Goal: Task Accomplishment & Management: Manage account settings

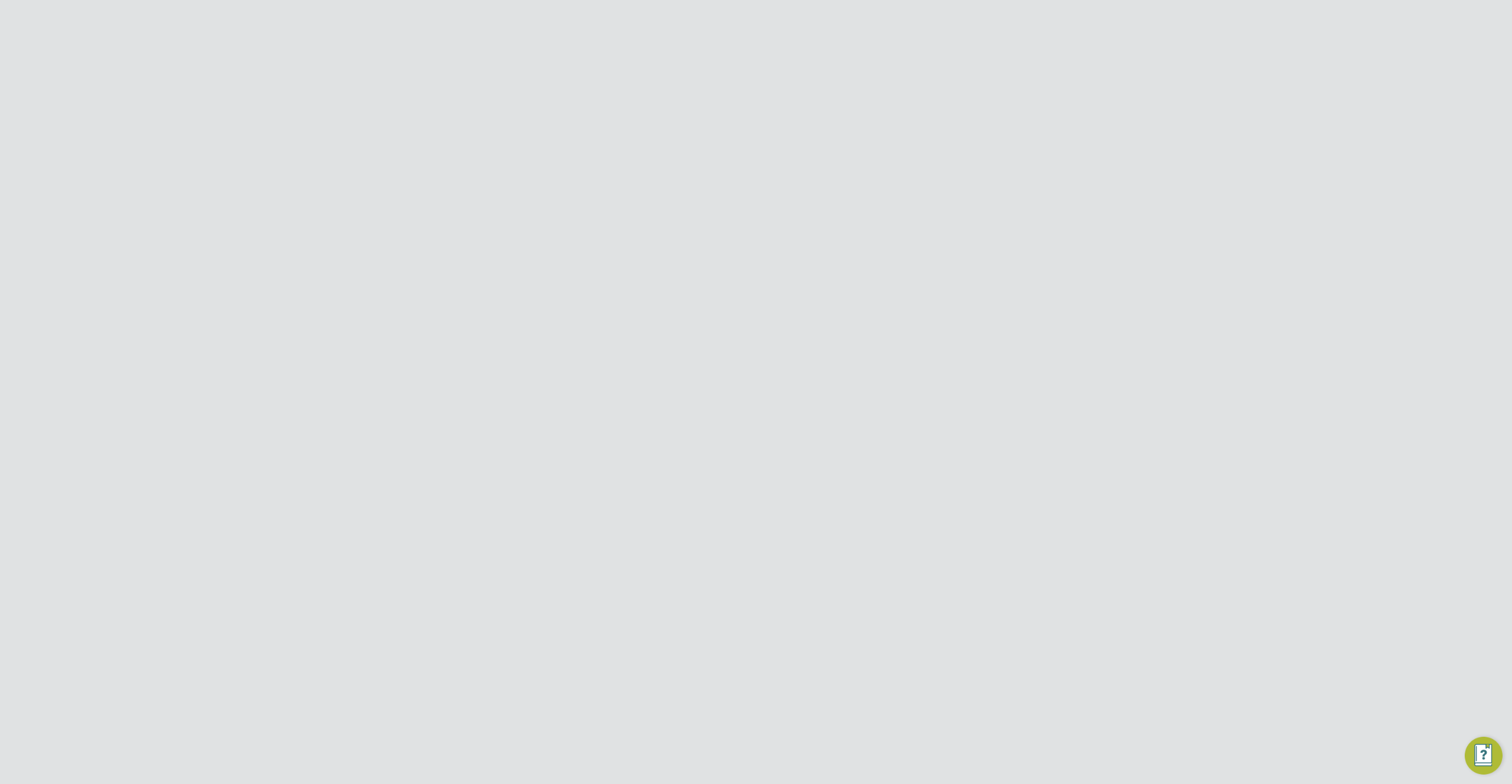
scroll to position [261, 326]
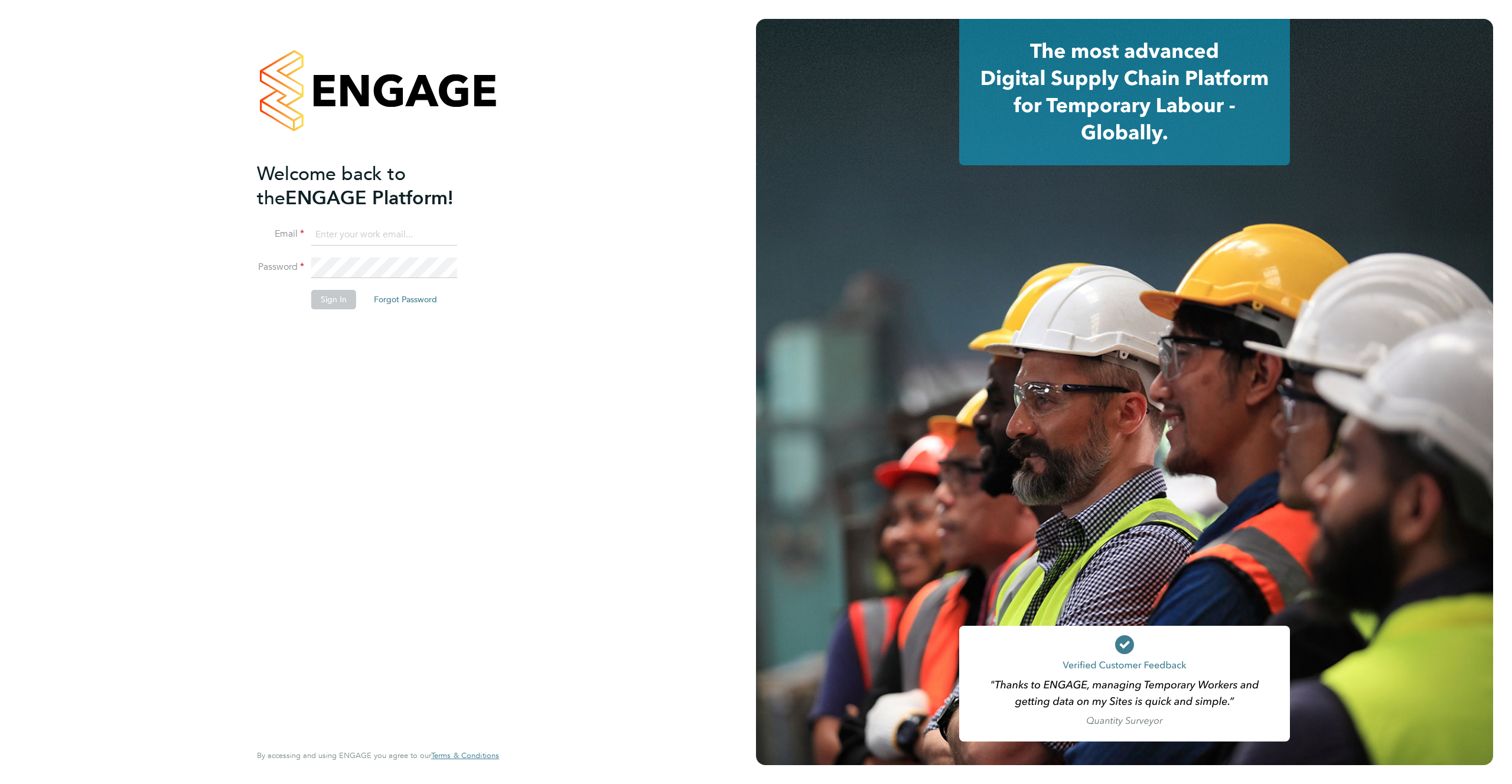
type input "support@engagelabs.io"
click at [335, 306] on button "Sign In" at bounding box center [334, 299] width 45 height 19
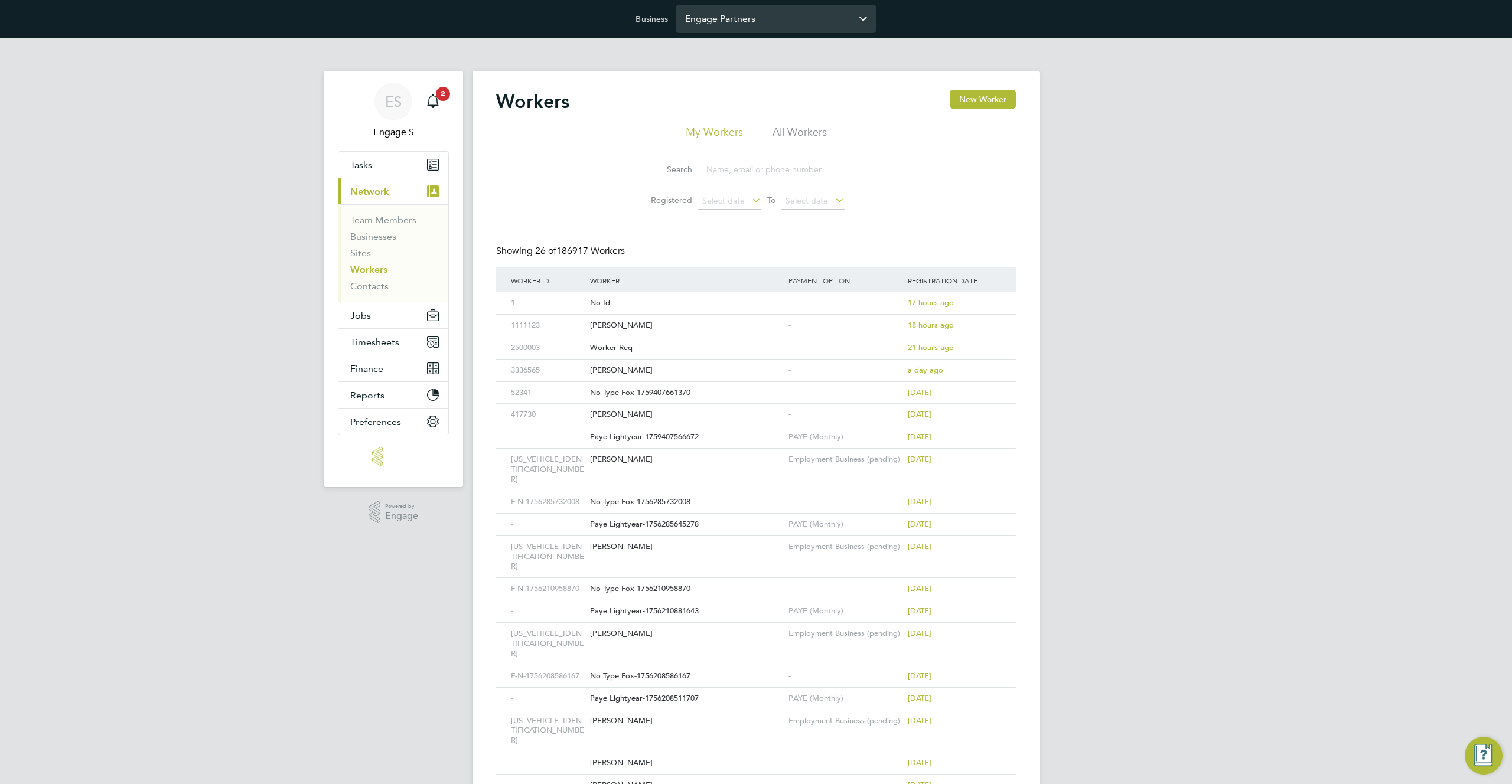
click at [795, 15] on input "Engage Partners" at bounding box center [776, 19] width 201 height 28
click at [768, 47] on span "Manpower Uk Limited" at bounding box center [732, 48] width 95 height 14
type input "Manpower Uk Limited"
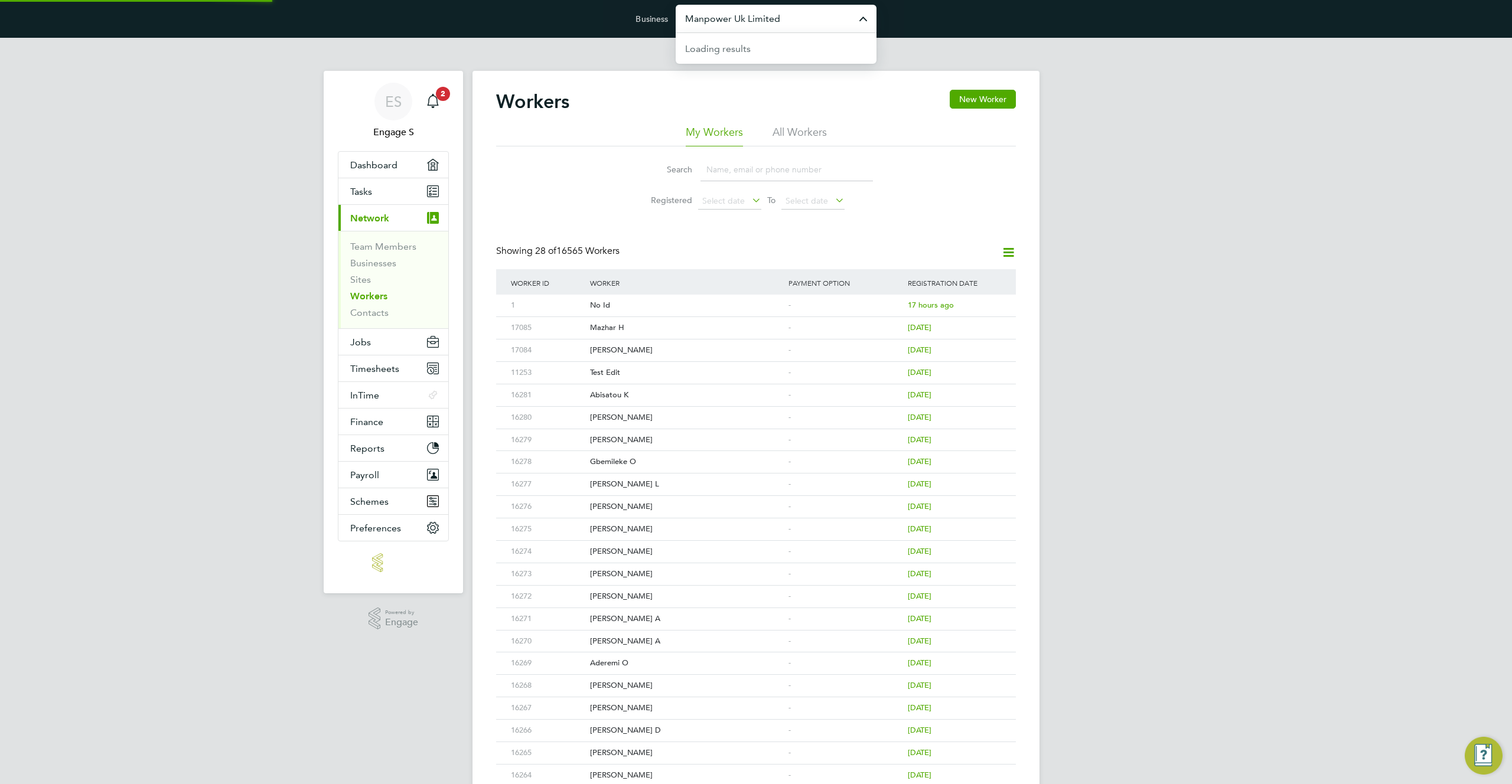
click at [801, 31] on input "Manpower Uk Limited" at bounding box center [776, 19] width 201 height 28
click at [917, 80] on div "Workers New Worker My Workers All Workers Search Registered Select date To Sele…" at bounding box center [756, 525] width 567 height 910
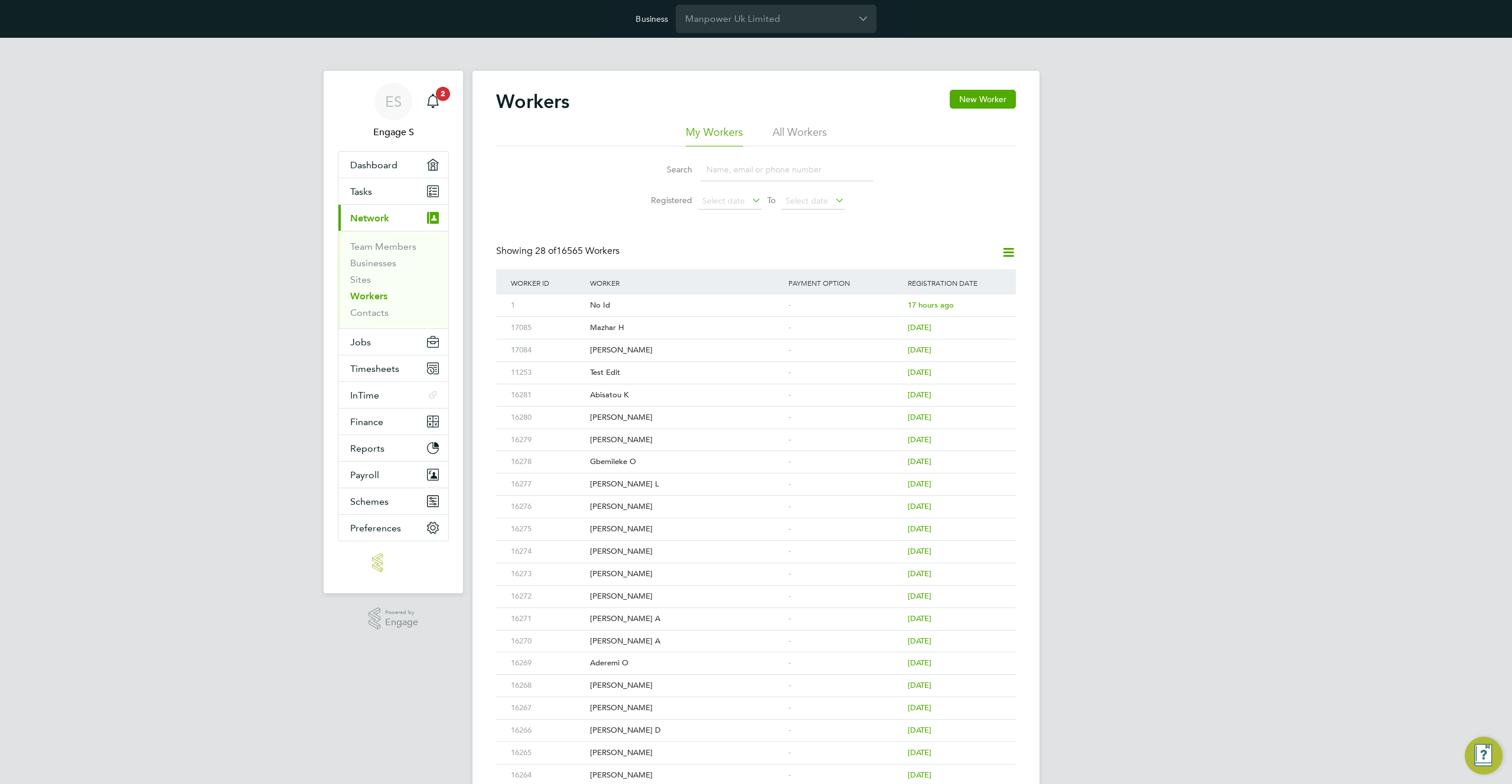
click at [799, 137] on li "All Workers" at bounding box center [799, 135] width 54 height 22
click at [999, 93] on button "New Worker" at bounding box center [983, 99] width 66 height 19
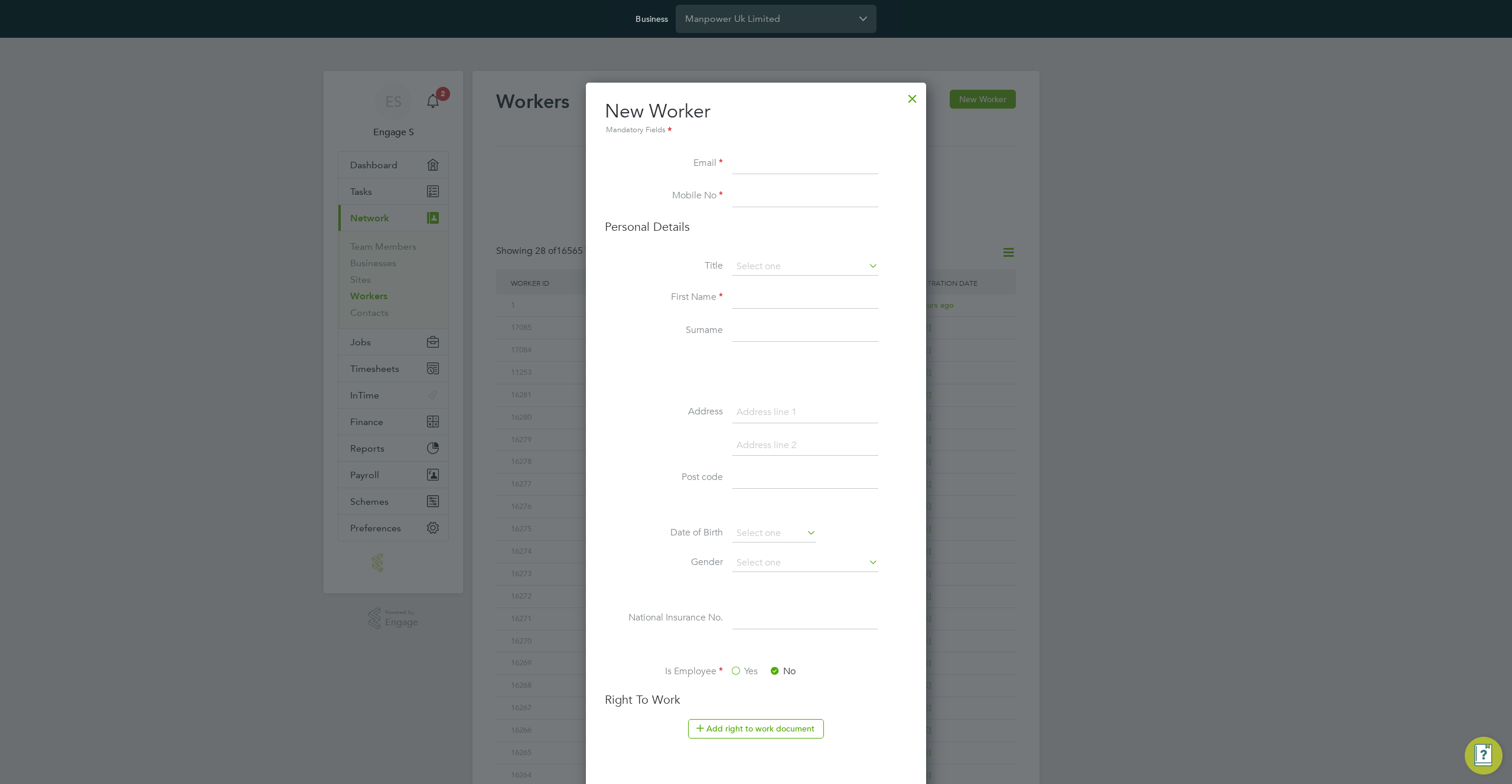
scroll to position [6, 6]
click at [791, 157] on input at bounding box center [805, 164] width 146 height 22
paste input "testsameu1@gmail.com"
type input "testsameu1@gmail.com"
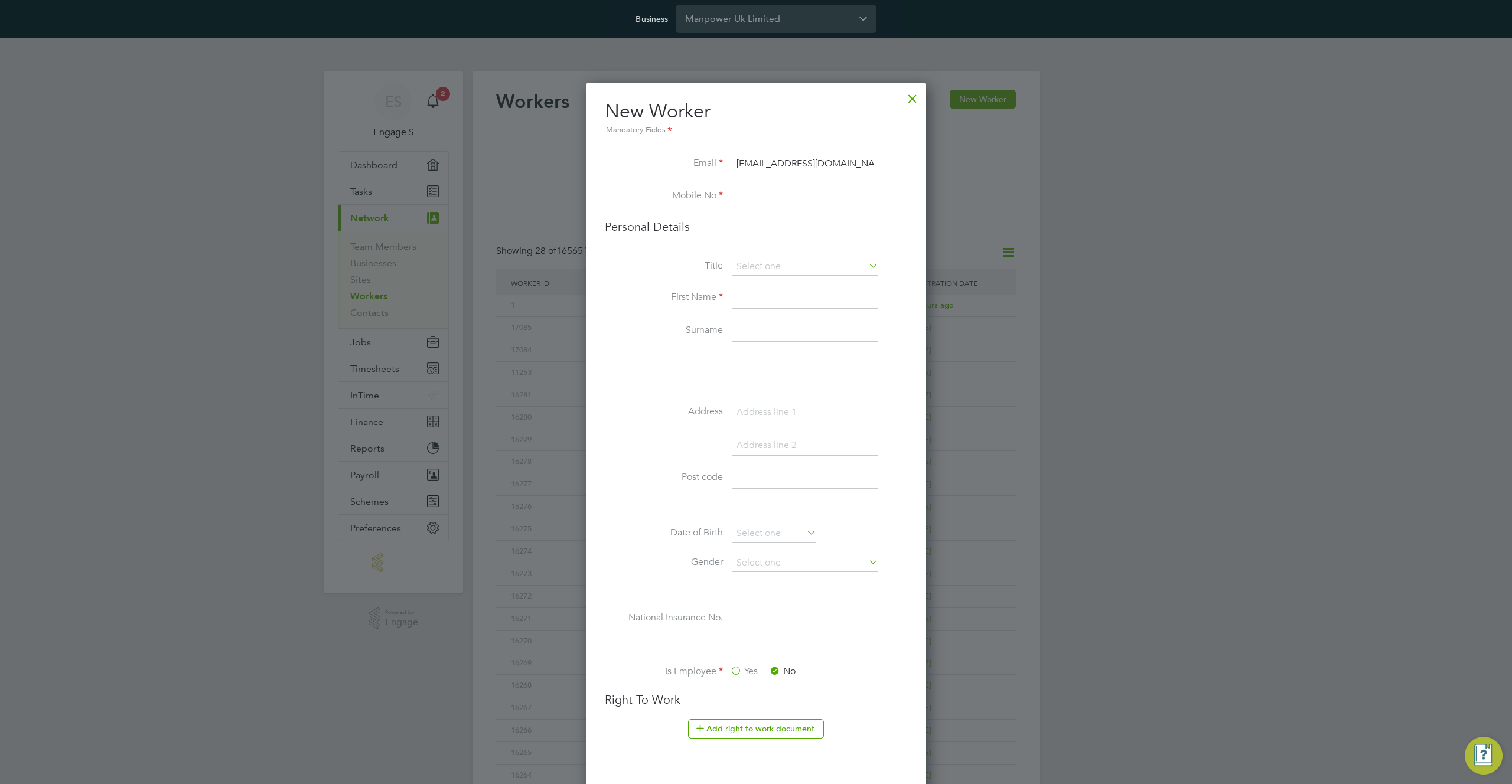
click at [657, 205] on li "Mobile No" at bounding box center [756, 203] width 303 height 33
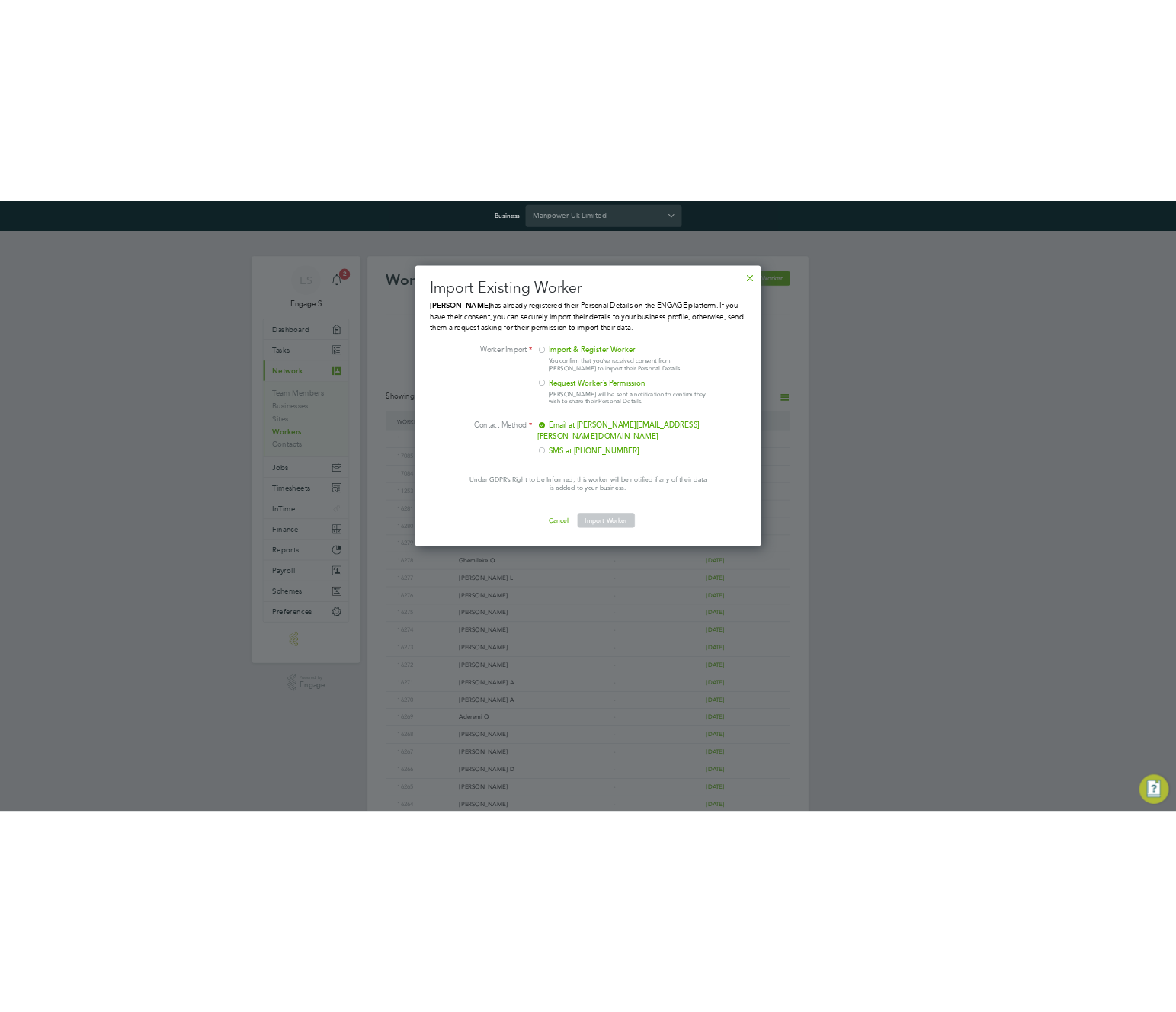
scroll to position [448, 574]
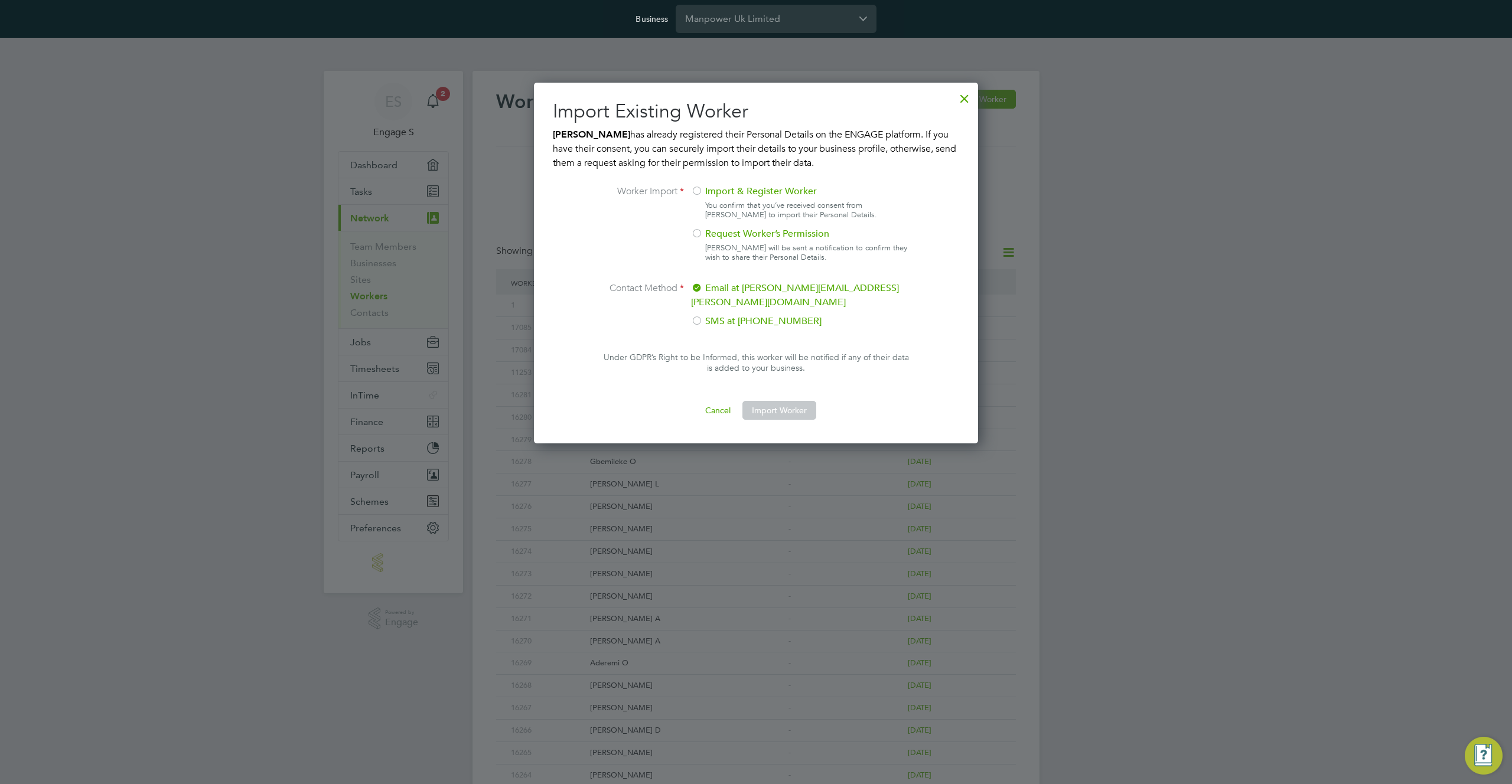
drag, startPoint x: 702, startPoint y: 189, endPoint x: 702, endPoint y: 205, distance: 16.0
click at [701, 192] on div at bounding box center [697, 191] width 12 height 12
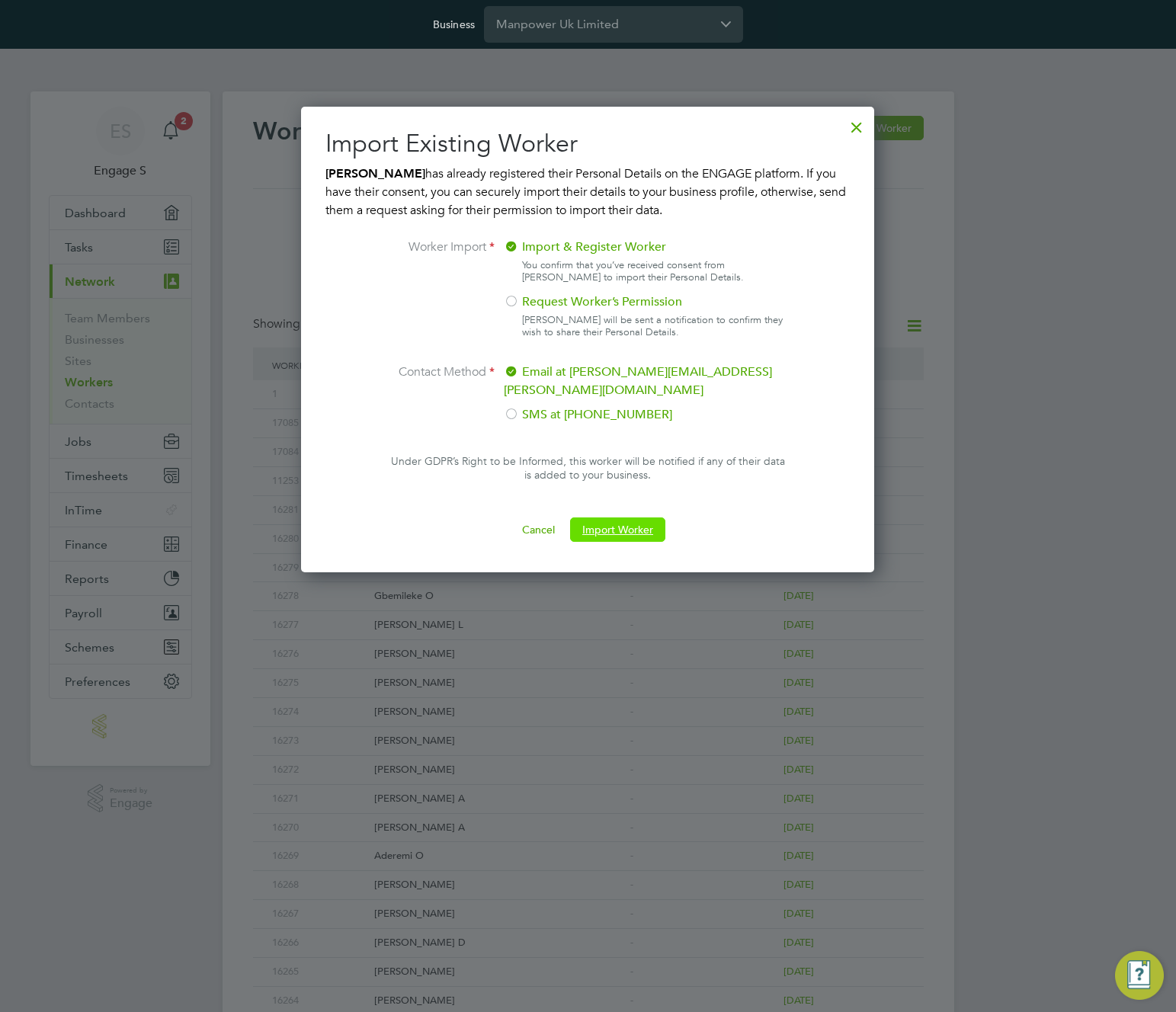
click at [617, 518] on button "Import Worker" at bounding box center [618, 529] width 95 height 24
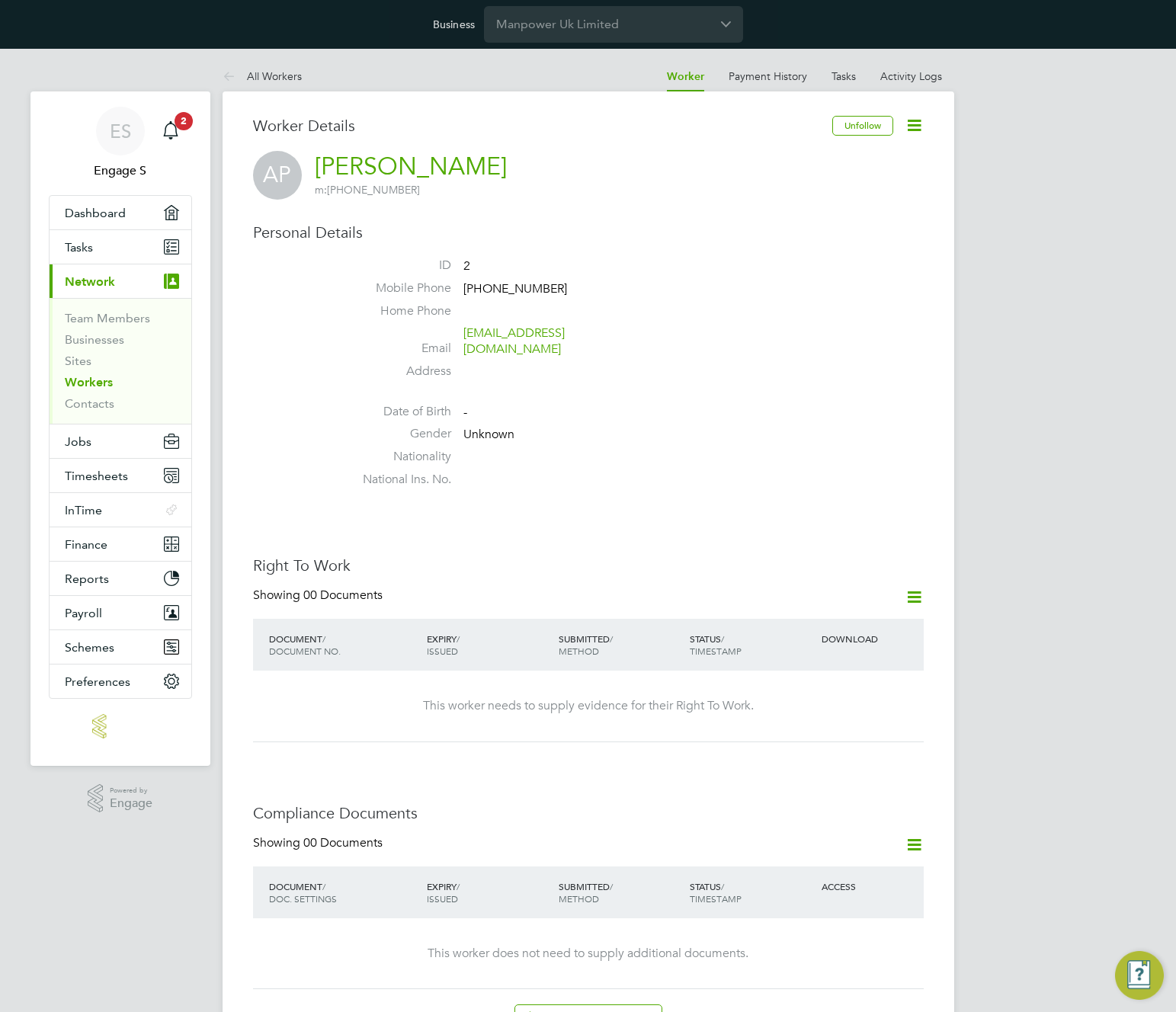
drag, startPoint x: 481, startPoint y: 275, endPoint x: 429, endPoint y: 276, distance: 52.0
click at [429, 276] on li "ID 2" at bounding box center [634, 270] width 579 height 23
drag, startPoint x: 477, startPoint y: 264, endPoint x: 579, endPoint y: 261, distance: 102.0
click at [579, 261] on li "ID 2" at bounding box center [634, 270] width 579 height 23
drag, startPoint x: 525, startPoint y: 265, endPoint x: 397, endPoint y: 267, distance: 128.0
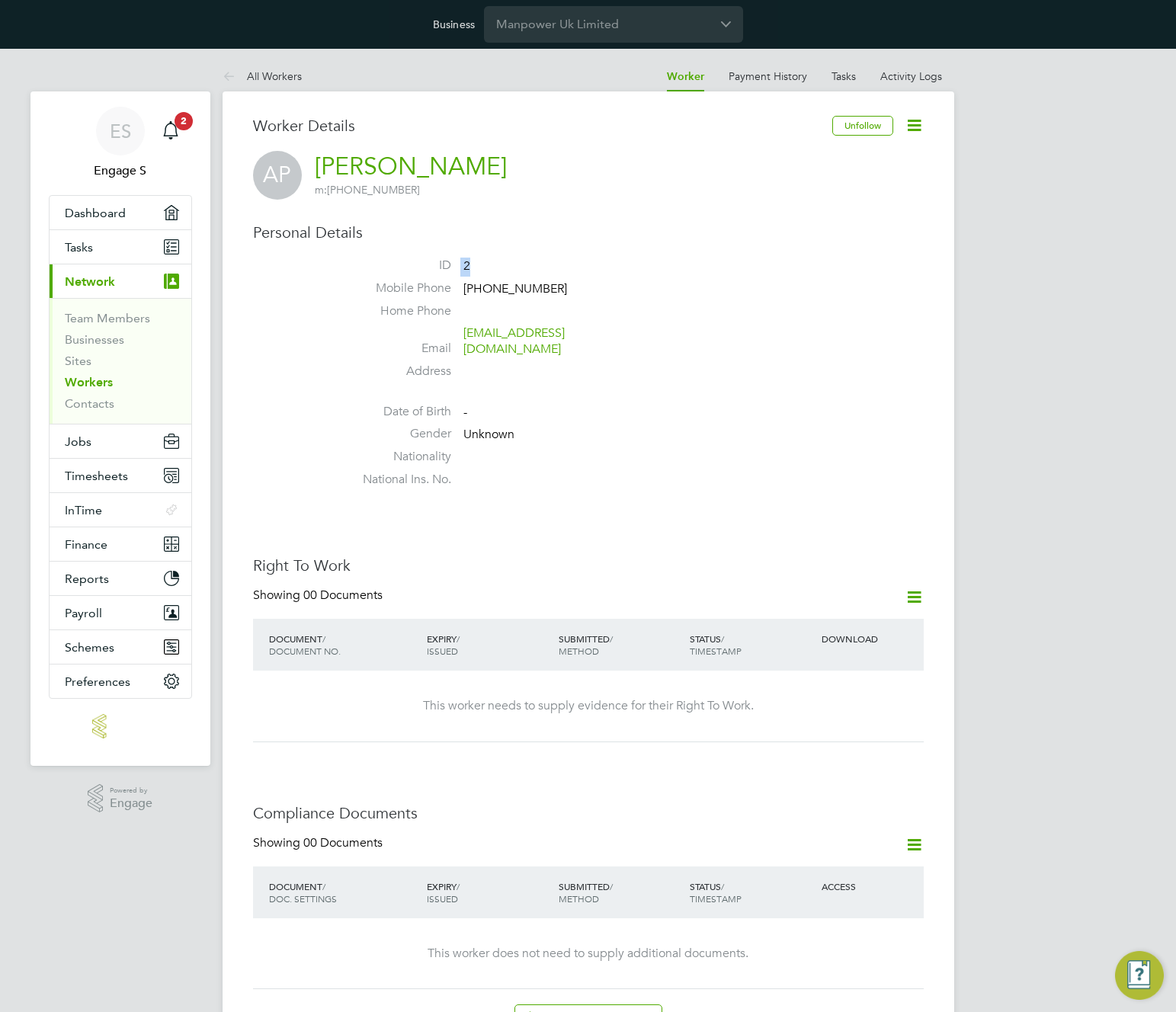
click at [397, 267] on li "ID 2" at bounding box center [634, 270] width 579 height 23
drag, startPoint x: 521, startPoint y: 260, endPoint x: 414, endPoint y: 268, distance: 107.3
click at [415, 268] on li "ID 2" at bounding box center [634, 270] width 579 height 23
click at [630, 380] on ul "ID 2 Mobile Phone +38162454545 Home Phone Email testsameu1@gmail.com Address Da…" at bounding box center [634, 376] width 579 height 237
click at [949, 317] on div "Worker Details Unfollow AP Anna P m: +38162454545 Personal Details ID 2 Mobile …" at bounding box center [588, 1008] width 732 height 1833
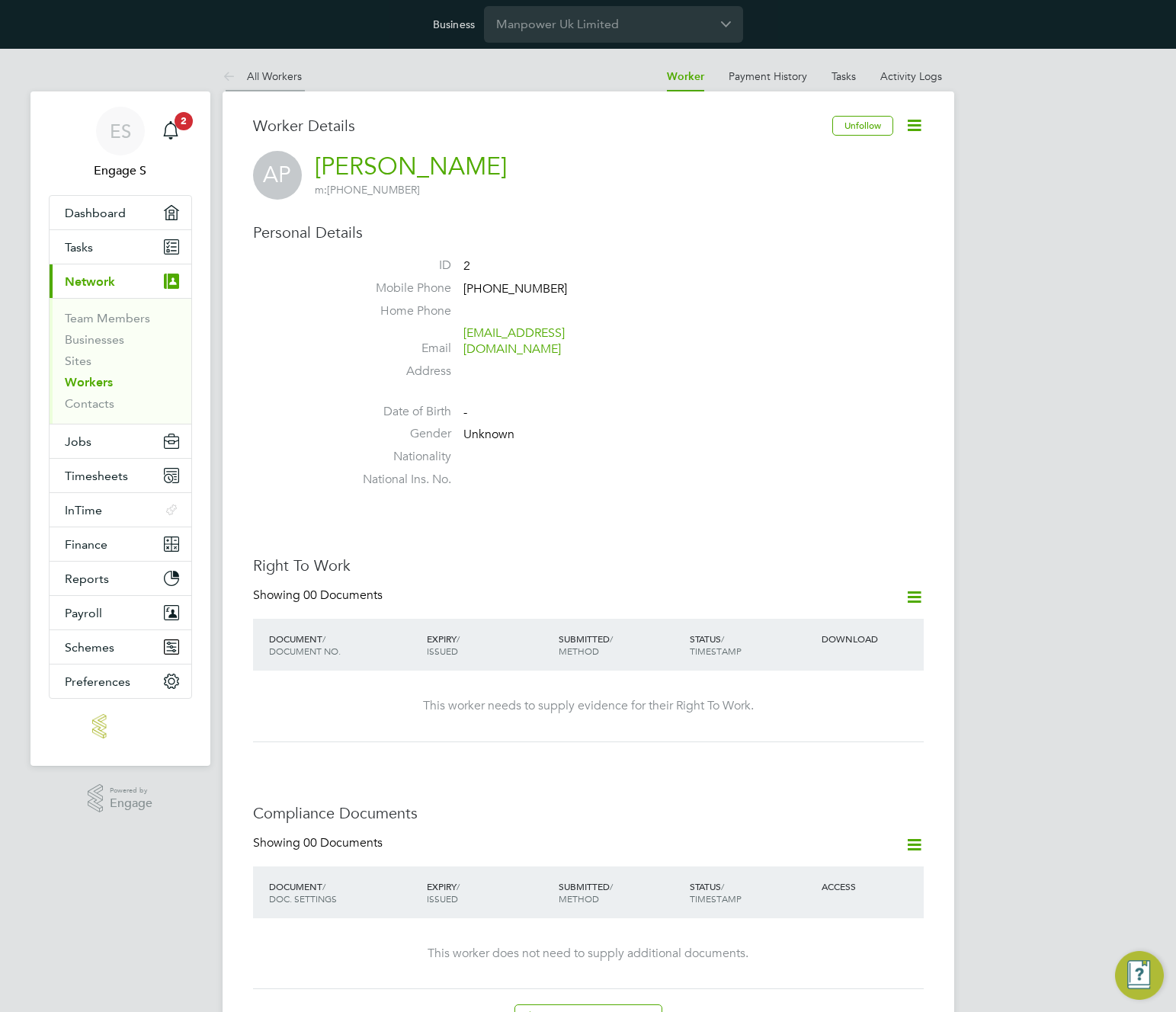
click at [276, 77] on link "All Workers" at bounding box center [262, 75] width 80 height 13
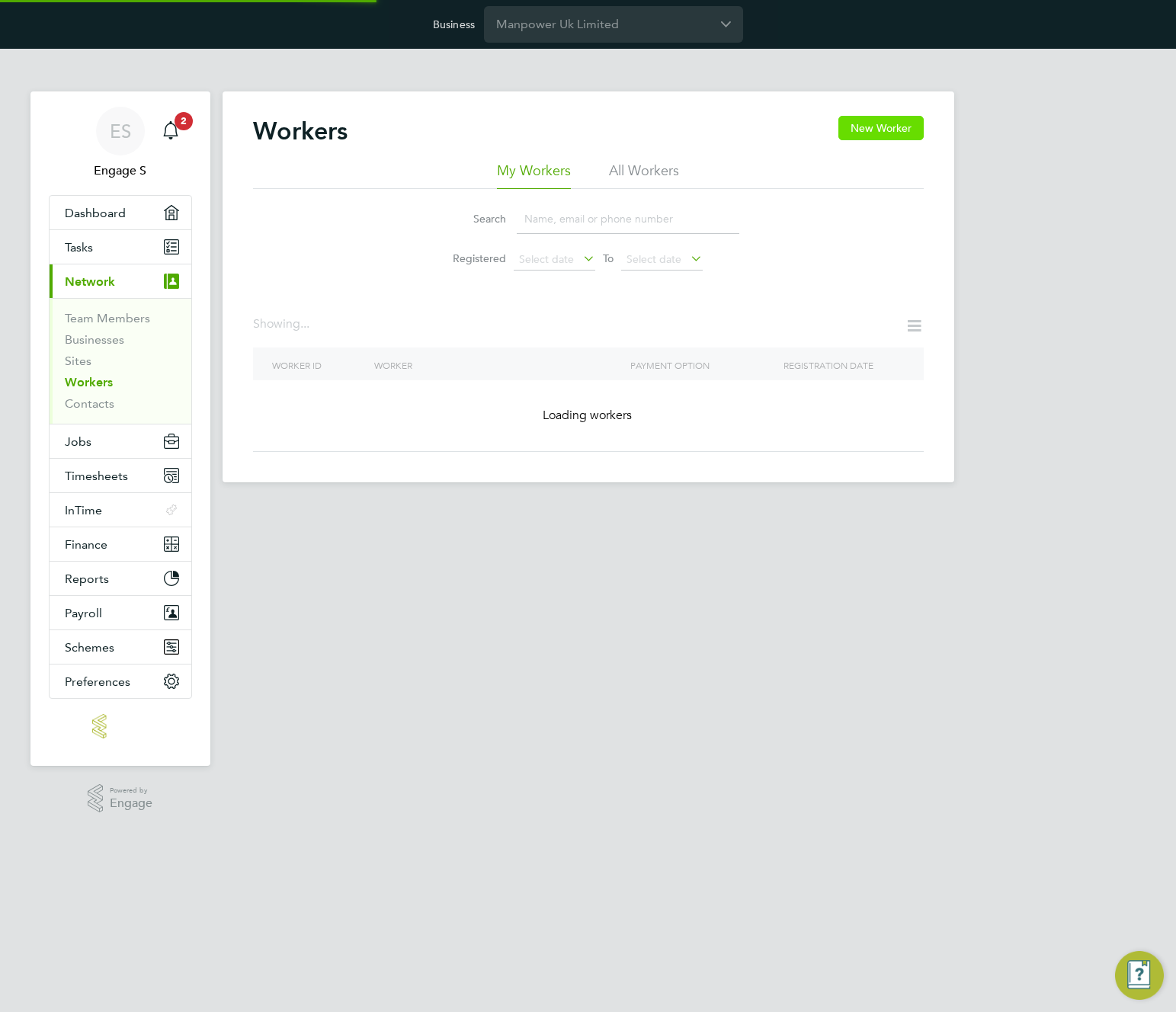
click at [638, 171] on li "All Workers" at bounding box center [644, 175] width 70 height 28
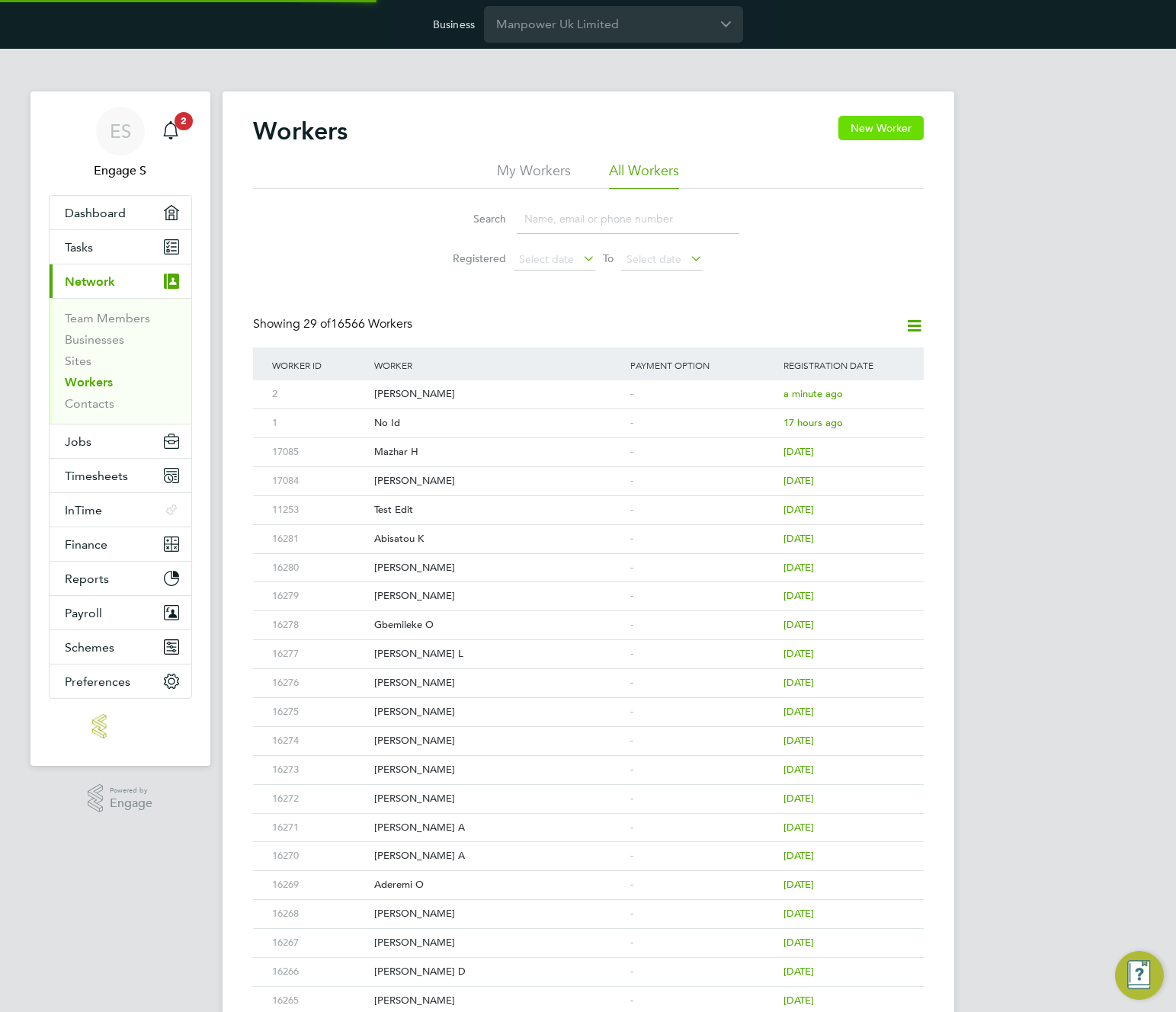
click at [889, 125] on button "New Worker" at bounding box center [880, 127] width 85 height 24
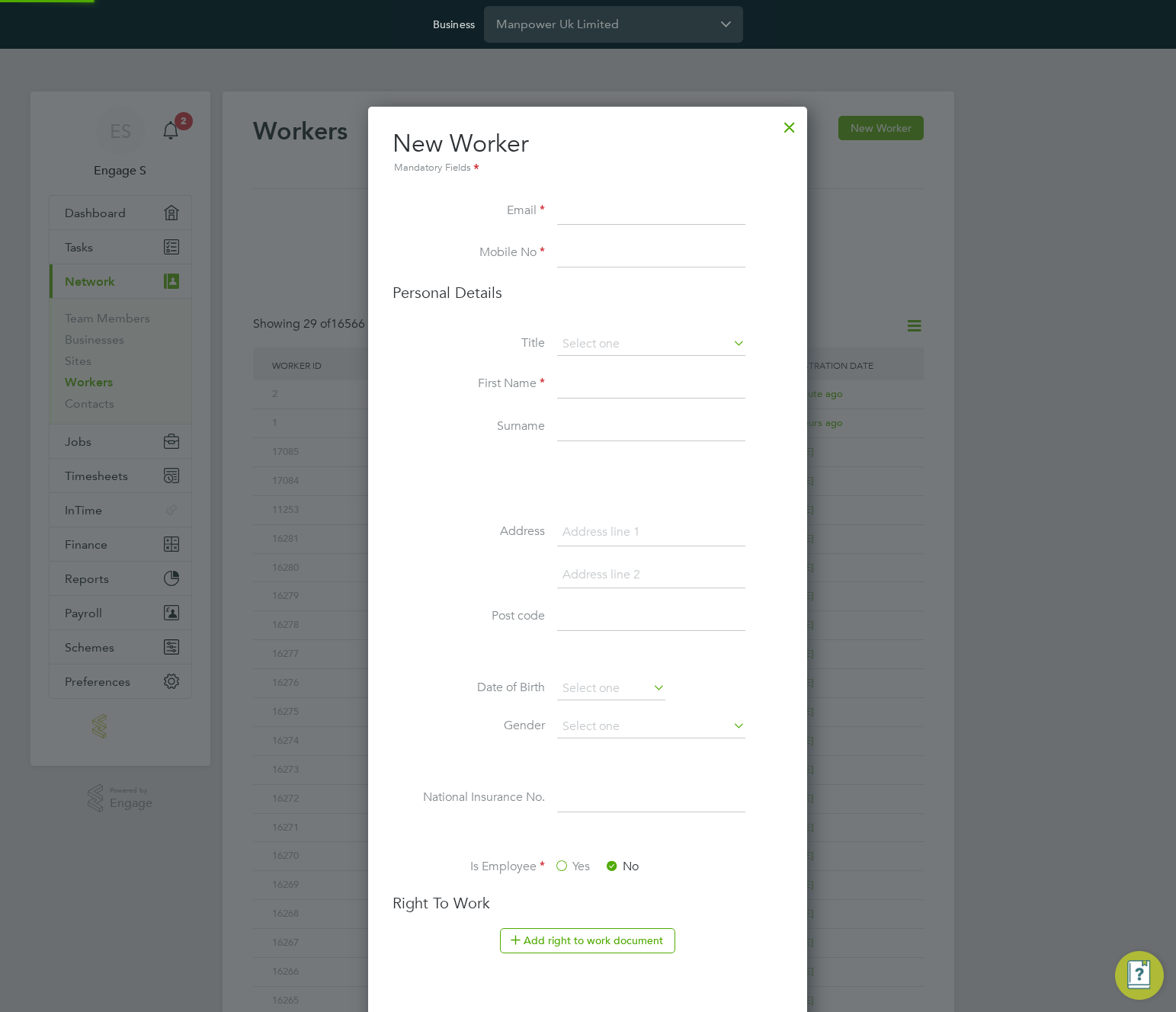
scroll to position [1551, 440]
type input "checkwor@gmail.com"
click at [632, 253] on input at bounding box center [651, 253] width 188 height 28
type input "+38164220089"
click at [592, 388] on input at bounding box center [651, 385] width 188 height 28
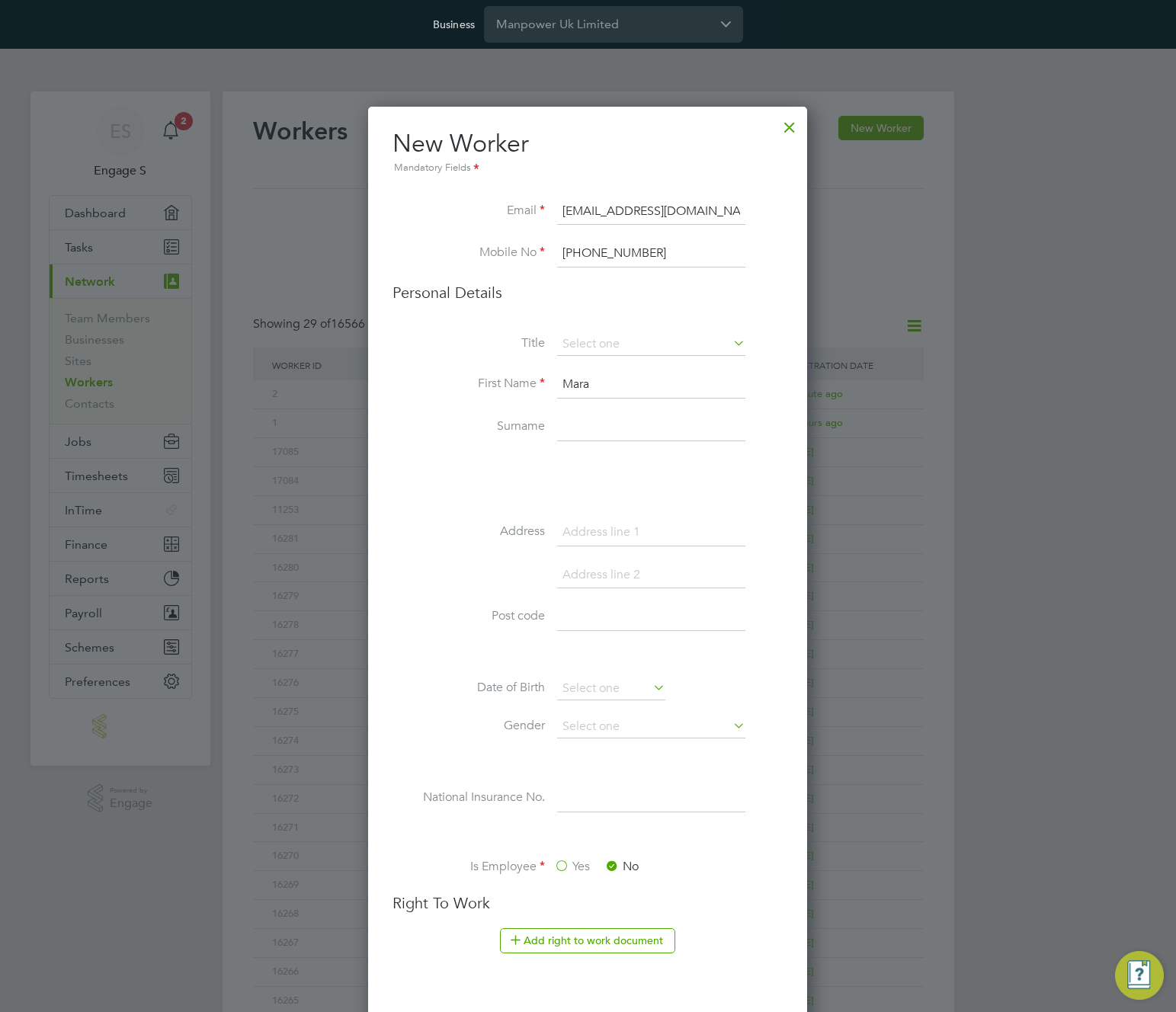
type input "Mara"
click at [517, 409] on li "First Name Mara" at bounding box center [588, 393] width 391 height 43
click at [585, 430] on input at bounding box center [651, 427] width 188 height 28
type input "S"
click at [445, 504] on div "Title First Name Mara Surname S Address Post code Date of Birth Gender National…" at bounding box center [588, 613] width 391 height 561
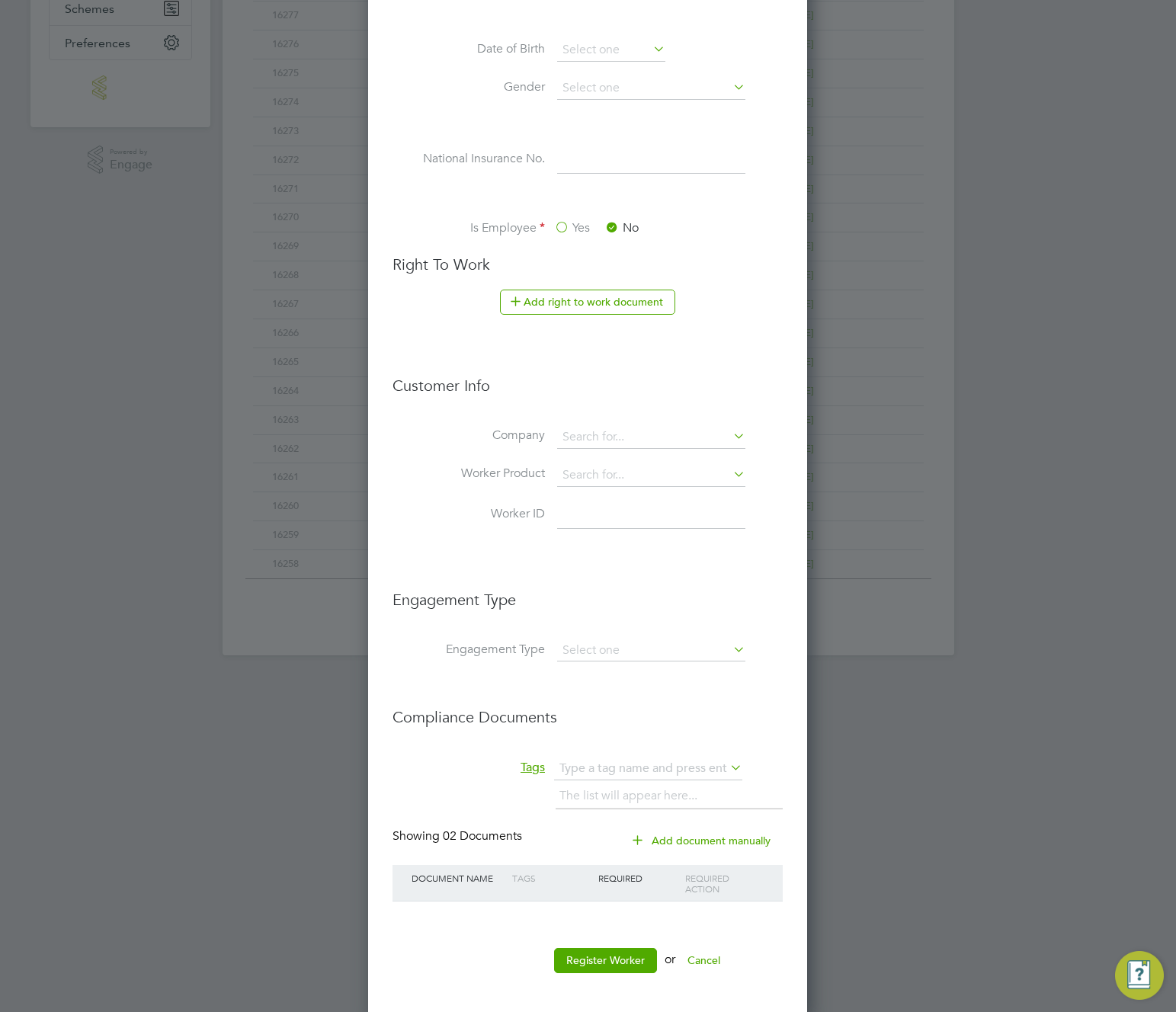
scroll to position [646, 0]
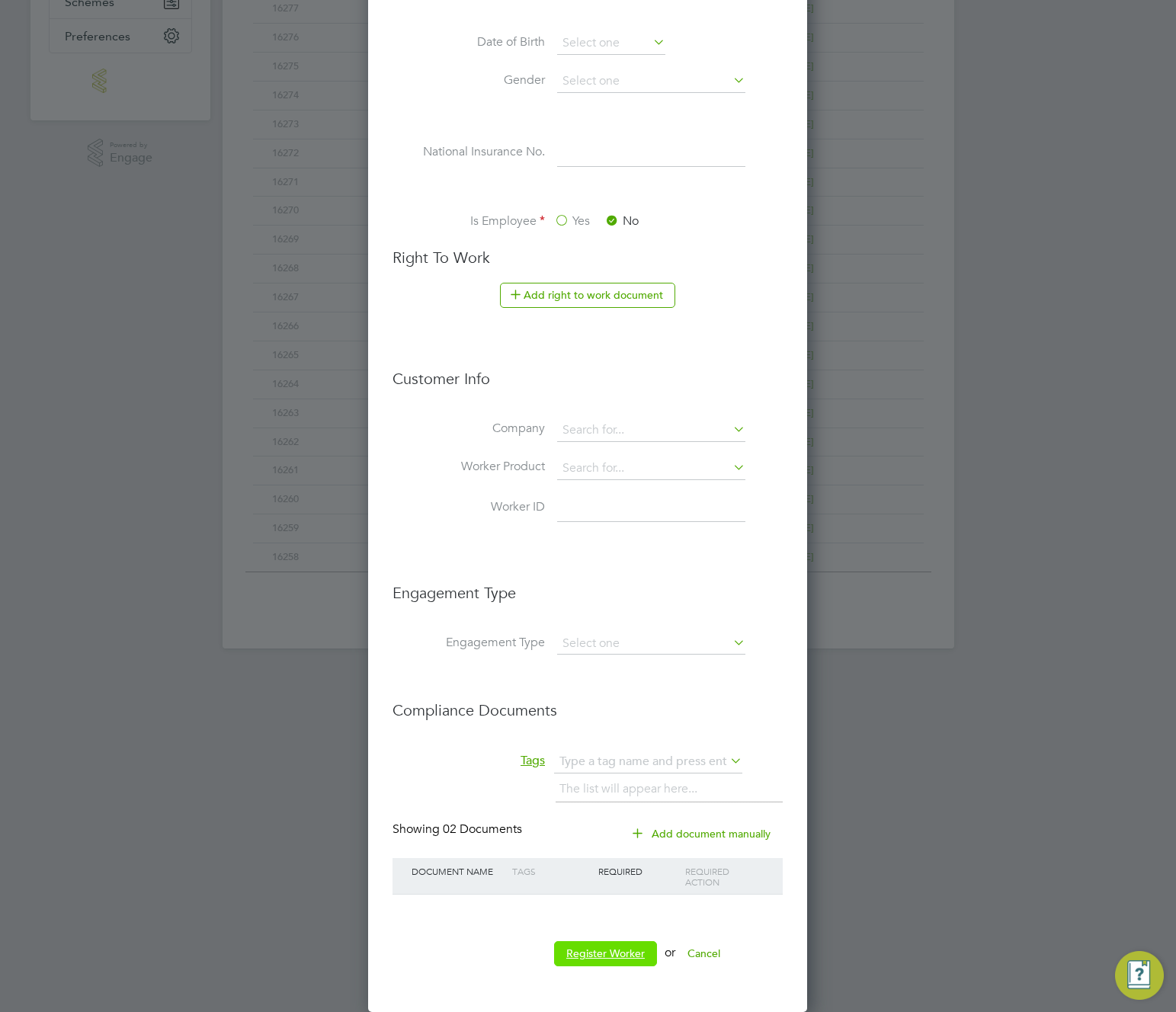
click at [614, 948] on button "Register Worker" at bounding box center [605, 953] width 103 height 24
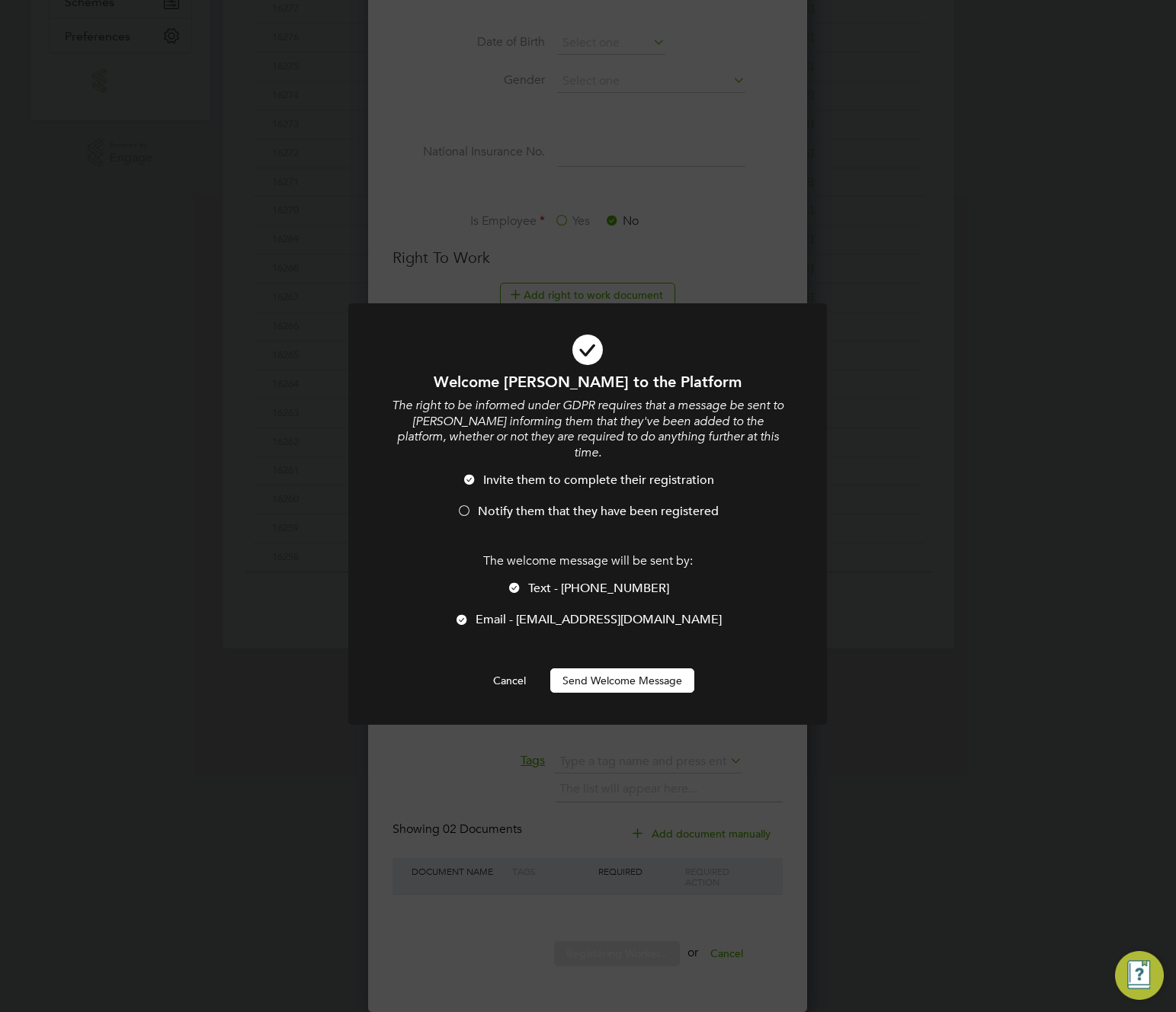
scroll to position [0, 0]
click at [522, 581] on div at bounding box center [514, 588] width 15 height 15
click at [632, 668] on button "Send Welcome Message" at bounding box center [622, 680] width 144 height 24
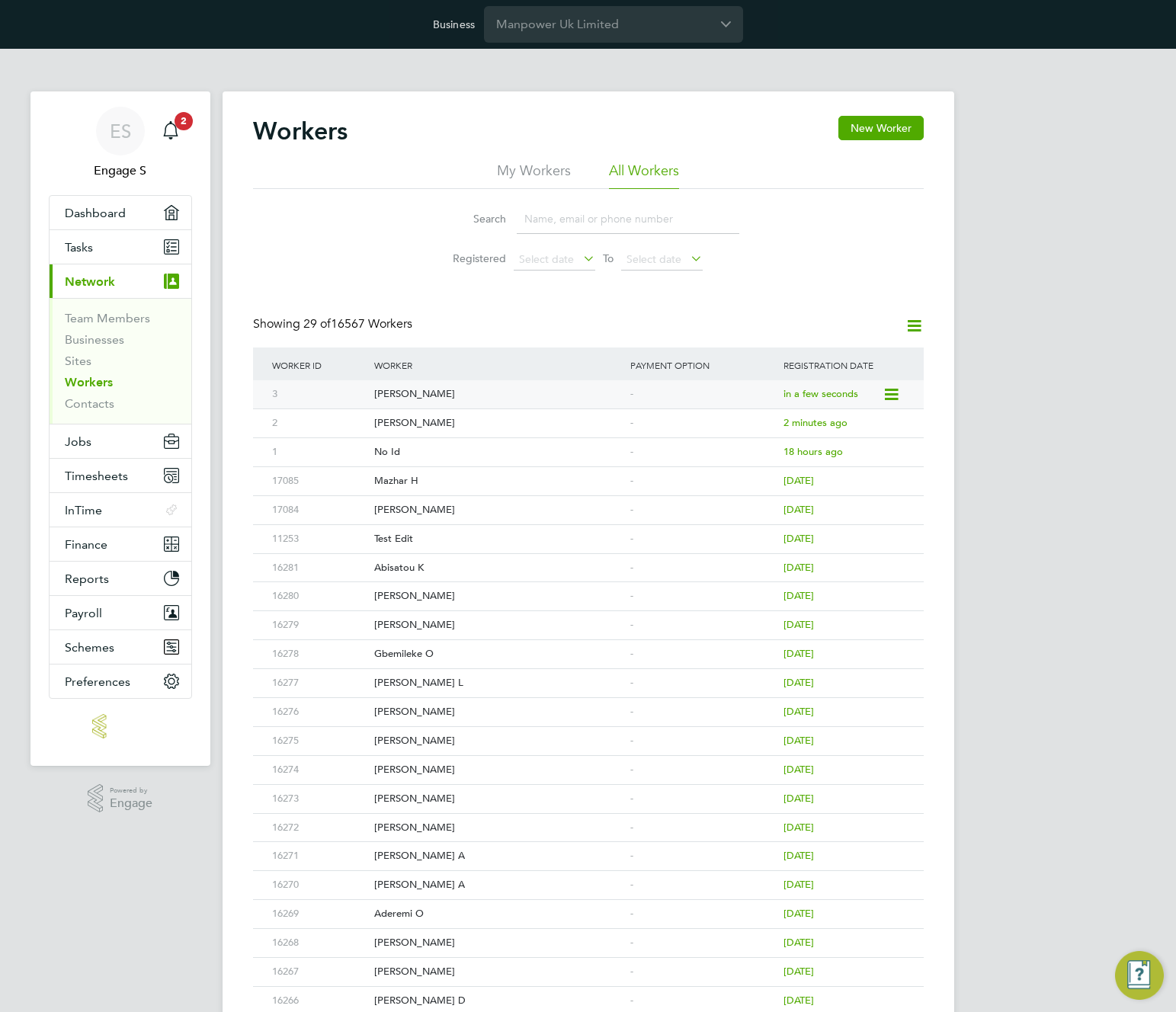
click at [428, 393] on div "Mara S" at bounding box center [499, 394] width 256 height 28
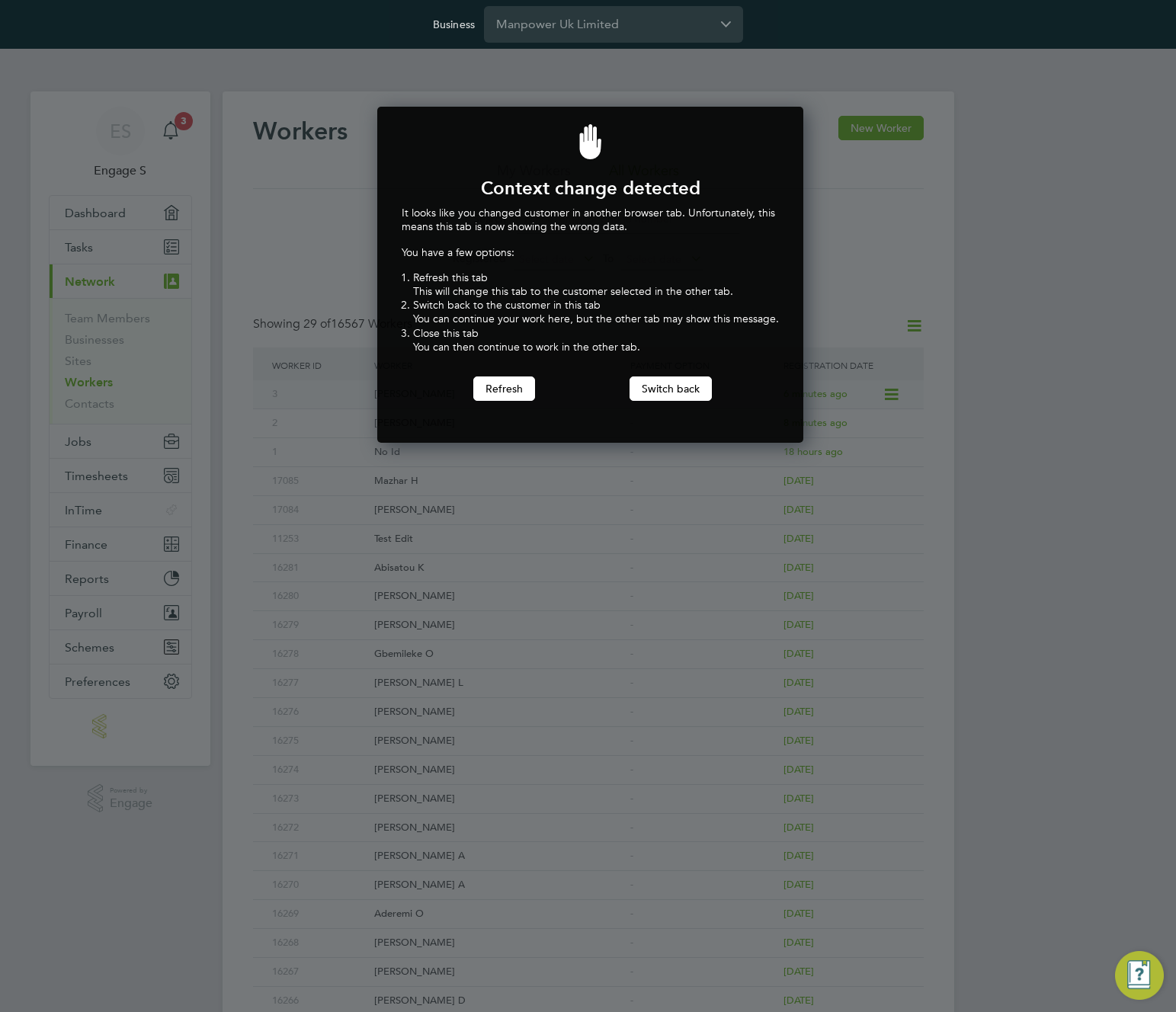
scroll to position [337, 421]
click at [664, 384] on button "Switch back" at bounding box center [671, 388] width 82 height 24
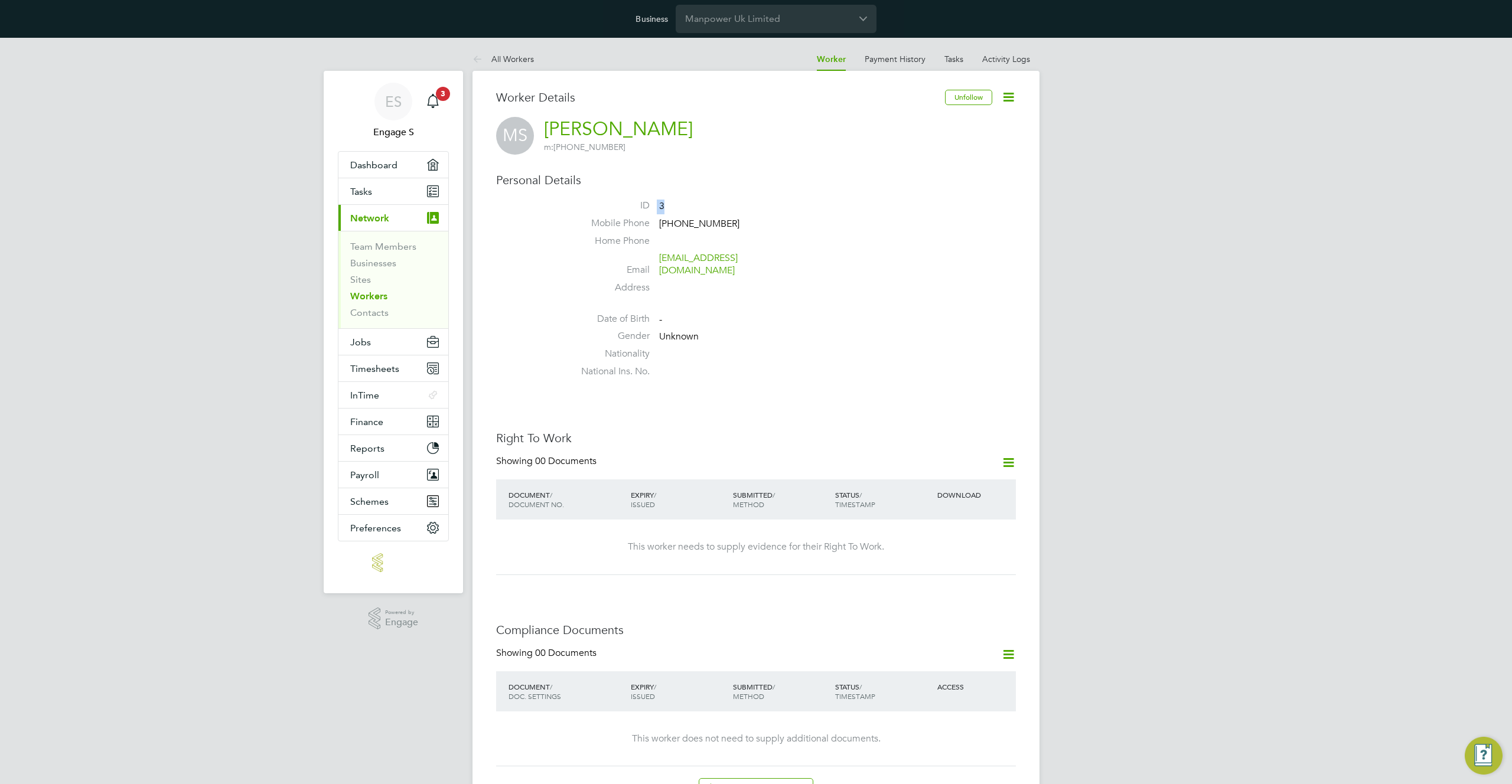
drag, startPoint x: 682, startPoint y: 206, endPoint x: 620, endPoint y: 199, distance: 62.4
click at [627, 201] on li "ID 3" at bounding box center [791, 209] width 449 height 18
click at [506, 60] on link "All Workers" at bounding box center [503, 58] width 62 height 10
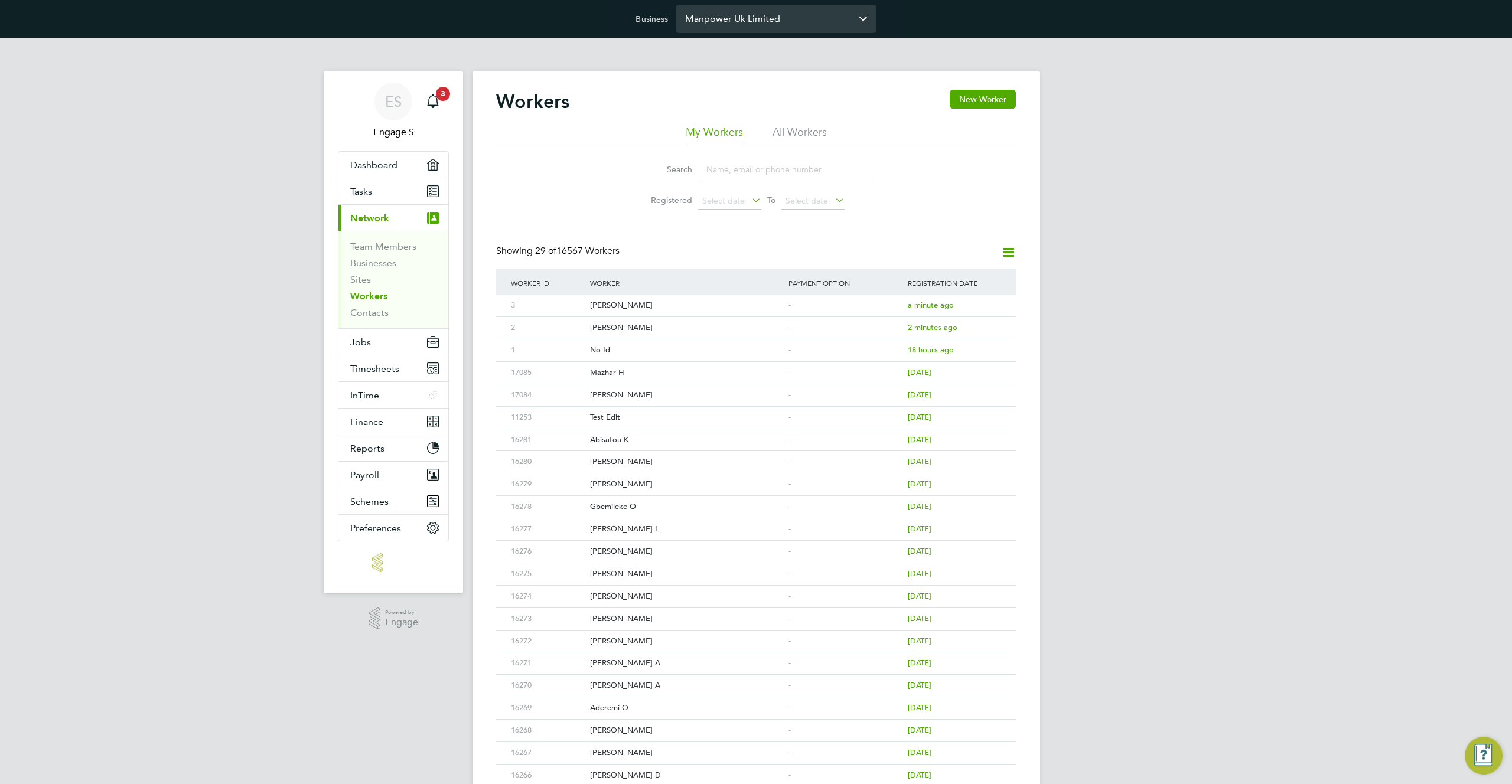
click at [770, 30] on input "Manpower Uk Limited" at bounding box center [776, 19] width 201 height 28
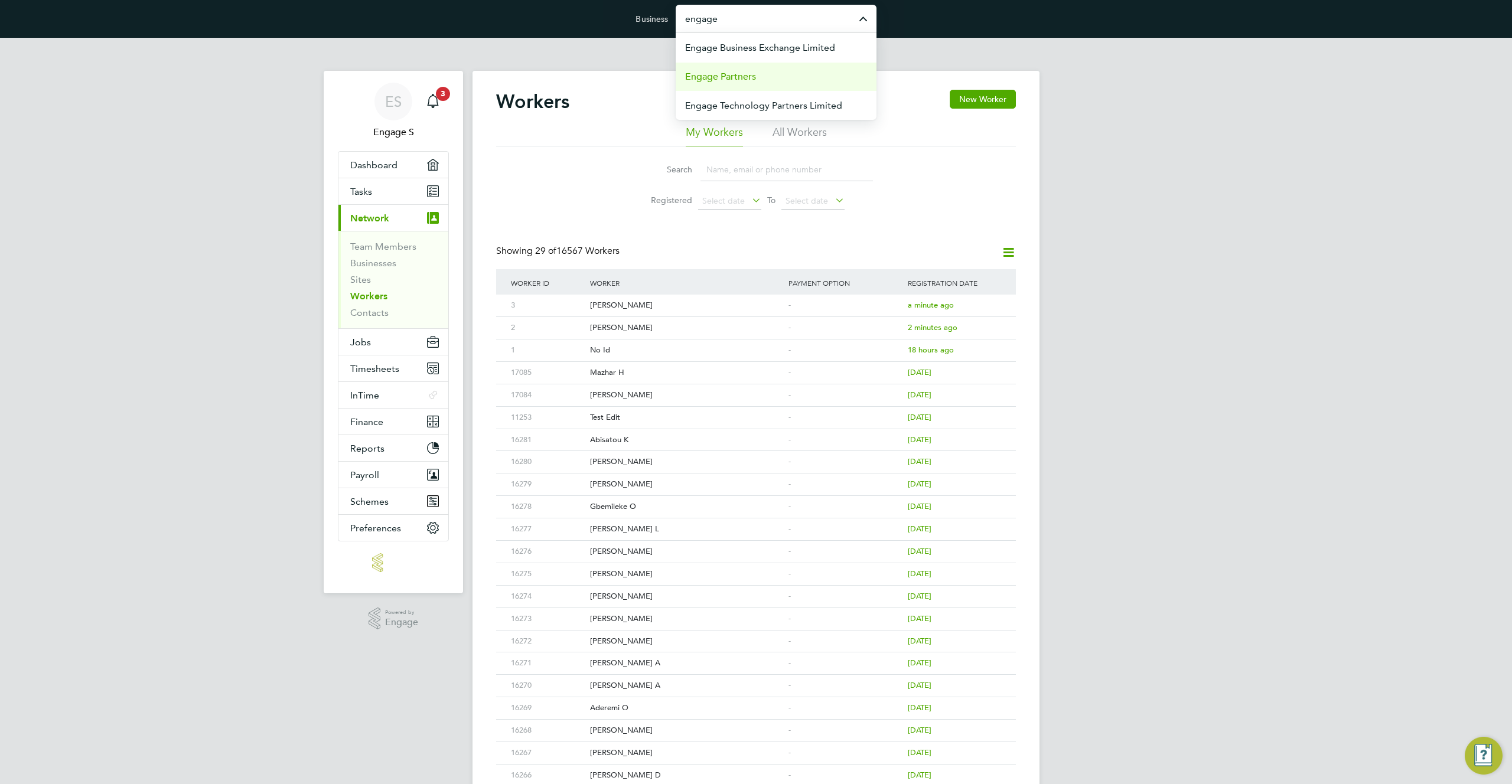
click at [796, 69] on li "Engage Partners" at bounding box center [776, 76] width 201 height 29
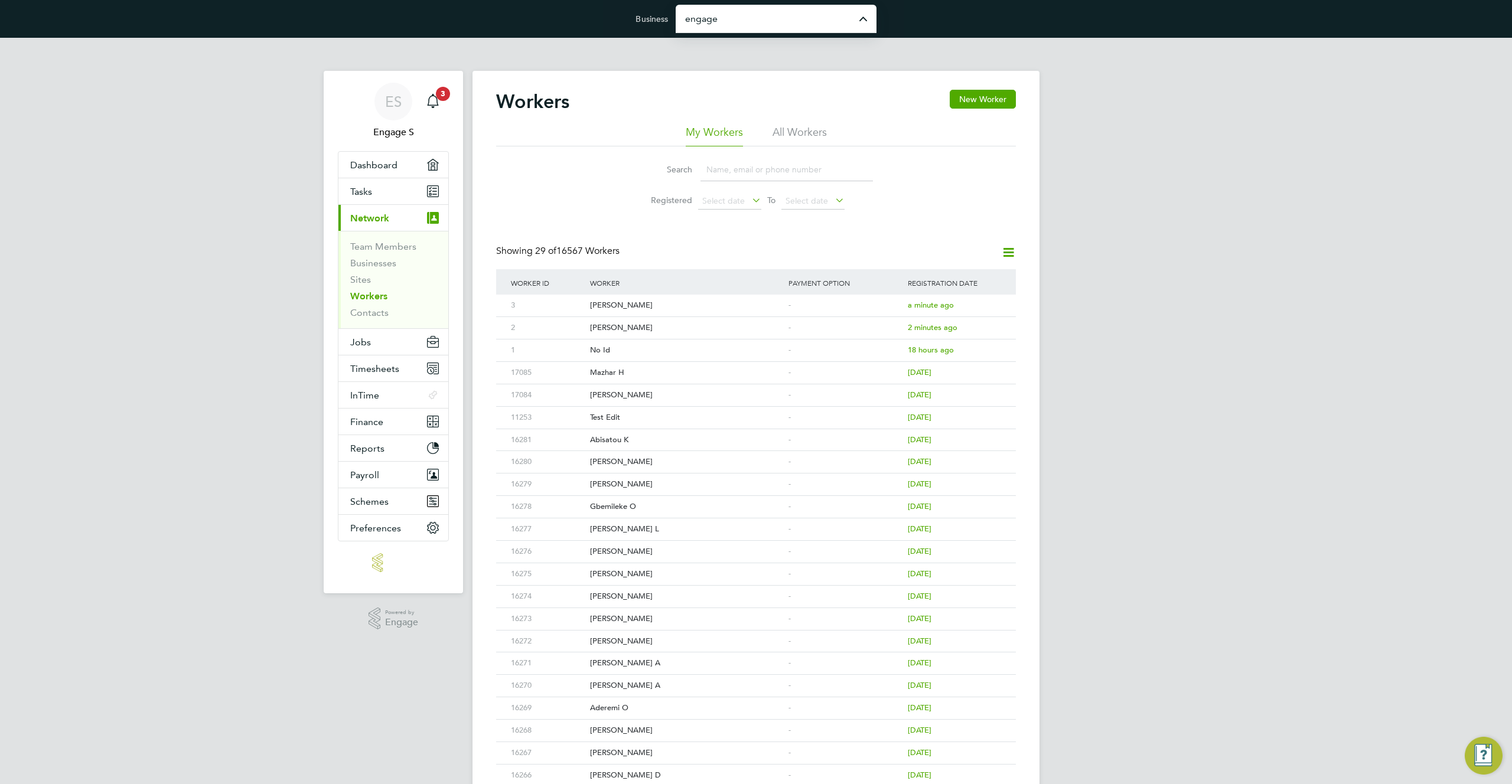
type input "Engage Partners"
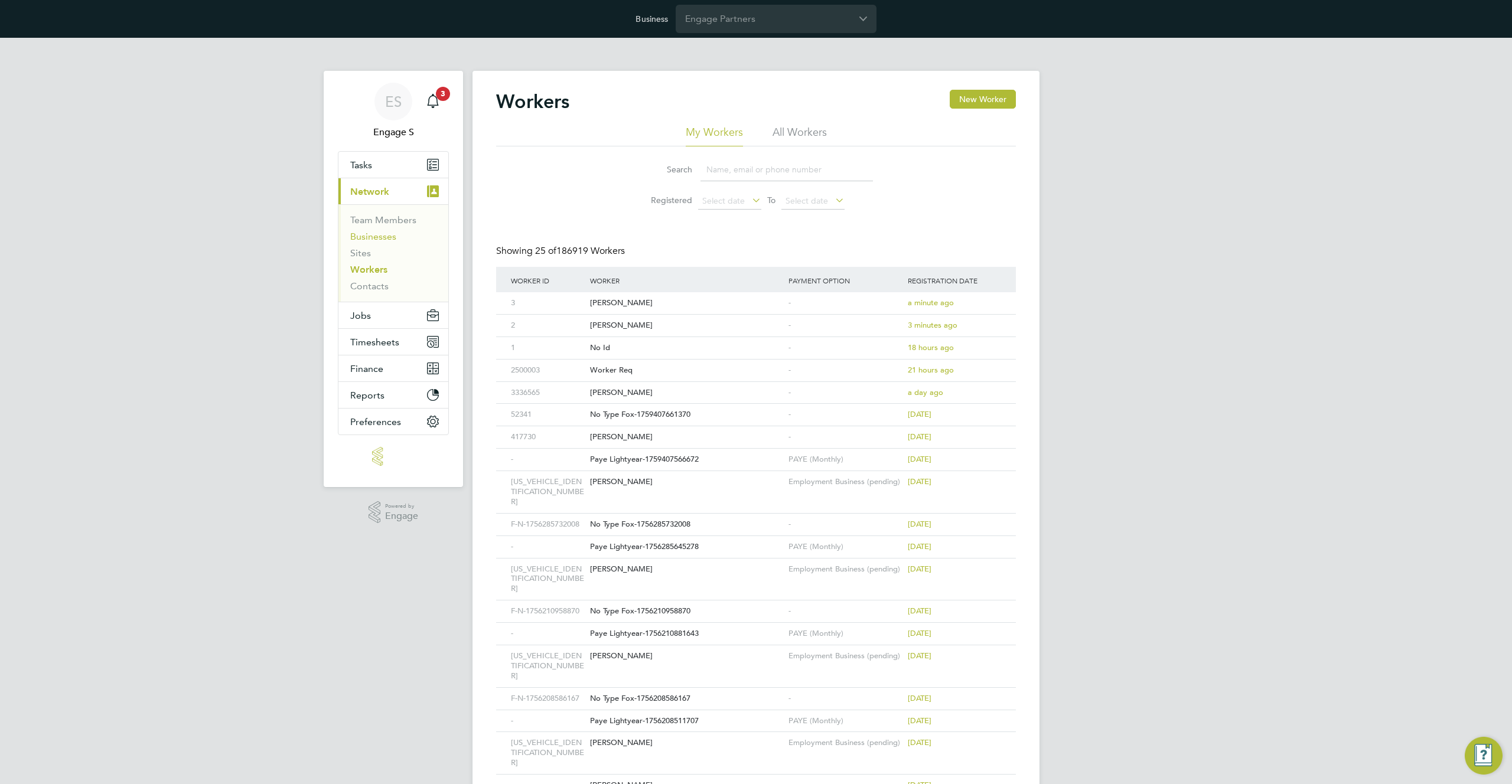
click at [375, 234] on link "Businesses" at bounding box center [373, 237] width 46 height 11
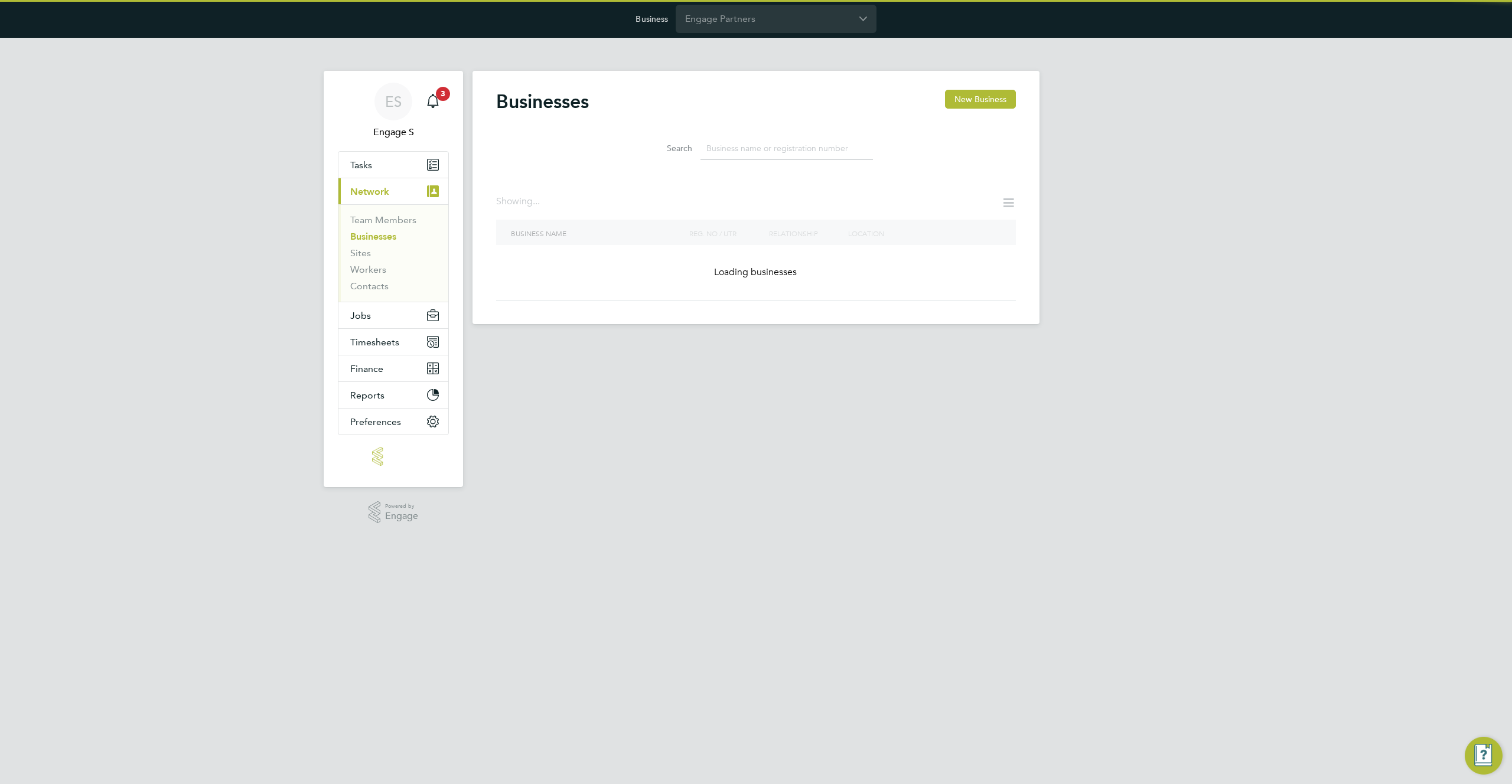
click at [796, 153] on input at bounding box center [787, 148] width 173 height 23
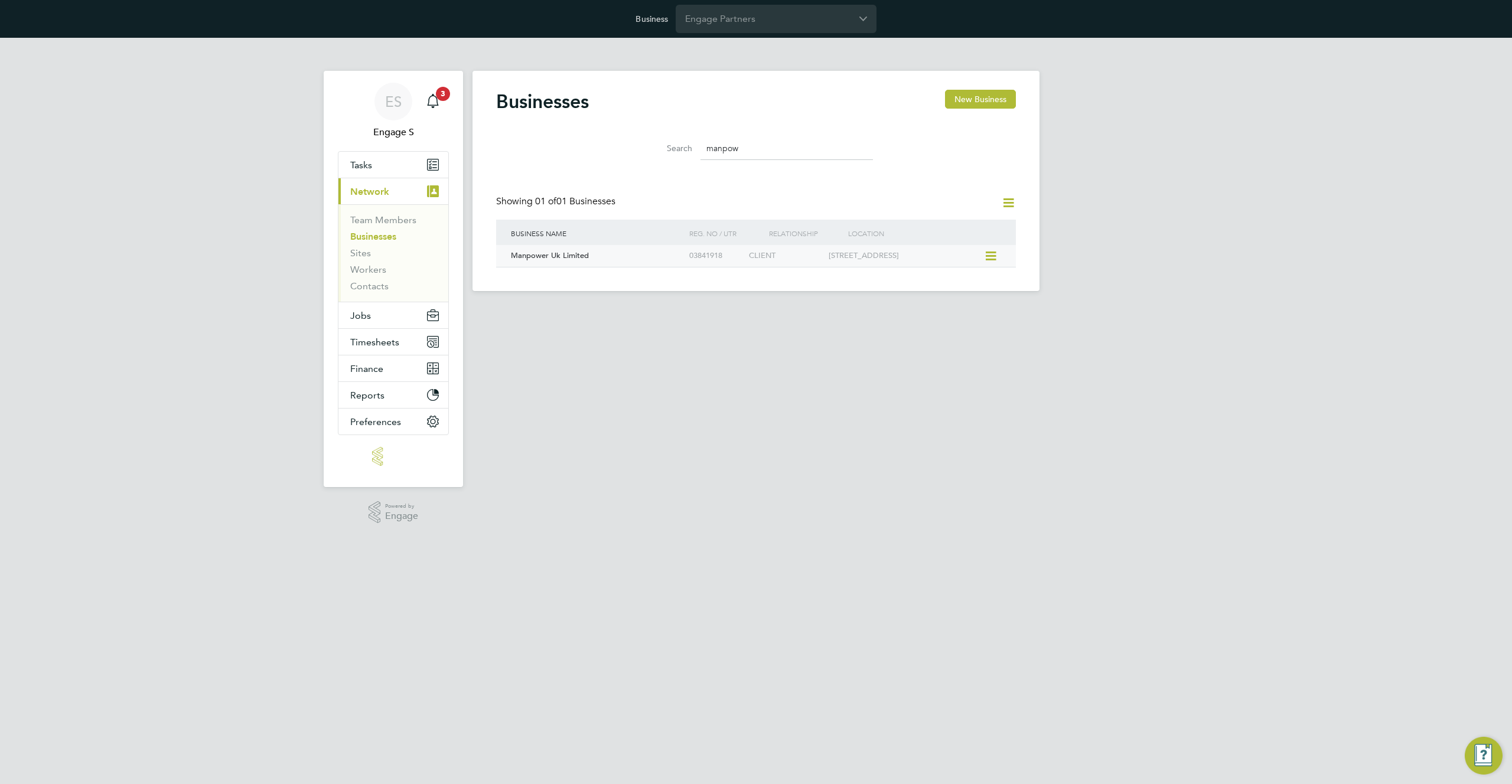
type input "manpow"
click at [729, 256] on div "03841918" at bounding box center [716, 255] width 60 height 22
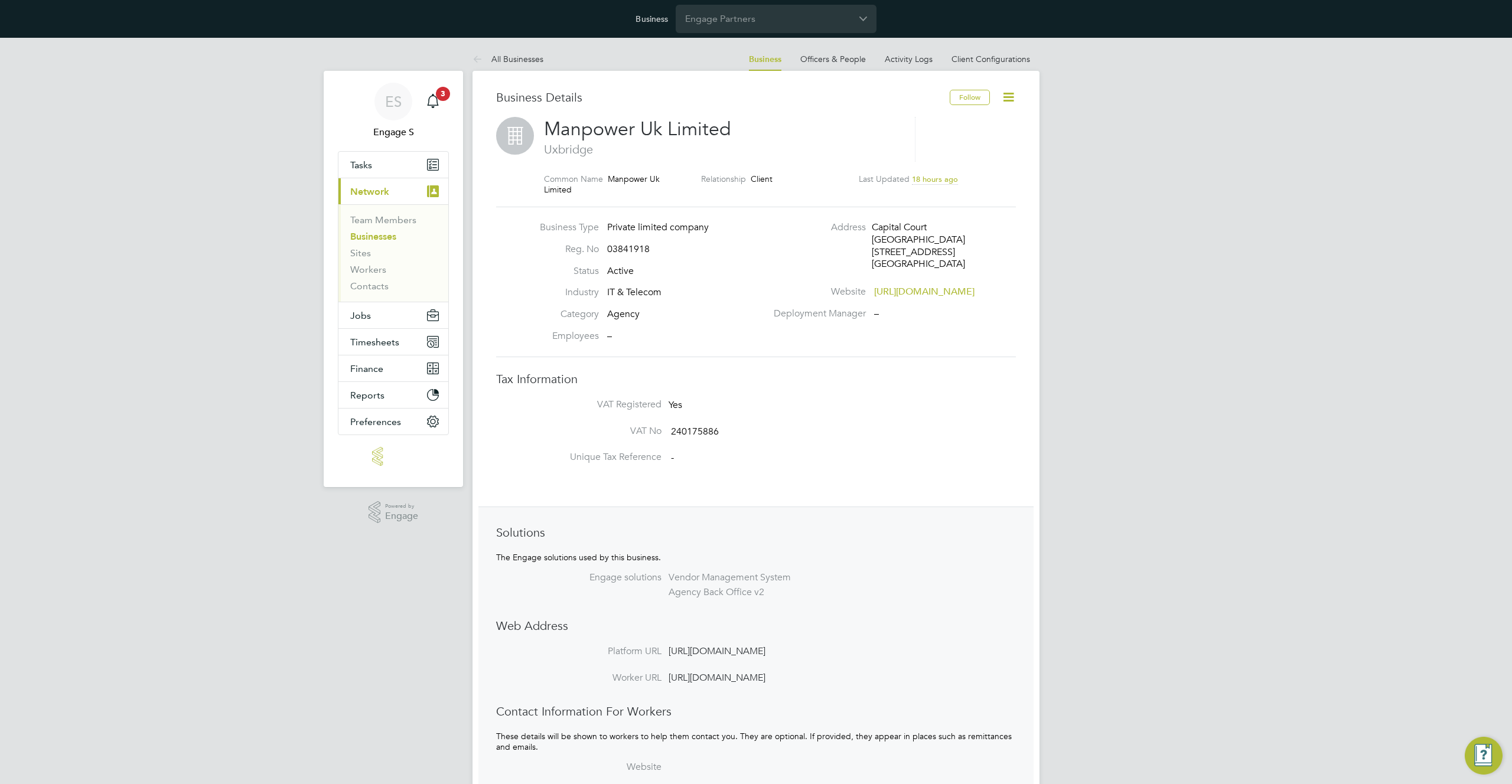
click at [1009, 96] on icon at bounding box center [1008, 96] width 15 height 15
click at [958, 182] on li "Worker Settings" at bounding box center [967, 182] width 91 height 17
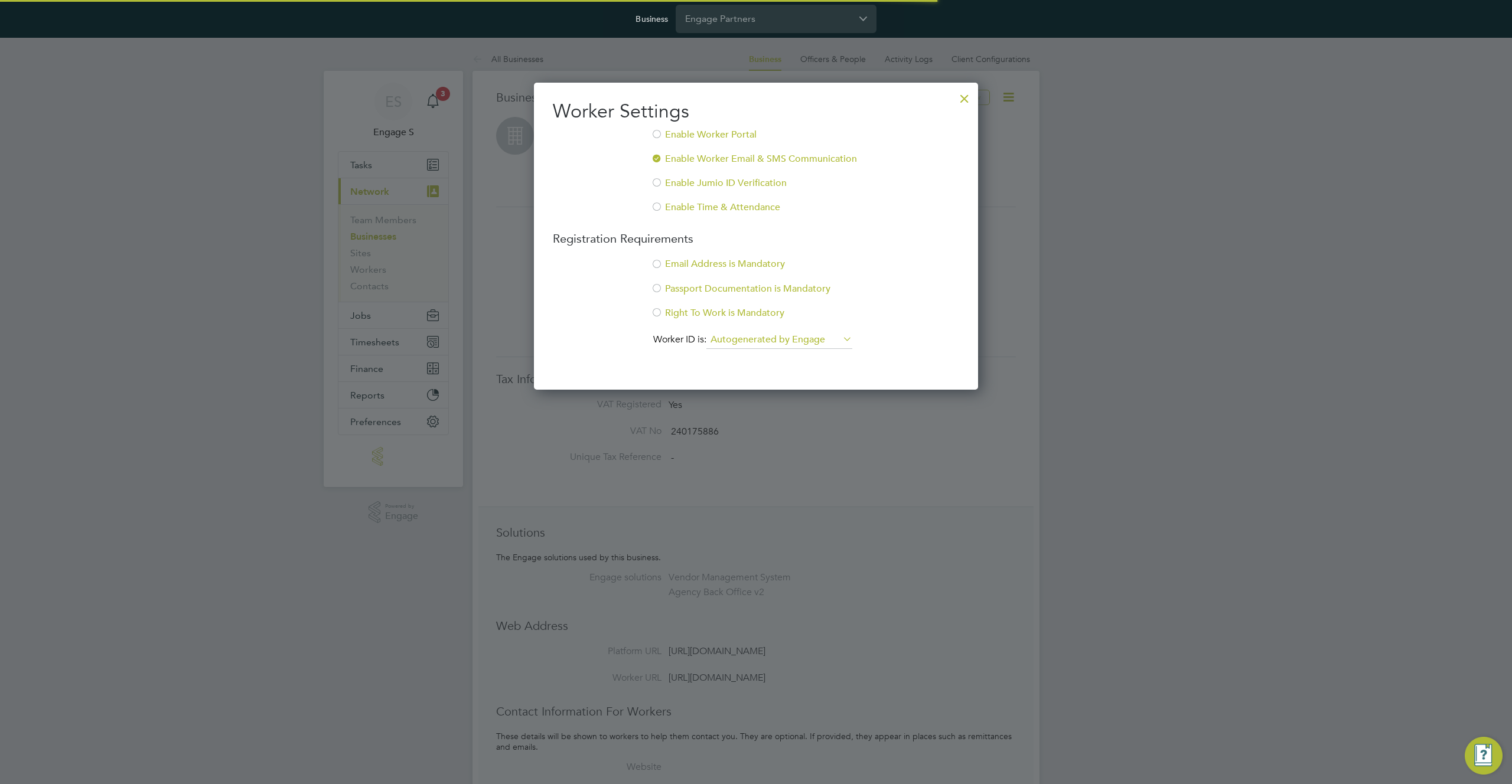
scroll to position [307, 445]
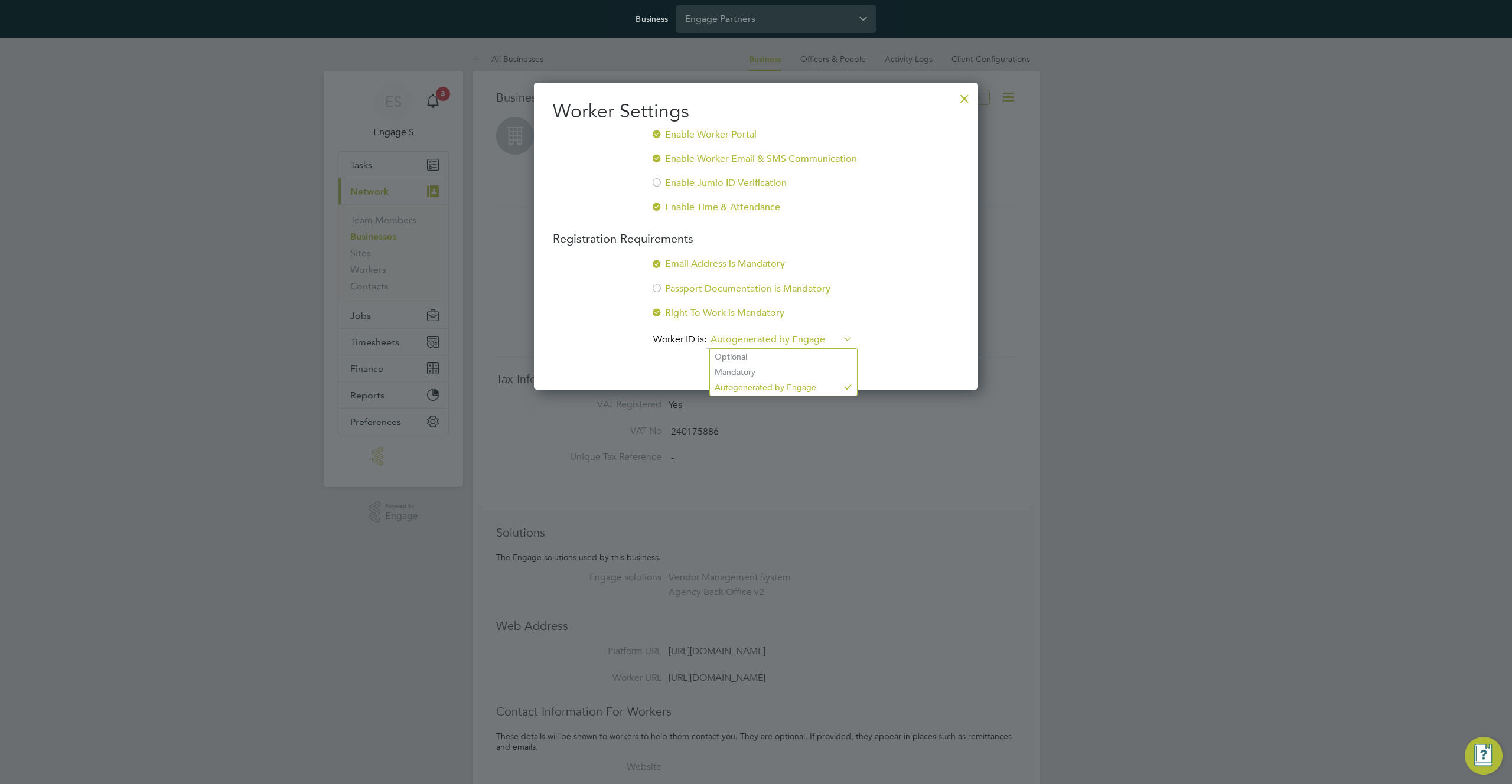
click at [808, 339] on input "Autogenerated by Engage" at bounding box center [779, 341] width 146 height 18
click at [770, 359] on li "Optional" at bounding box center [783, 357] width 147 height 15
type input "Optional"
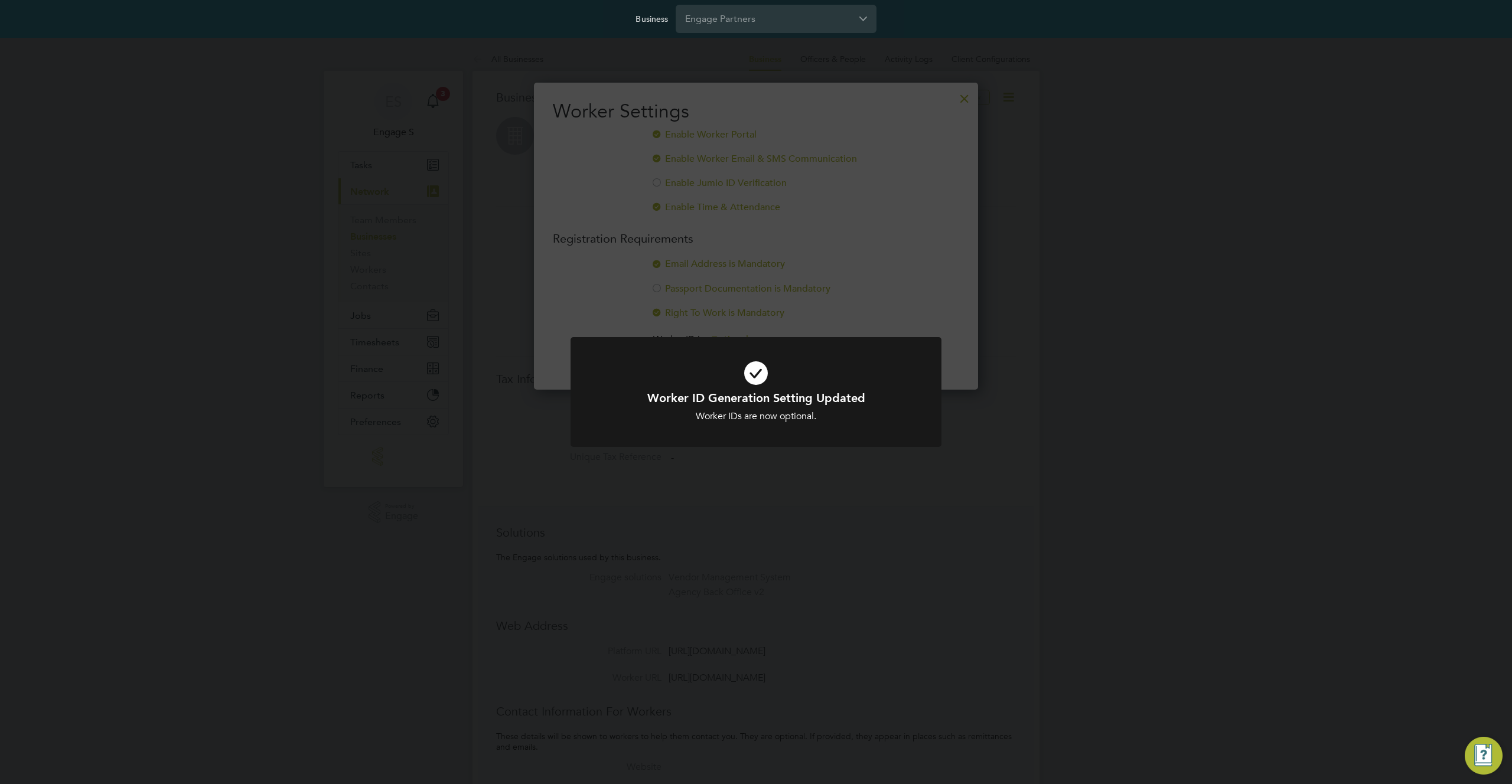
click at [985, 223] on div "Worker ID Generation Setting Updated Worker IDs are now optional. Cancel Okay" at bounding box center [756, 392] width 1512 height 784
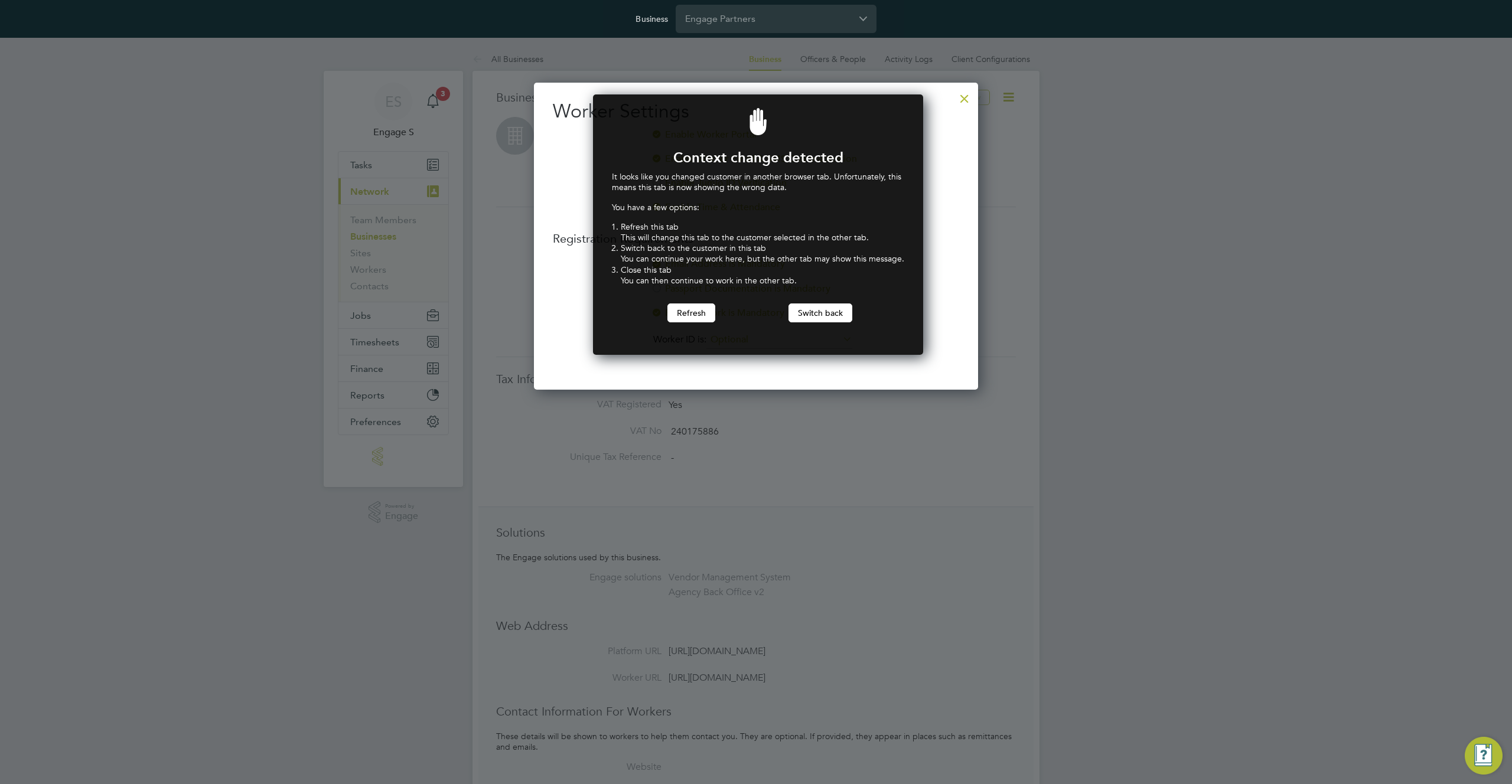
scroll to position [261, 326]
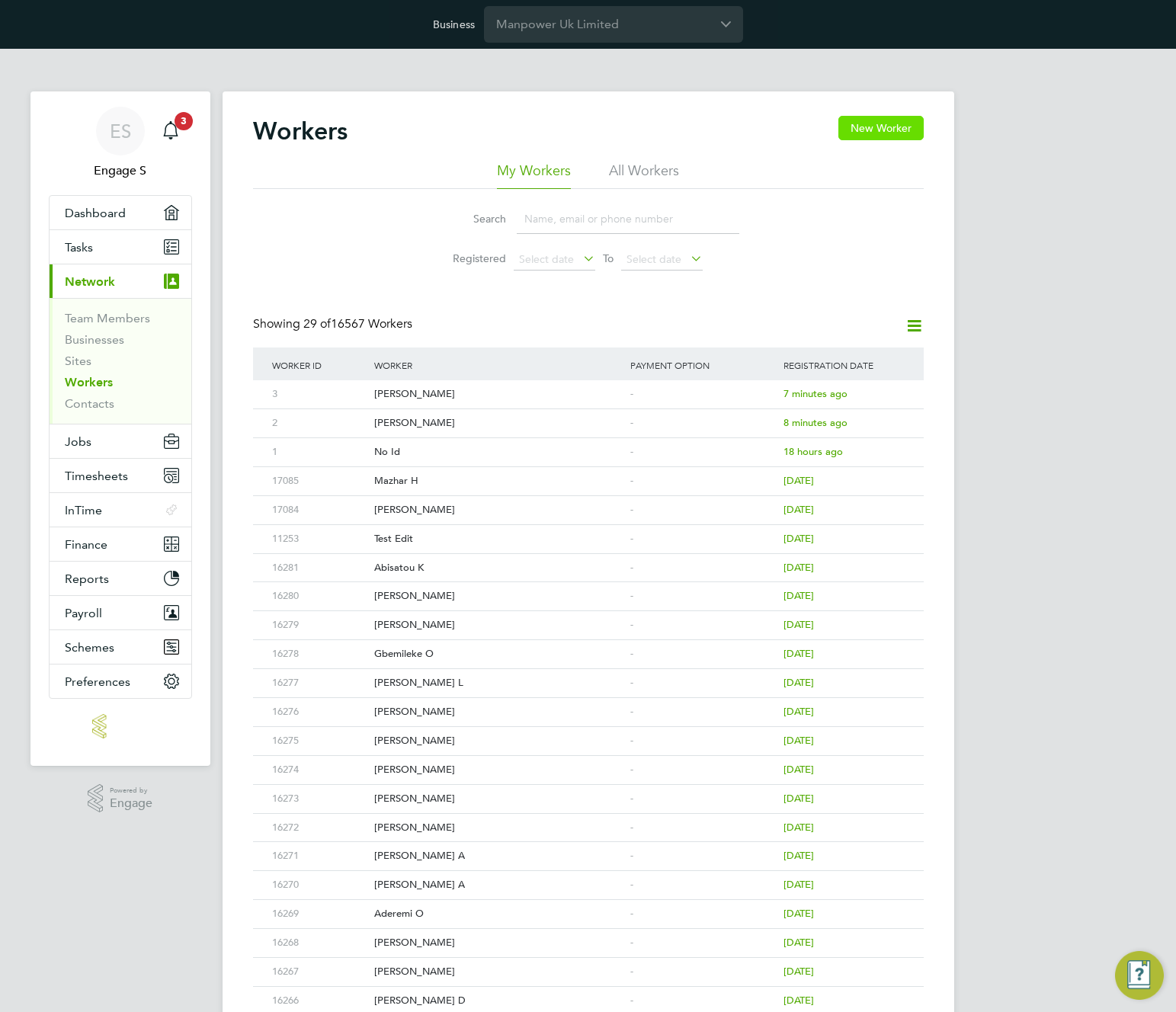
click at [861, 130] on button "New Worker" at bounding box center [880, 127] width 85 height 24
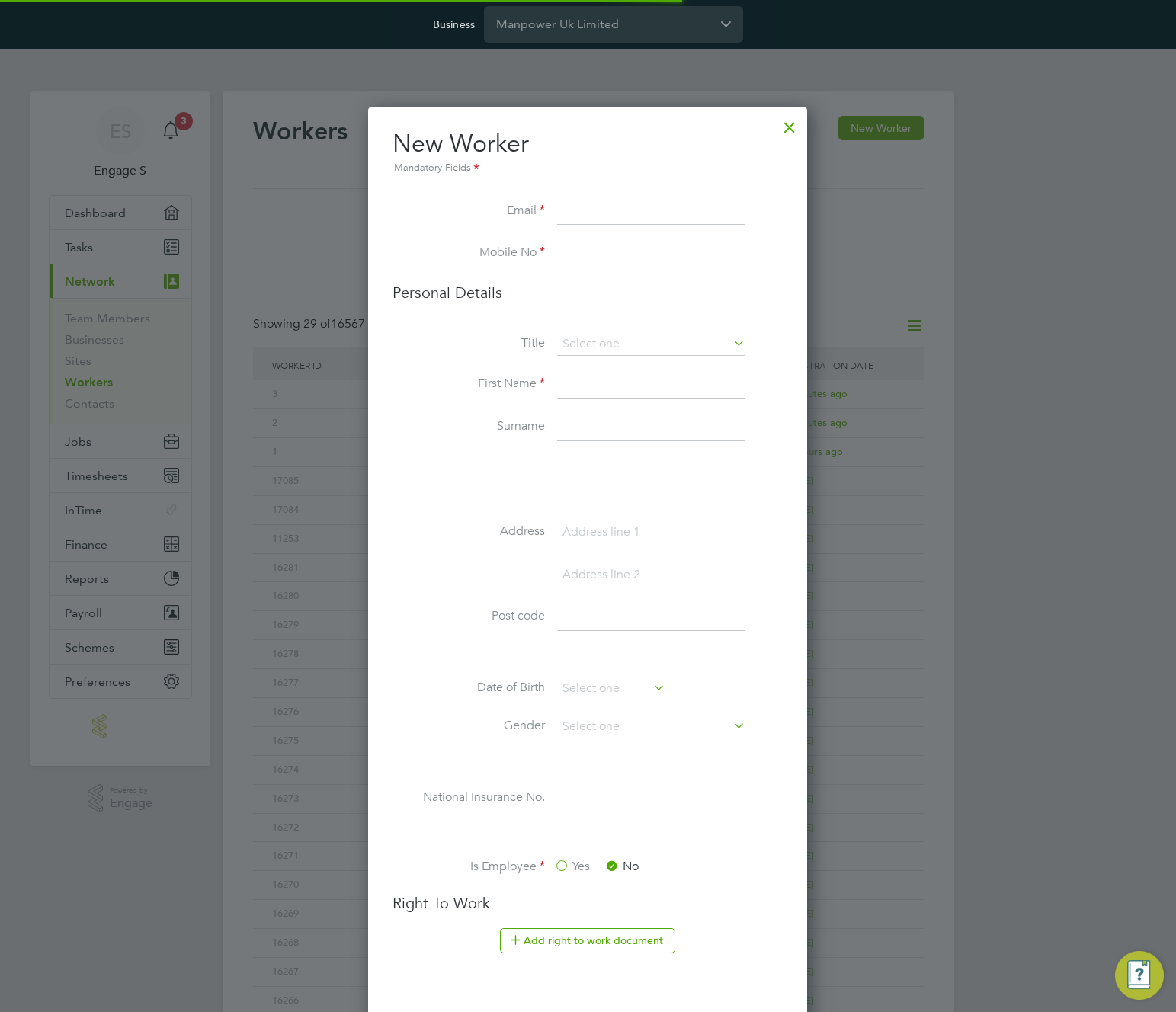
scroll to position [1480, 440]
click at [665, 208] on input at bounding box center [651, 211] width 188 height 28
paste input "lukatest@gmail.com"
type input "lukatest@gmail.com"
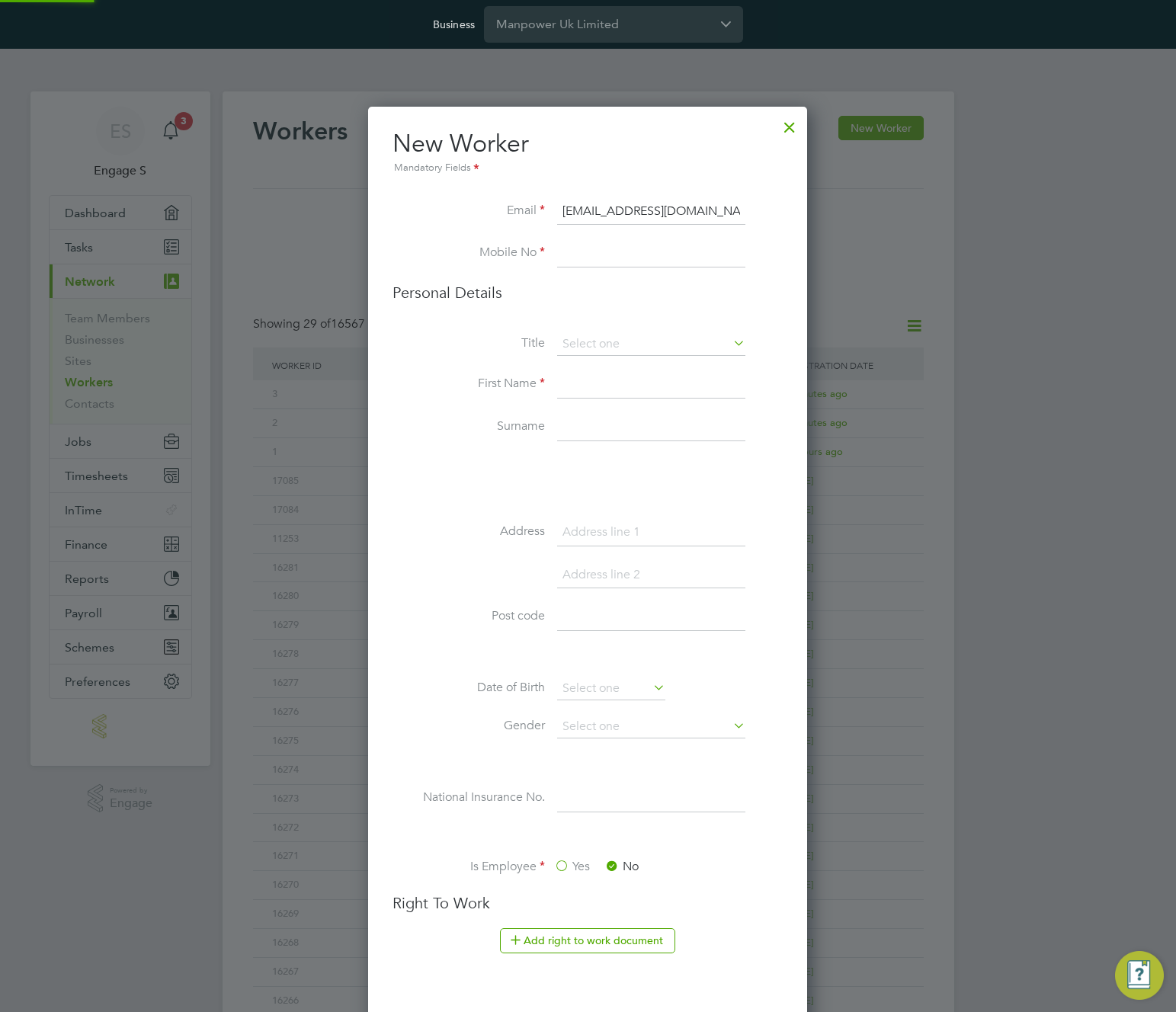
click at [599, 270] on li "Mobile No" at bounding box center [588, 262] width 391 height 43
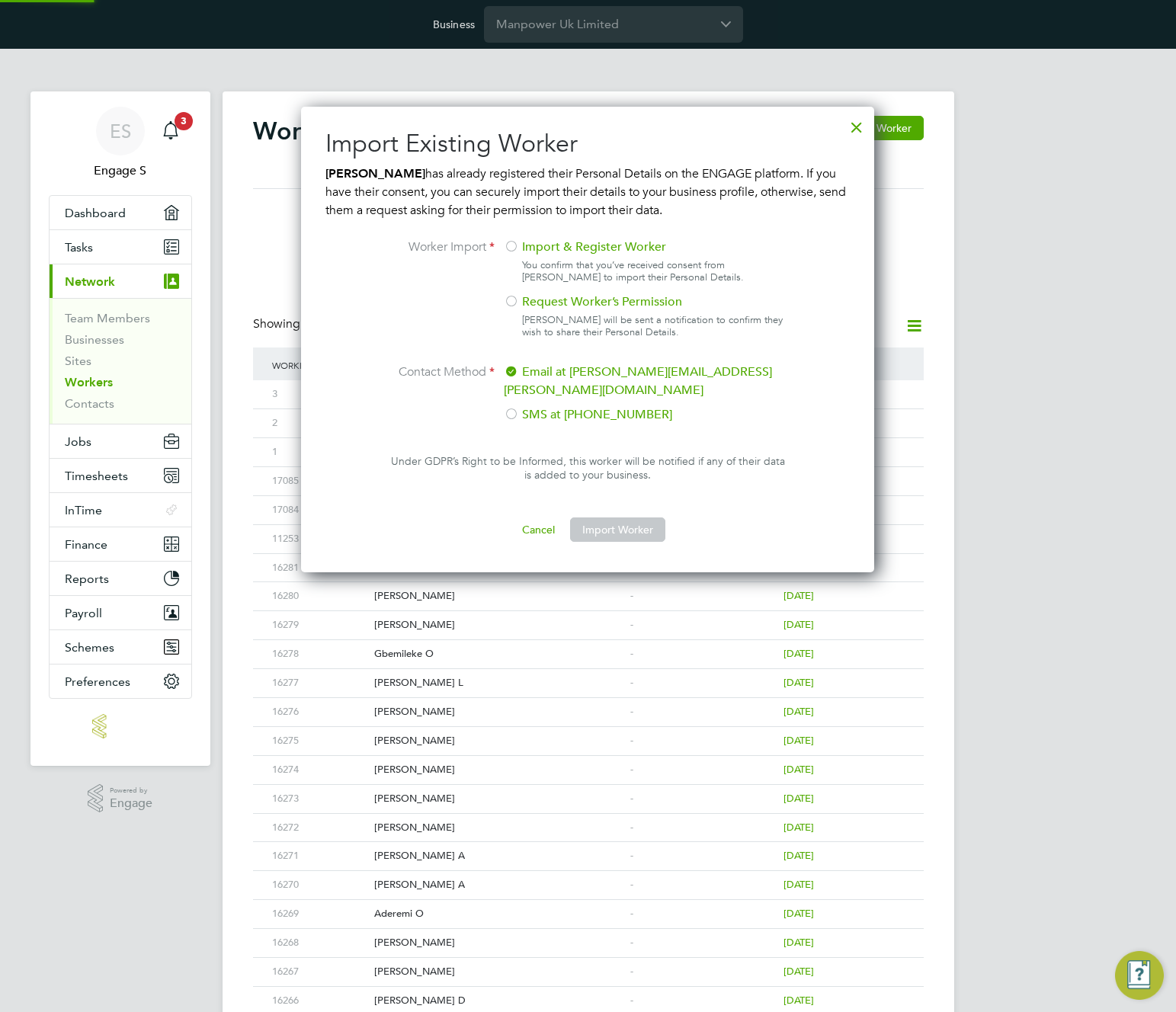
click at [600, 256] on div "Import & Register Worker You confirm that you’ve received consent from John Smi…" at bounding box center [649, 293] width 291 height 110
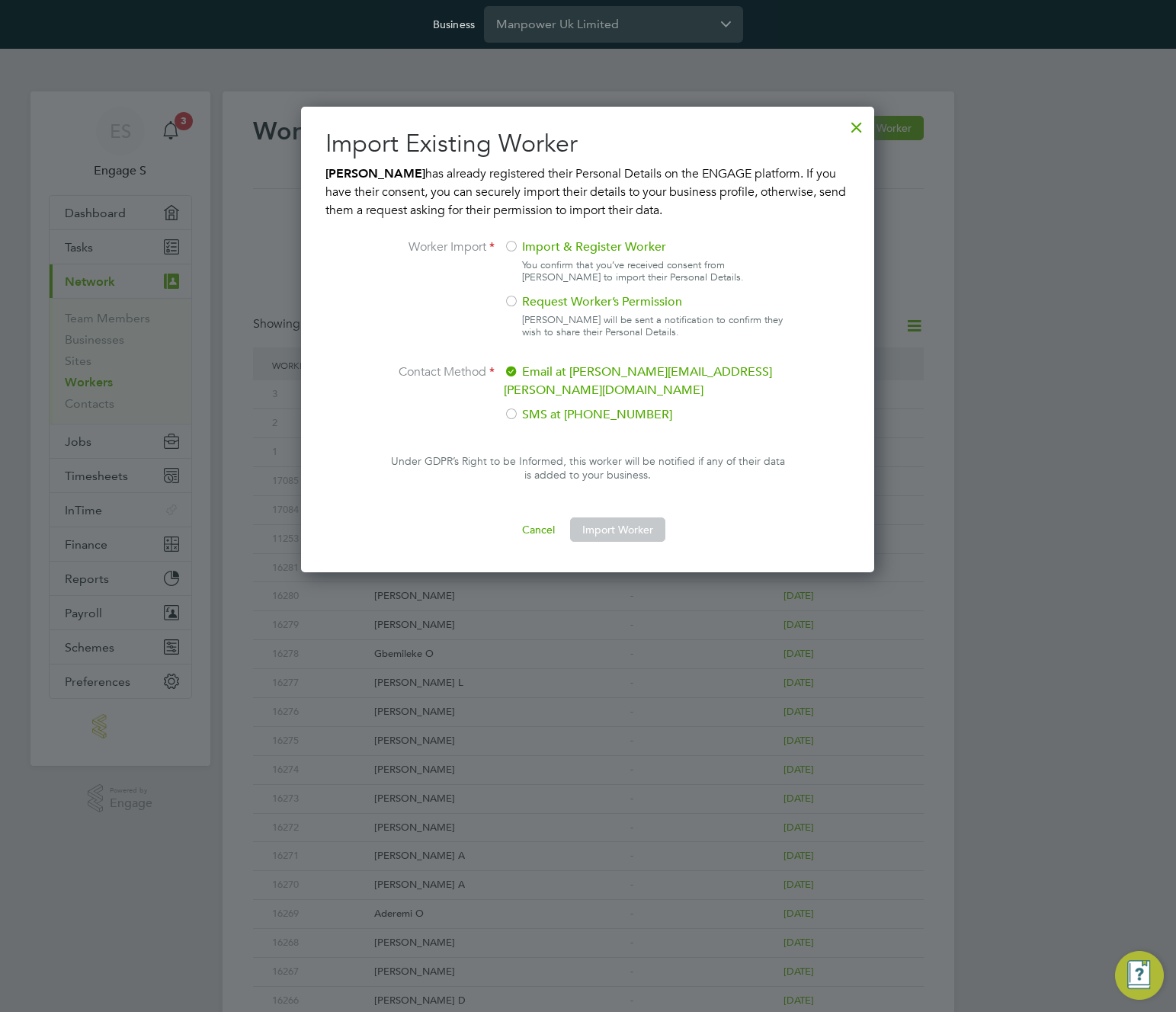
click at [566, 244] on label "Import & Register Worker" at bounding box center [644, 247] width 279 height 18
click at [632, 518] on button "Import Worker" at bounding box center [618, 529] width 95 height 24
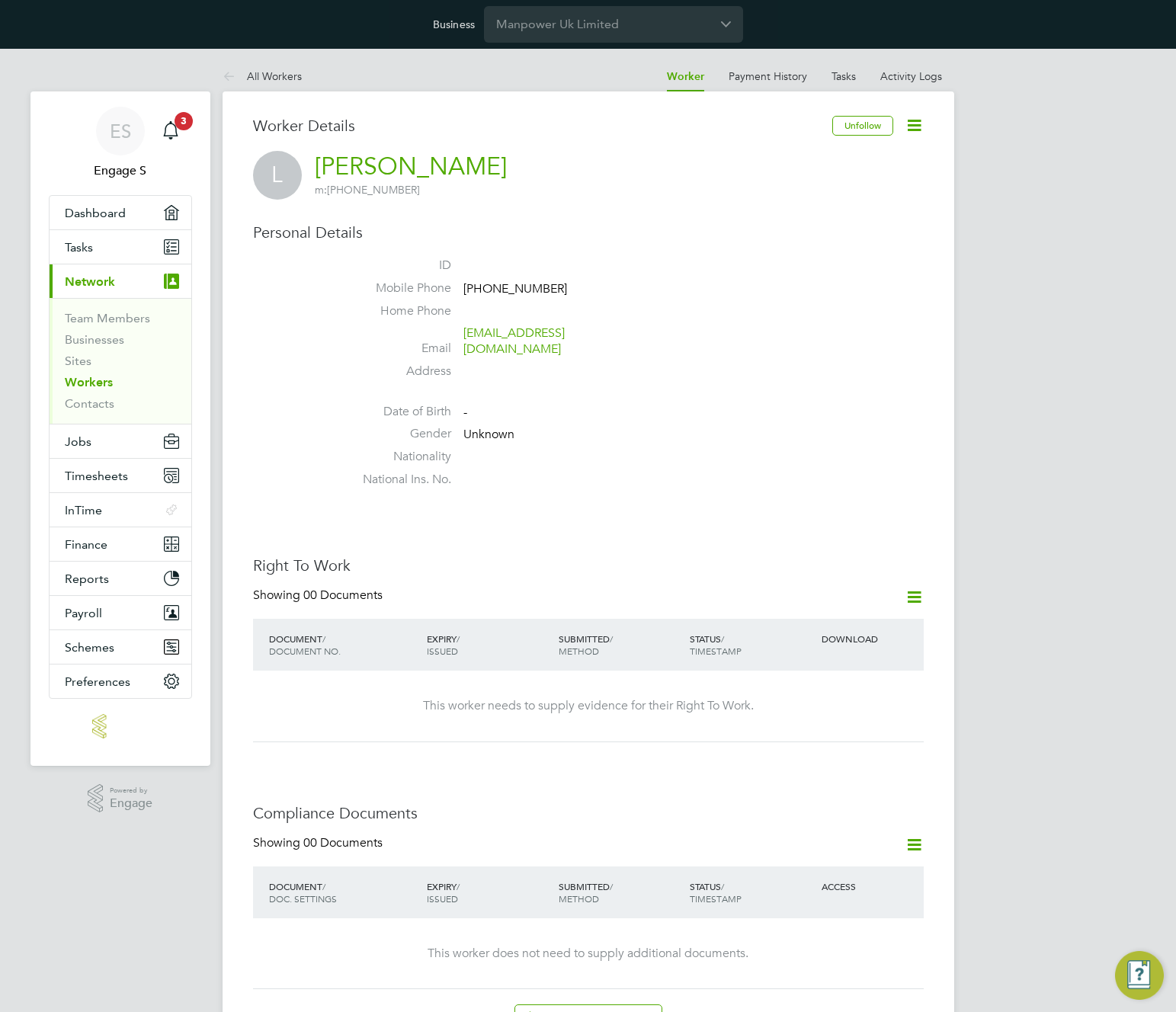
click at [382, 255] on div "Personal Details ID Mobile Phone +38164223355 Home Phone Email lukatest@gmail.c…" at bounding box center [588, 359] width 671 height 272
drag, startPoint x: 406, startPoint y: 255, endPoint x: 416, endPoint y: 269, distance: 17.2
click at [427, 269] on div "Personal Details ID Mobile Phone +38164223355 Home Phone Email lukatest@gmail.c…" at bounding box center [588, 359] width 671 height 272
drag, startPoint x: 511, startPoint y: 254, endPoint x: 429, endPoint y: 221, distance: 88.4
click at [452, 248] on div "Personal Details ID Mobile Phone +38164223355 Home Phone Email lukatest@gmail.c…" at bounding box center [588, 359] width 671 height 272
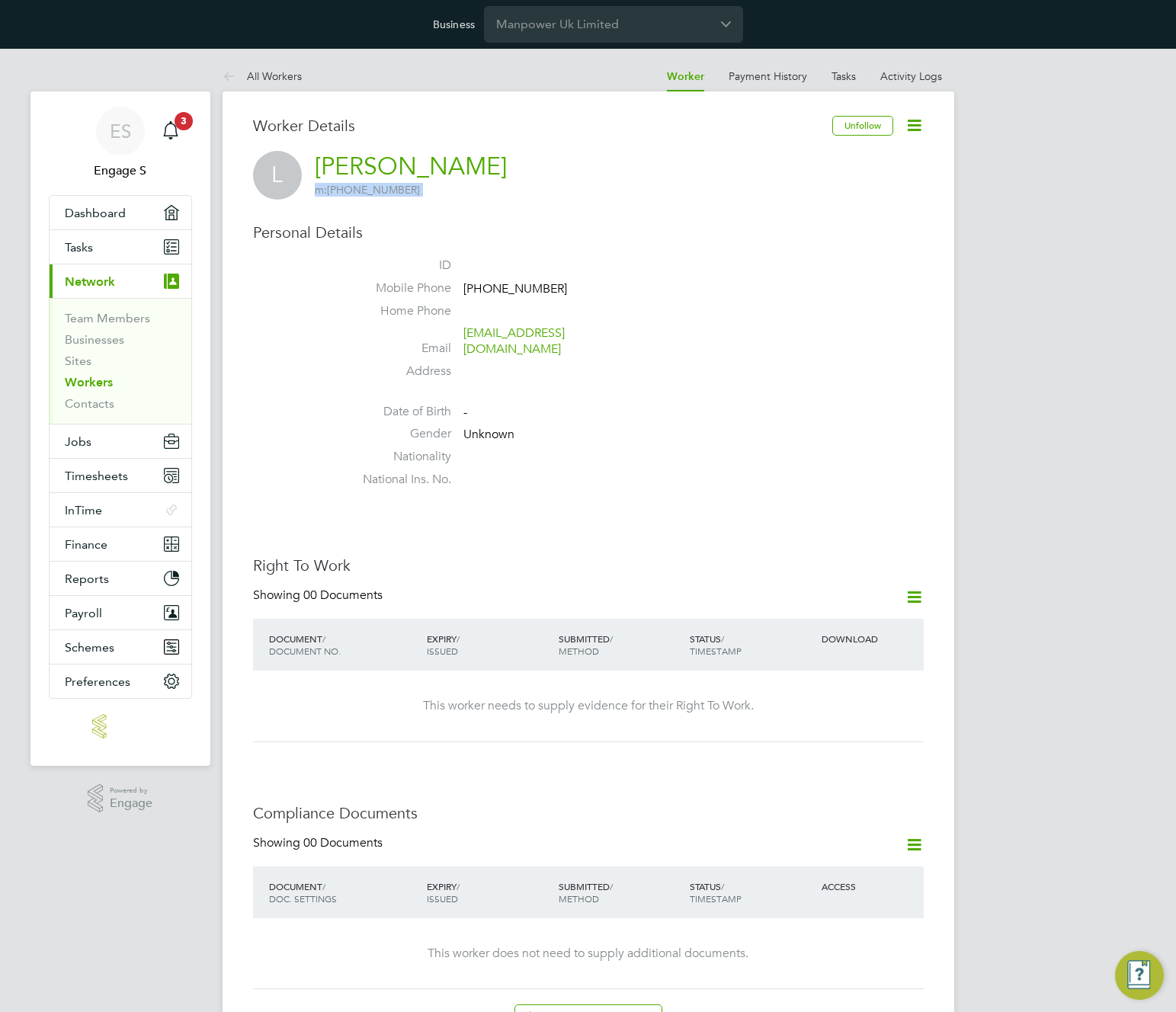
drag, startPoint x: 404, startPoint y: 199, endPoint x: 361, endPoint y: 158, distance: 59.4
click at [365, 162] on div "Worker Details Unfollow L Luka m: +38164223355 Personal Details ID Mobile Phone…" at bounding box center [588, 993] width 671 height 1755
click at [510, 219] on div "Worker Details Unfollow L Luka m: +38164223355 Personal Details ID Mobile Phone…" at bounding box center [588, 993] width 671 height 1755
click at [289, 80] on link "All Workers" at bounding box center [262, 75] width 80 height 13
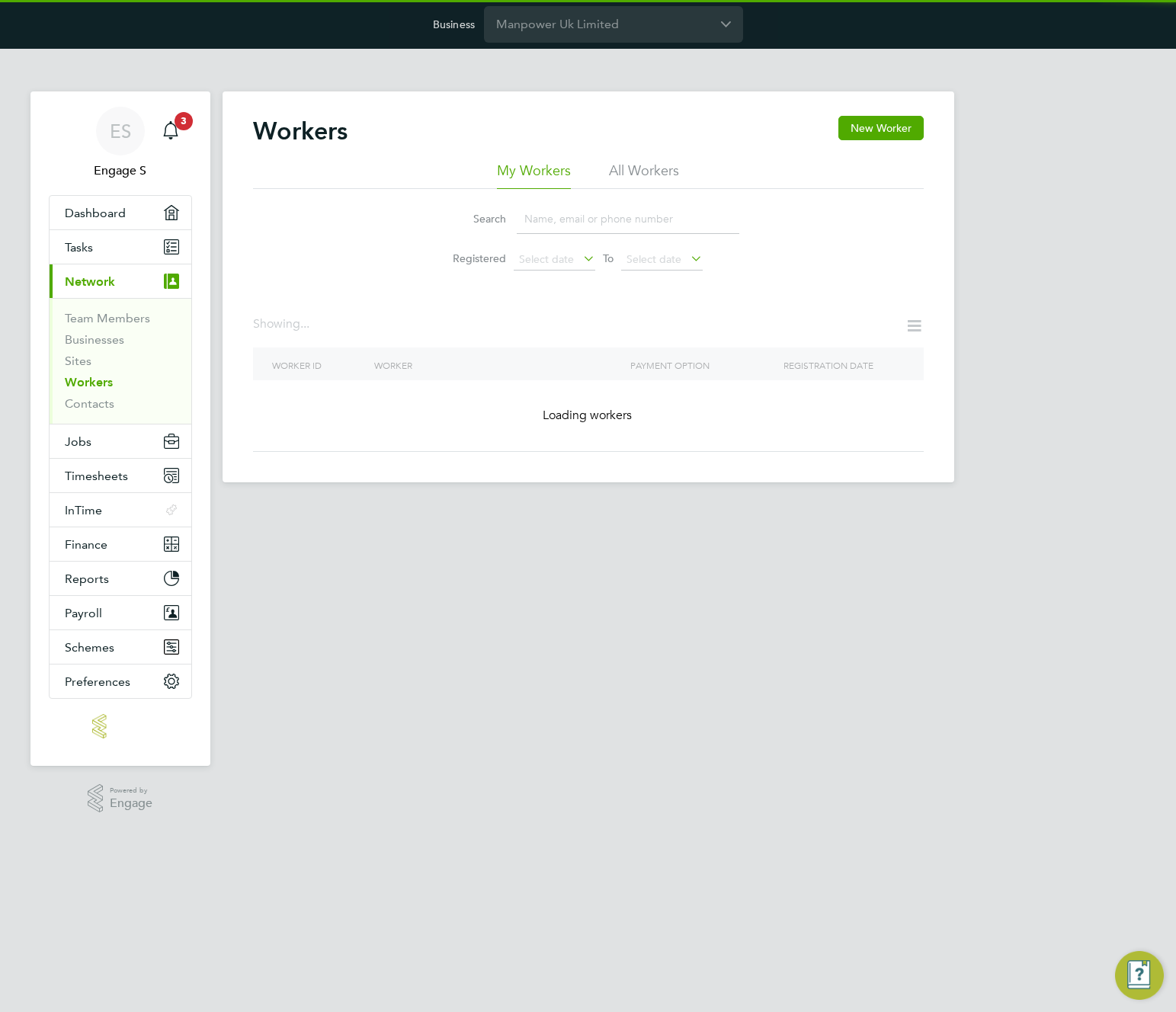
click at [880, 113] on div "Workers New Worker My Workers All Workers Search Registered Select date To Sele…" at bounding box center [588, 287] width 732 height 391
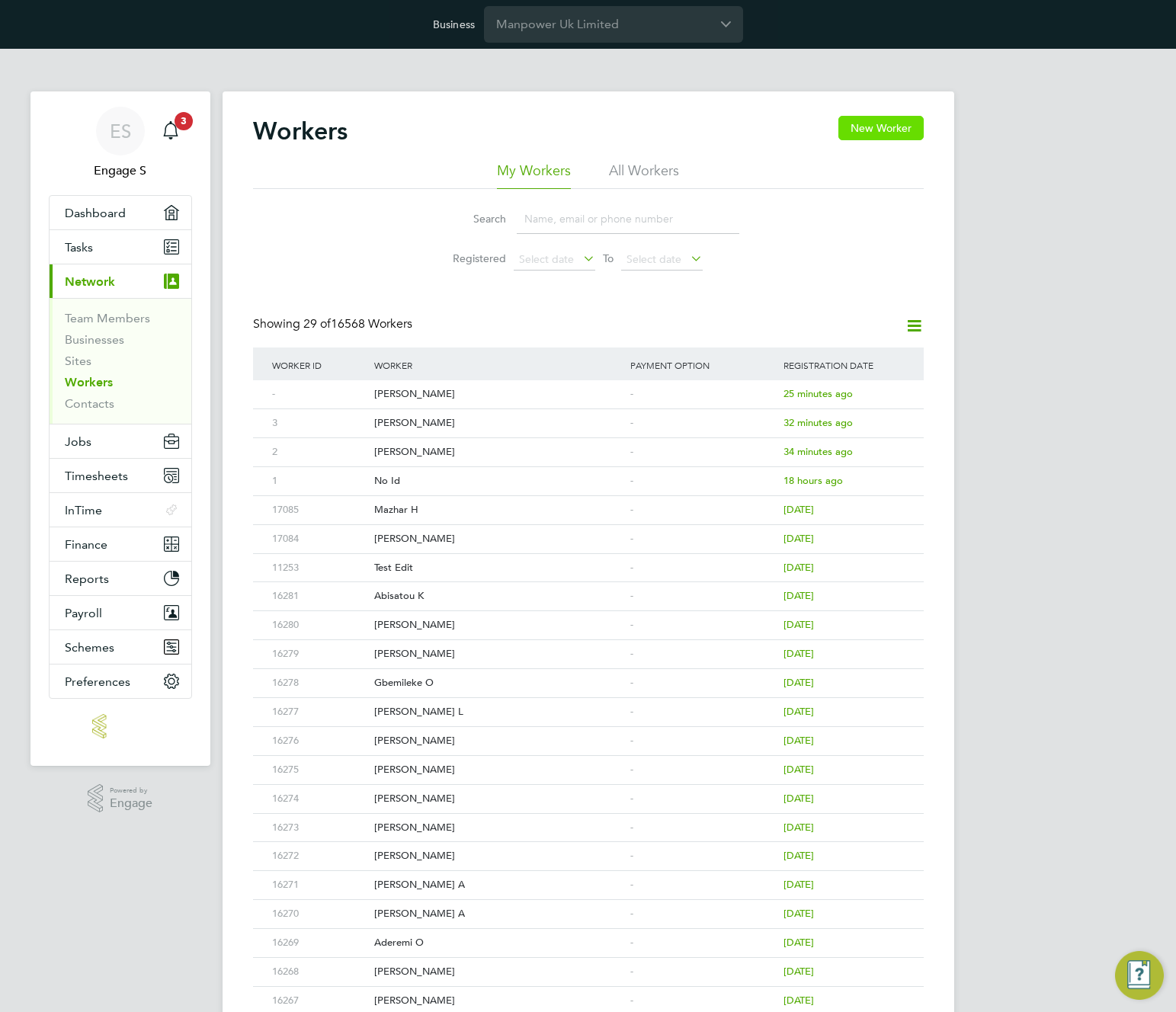
click at [866, 128] on button "New Worker" at bounding box center [880, 127] width 85 height 24
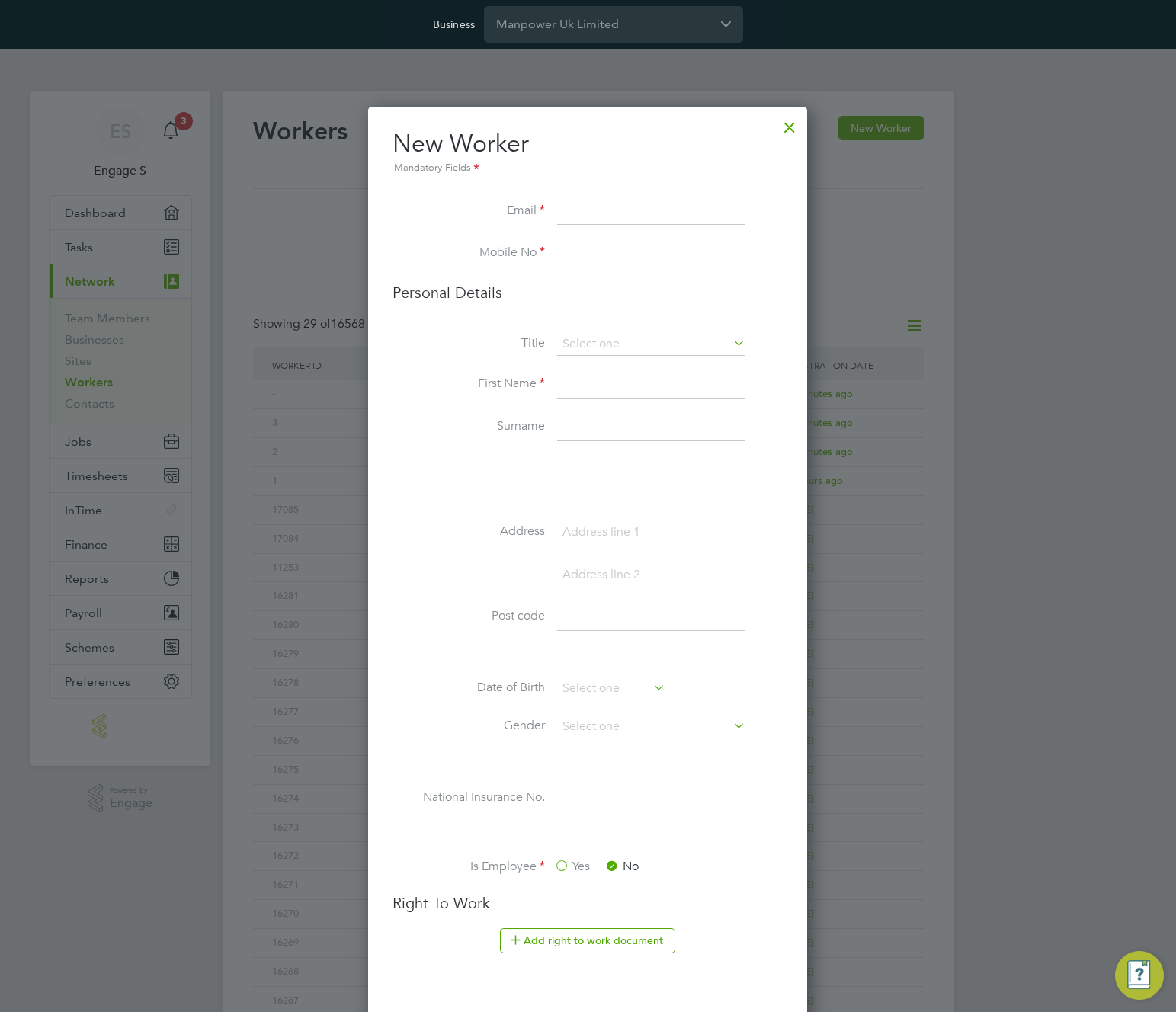
scroll to position [1551, 440]
paste input "354707@testop.com"
type input "354707@testop.com"
click at [579, 253] on input at bounding box center [651, 253] width 188 height 28
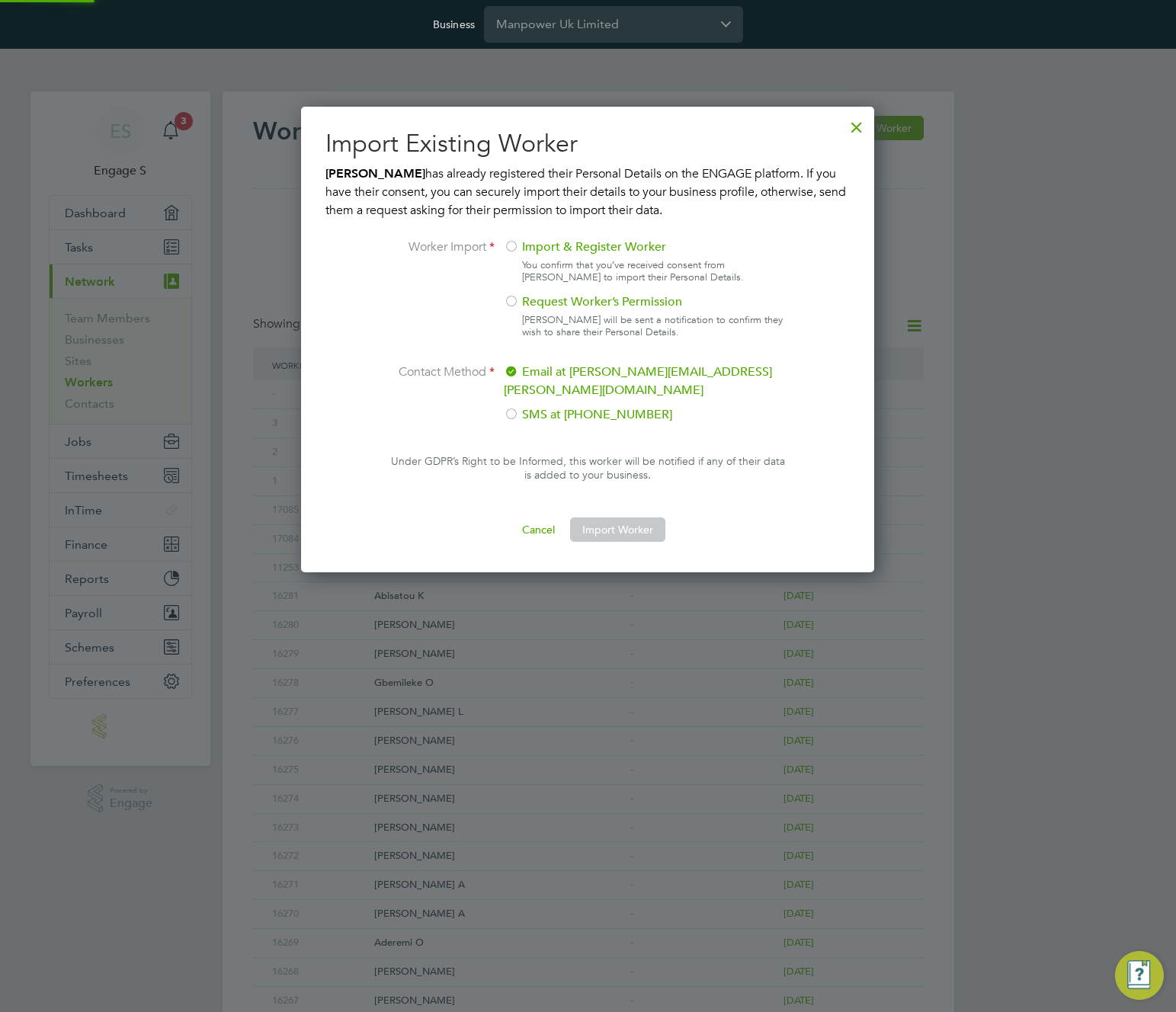
scroll to position [448, 574]
click at [523, 248] on label "Import & Register Worker" at bounding box center [644, 247] width 279 height 18
click at [621, 518] on button "Import Worker" at bounding box center [618, 529] width 95 height 24
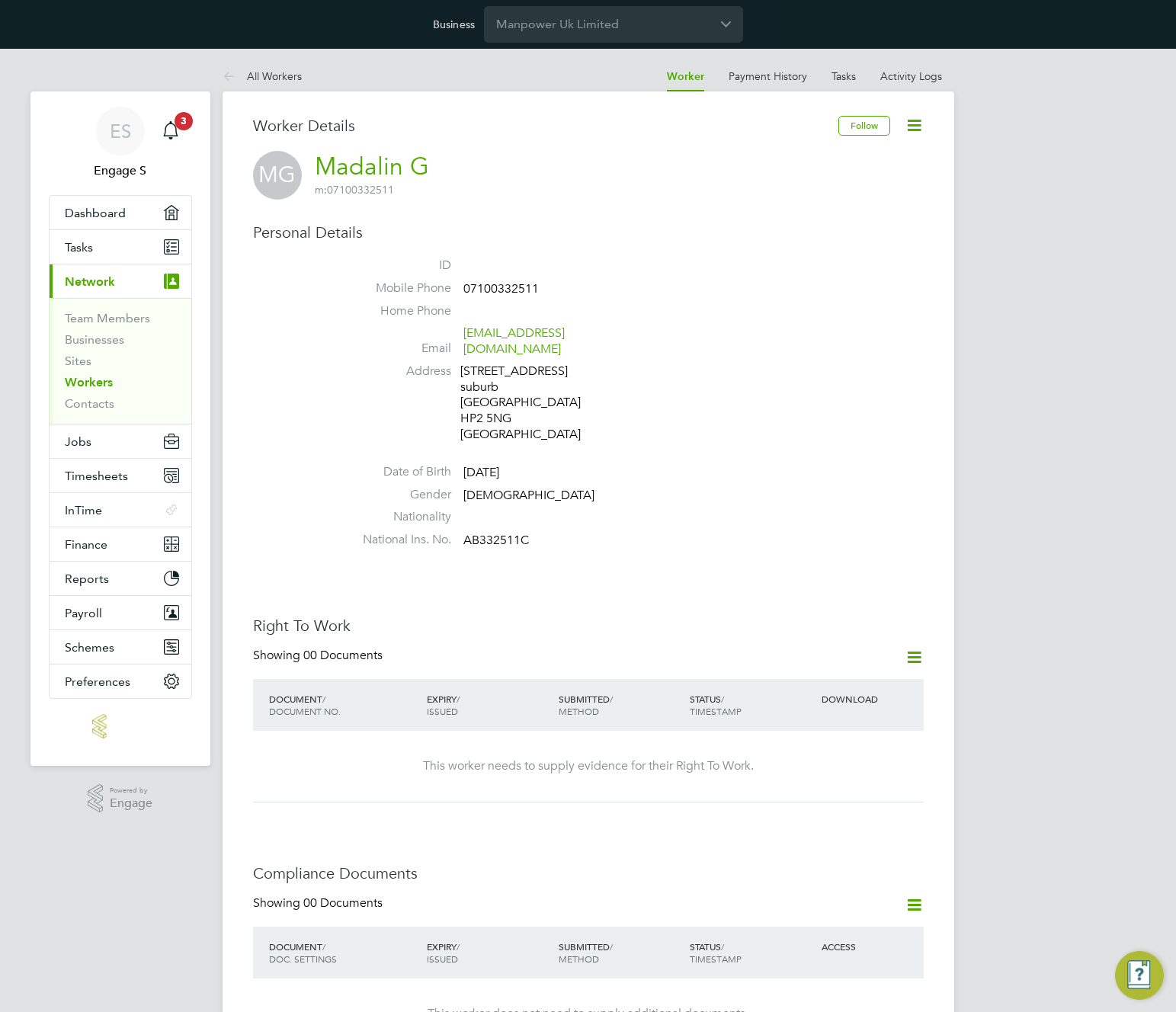
click at [803, 254] on div "Personal Details ID Mobile Phone 07100332511 Home Phone Email 354707@testop.com…" at bounding box center [588, 389] width 671 height 332
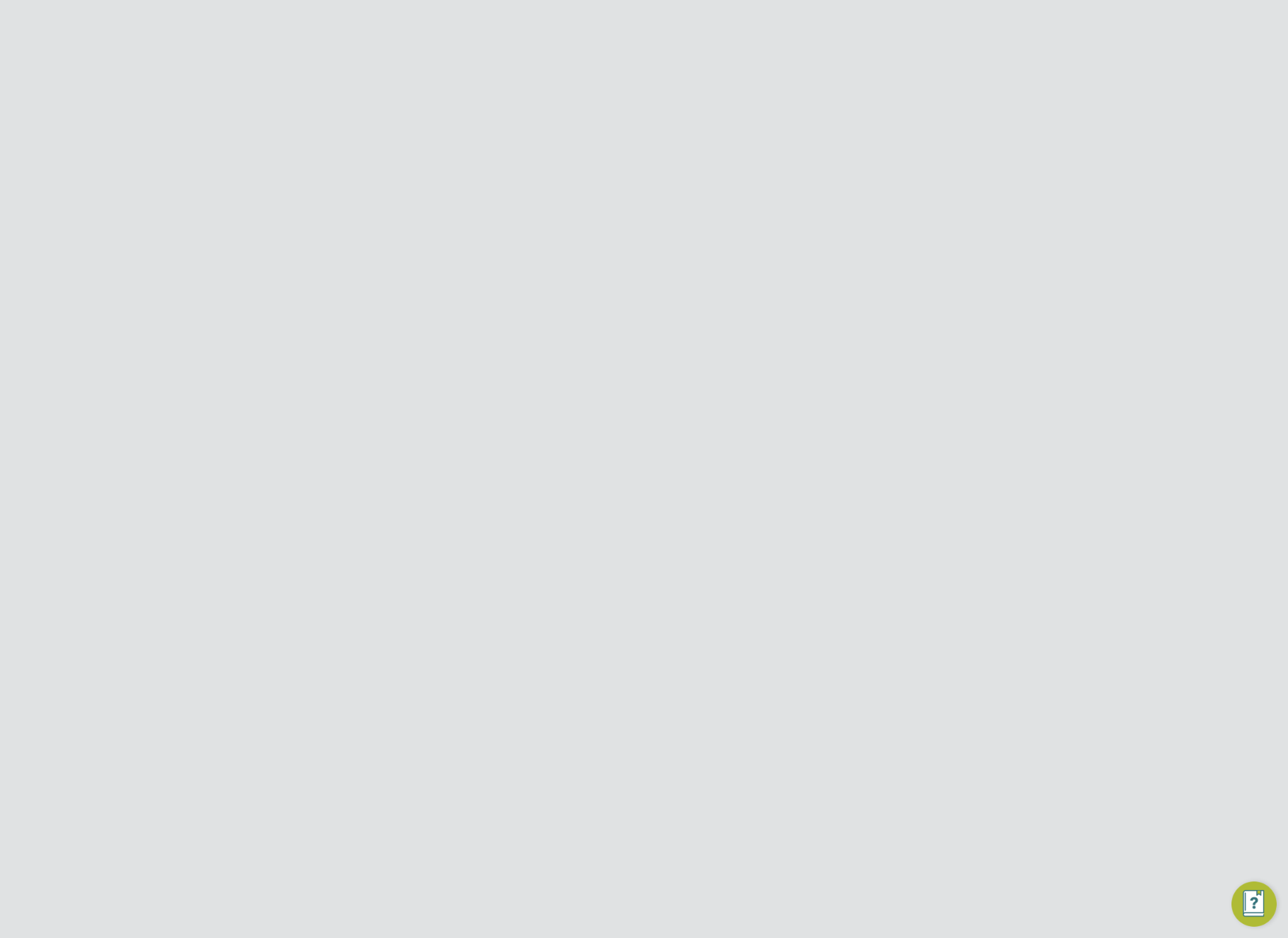
scroll to position [677, 124]
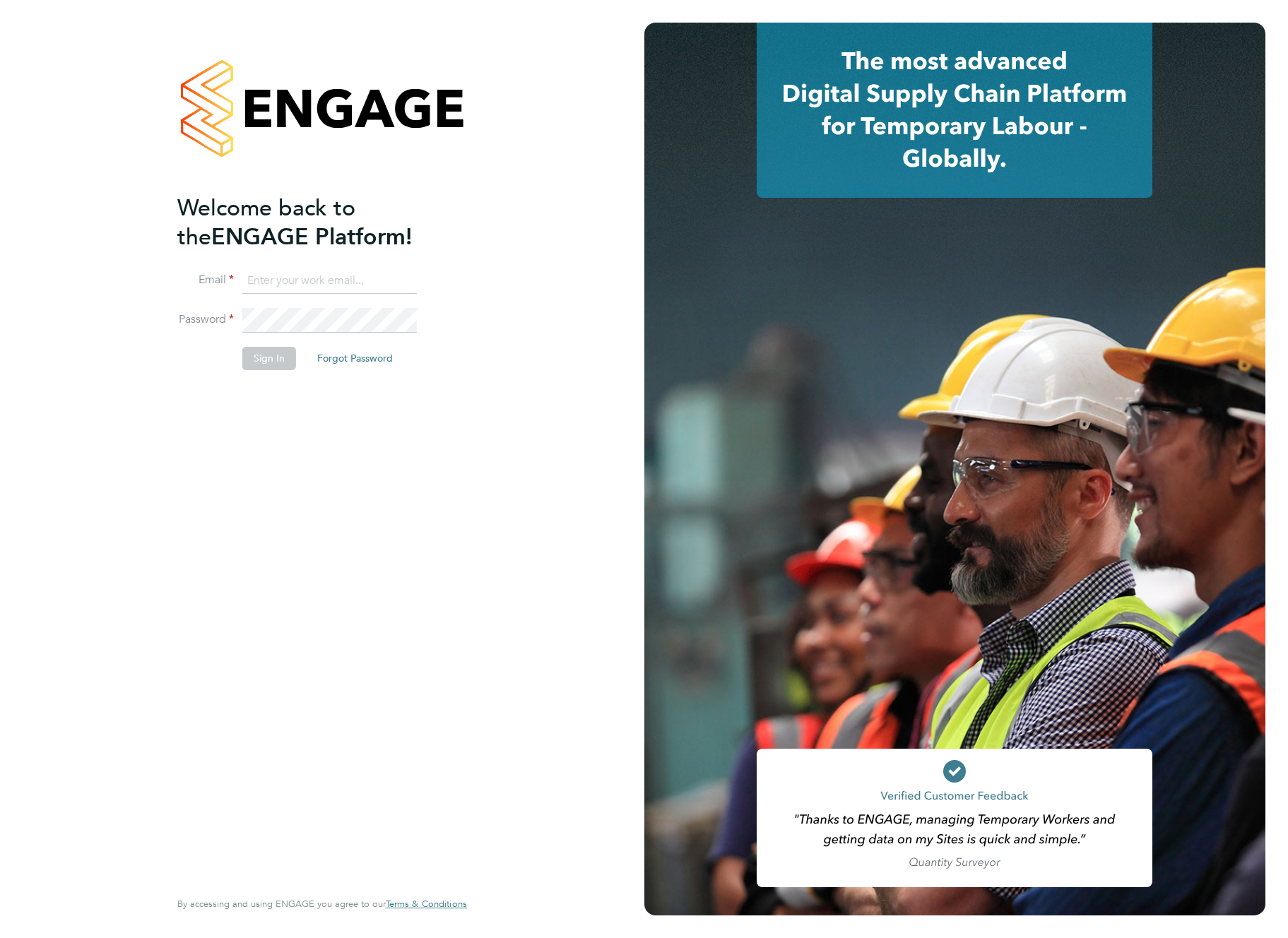
type input "[EMAIL_ADDRESS][DOMAIN_NAME]"
click at [265, 354] on button "Sign In" at bounding box center [269, 358] width 54 height 22
click at [266, 359] on div "Sorry, we are having problems connecting to our services." at bounding box center [322, 469] width 644 height 938
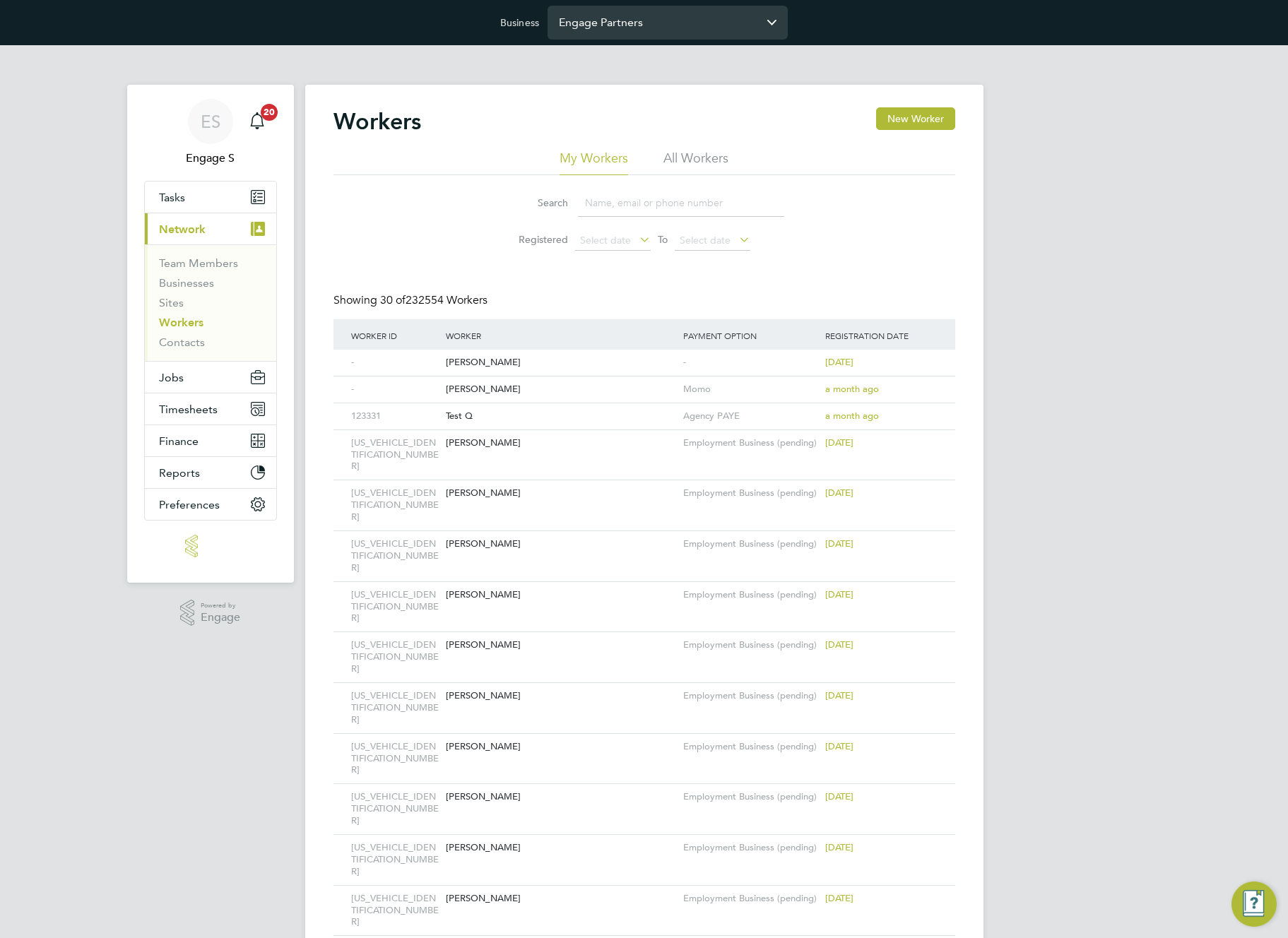
click at [642, 36] on input "Engage Partners" at bounding box center [667, 22] width 240 height 33
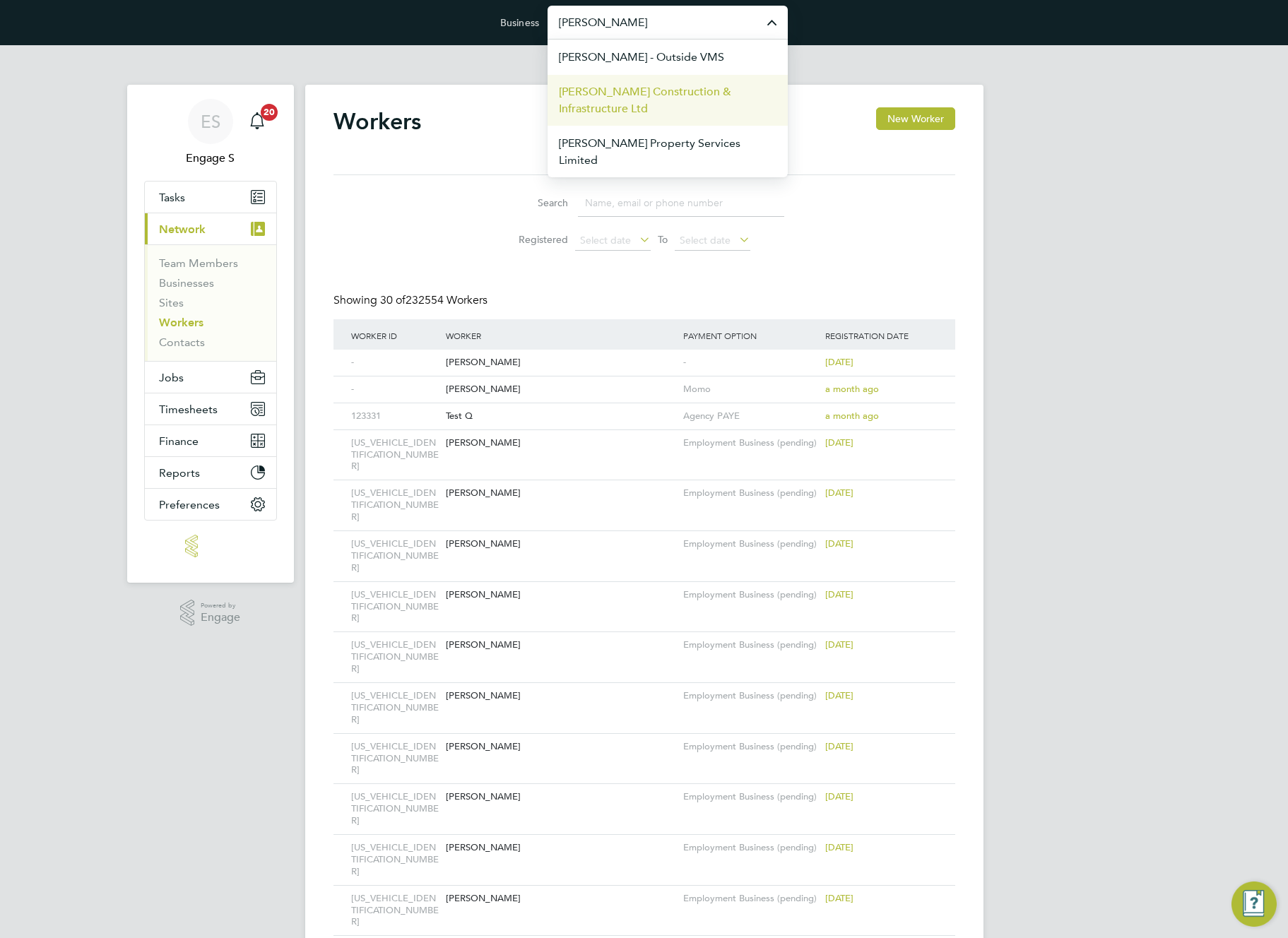
click at [636, 93] on span "[PERSON_NAME] Construction & Infrastructure Ltd" at bounding box center [667, 100] width 217 height 34
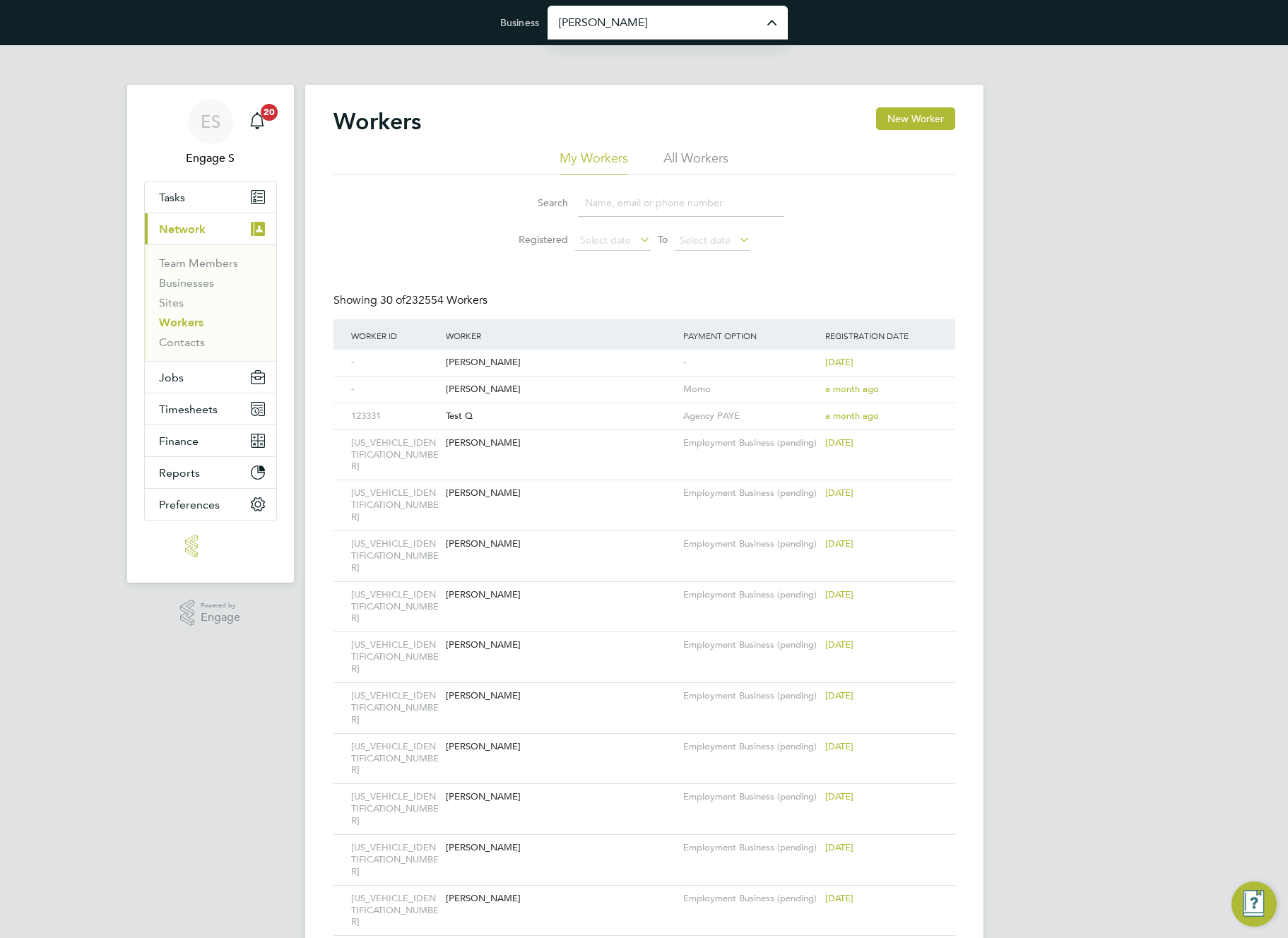
type input "[PERSON_NAME] Construction & Infrastructure Ltd"
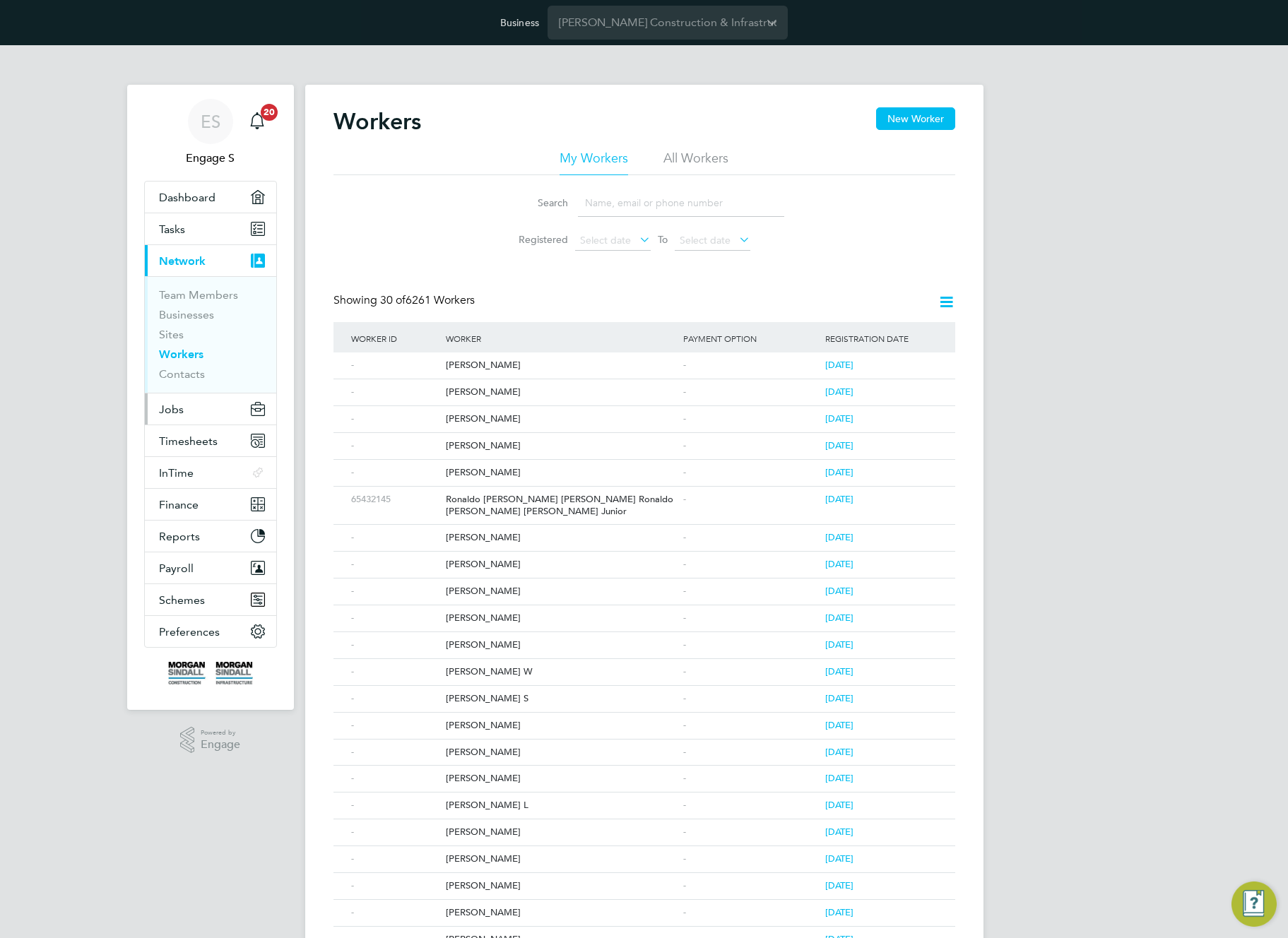
click at [183, 412] on button "Jobs" at bounding box center [210, 408] width 131 height 31
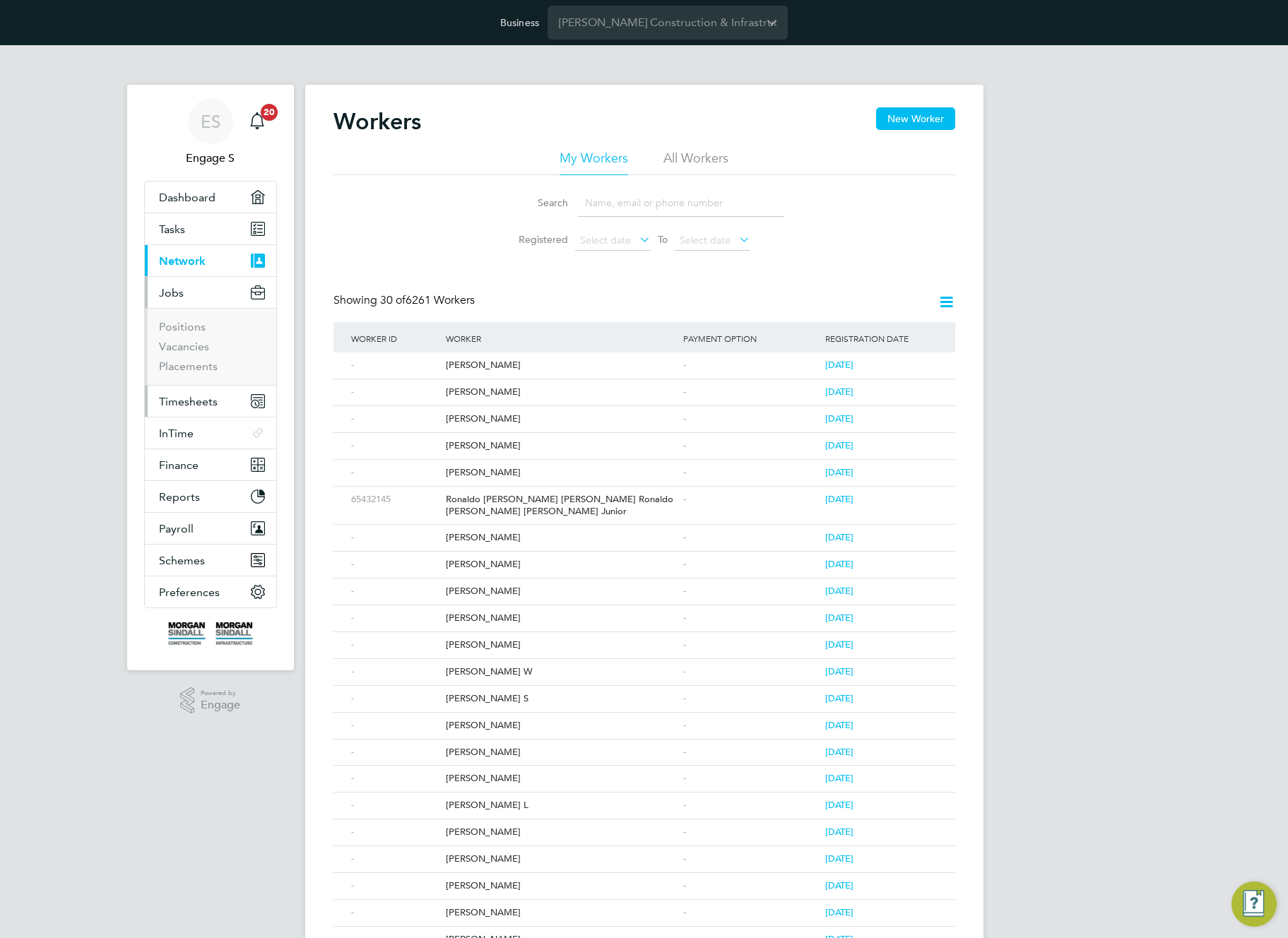
click at [193, 401] on span "Timesheets" at bounding box center [188, 402] width 59 height 13
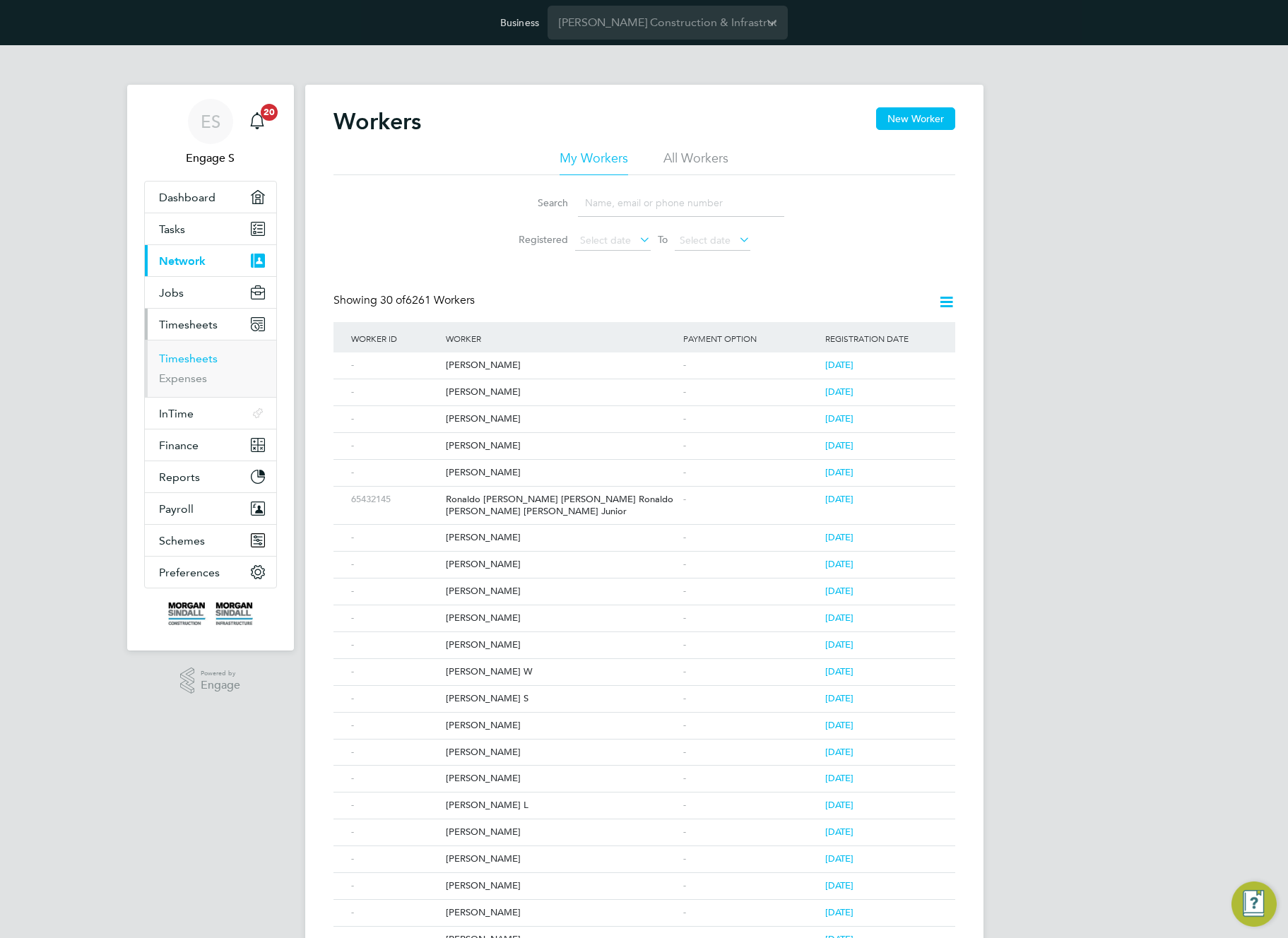
click at [193, 360] on link "Timesheets" at bounding box center [188, 359] width 59 height 13
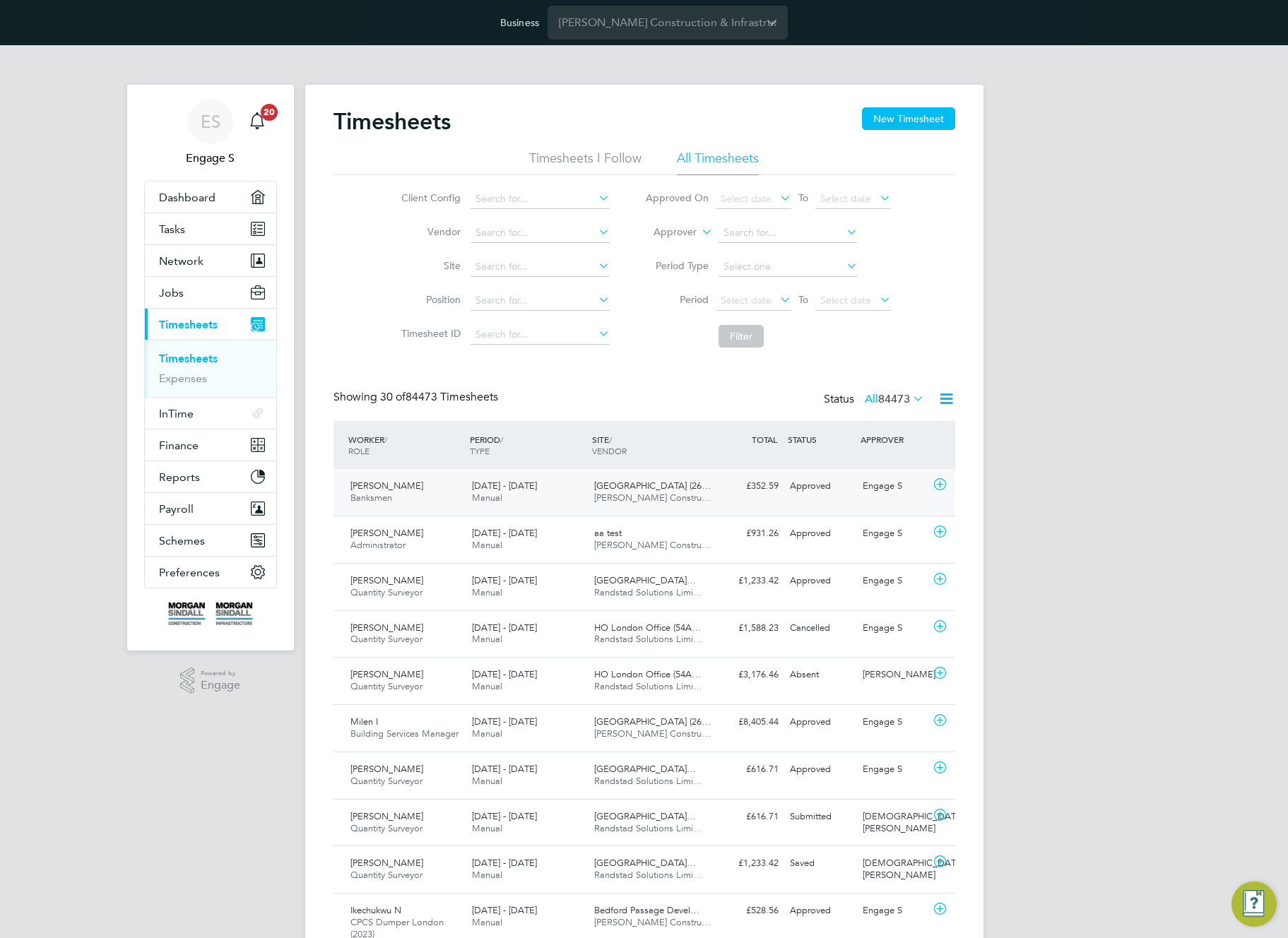
click at [645, 496] on span "Morgan Sindall Constru…" at bounding box center [652, 497] width 116 height 12
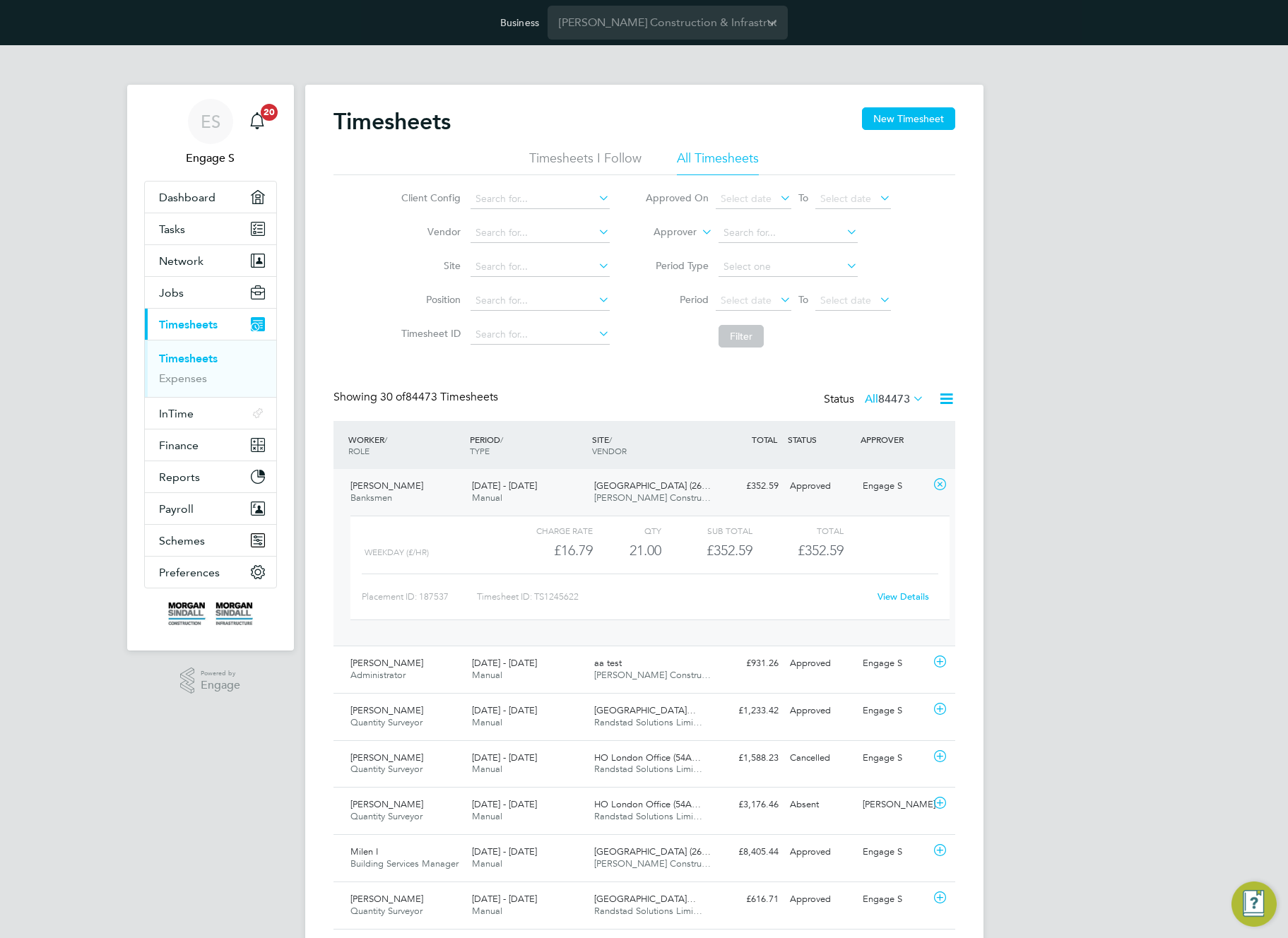
click at [902, 601] on link "View Details" at bounding box center [903, 597] width 51 height 12
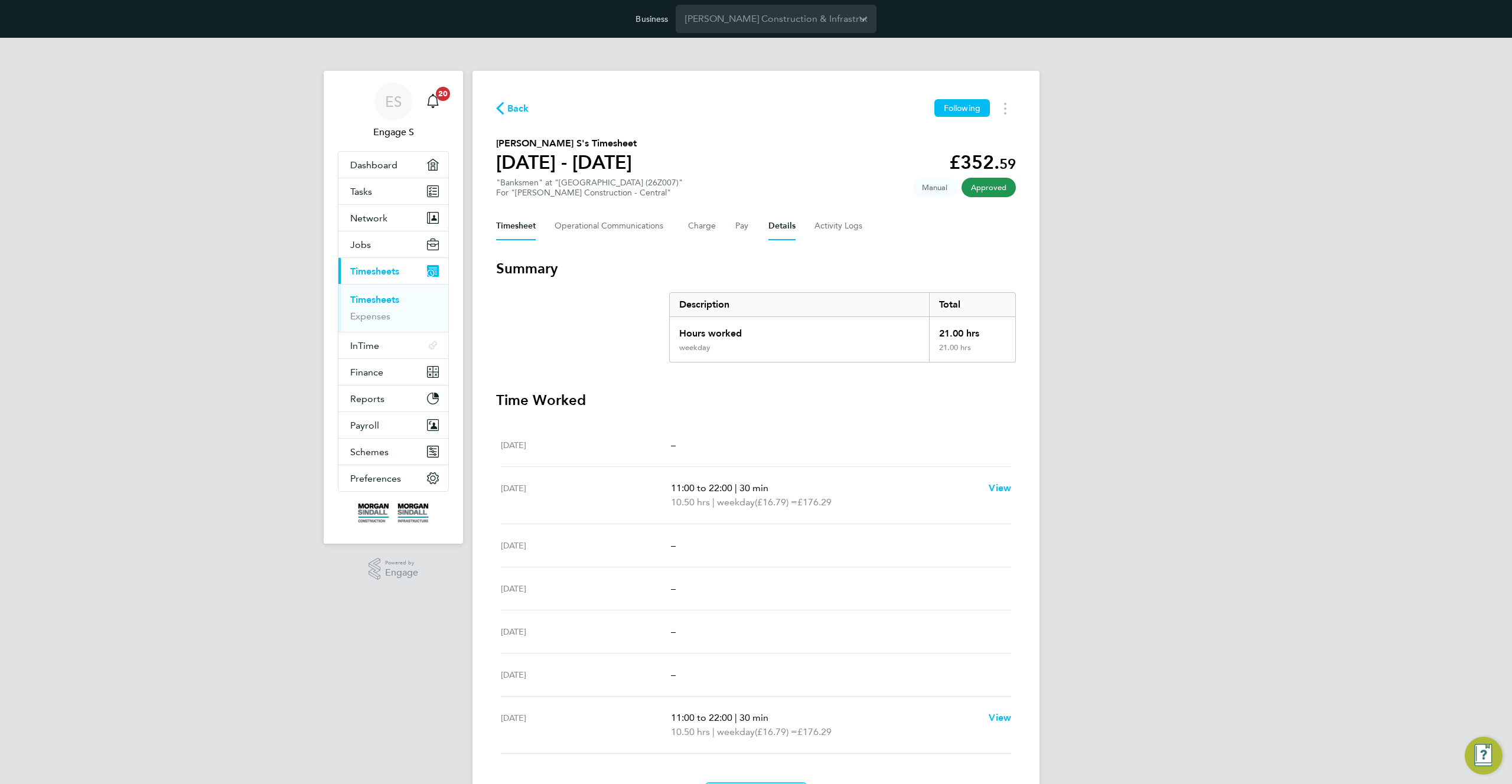
click at [780, 232] on button "Details" at bounding box center [781, 226] width 27 height 28
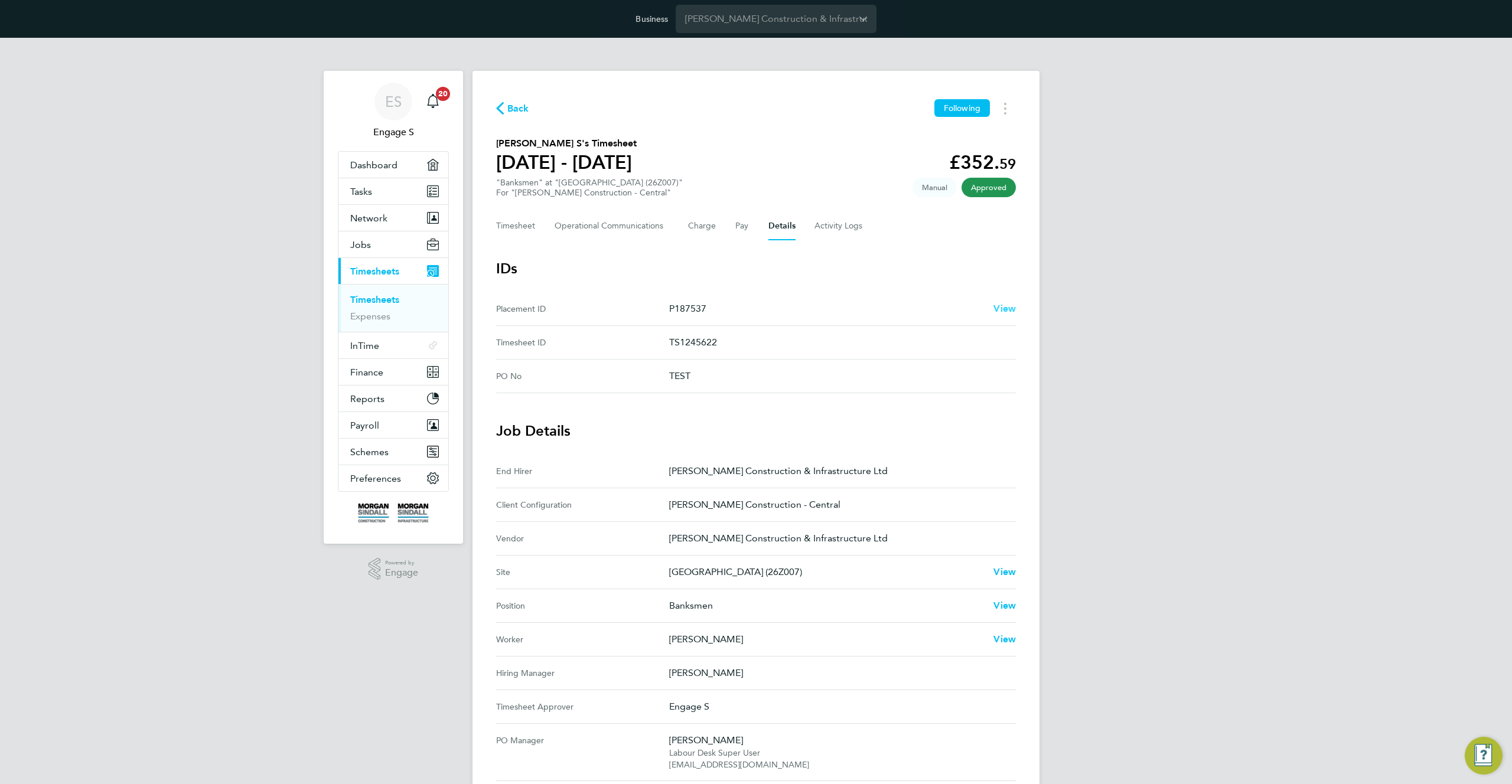
click at [1006, 312] on span "View" at bounding box center [1005, 309] width 22 height 11
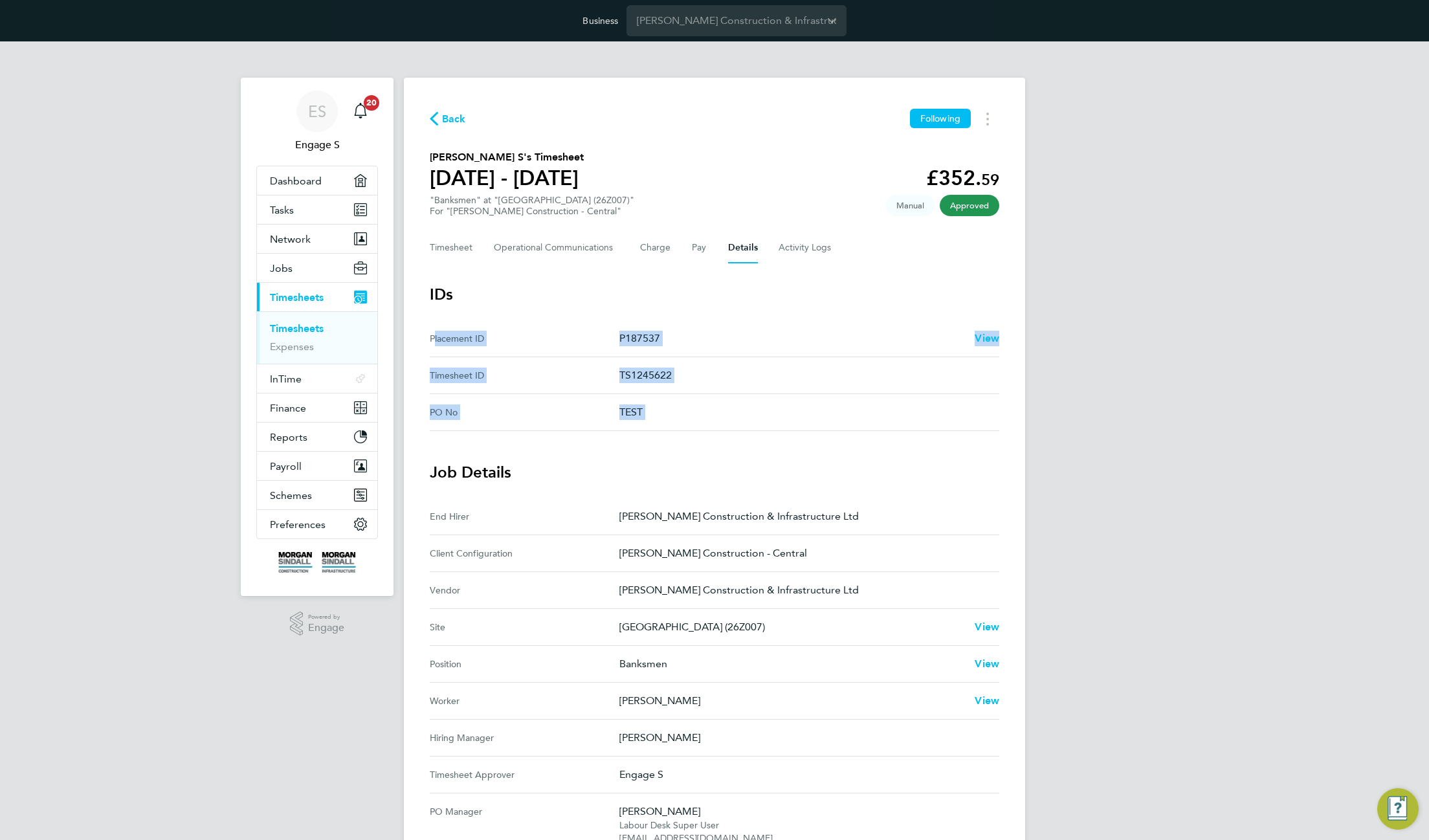
drag, startPoint x: 827, startPoint y: 439, endPoint x: 489, endPoint y: 325, distance: 356.7
click at [489, 325] on app-timesheet-details "IDs Placement ID P187537 View Timesheet ID TS1245622 PO No TEST Job Details End…" at bounding box center [714, 689] width 570 height 811
click at [767, 291] on h3 "IDs" at bounding box center [714, 294] width 570 height 21
click at [1107, 493] on div "ES Engage S Notifications 20 Applications: Dashboard Tasks Network Team Members…" at bounding box center [714, 594] width 1429 height 1105
click at [443, 113] on span "Back" at bounding box center [453, 119] width 24 height 15
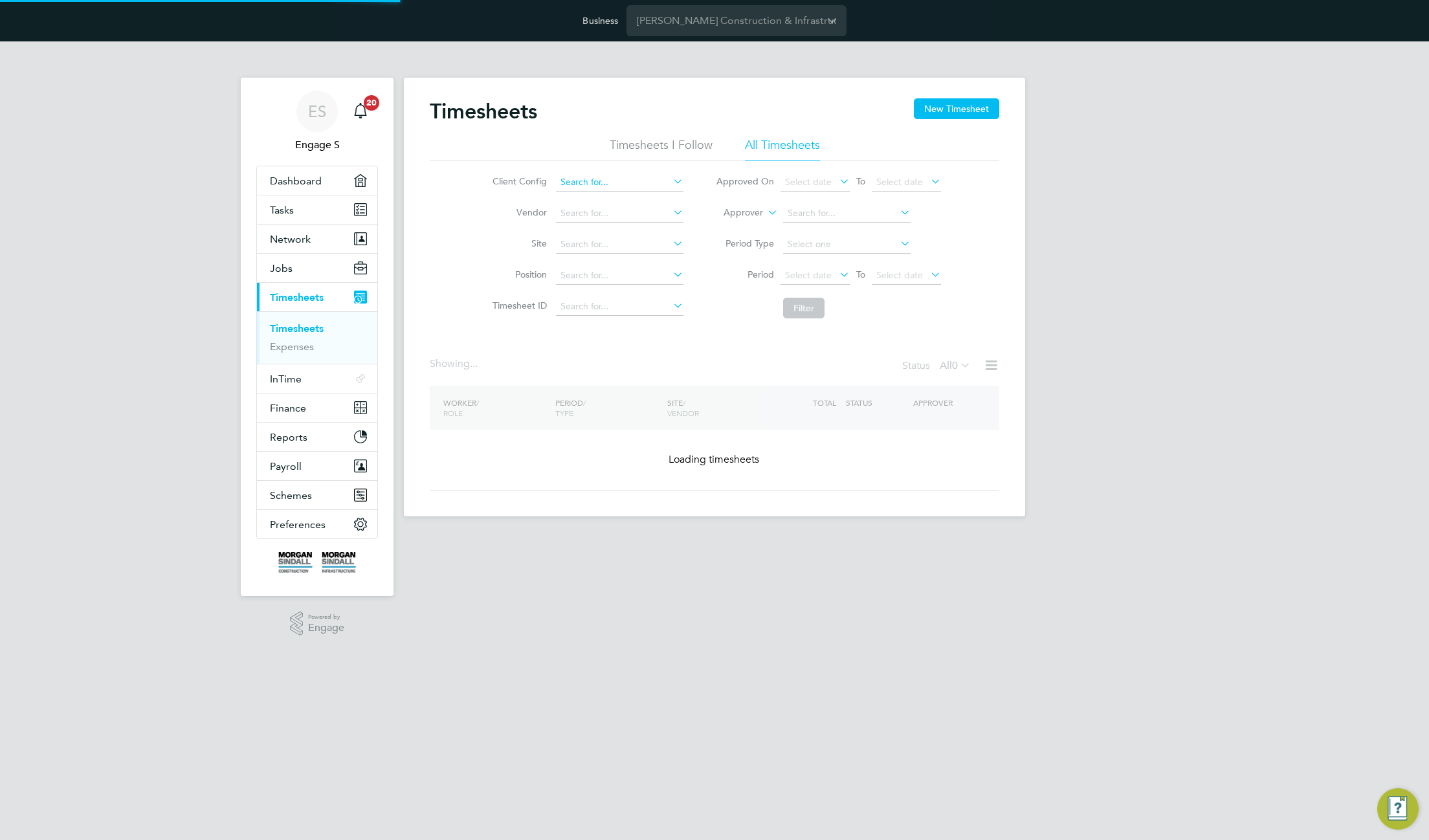
click at [613, 180] on input at bounding box center [620, 182] width 128 height 18
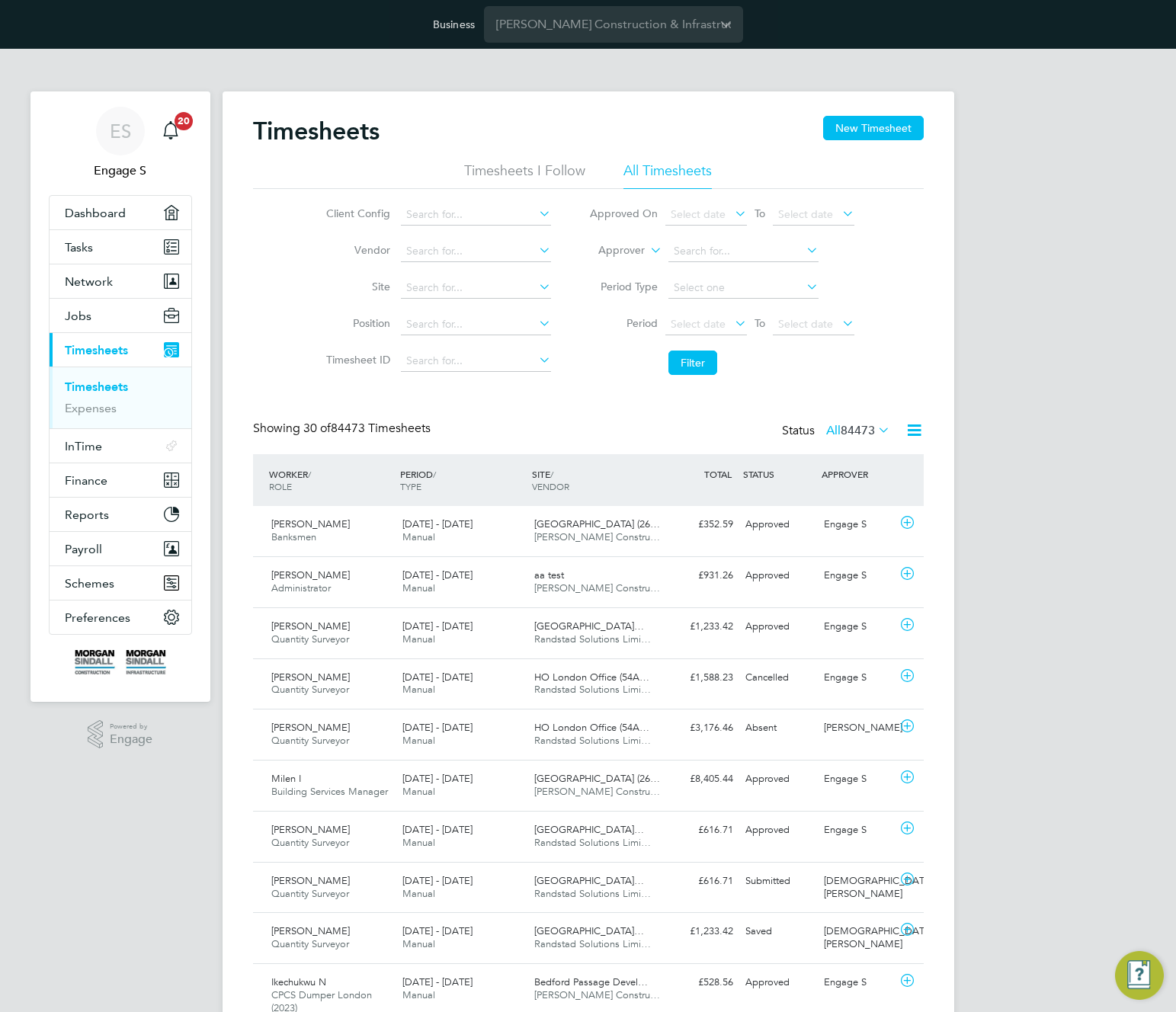
click at [853, 430] on span "84473" at bounding box center [858, 430] width 34 height 15
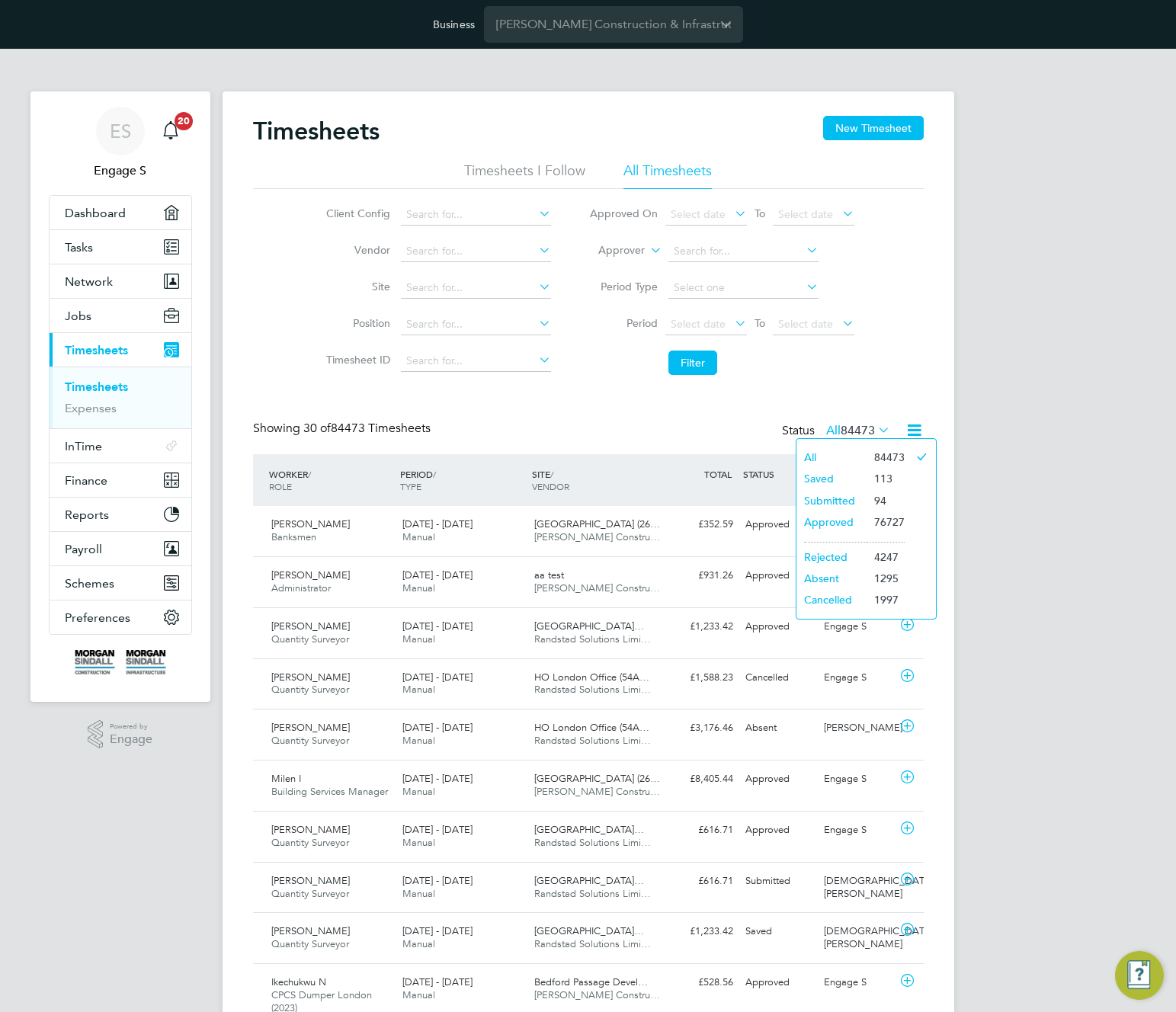
click at [834, 474] on li "Saved" at bounding box center [831, 479] width 70 height 21
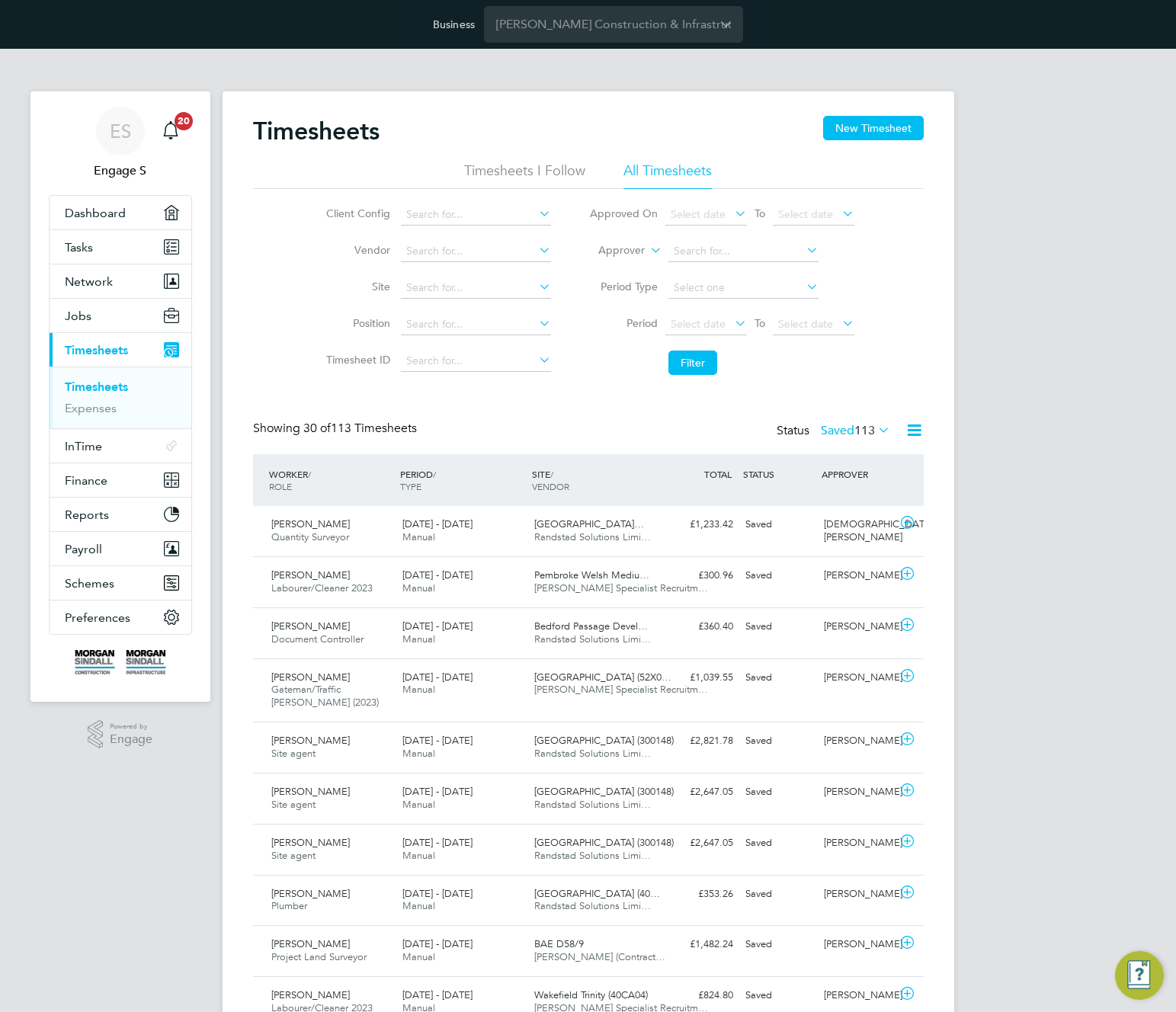
click at [845, 430] on label "Saved 113" at bounding box center [855, 430] width 69 height 15
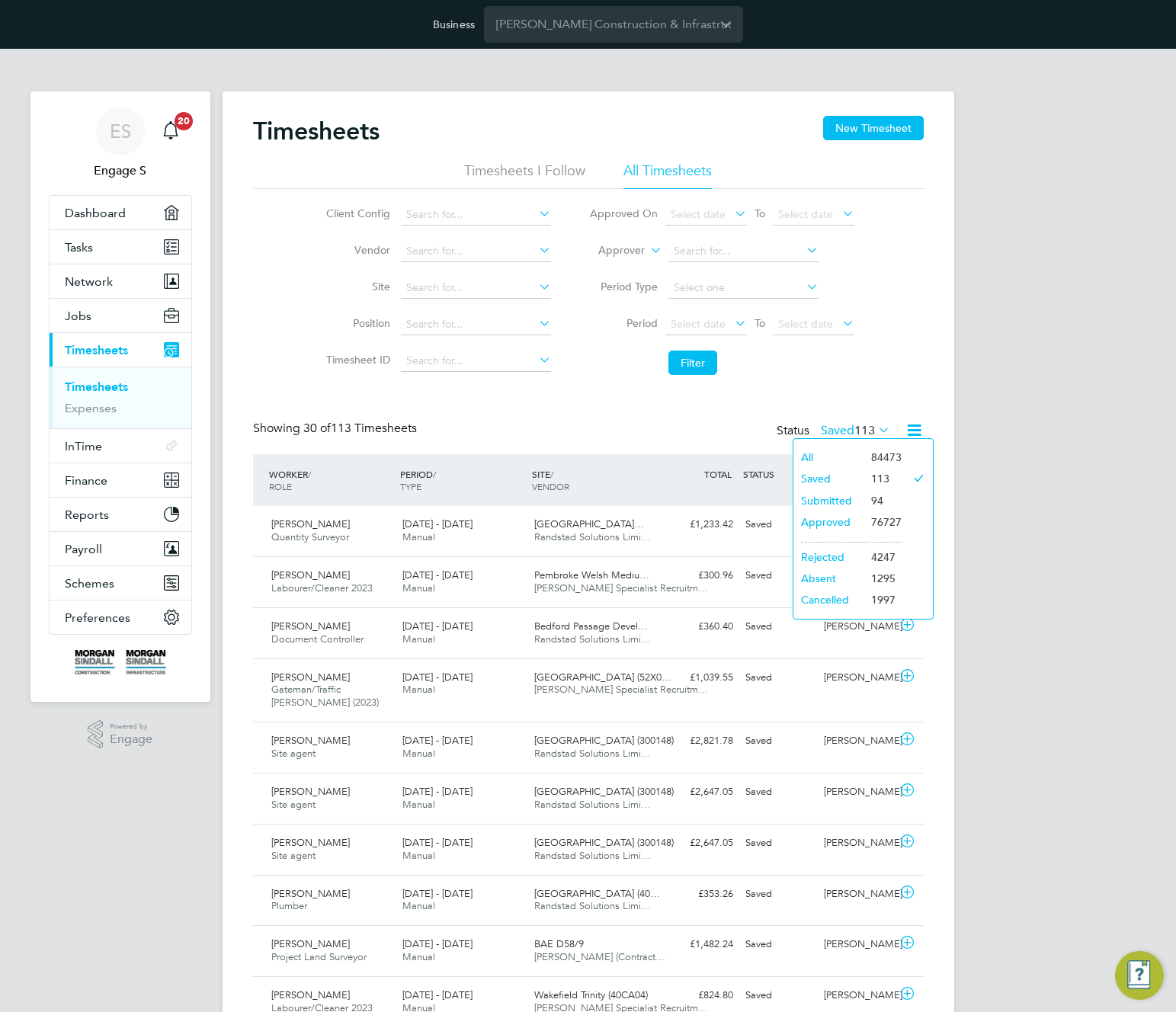
click at [812, 495] on li "Submitted" at bounding box center [828, 501] width 70 height 21
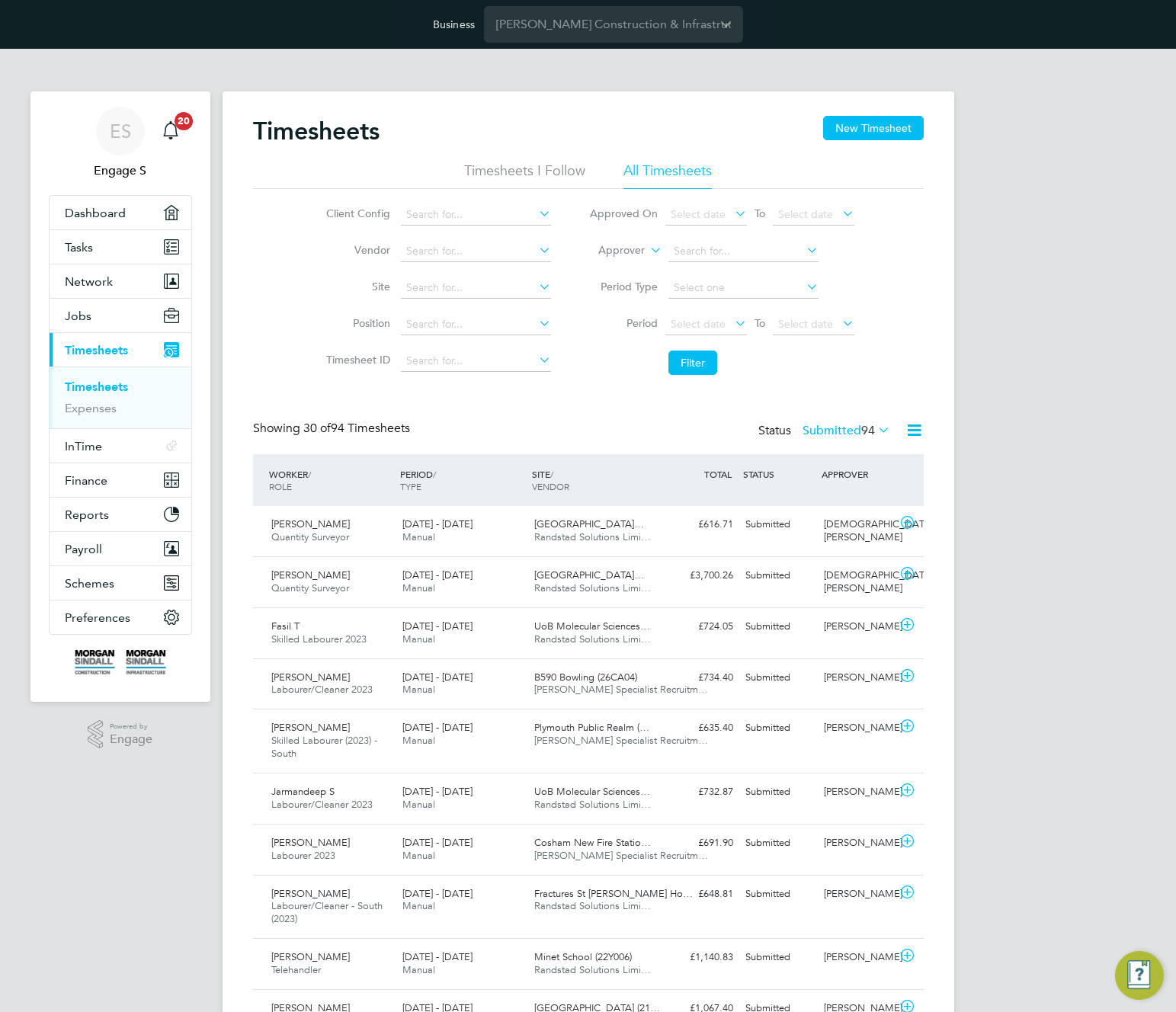
click at [834, 429] on label "Submitted 94" at bounding box center [846, 430] width 88 height 15
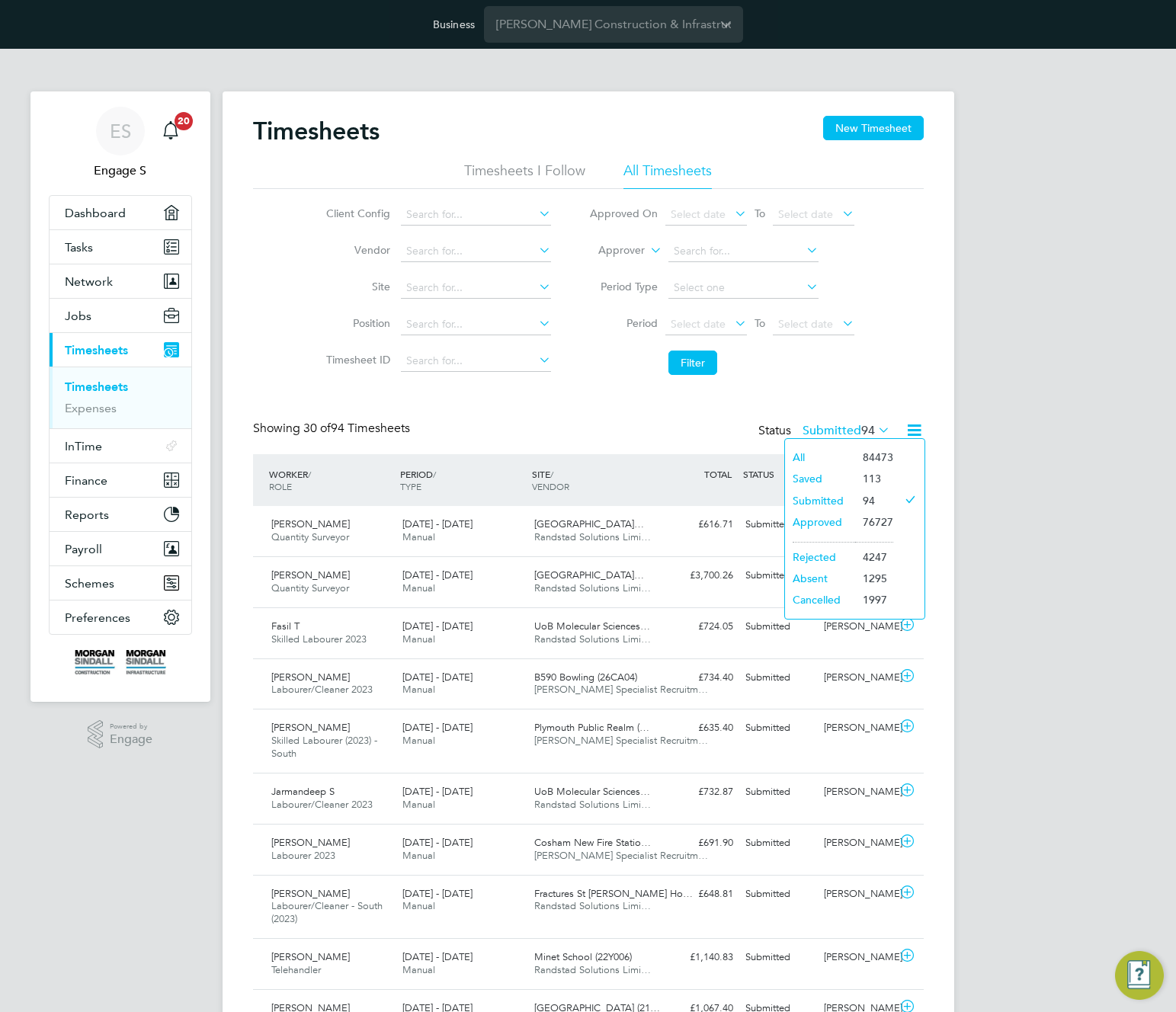
click at [814, 520] on li "Approved" at bounding box center [820, 522] width 70 height 21
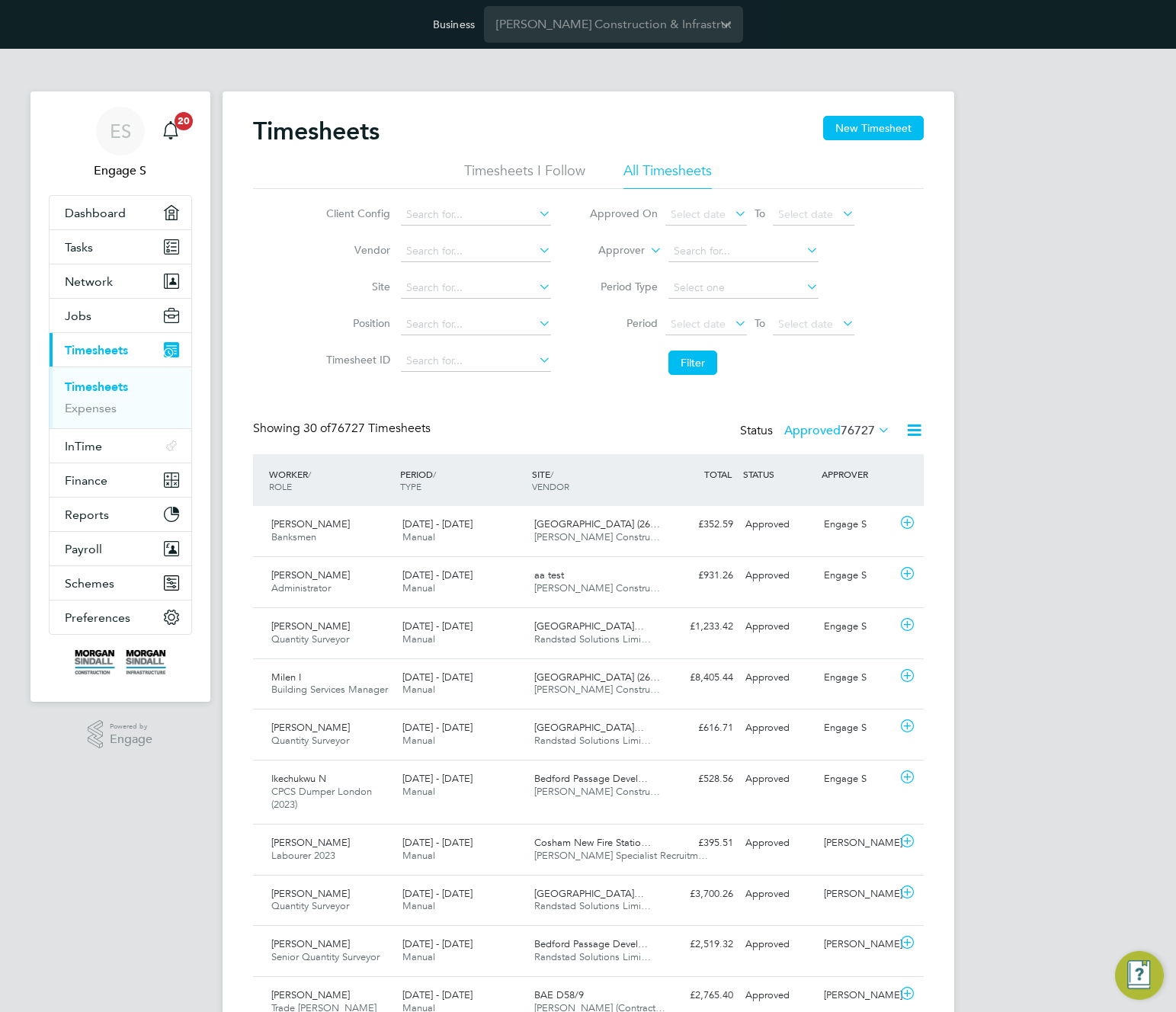
click at [836, 433] on label "Approved 76727" at bounding box center [837, 430] width 106 height 15
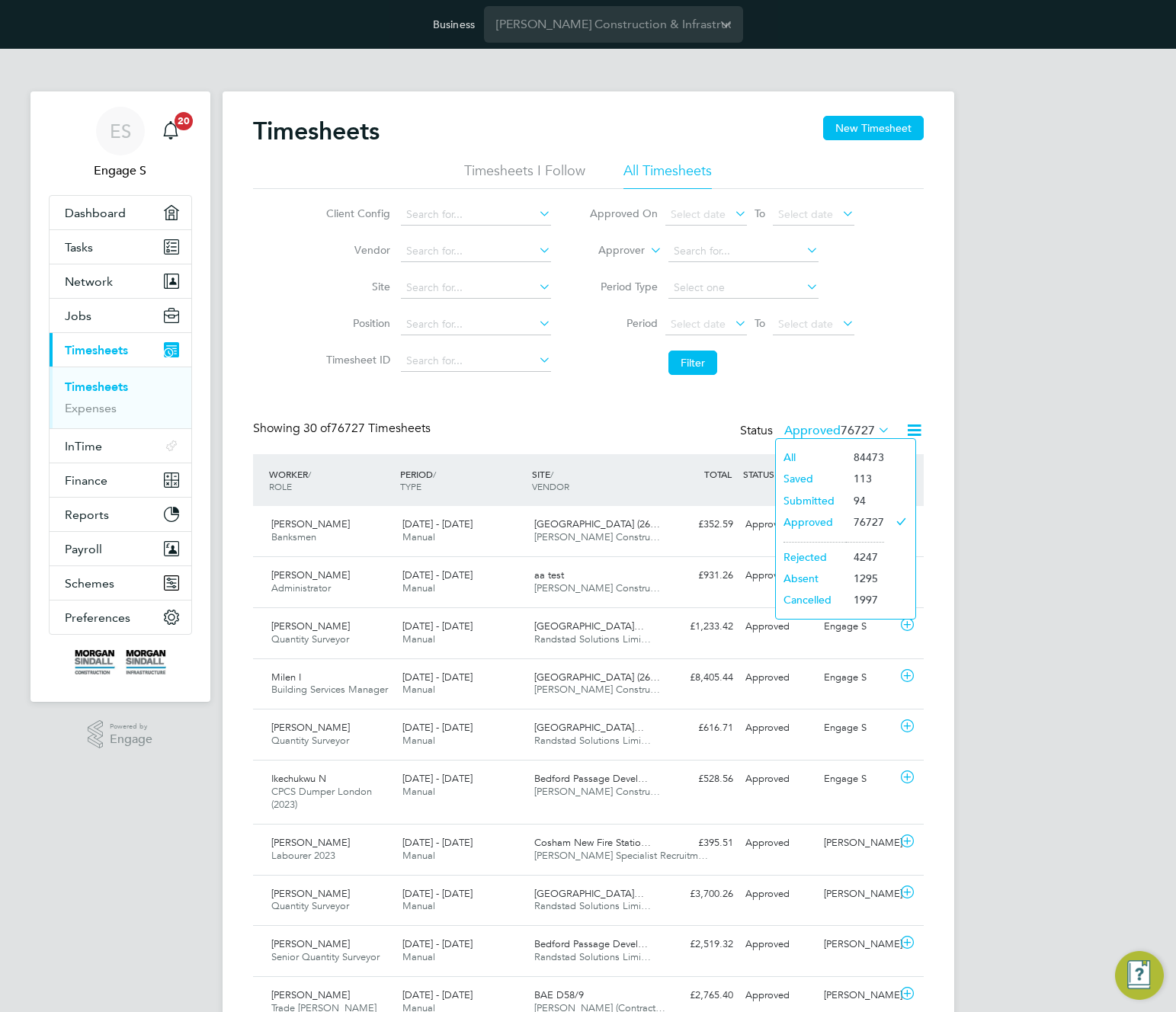
click at [822, 554] on li "Rejected" at bounding box center [811, 557] width 70 height 21
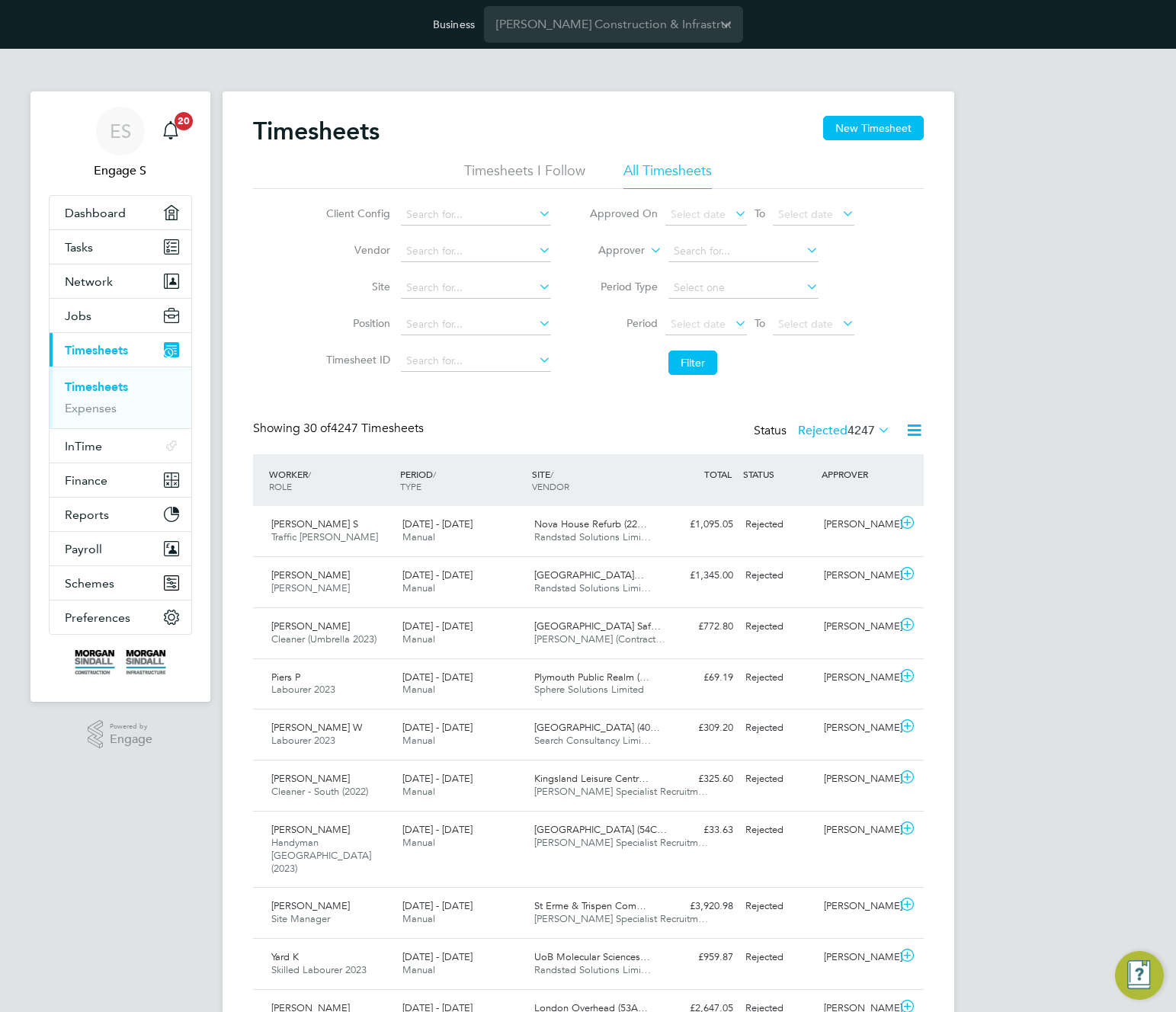
click at [853, 423] on span "4247" at bounding box center [862, 430] width 28 height 15
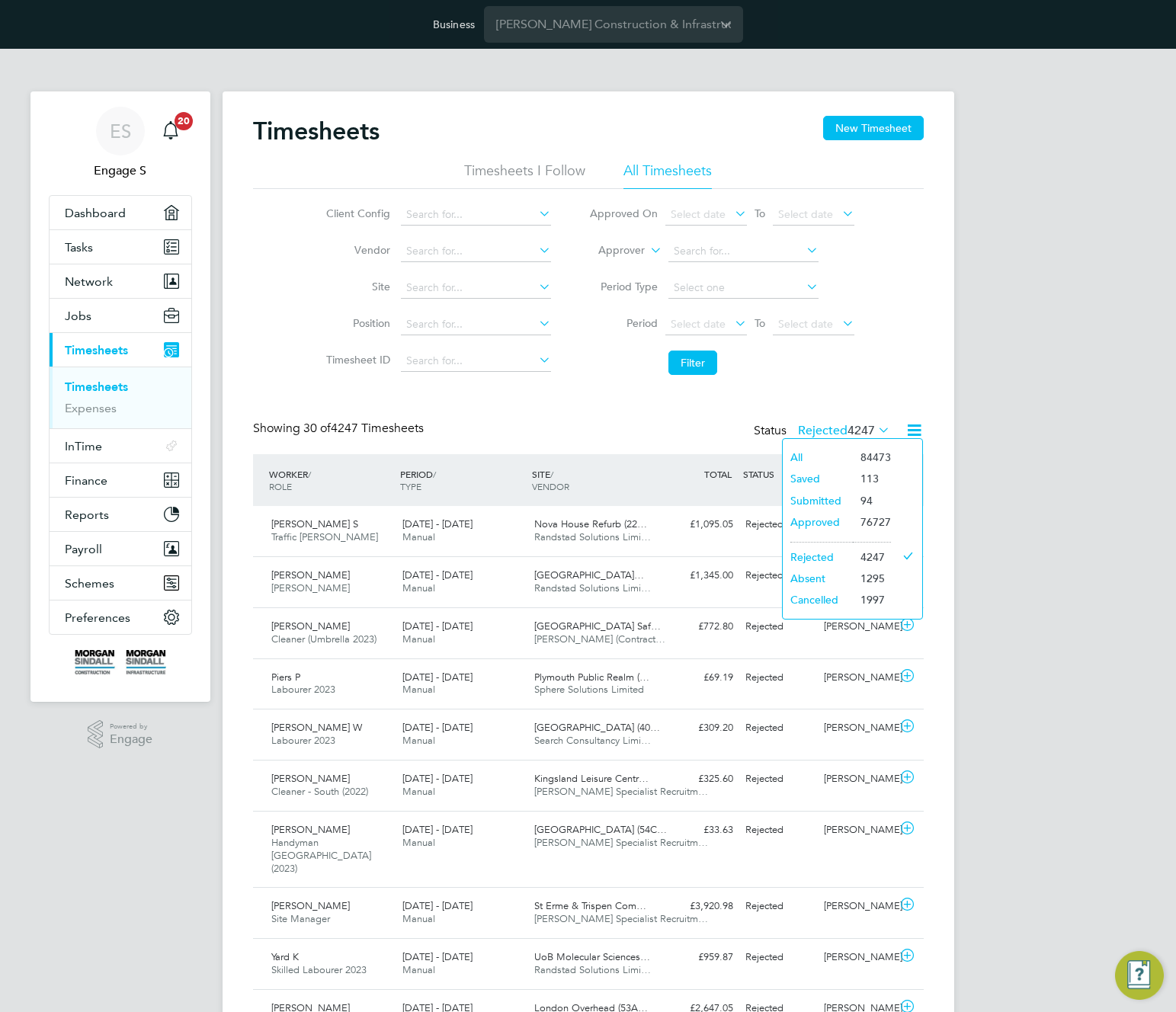
click at [815, 576] on li "Absent" at bounding box center [818, 579] width 70 height 21
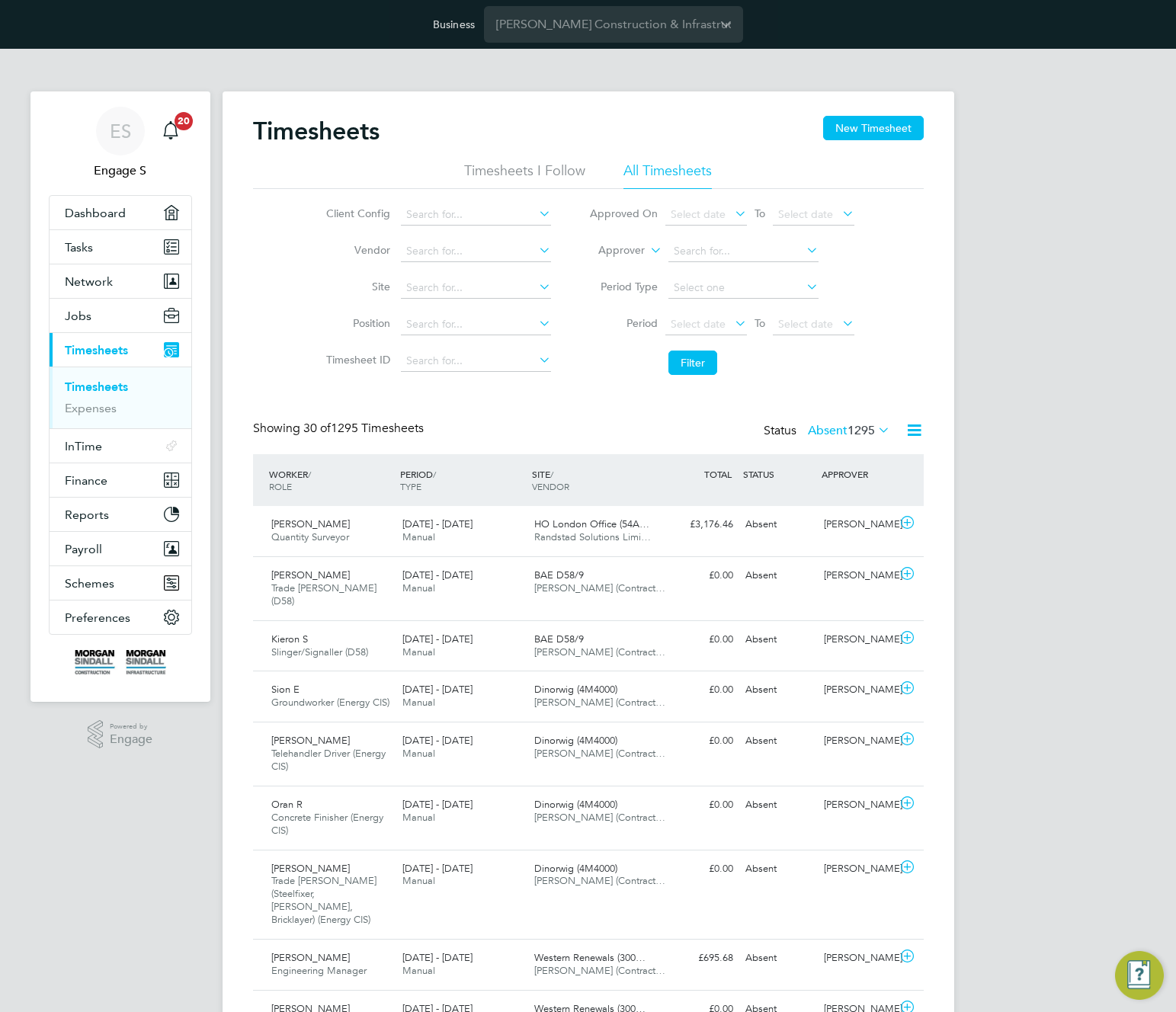
click at [867, 437] on span "1295" at bounding box center [862, 430] width 28 height 15
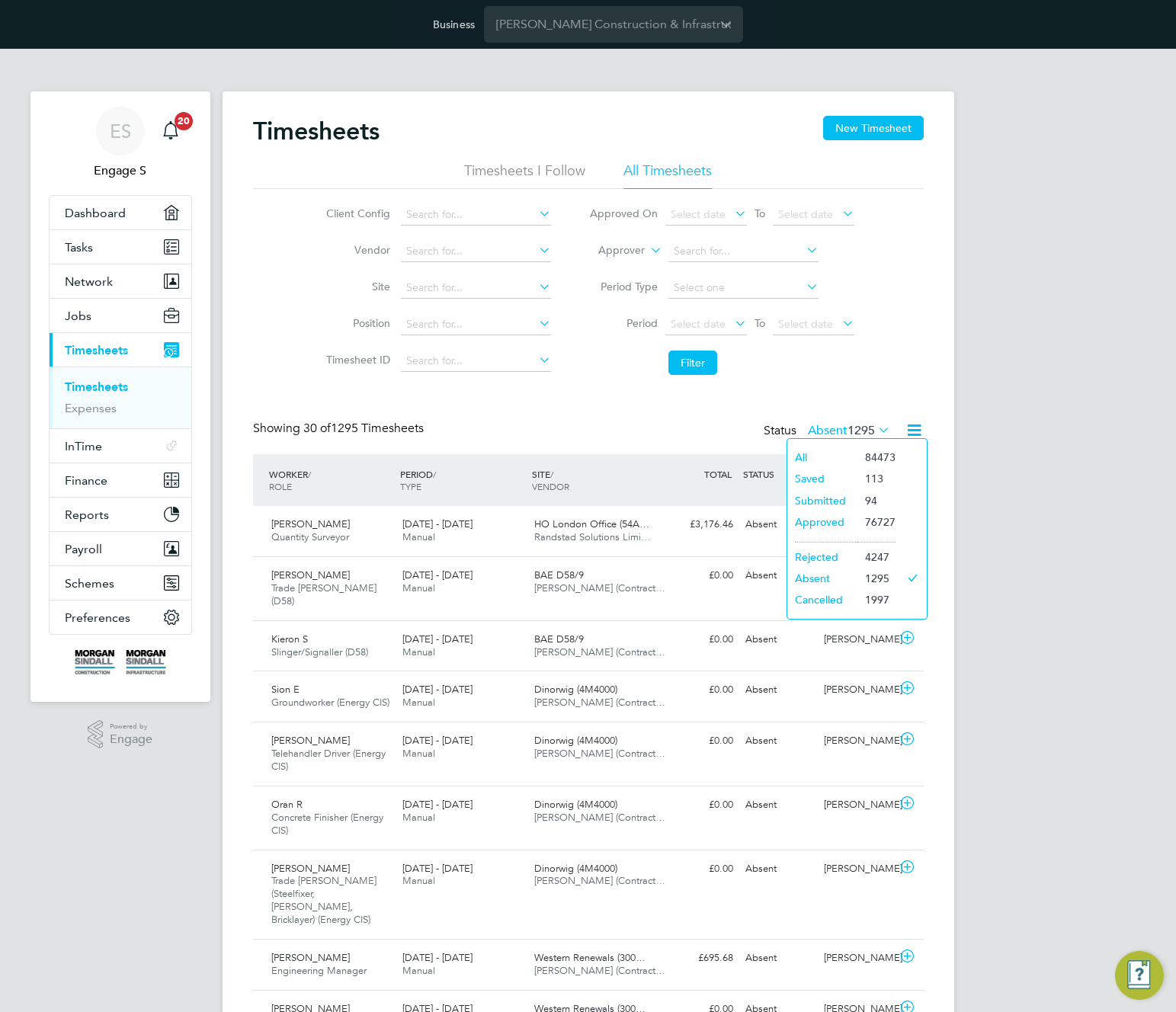
click at [826, 599] on li "Cancelled" at bounding box center [822, 600] width 70 height 21
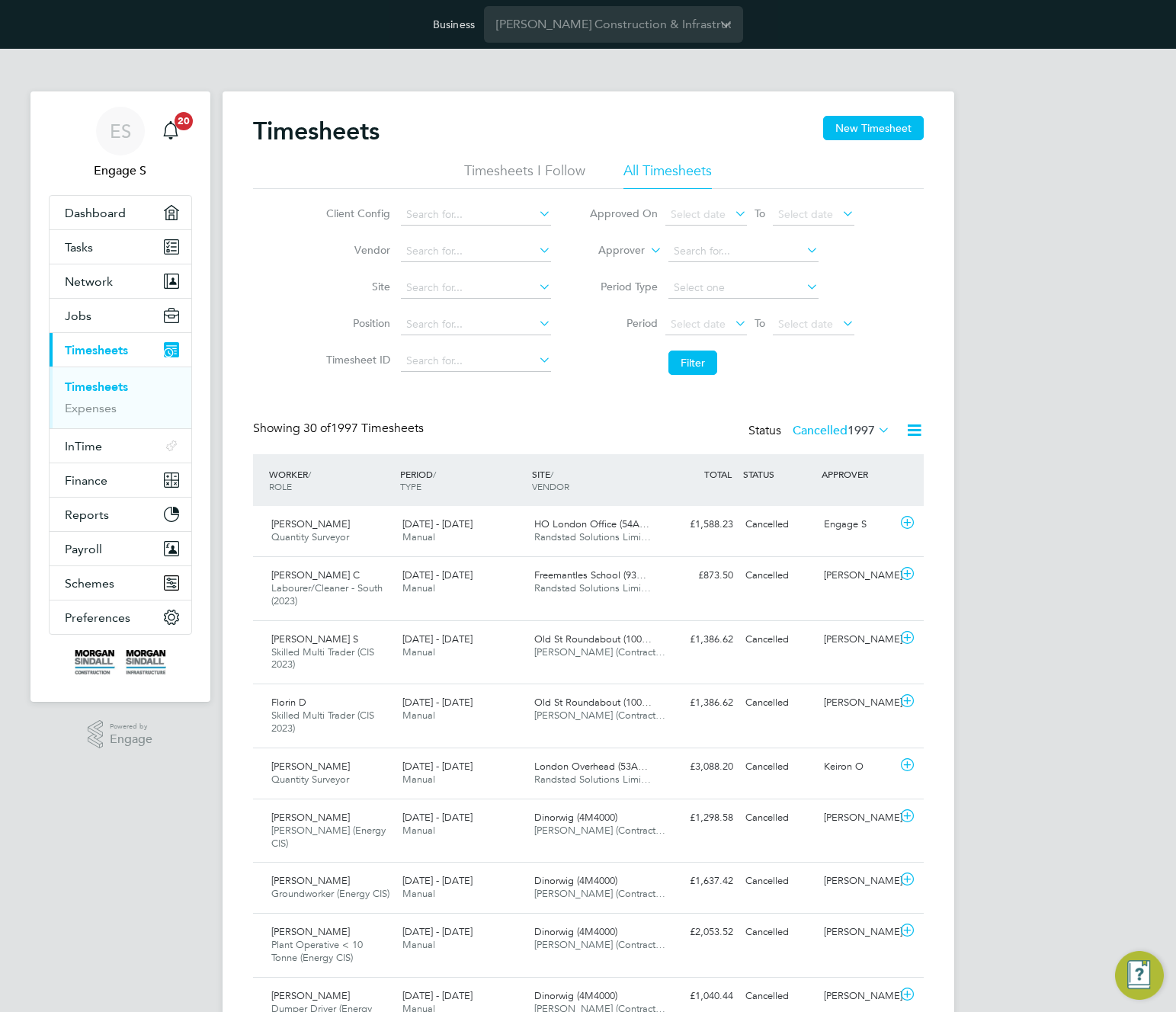
click at [903, 520] on icon at bounding box center [907, 523] width 19 height 13
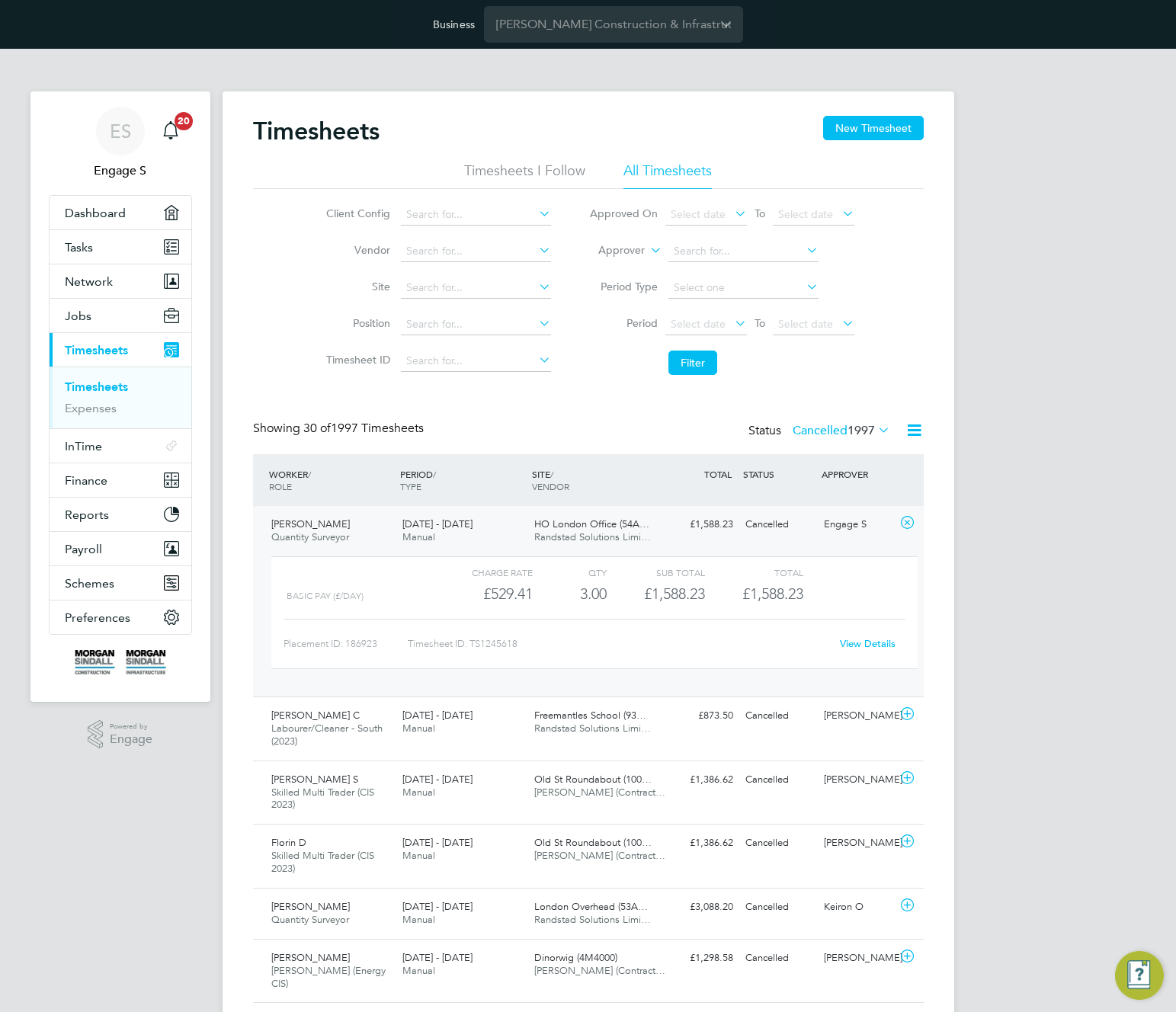
click at [856, 427] on span "1997" at bounding box center [862, 430] width 28 height 15
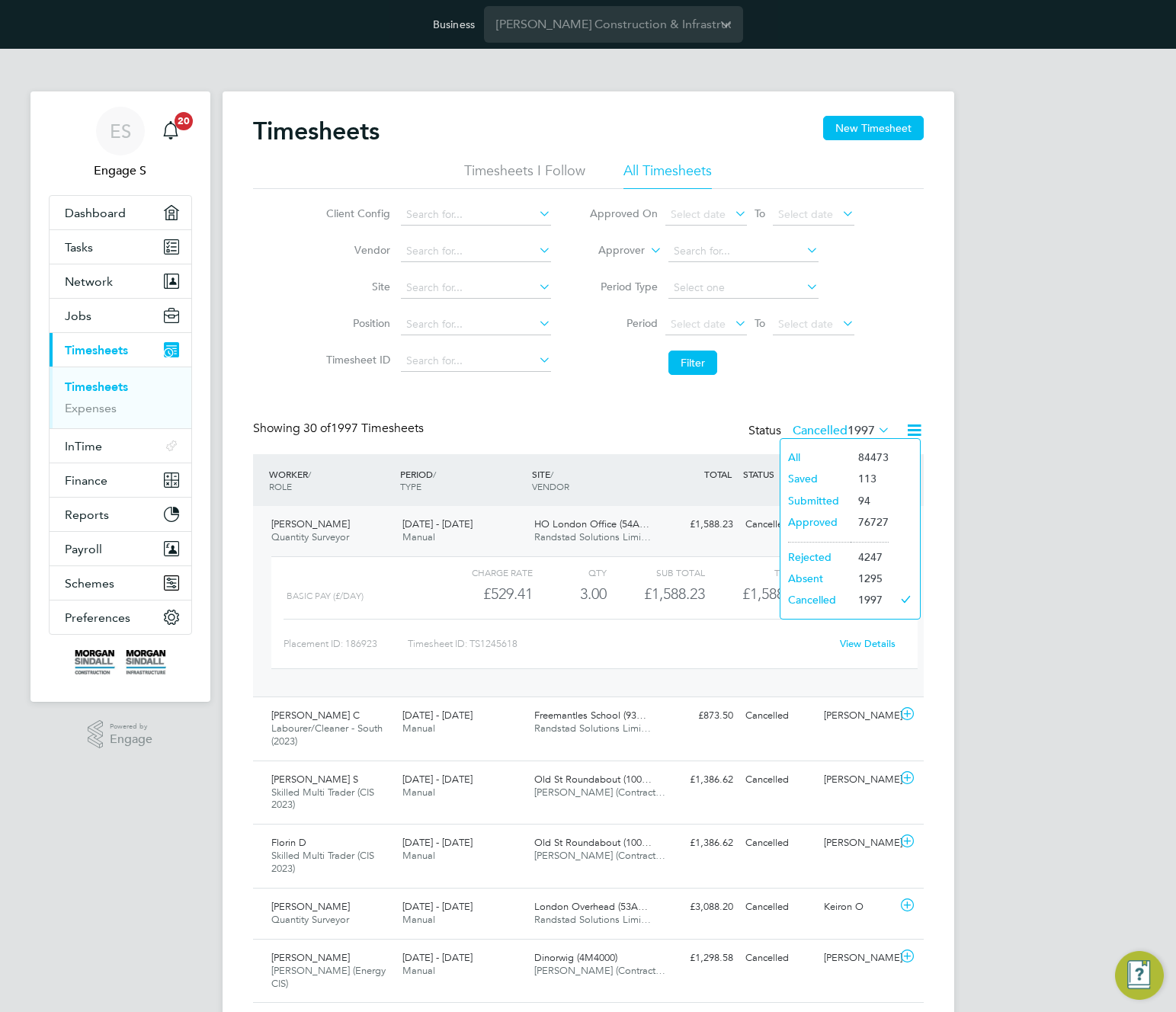
click at [802, 477] on li "Saved" at bounding box center [816, 479] width 70 height 21
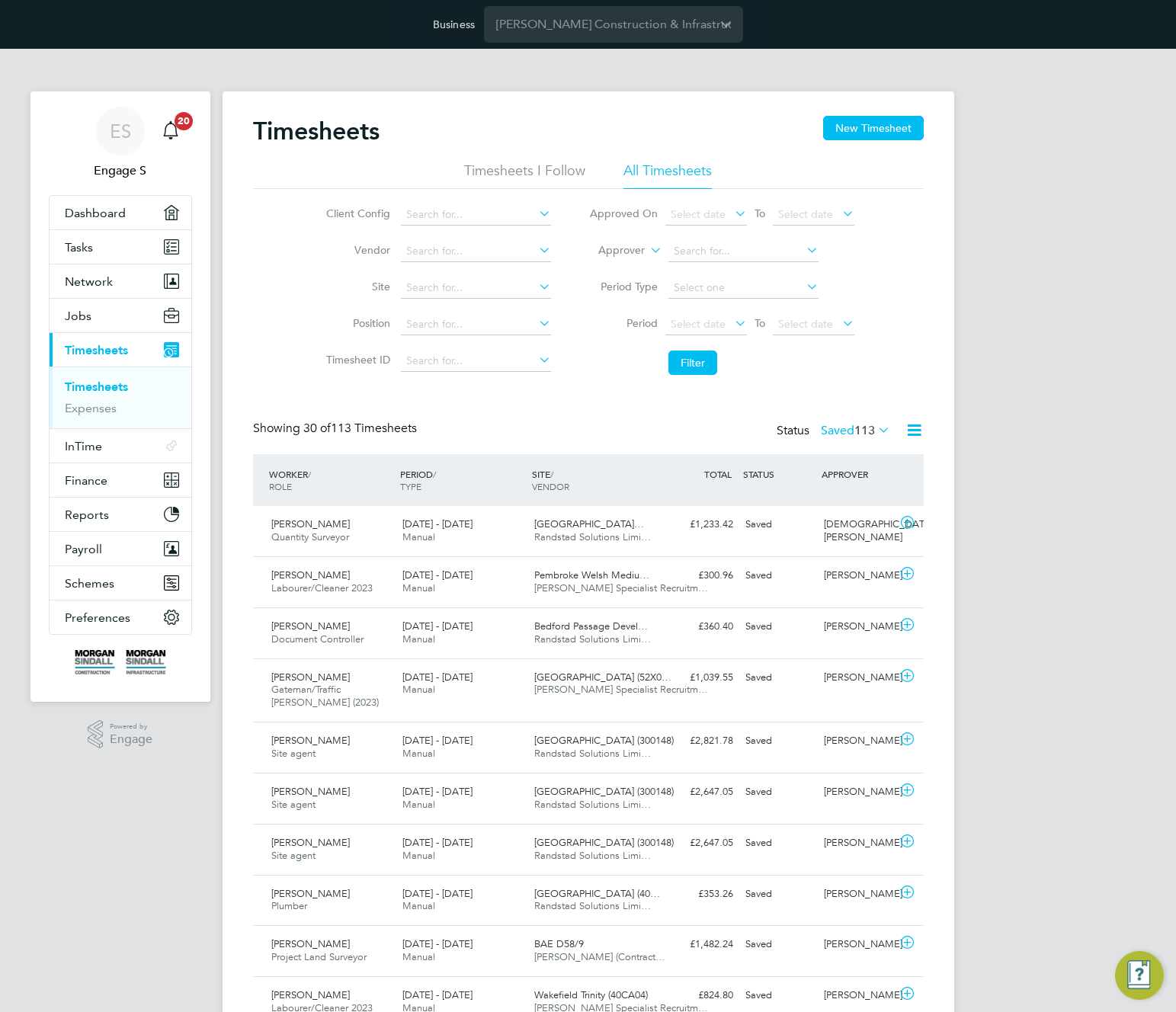
drag, startPoint x: 768, startPoint y: 447, endPoint x: 710, endPoint y: 391, distance: 80.6
click at [768, 446] on div "Showing 30 of 113 Timesheets Status Saved 113" at bounding box center [588, 437] width 671 height 33
click at [721, 319] on span "Select date" at bounding box center [698, 323] width 55 height 13
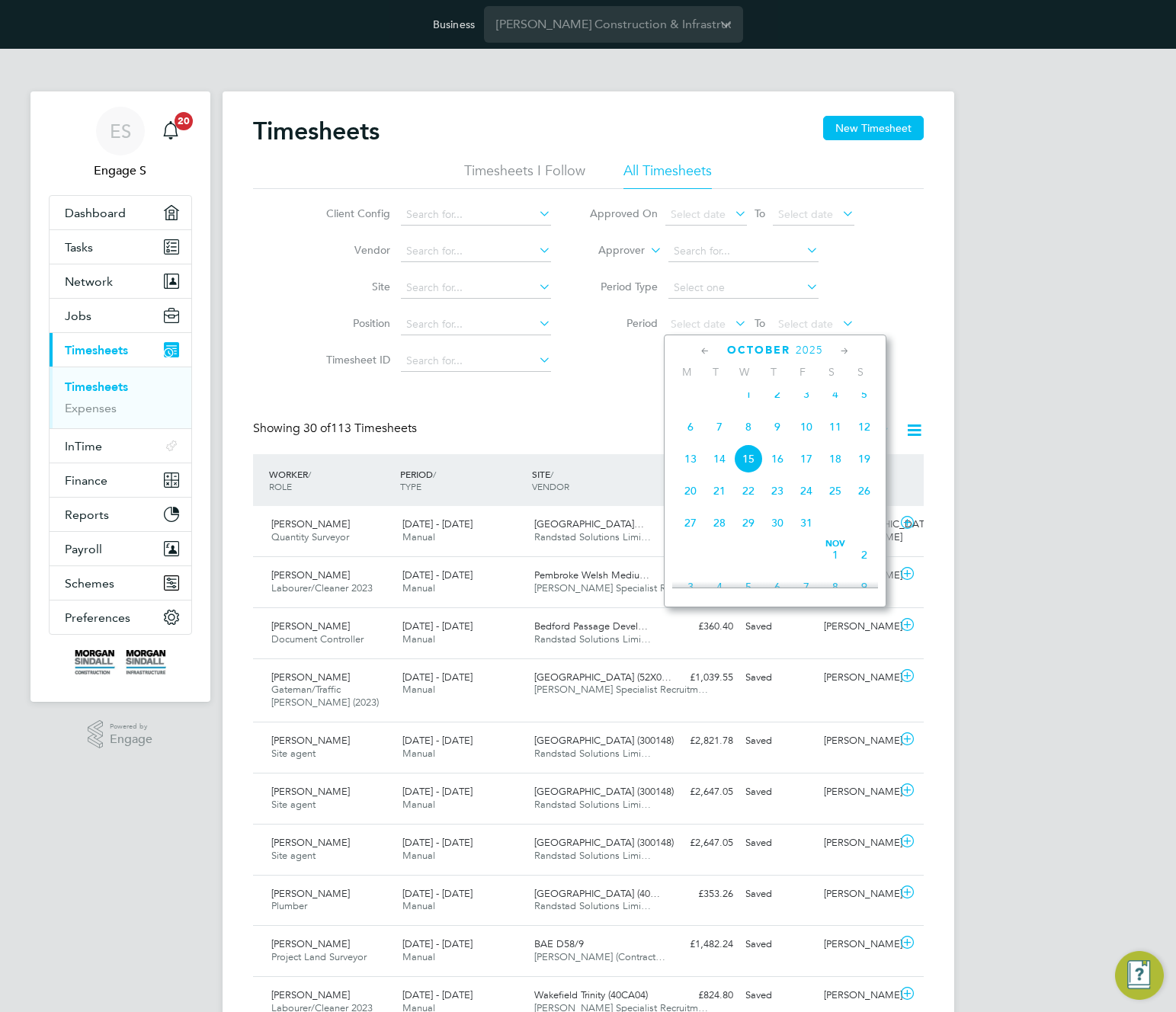
click at [749, 400] on span "Oct 1" at bounding box center [749, 394] width 29 height 29
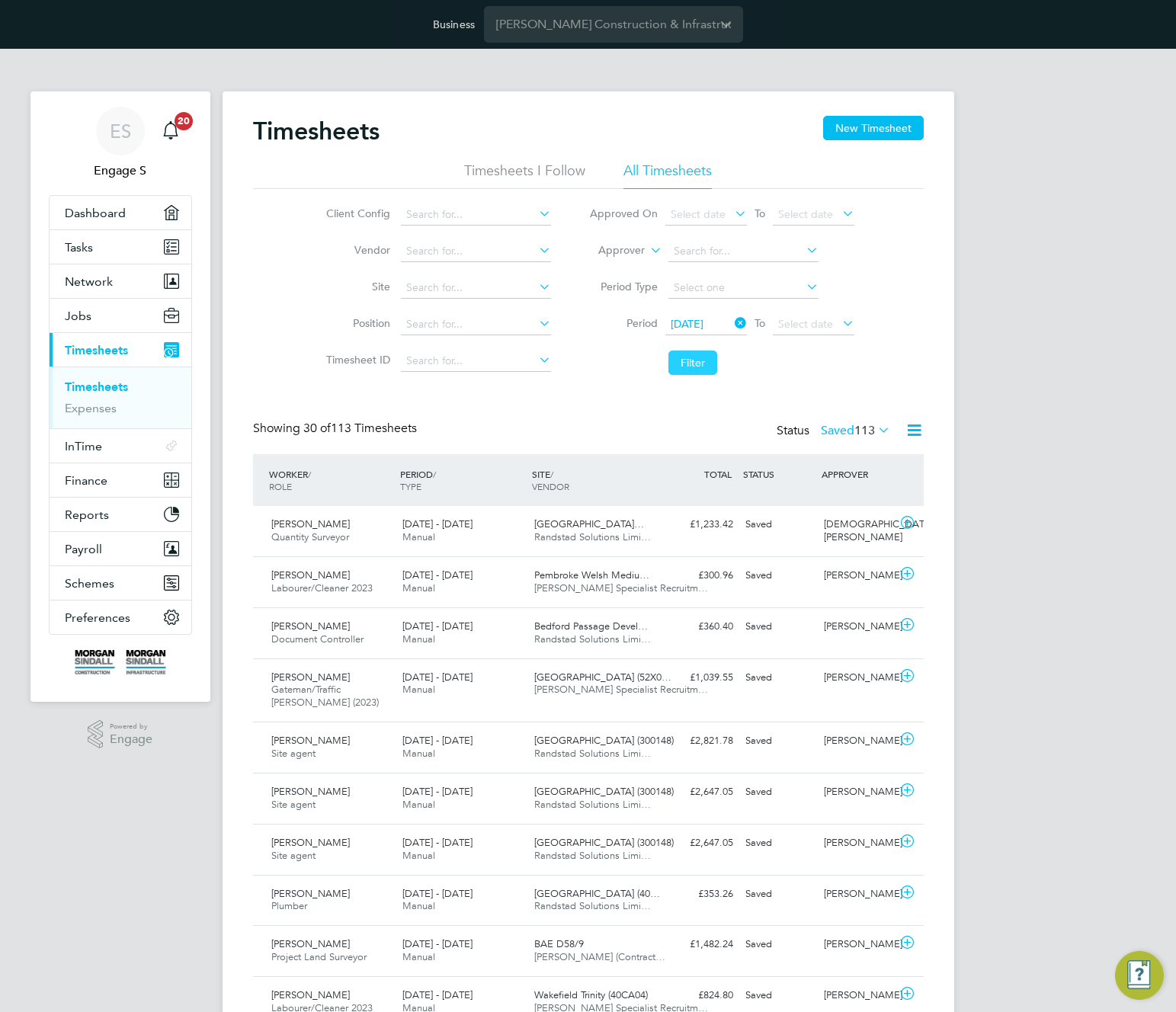
click at [689, 357] on button "Filter" at bounding box center [692, 363] width 48 height 24
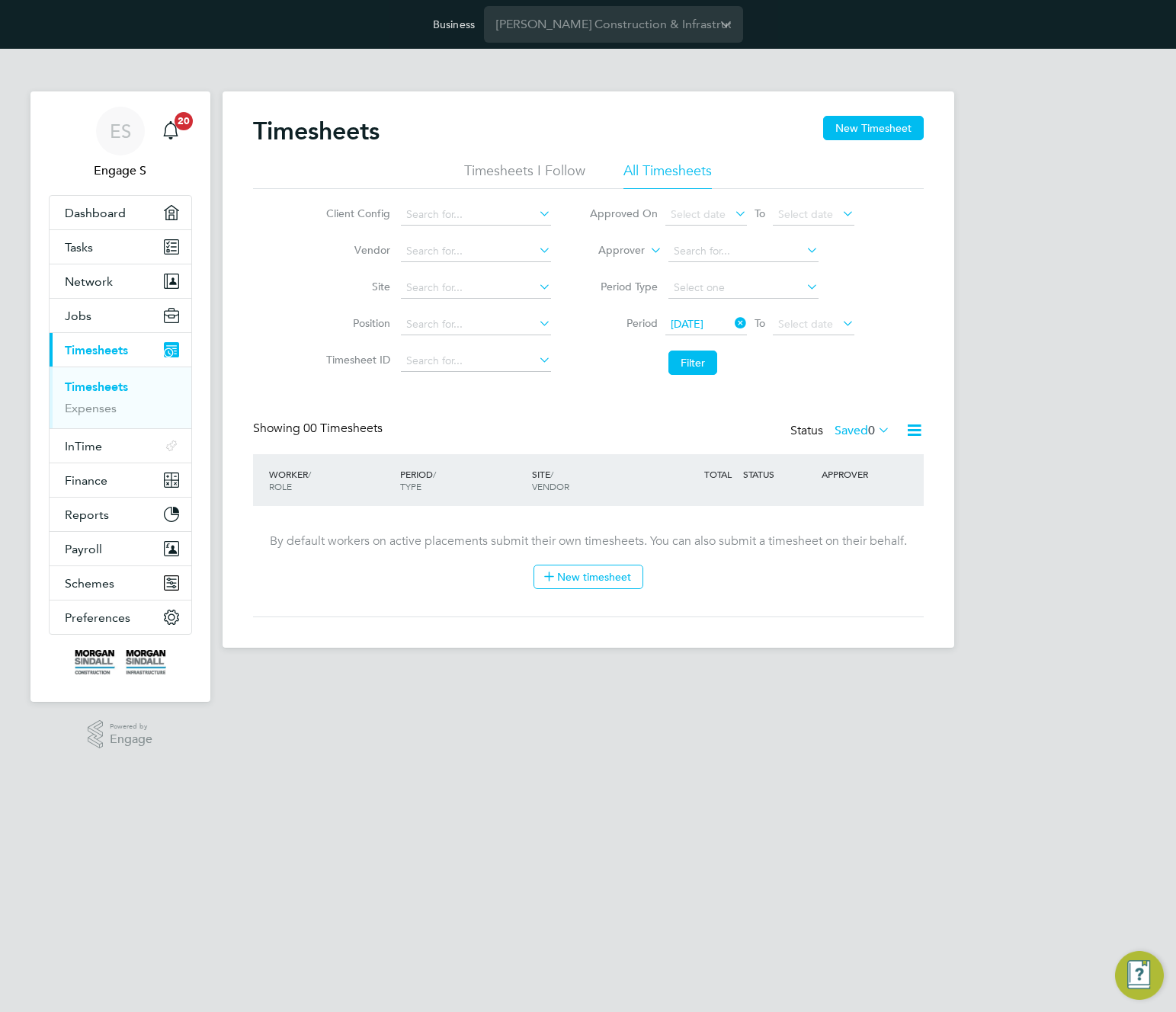
click at [699, 318] on span "[DATE]" at bounding box center [687, 323] width 33 height 13
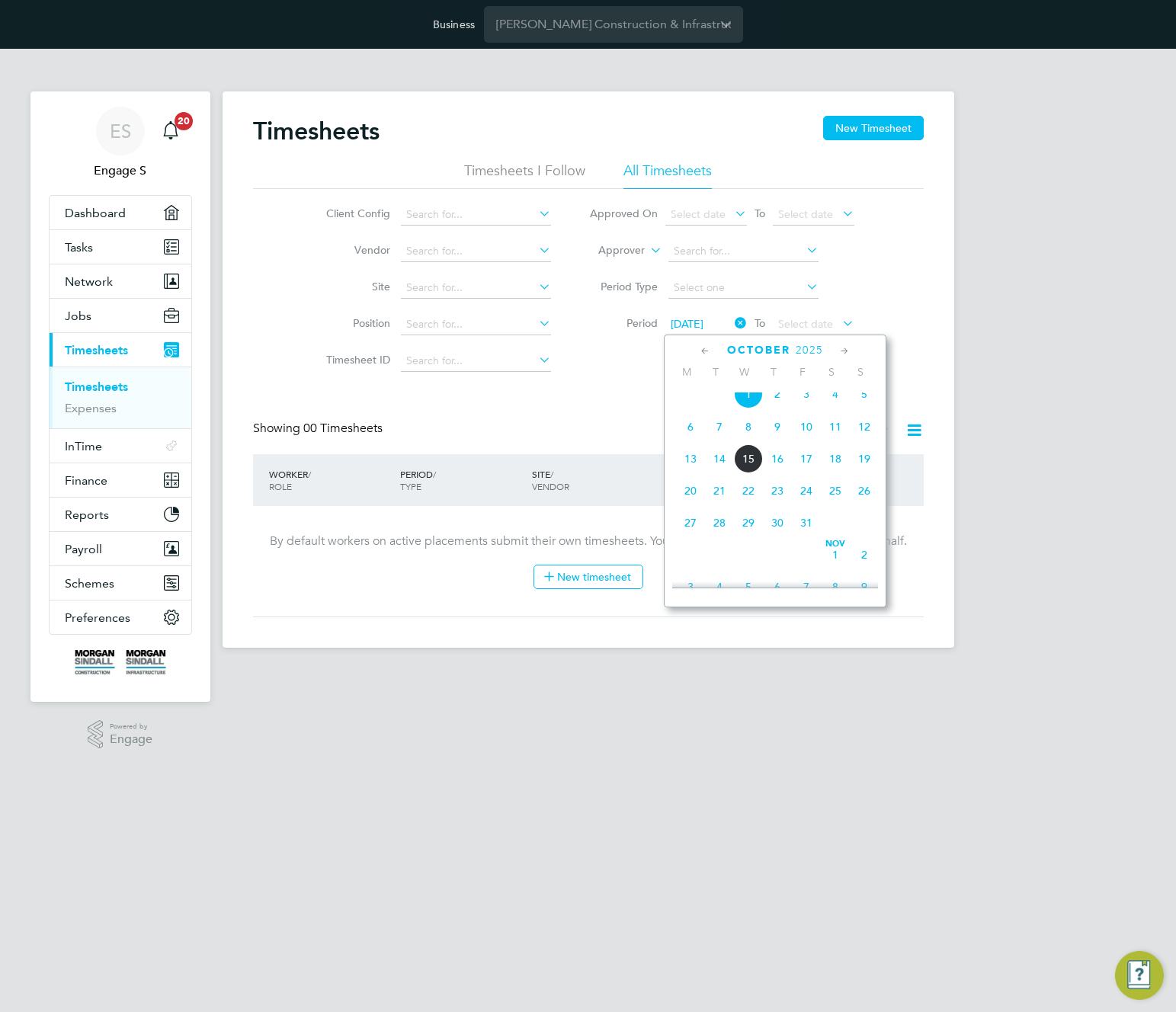
scroll to position [429, 0]
click at [622, 376] on li "Filter" at bounding box center [722, 363] width 304 height 39
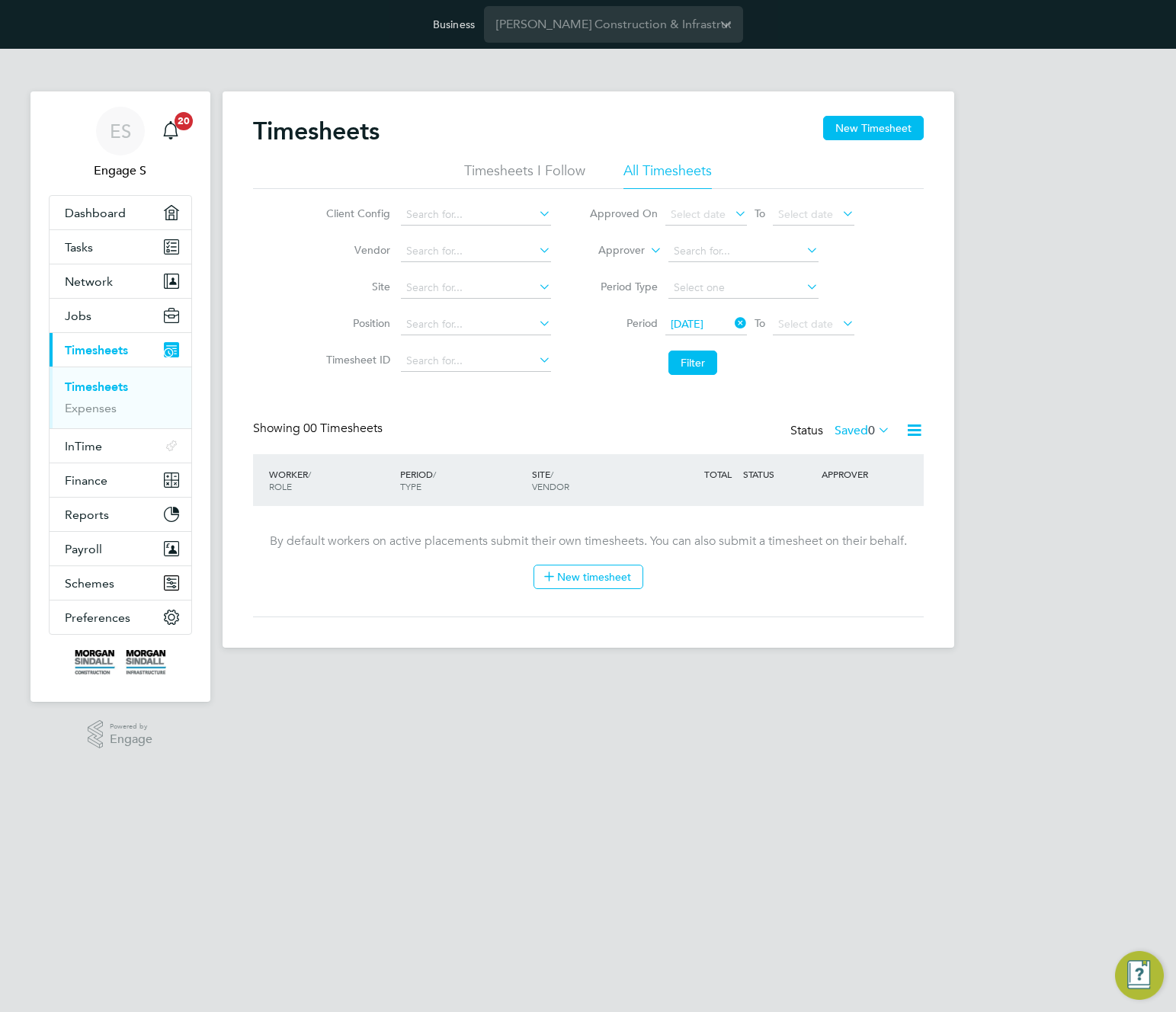
click at [858, 422] on div "Status Saved 0" at bounding box center [842, 432] width 103 height 21
click at [853, 433] on label "Saved 0" at bounding box center [863, 430] width 56 height 15
click at [841, 448] on li "All" at bounding box center [860, 458] width 70 height 21
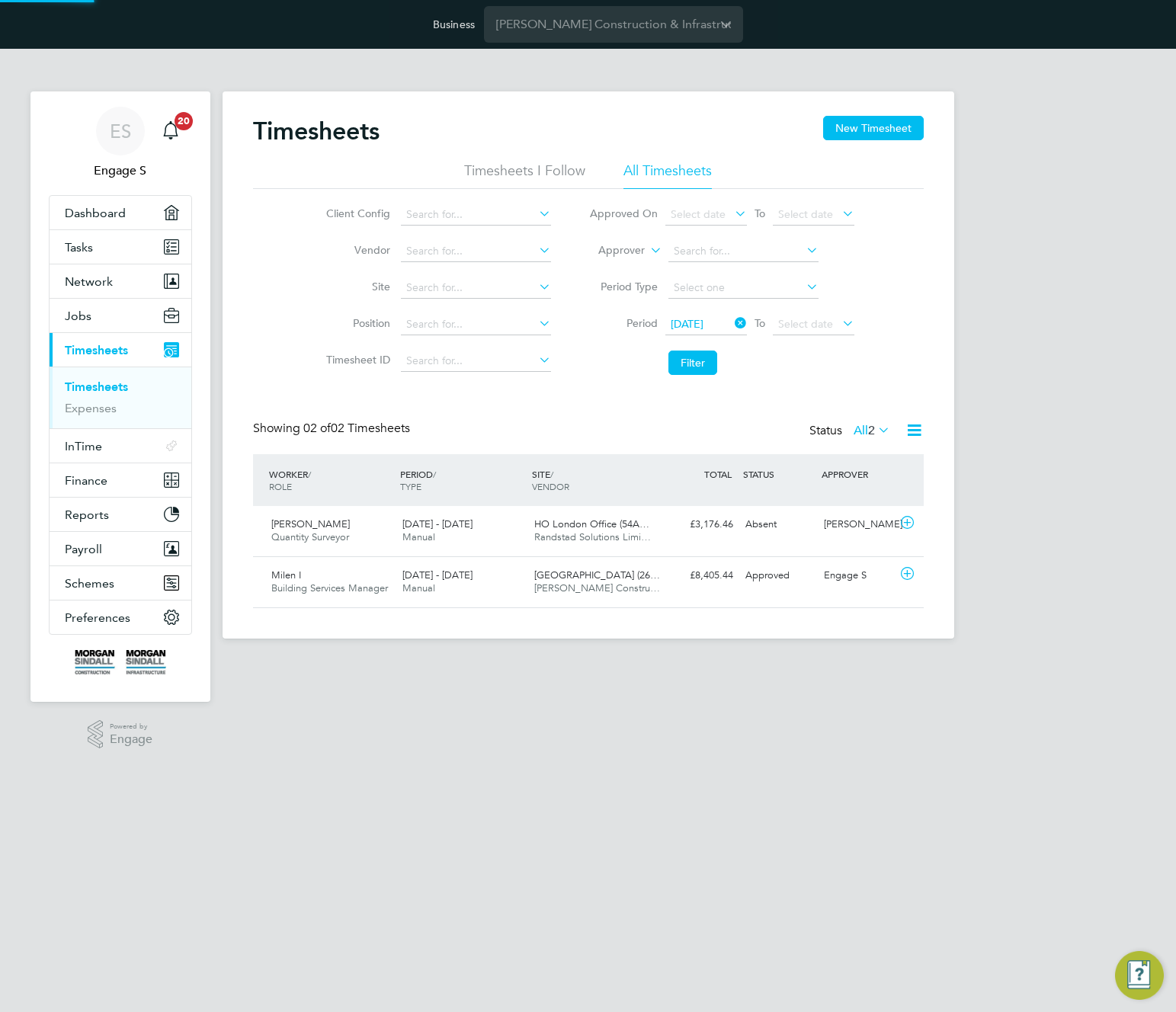
scroll to position [39, 133]
click at [680, 287] on input at bounding box center [743, 288] width 150 height 21
click at [695, 311] on li "Week" at bounding box center [743, 309] width 151 height 20
type input "Week"
click at [698, 361] on button "Filter" at bounding box center [692, 363] width 48 height 24
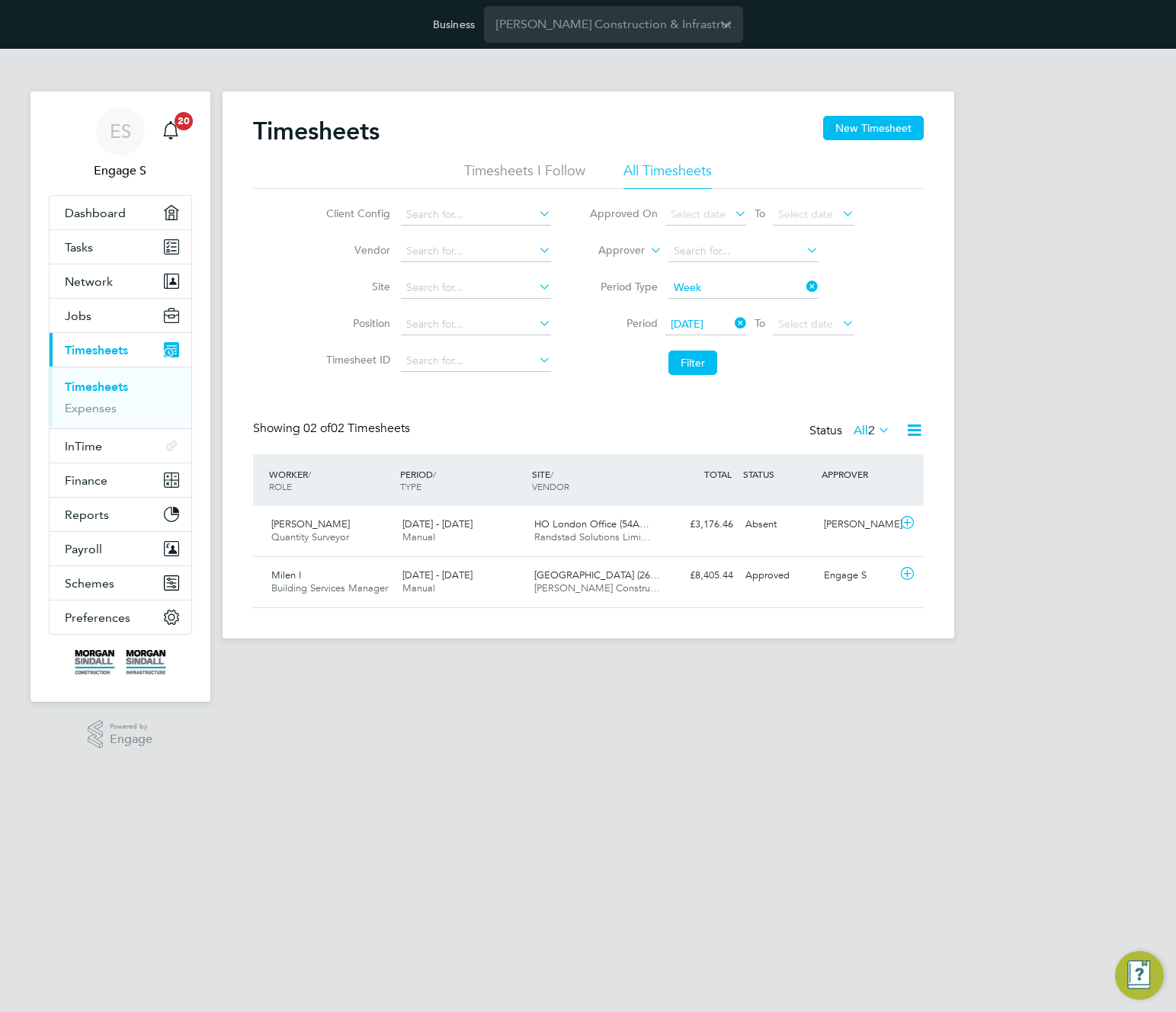
click at [803, 282] on icon at bounding box center [803, 287] width 0 height 21
click at [700, 209] on span "Select date" at bounding box center [698, 214] width 55 height 13
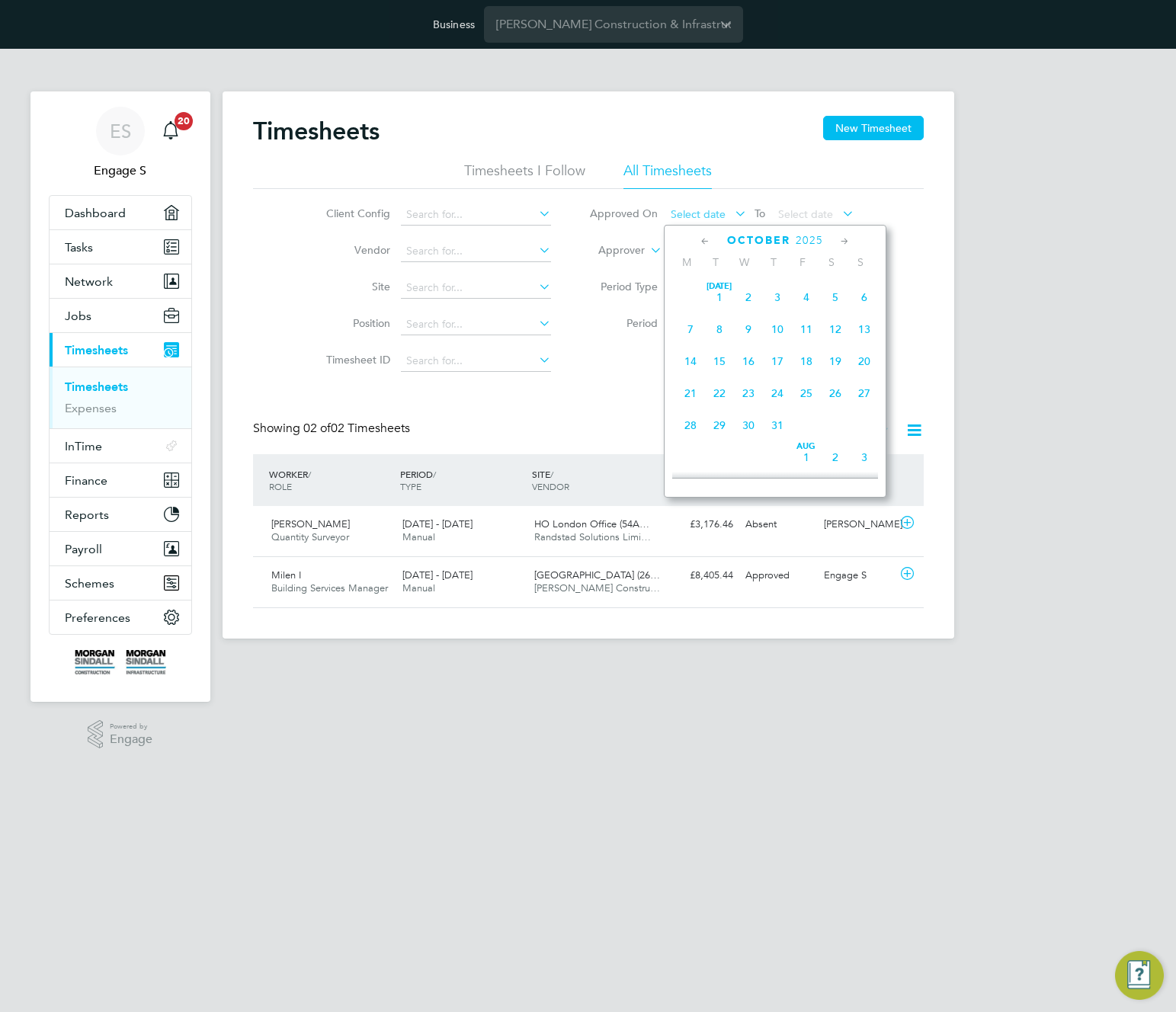
scroll to position [494, 0]
click at [692, 326] on span "6" at bounding box center [691, 317] width 29 height 29
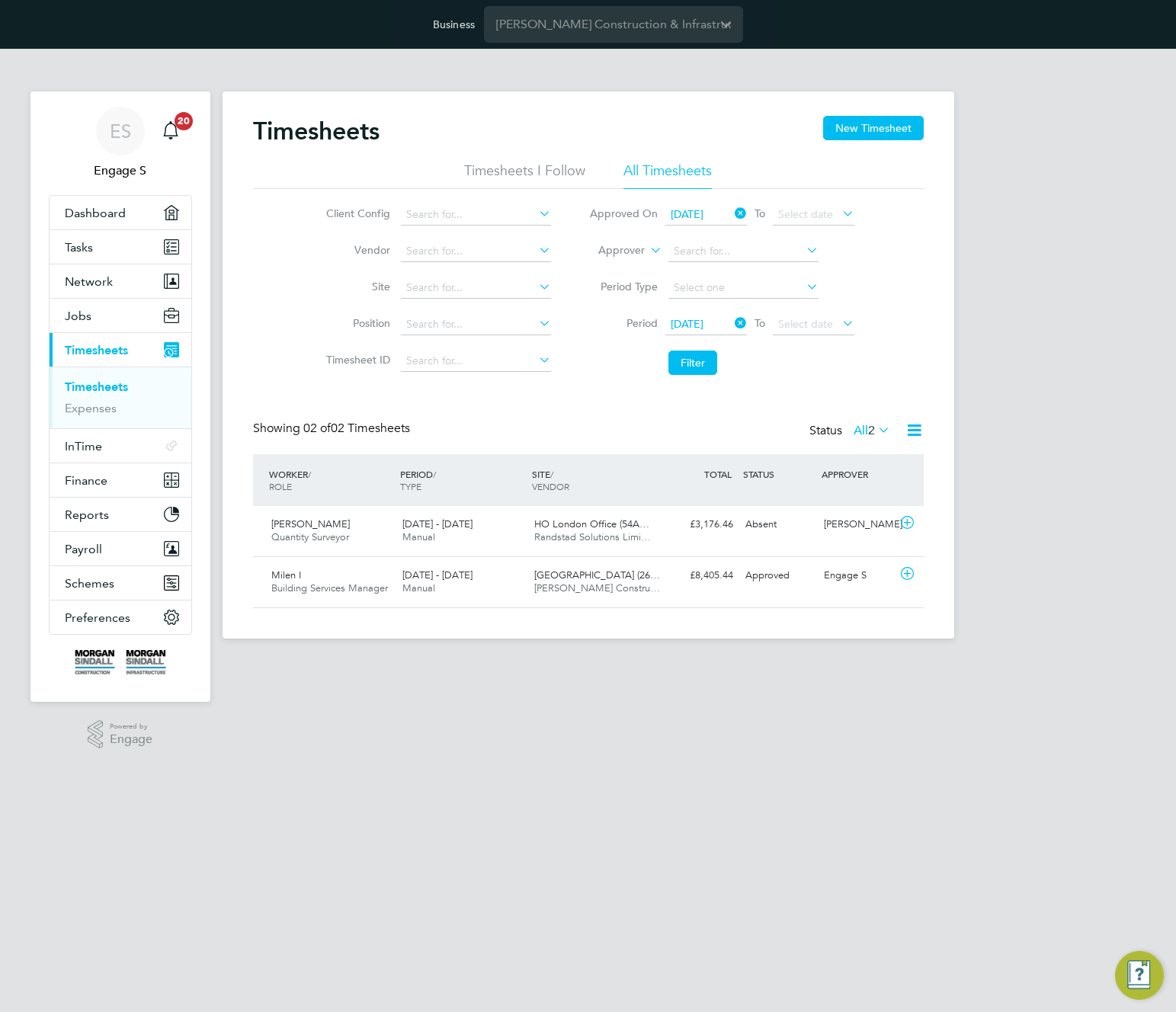
click at [683, 345] on li "Filter" at bounding box center [722, 363] width 304 height 39
click at [690, 361] on button "Filter" at bounding box center [692, 363] width 48 height 24
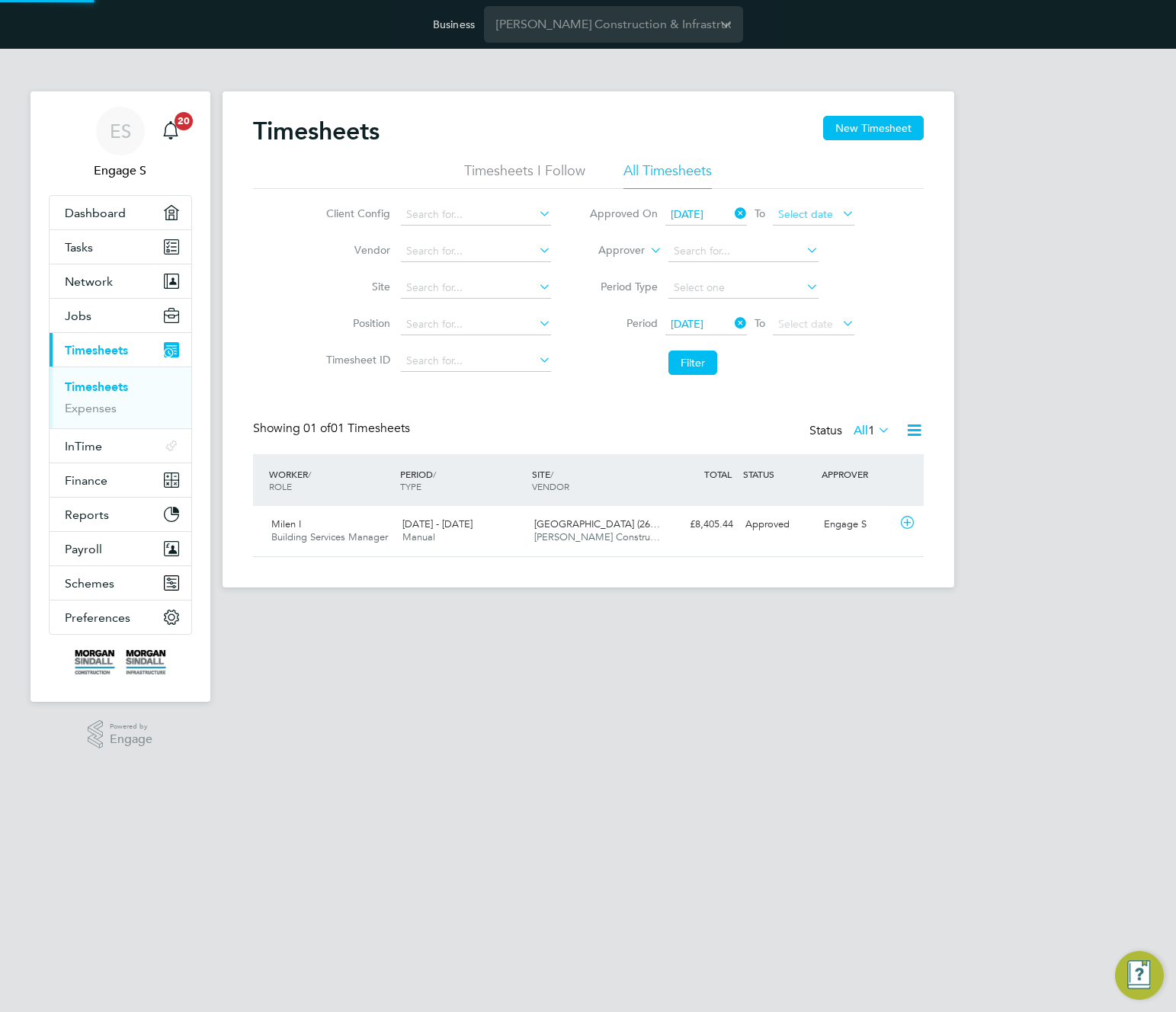
scroll to position [39, 133]
click at [805, 213] on span "Select date" at bounding box center [805, 214] width 55 height 13
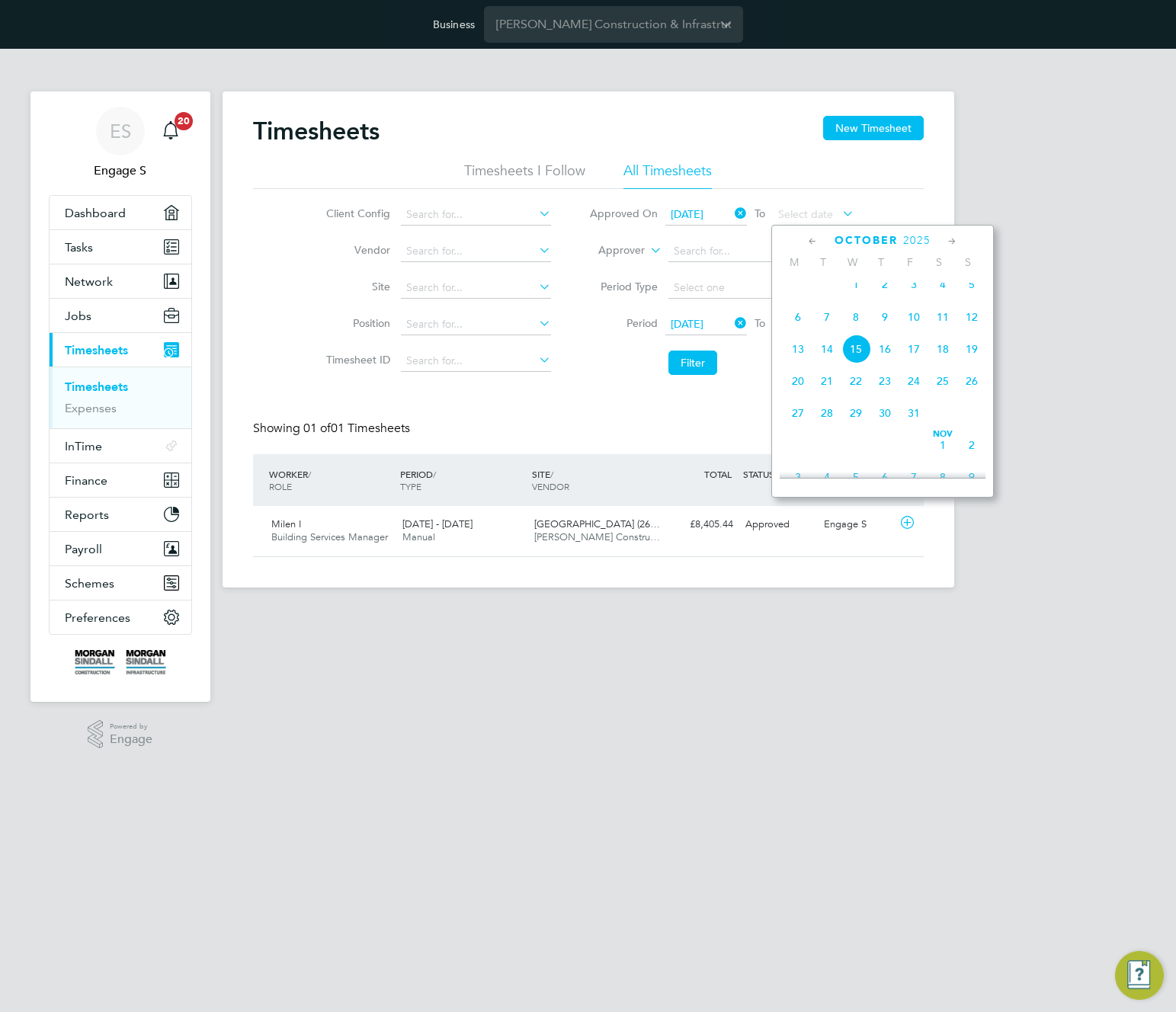
click at [904, 351] on span "17" at bounding box center [914, 349] width 29 height 29
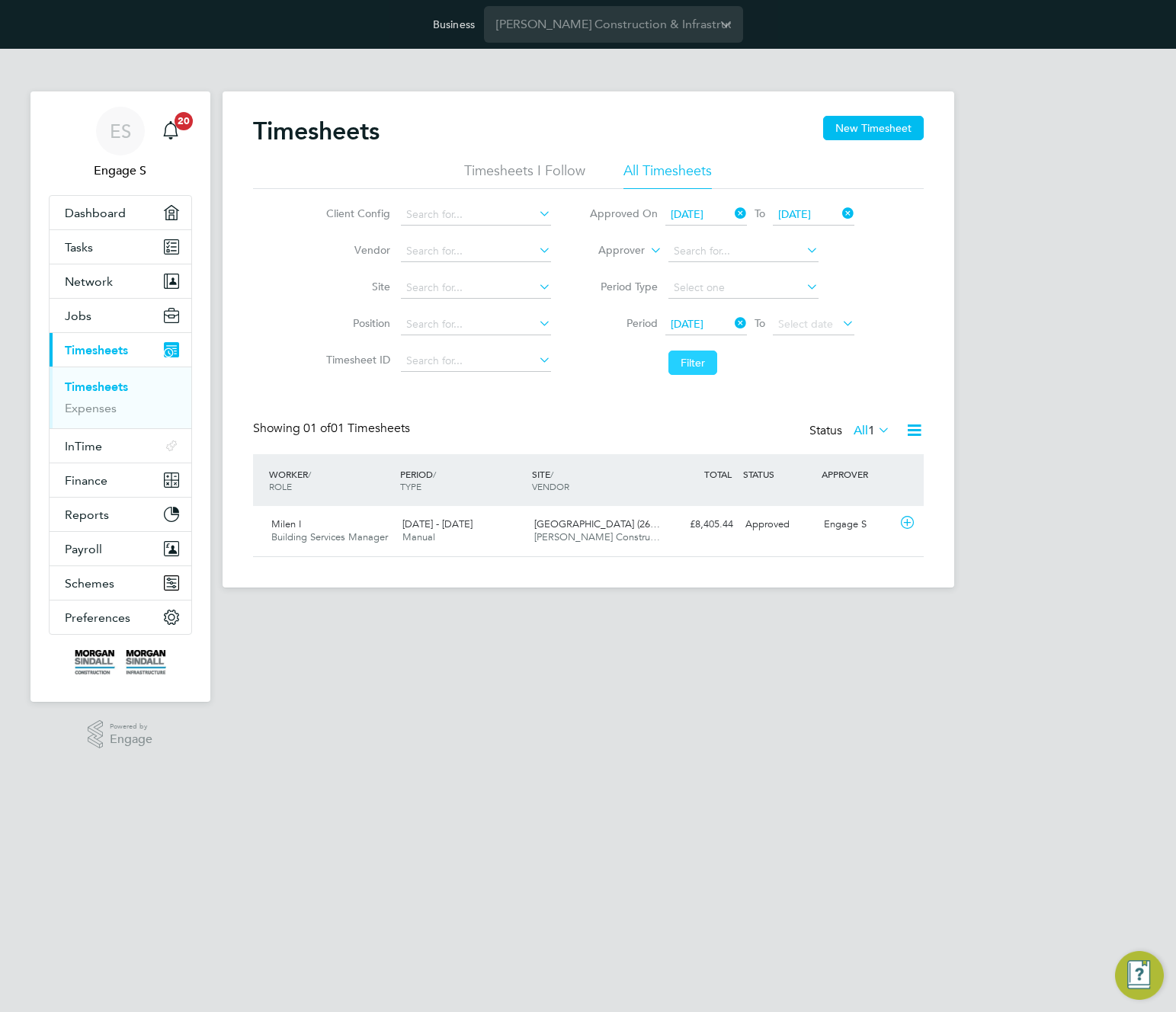
click at [683, 353] on button "Filter" at bounding box center [692, 363] width 48 height 24
click at [732, 214] on icon at bounding box center [732, 213] width 0 height 21
click at [839, 210] on icon at bounding box center [839, 213] width 0 height 21
click at [762, 545] on div "Milen I Building Services Manager 4 - 10 Oct 2025 4 - 10 Oct 2025 Manual Aberga…" at bounding box center [588, 531] width 671 height 50
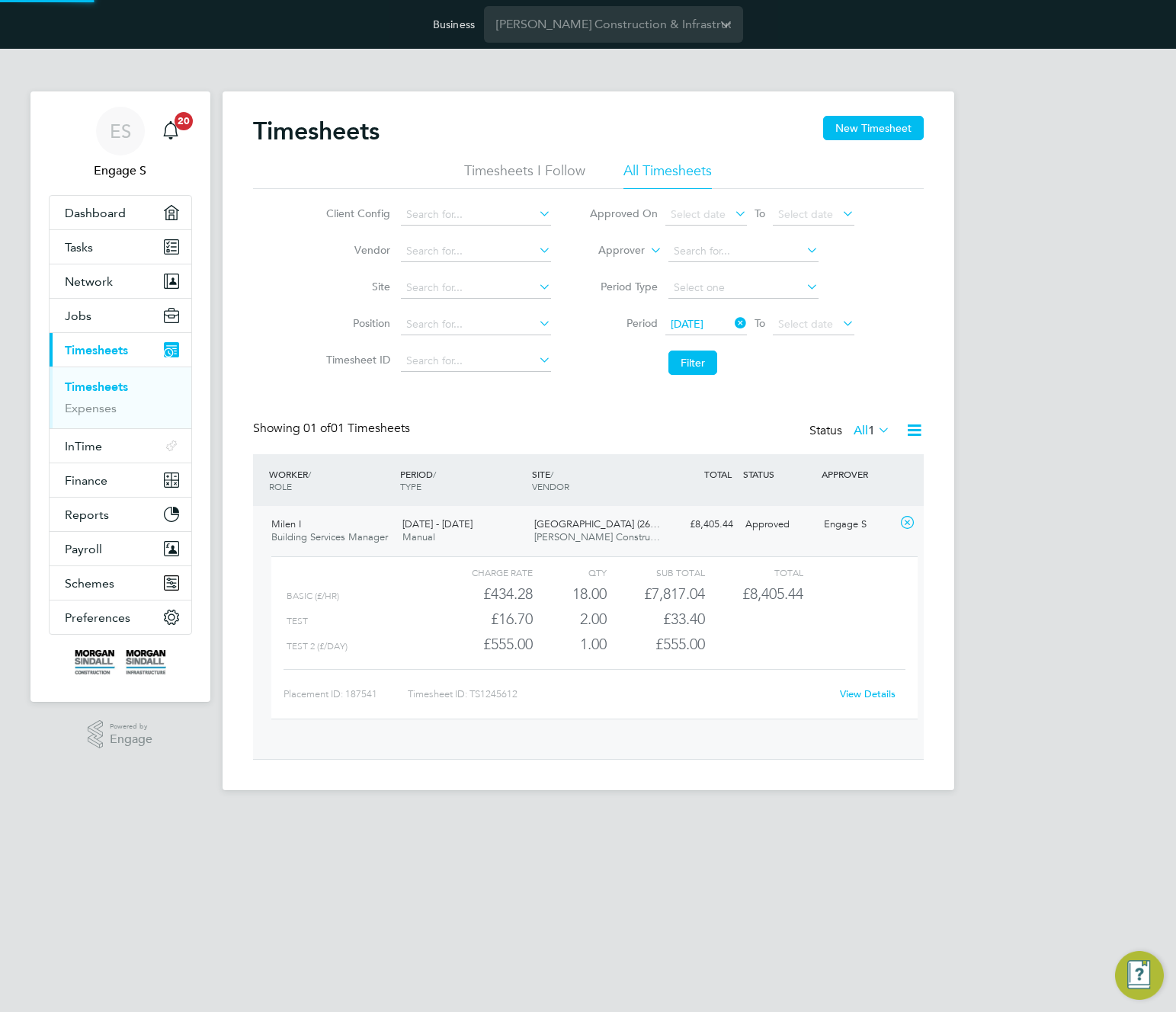
scroll to position [26, 149]
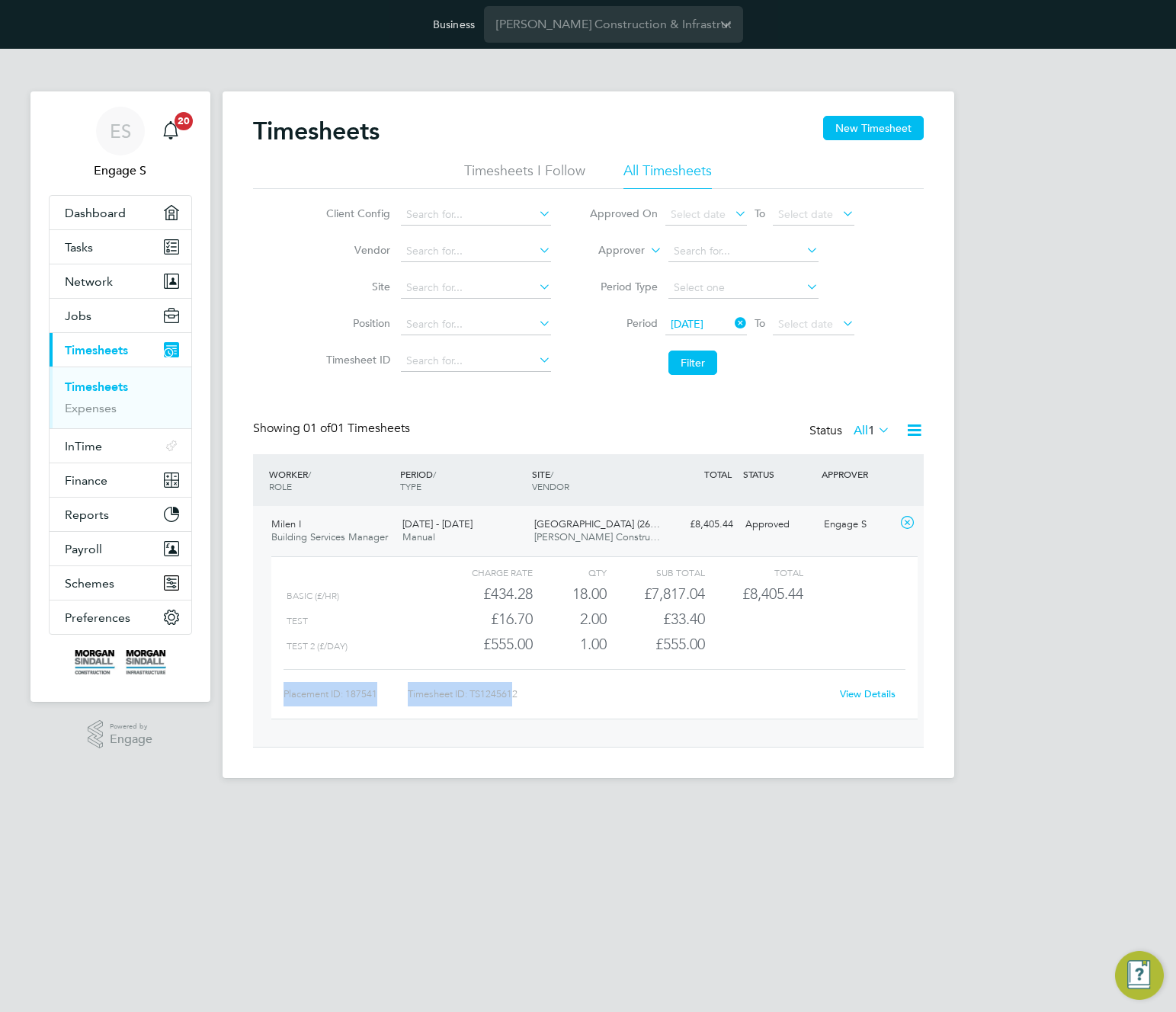
drag, startPoint x: 605, startPoint y: 680, endPoint x: 515, endPoint y: 690, distance: 90.6
click at [515, 690] on div "Placement ID: 187541 Timesheet ID: TS1245612 View Details" at bounding box center [595, 688] width 622 height 38
drag, startPoint x: 598, startPoint y: 697, endPoint x: 472, endPoint y: 689, distance: 126.3
click at [472, 689] on div "Timesheet ID: TS1245612" at bounding box center [619, 694] width 423 height 24
copy div "TS1245612"
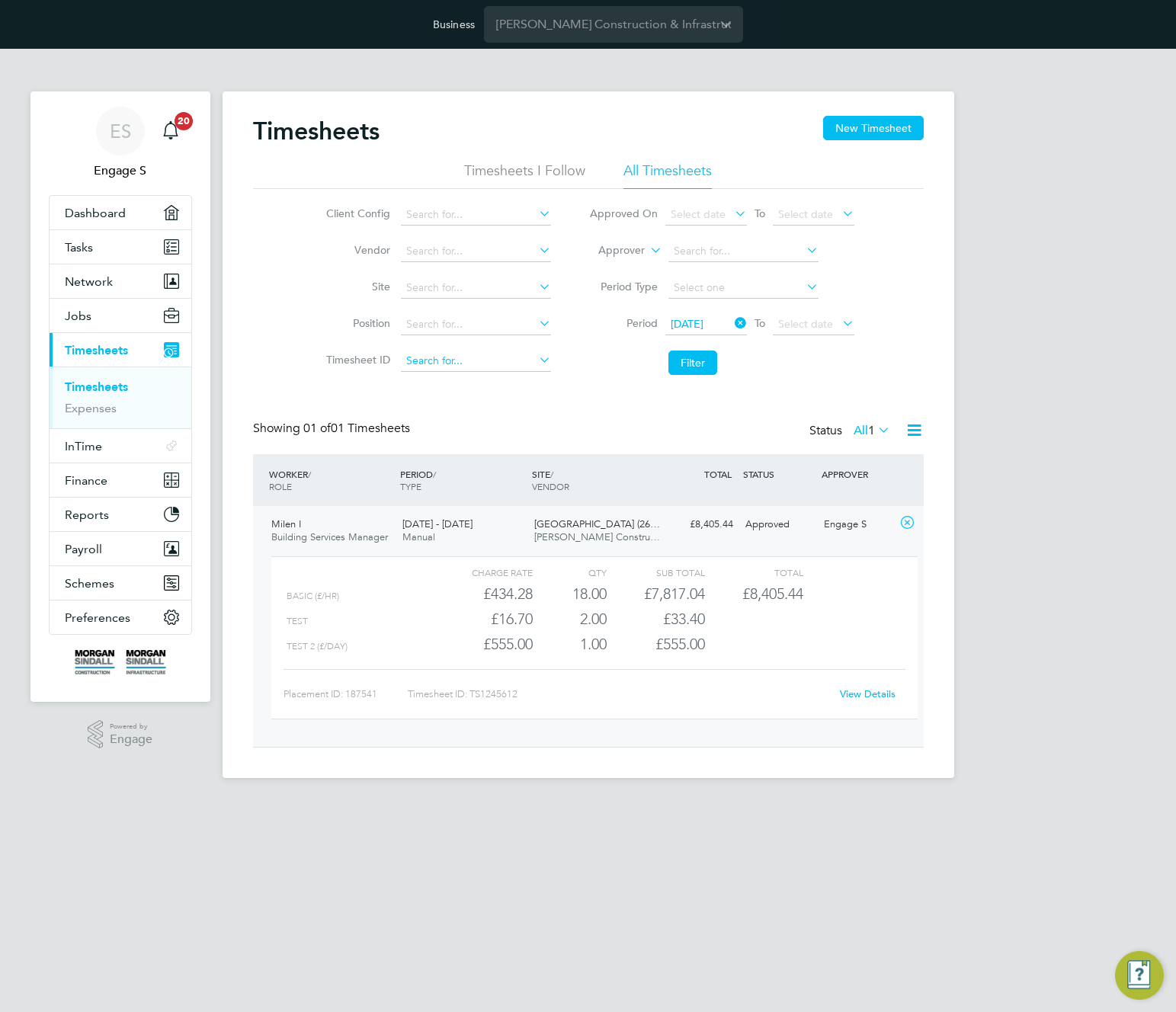
click at [446, 355] on input at bounding box center [476, 362] width 150 height 21
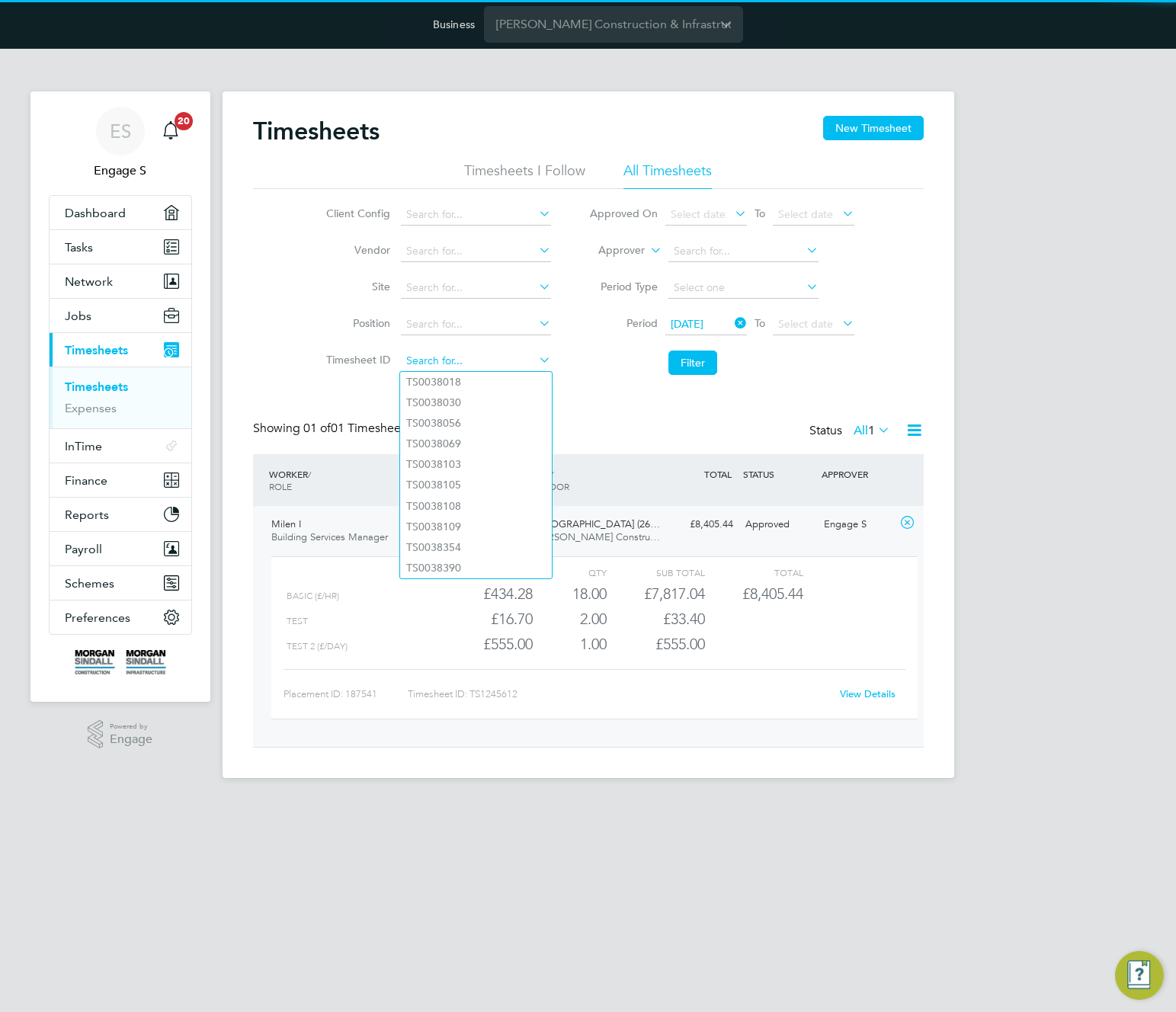
paste input "TS1245612"
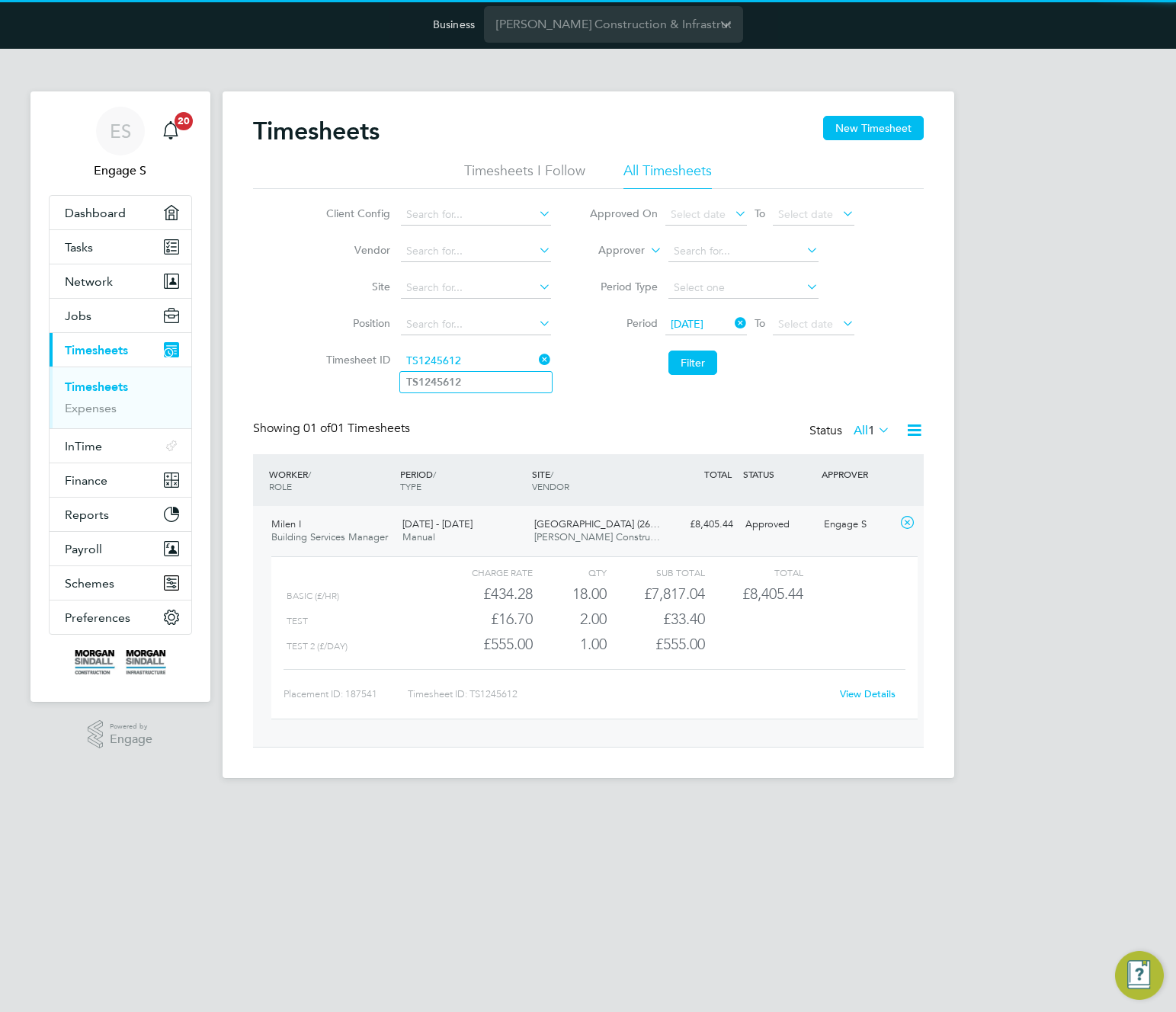
type input "TS1245612"
click at [453, 386] on b "TS1245612" at bounding box center [433, 382] width 55 height 13
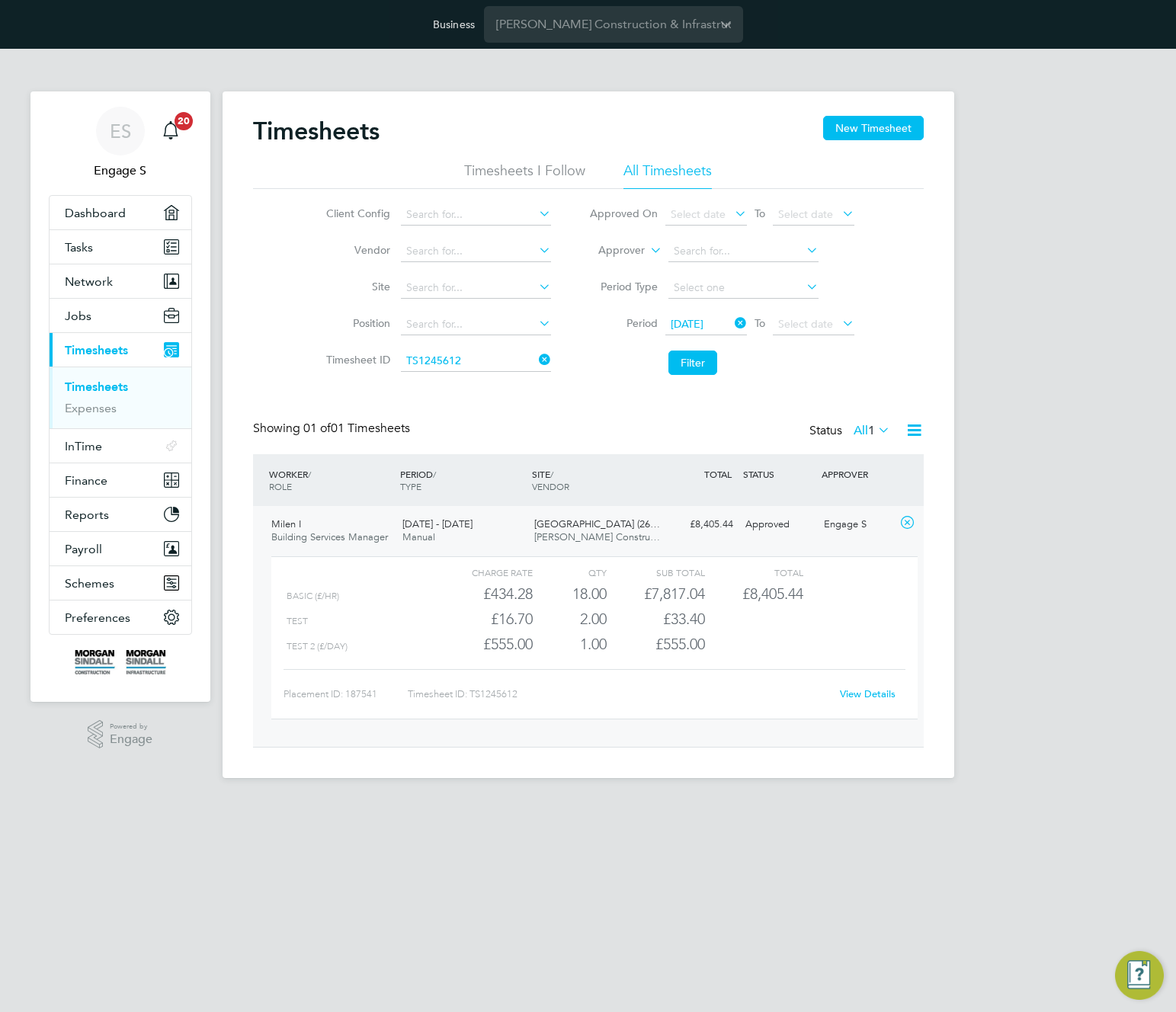
click at [732, 320] on icon at bounding box center [732, 323] width 0 height 21
click at [674, 371] on button "Filter" at bounding box center [692, 363] width 48 height 24
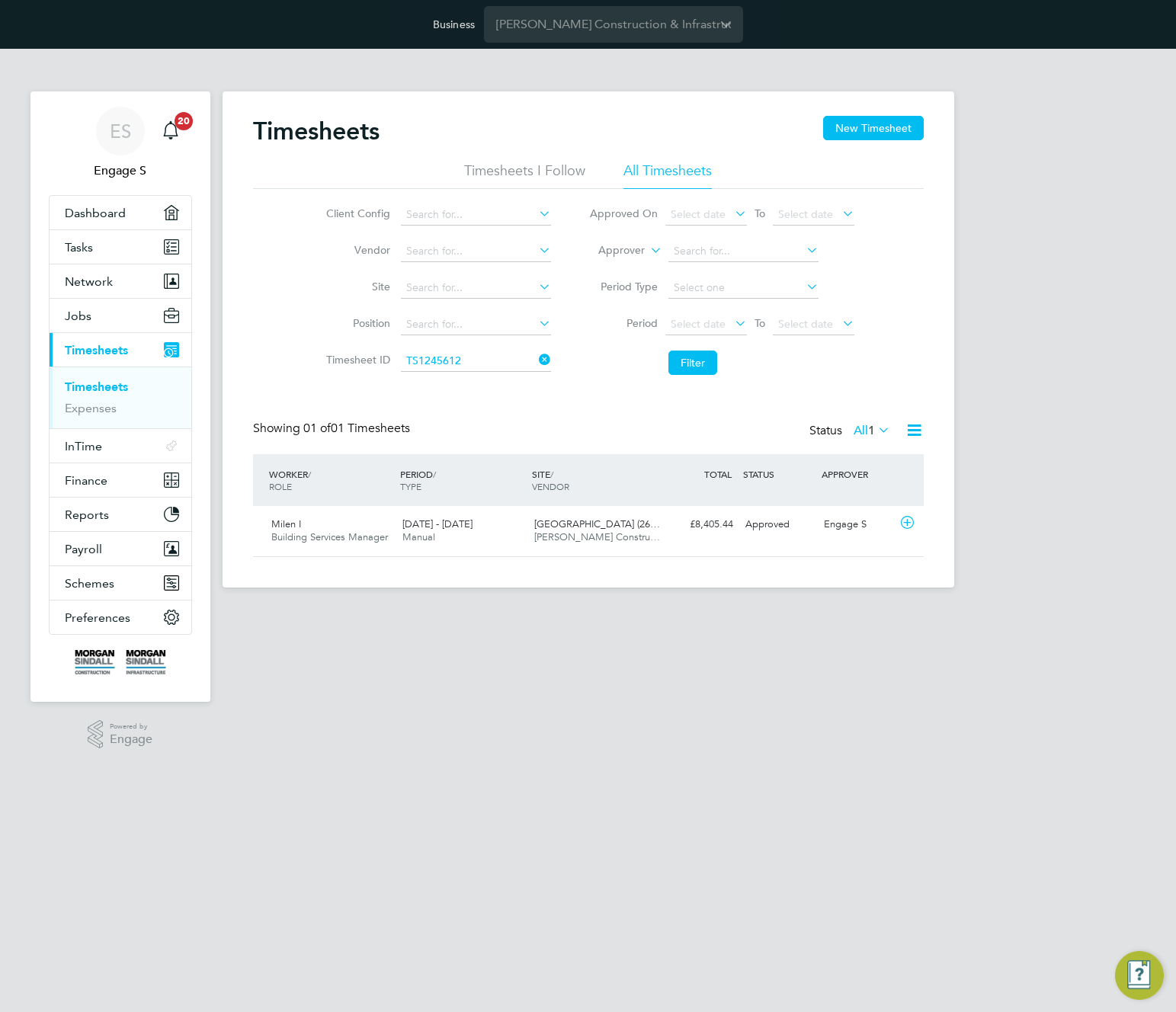
click at [536, 353] on icon at bounding box center [536, 360] width 0 height 21
click at [703, 360] on button "Filter" at bounding box center [692, 363] width 48 height 24
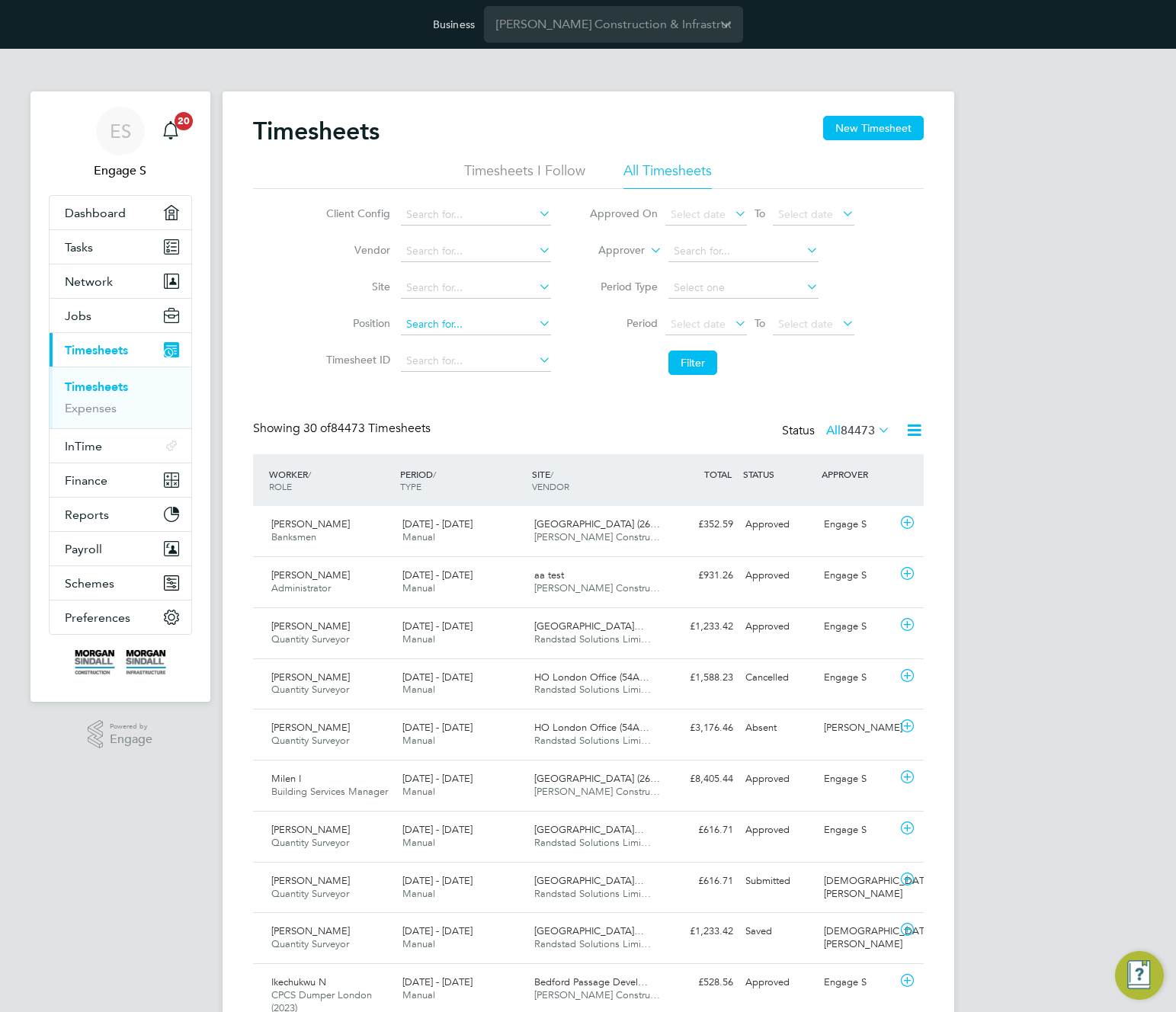
click at [495, 330] on input at bounding box center [476, 325] width 150 height 21
click at [484, 219] on input at bounding box center [476, 215] width 150 height 21
click at [481, 308] on li "Morgan Sindall Construction - North West" at bounding box center [609, 318] width 417 height 21
type input "Morgan Sindall Construction - North West"
click at [698, 367] on button "Filter" at bounding box center [692, 363] width 48 height 24
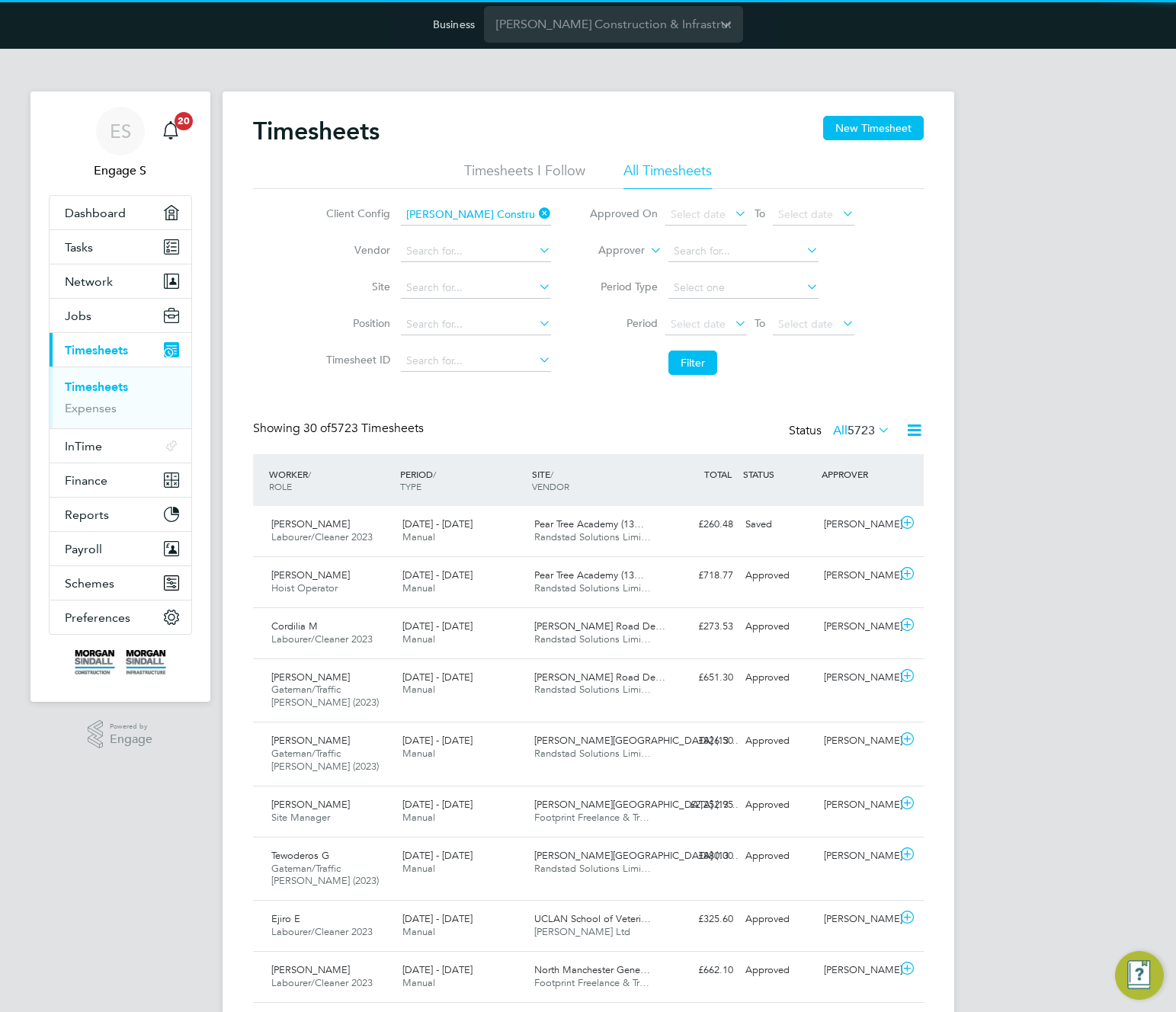
click at [477, 262] on li "Vendor" at bounding box center [436, 251] width 268 height 37
click at [494, 253] on input at bounding box center [476, 252] width 150 height 21
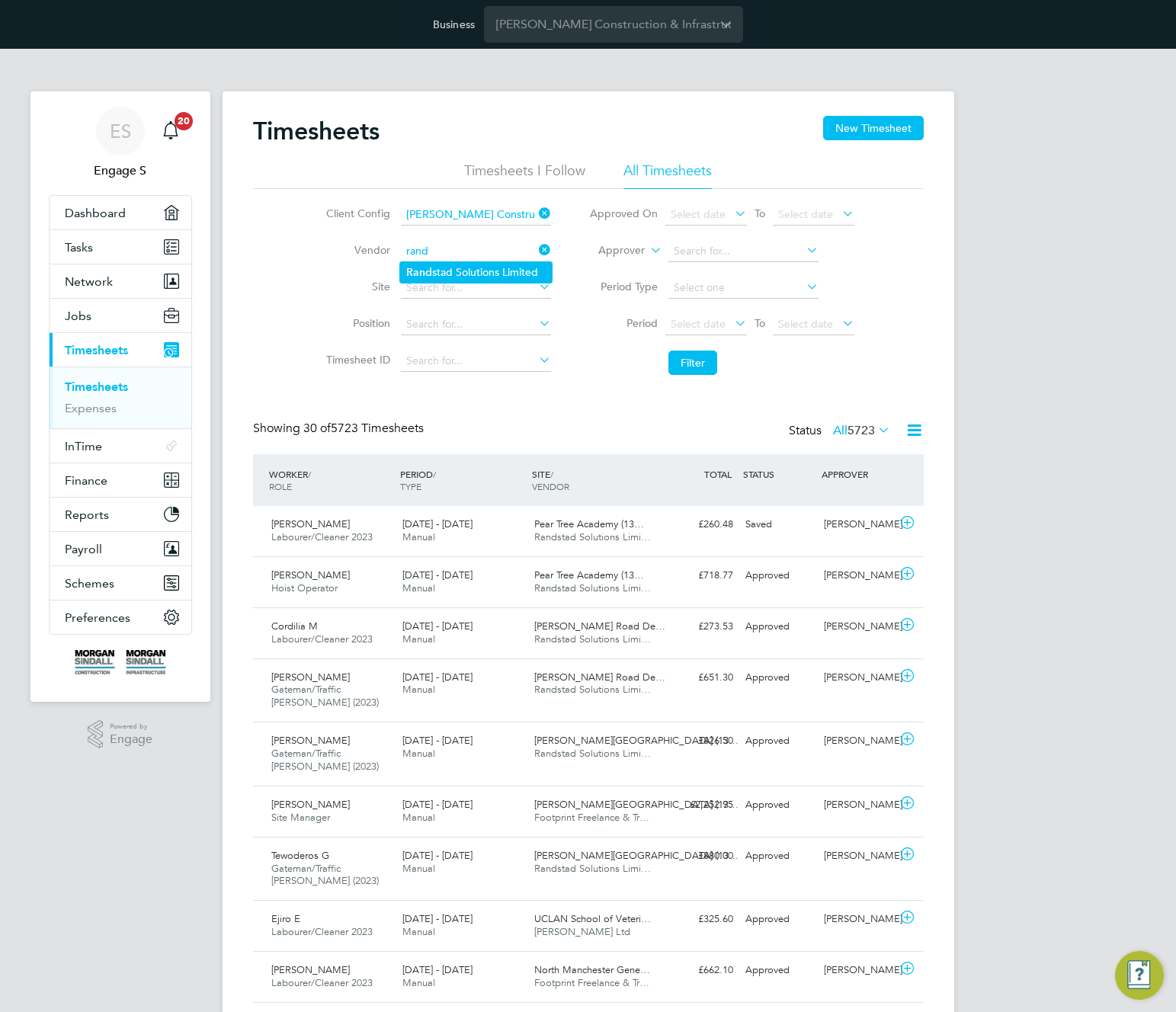
type input "Randstad Solutions Limited"
click at [482, 287] on input at bounding box center [476, 288] width 150 height 21
click at [486, 307] on li "Pear Tree Academy (13CB02)" at bounding box center [476, 309] width 152 height 21
type input "Pear Tree Academy (13CB02)"
click at [693, 361] on button "Filter" at bounding box center [692, 363] width 48 height 24
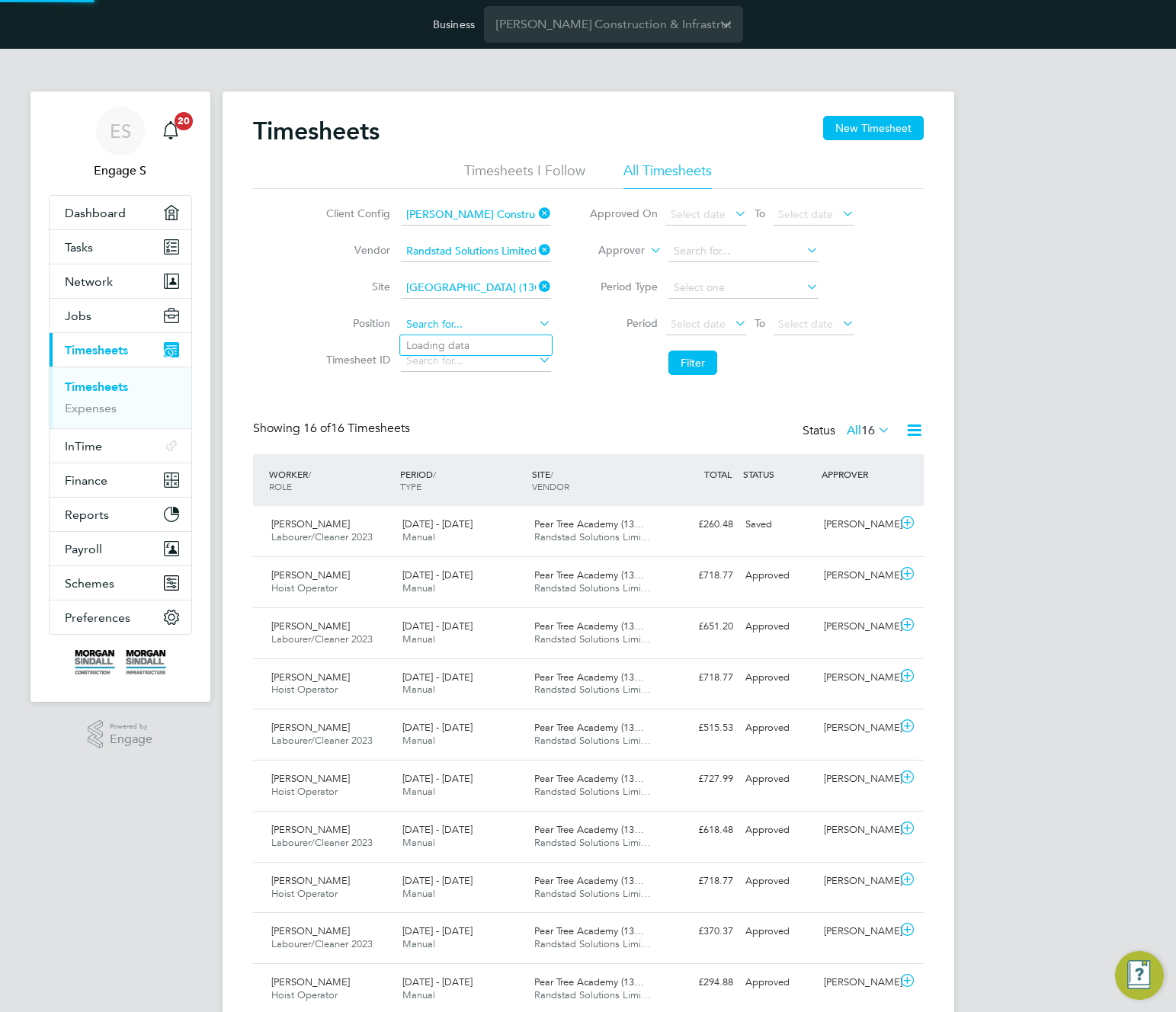
click at [484, 333] on input at bounding box center [476, 325] width 150 height 21
click at [617, 401] on div "Timesheets New Timesheet Timesheets I Follow All Timesheets Client Config Morga…" at bounding box center [588, 718] width 671 height 1205
click at [513, 326] on input at bounding box center [476, 325] width 150 height 21
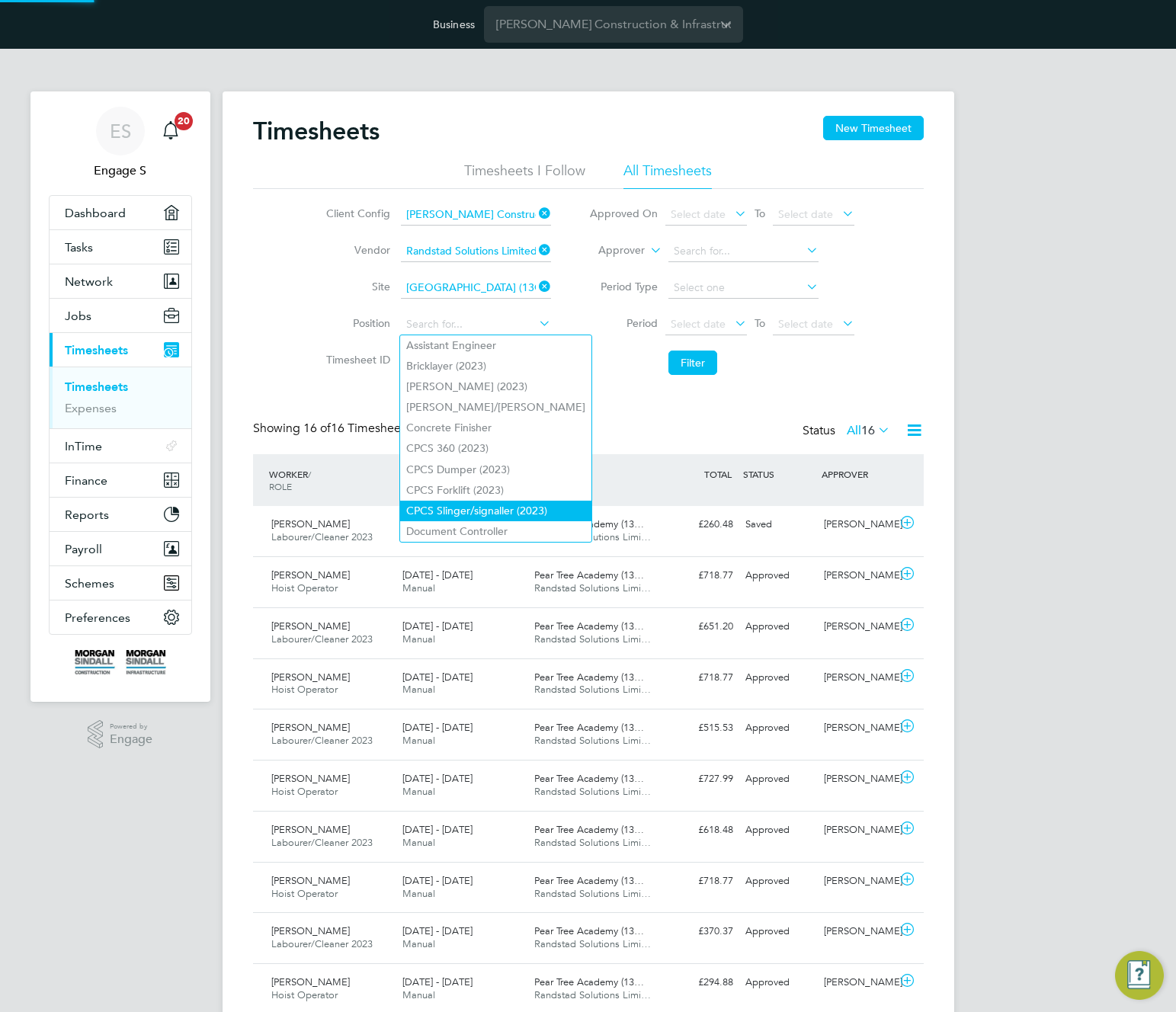
click at [489, 501] on li "CPCS Slinger/signaller (2023)" at bounding box center [496, 510] width 192 height 21
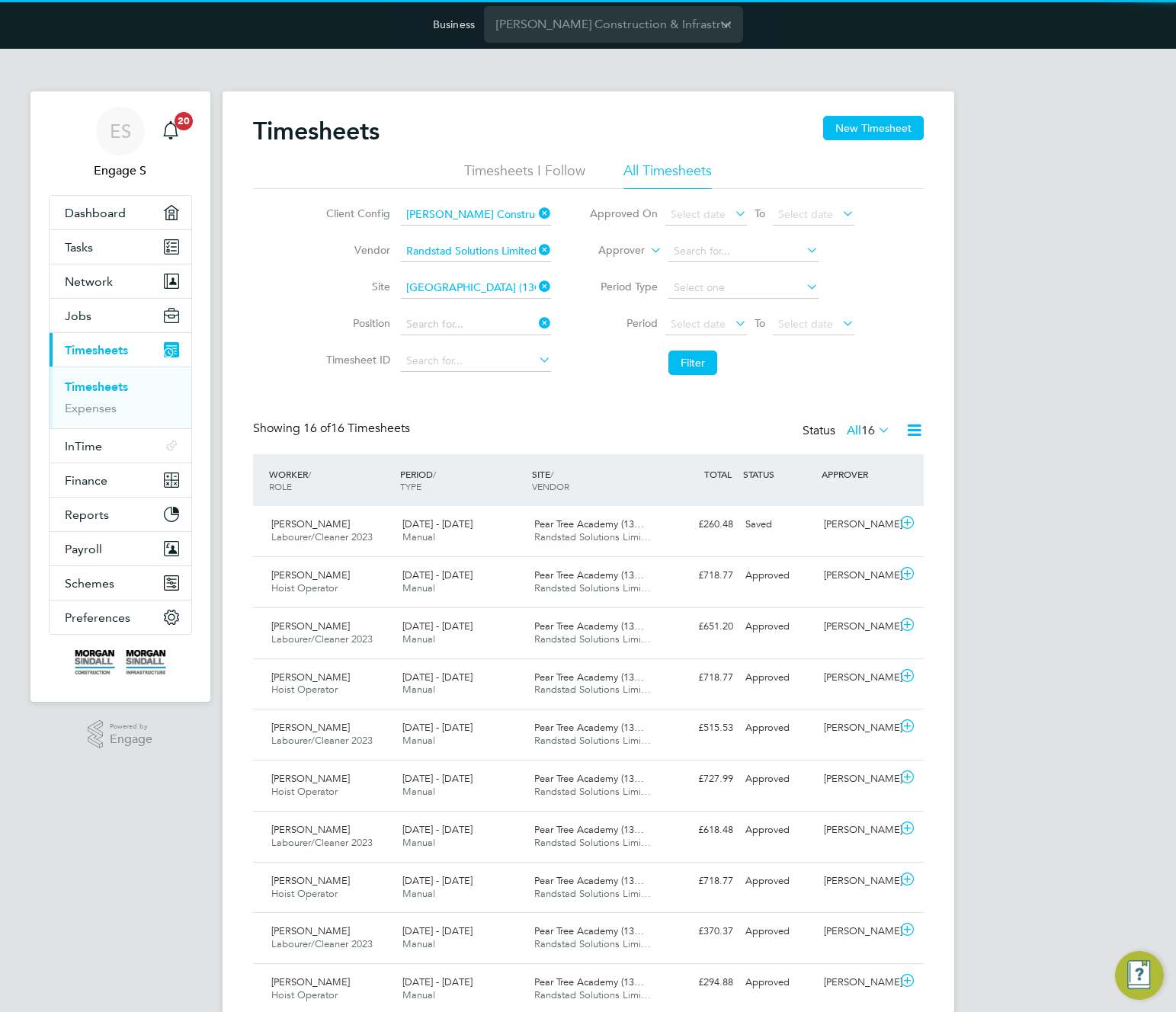
type input "CPCS Slinger/signaller (2023)"
click at [677, 375] on li "Filter" at bounding box center [722, 363] width 304 height 39
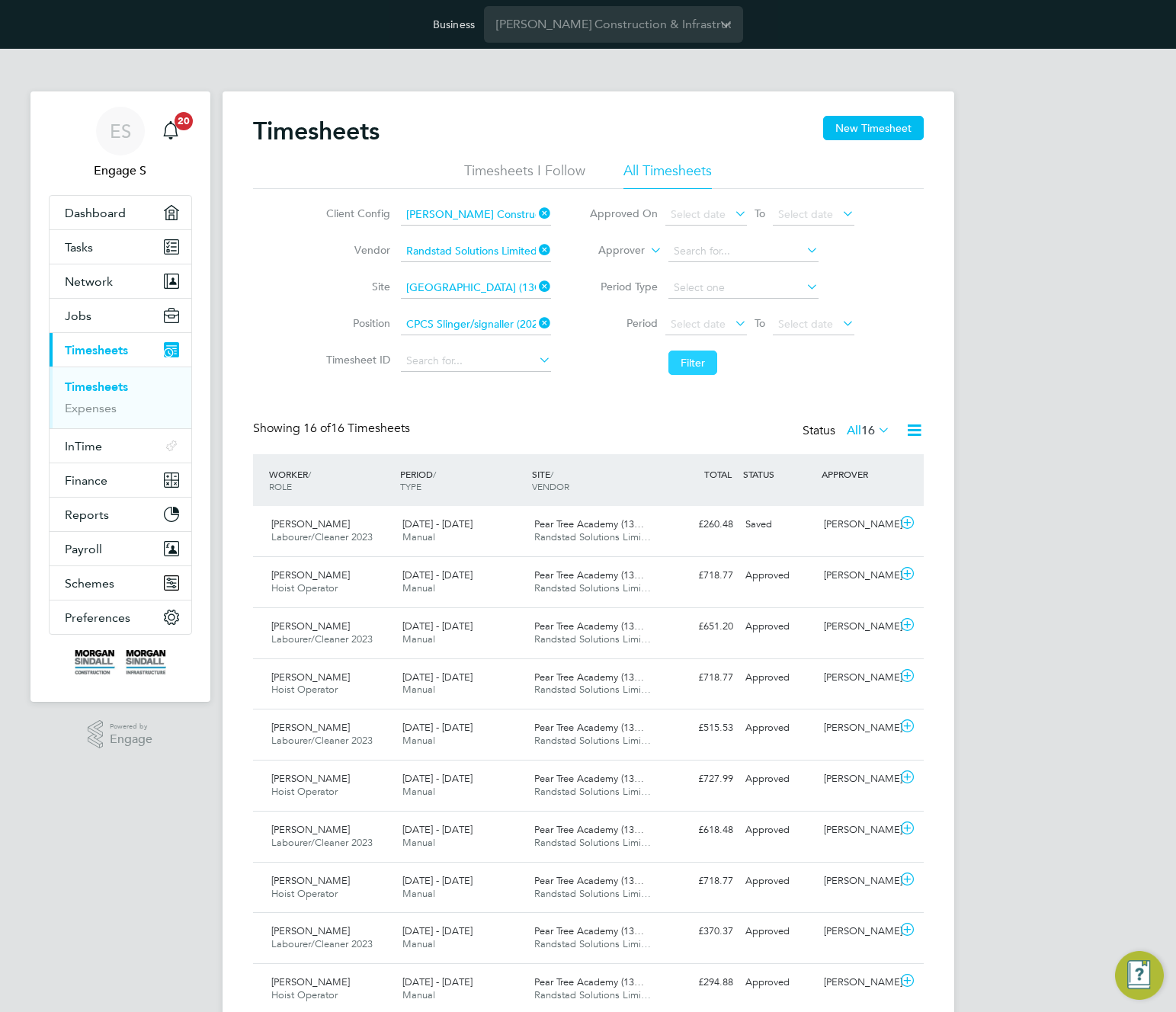
drag, startPoint x: 689, startPoint y: 366, endPoint x: 679, endPoint y: 372, distance: 11.7
click at [685, 368] on button "Filter" at bounding box center [692, 363] width 48 height 24
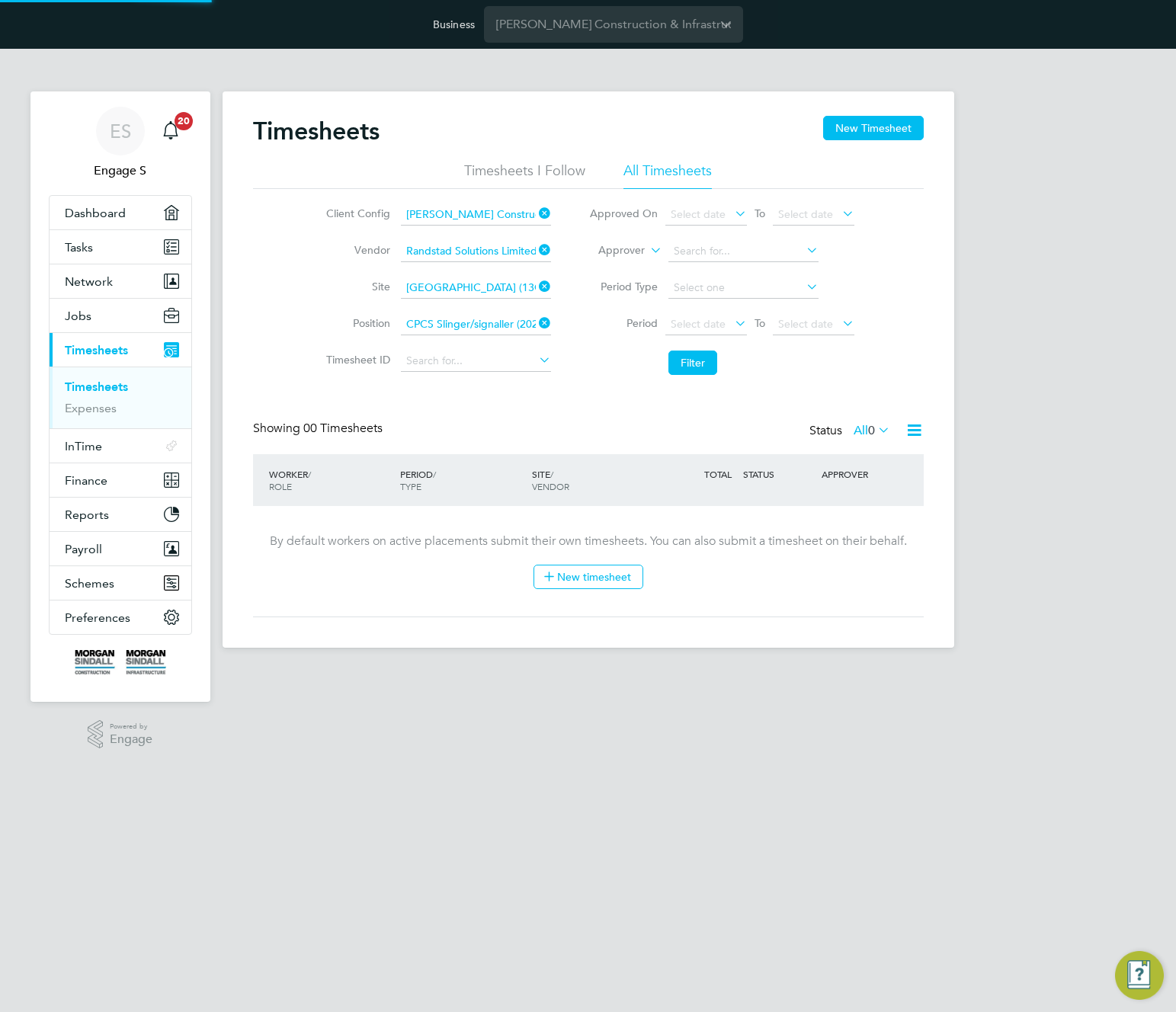
click at [536, 322] on icon at bounding box center [536, 323] width 0 height 21
drag, startPoint x: 589, startPoint y: 430, endPoint x: 700, endPoint y: 367, distance: 127.6
click at [702, 365] on button "Filter" at bounding box center [692, 363] width 48 height 24
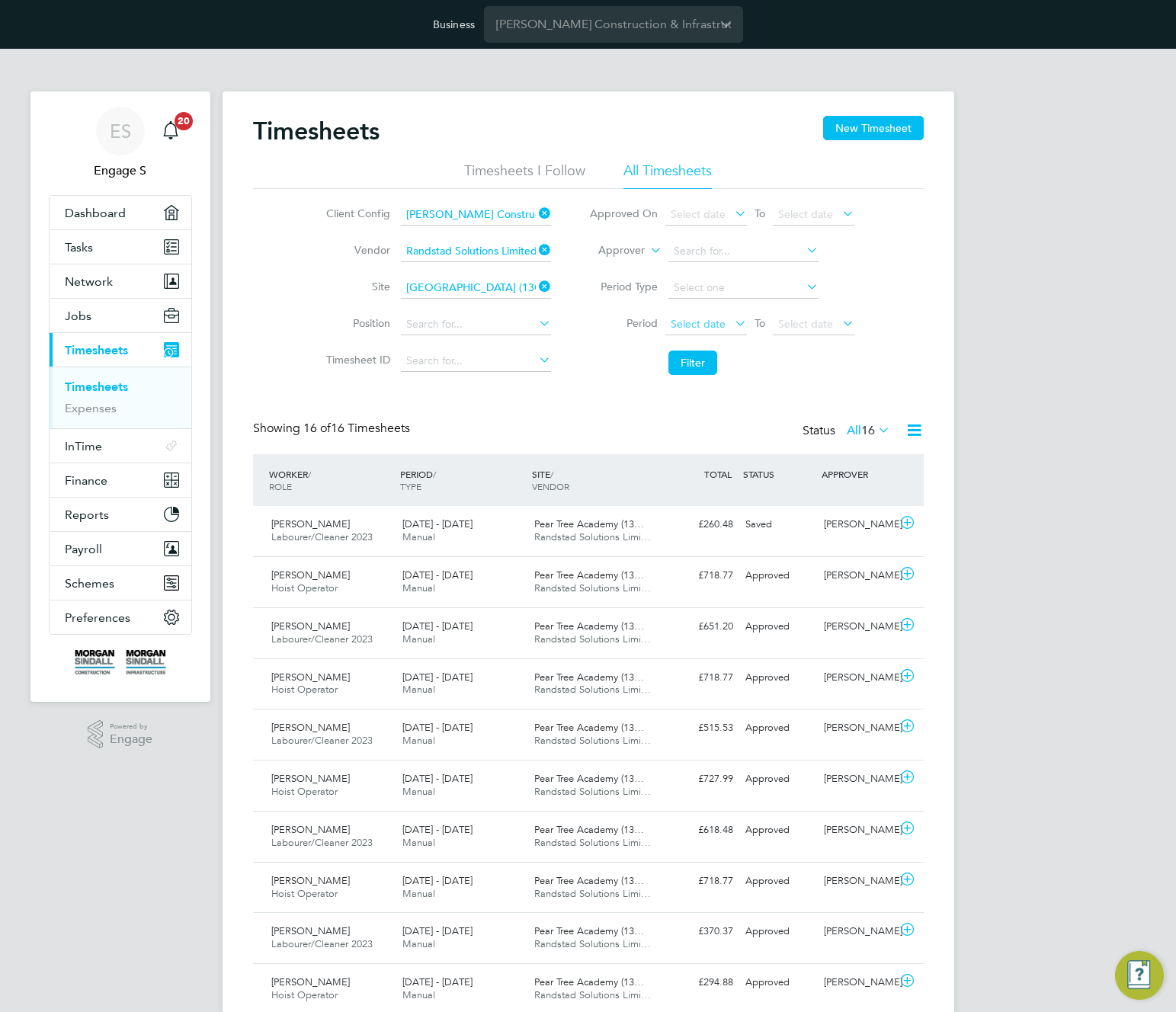
click at [720, 317] on span "Select date" at bounding box center [698, 323] width 55 height 13
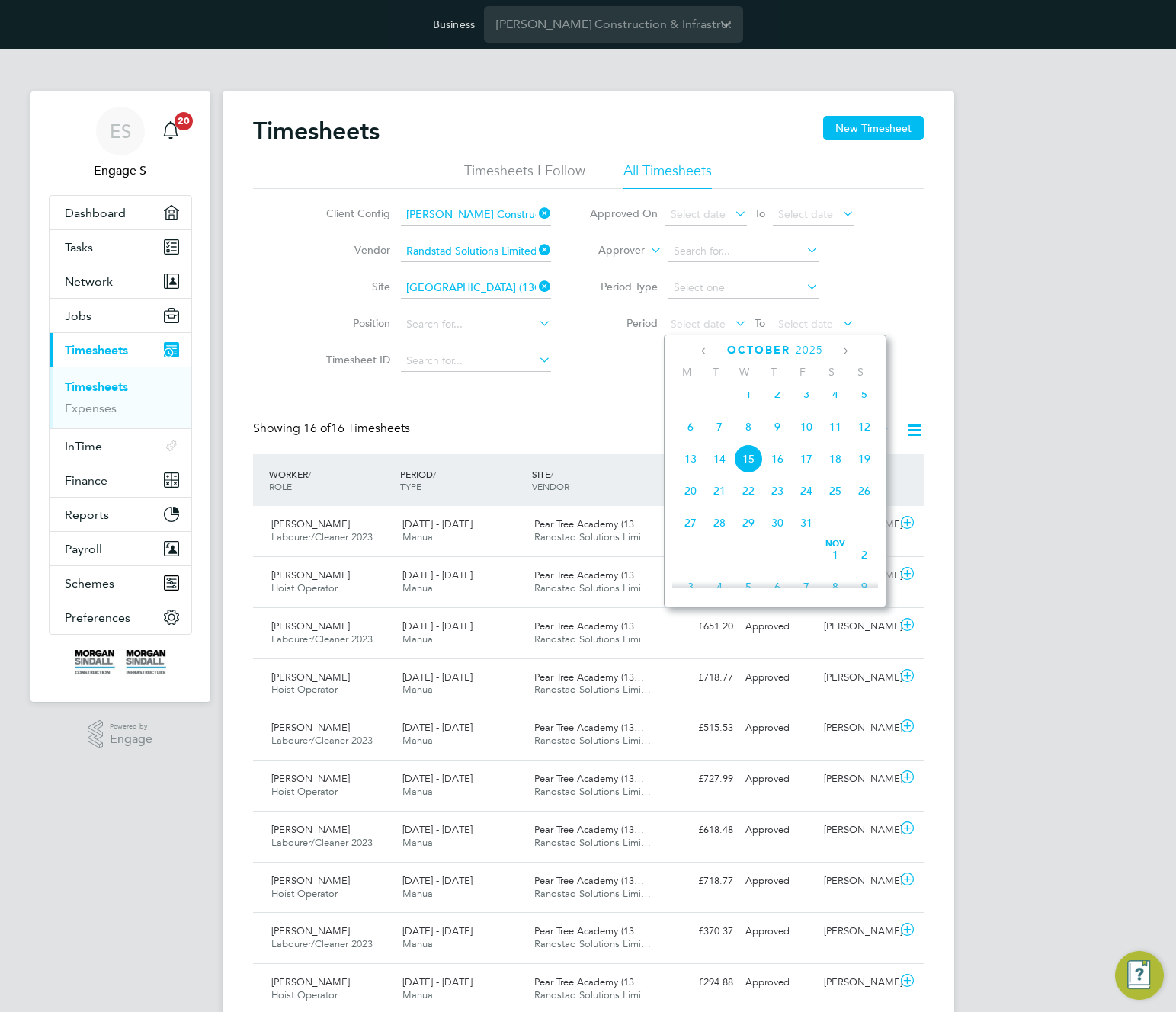
click at [743, 387] on span "Oct" at bounding box center [749, 383] width 29 height 8
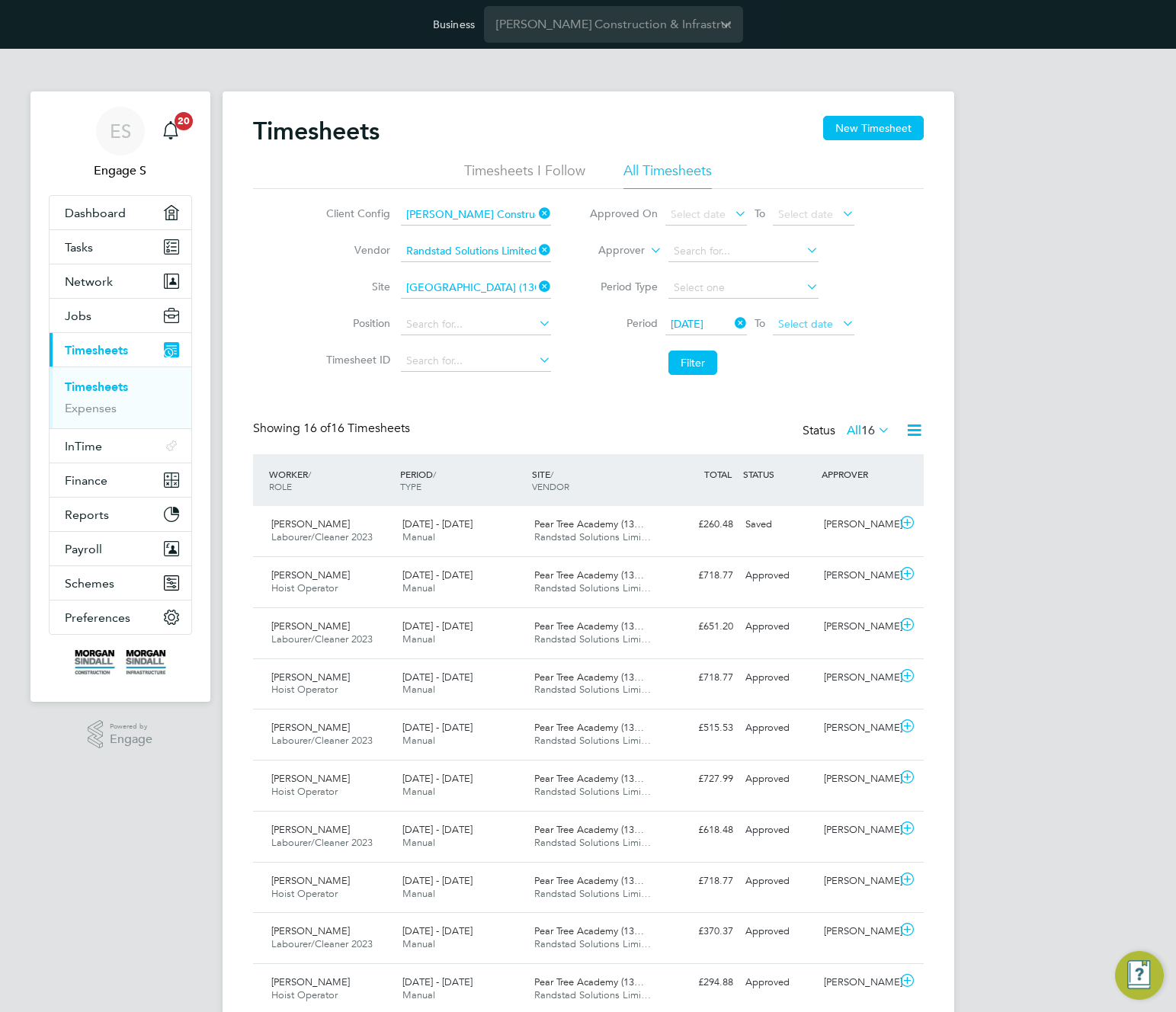
click at [809, 326] on span "Select date" at bounding box center [805, 323] width 55 height 13
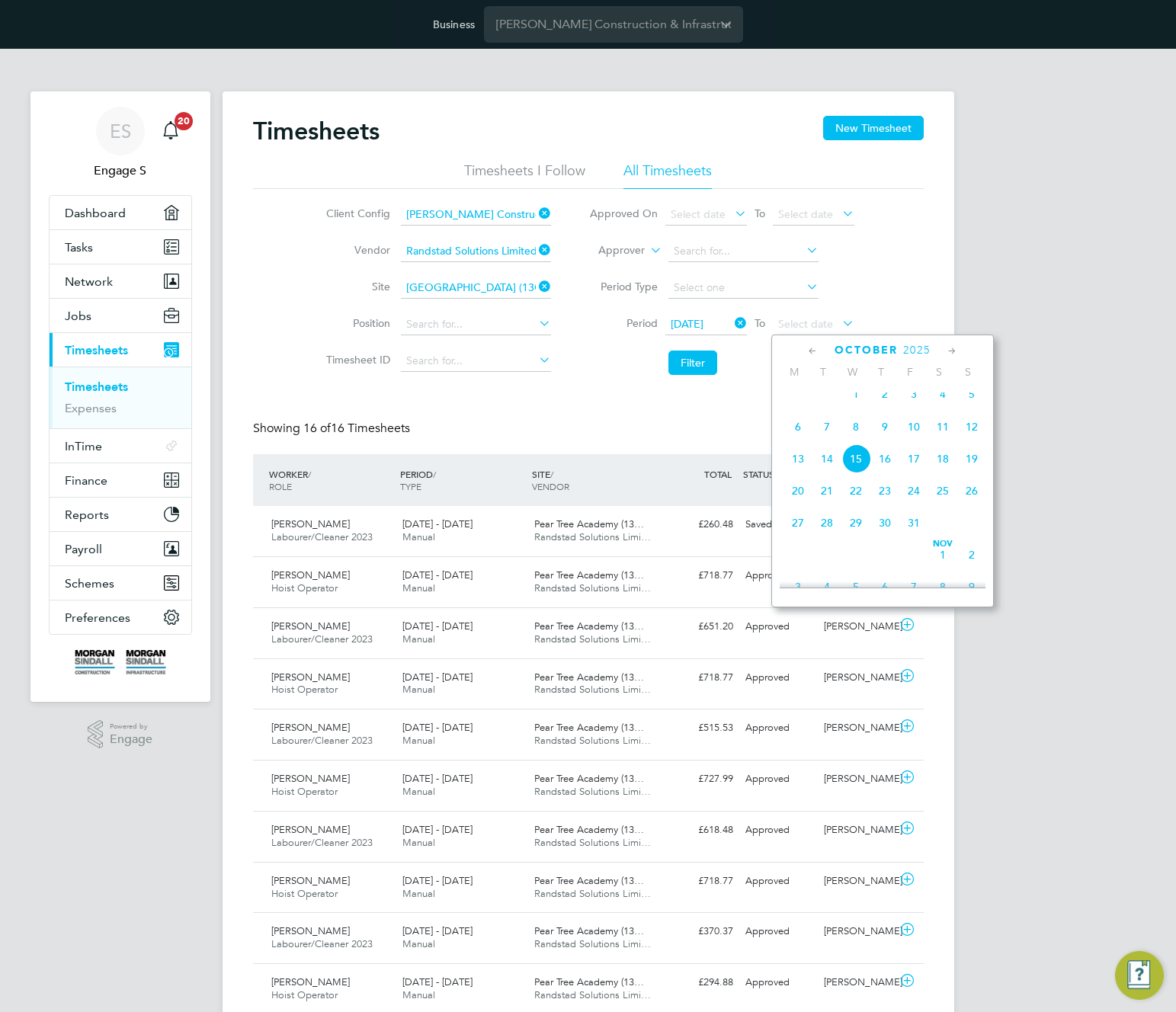
drag, startPoint x: 974, startPoint y: 464, endPoint x: 960, endPoint y: 459, distance: 14.9
click at [972, 464] on span "19" at bounding box center [972, 459] width 29 height 29
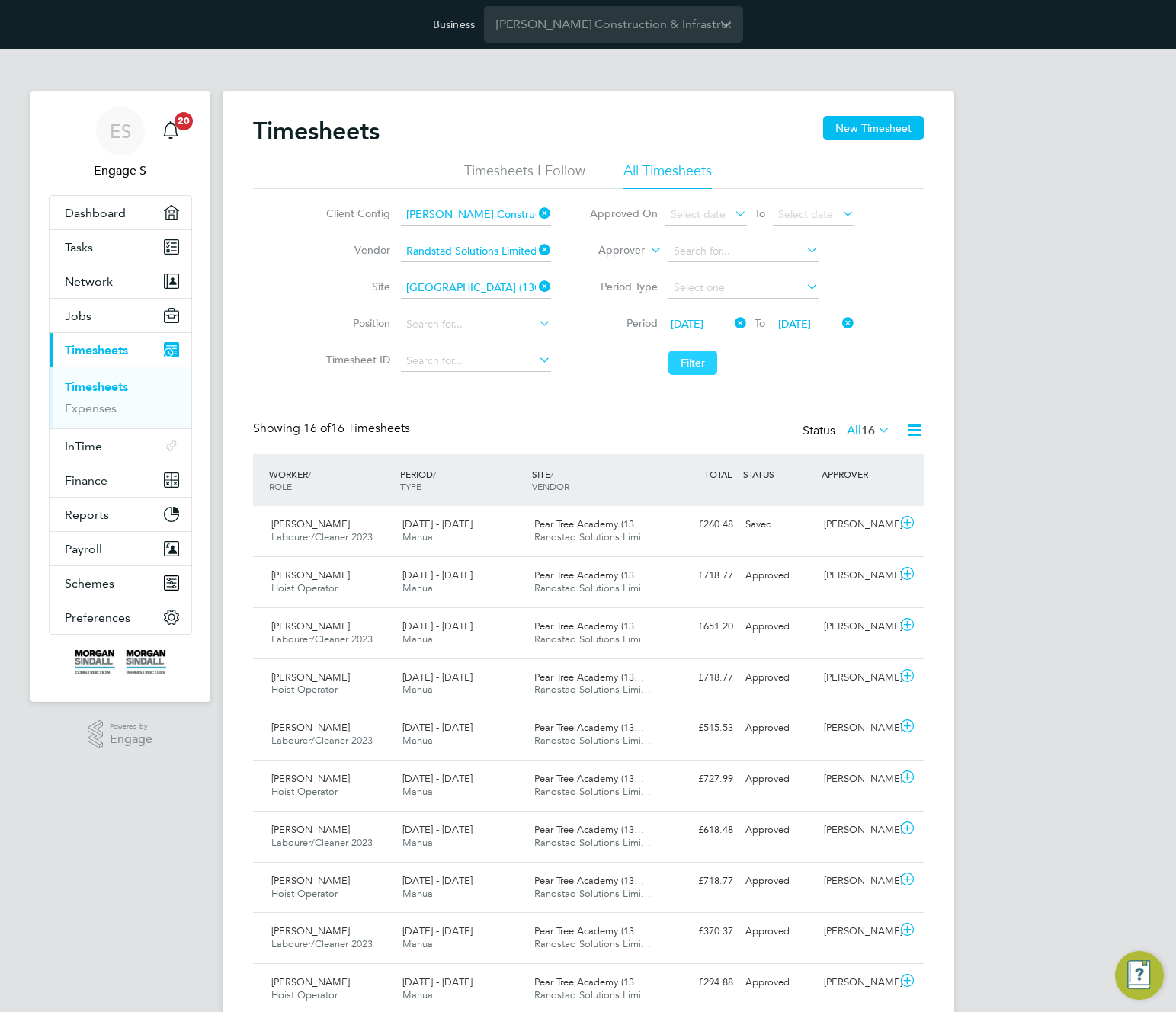
drag, startPoint x: 681, startPoint y: 357, endPoint x: 692, endPoint y: 365, distance: 13.6
click at [684, 361] on button "Filter" at bounding box center [692, 363] width 48 height 24
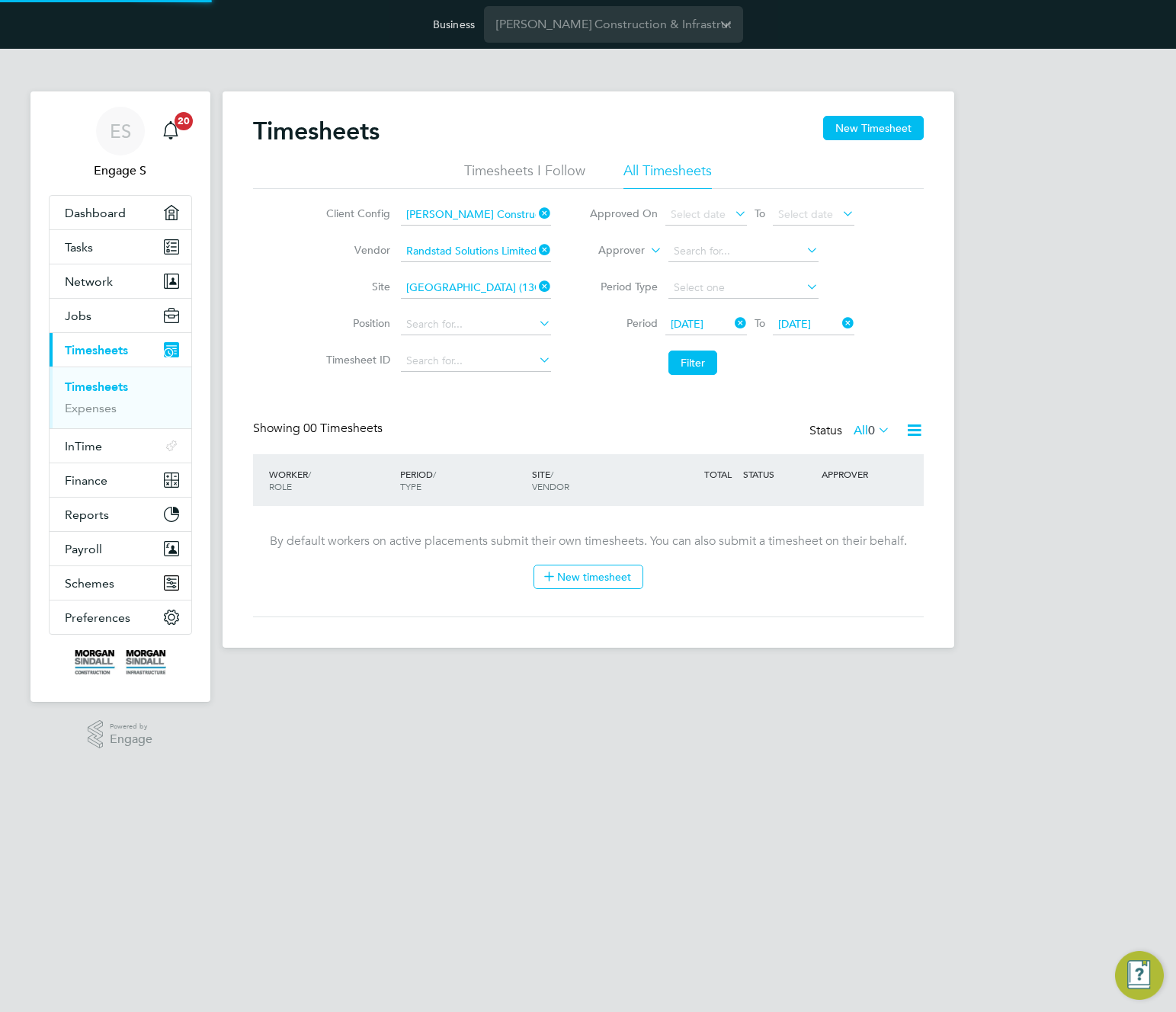
click at [914, 431] on icon at bounding box center [914, 430] width 19 height 19
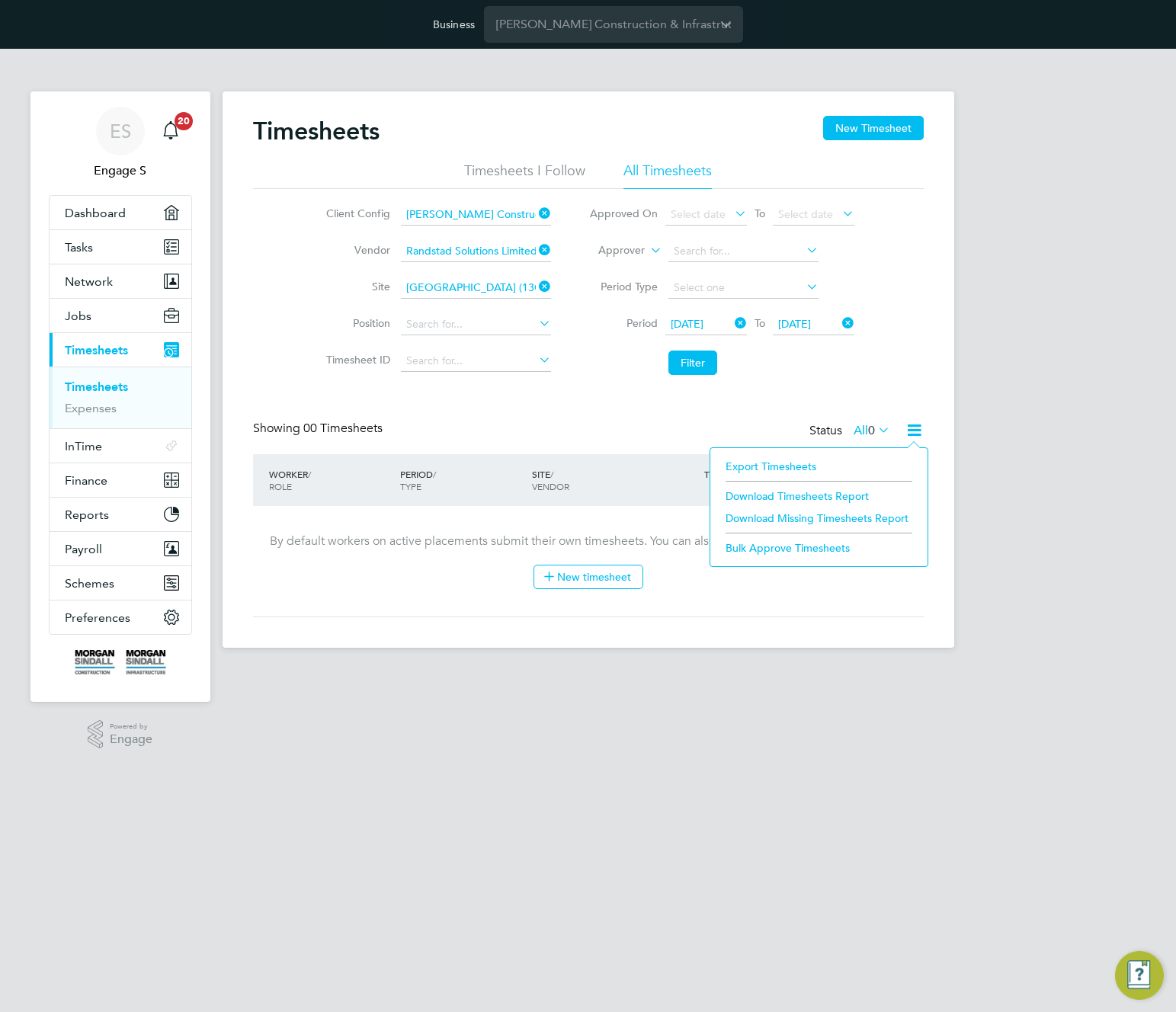
click at [759, 519] on li "Download Missing Timesheets Report" at bounding box center [820, 519] width 202 height 21
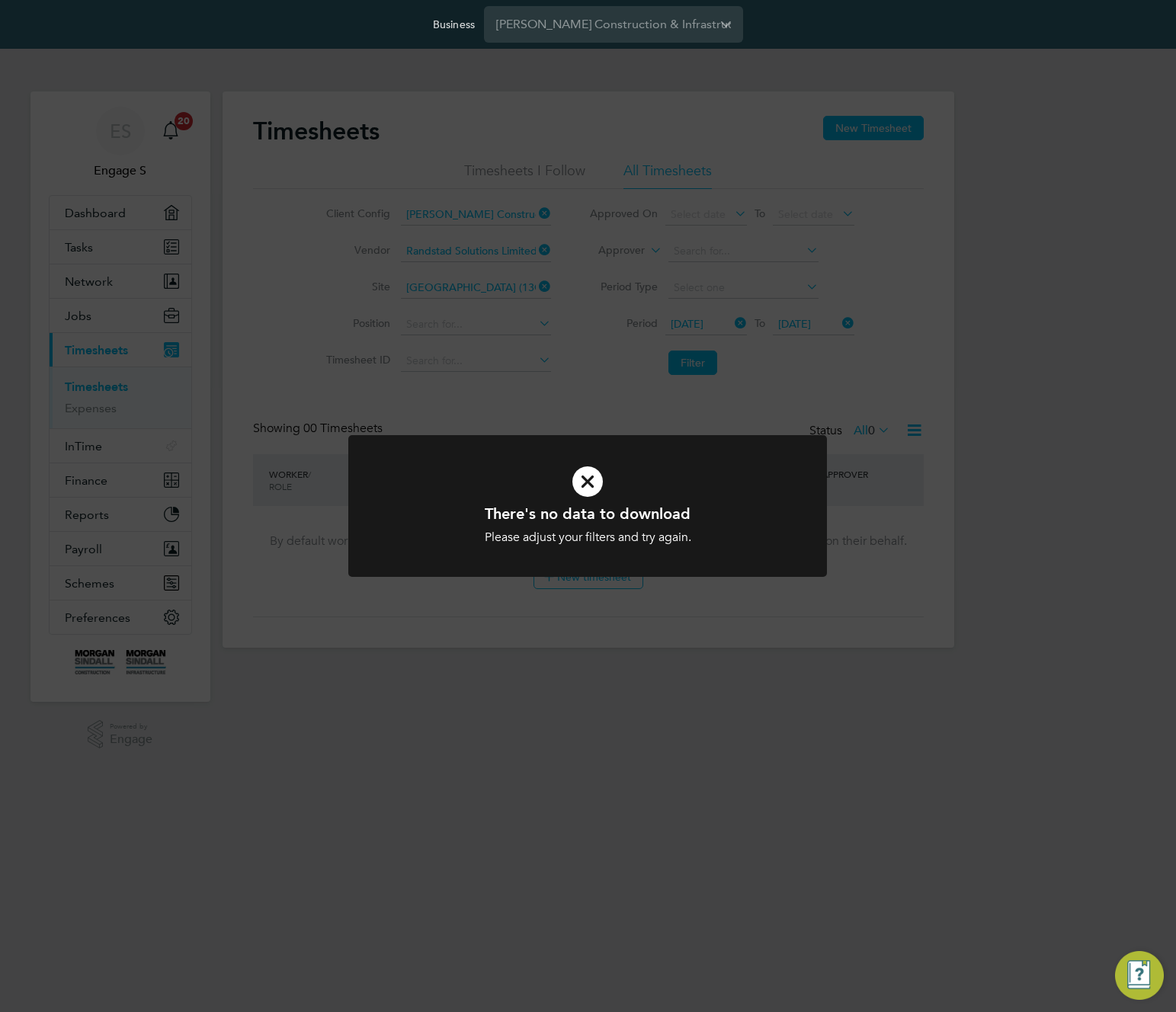
drag, startPoint x: 622, startPoint y: 315, endPoint x: 594, endPoint y: 297, distance: 33.3
click at [622, 315] on div "There's no data to download Please adjust your filters and try again. Cancel Ok…" at bounding box center [588, 506] width 1176 height 1012
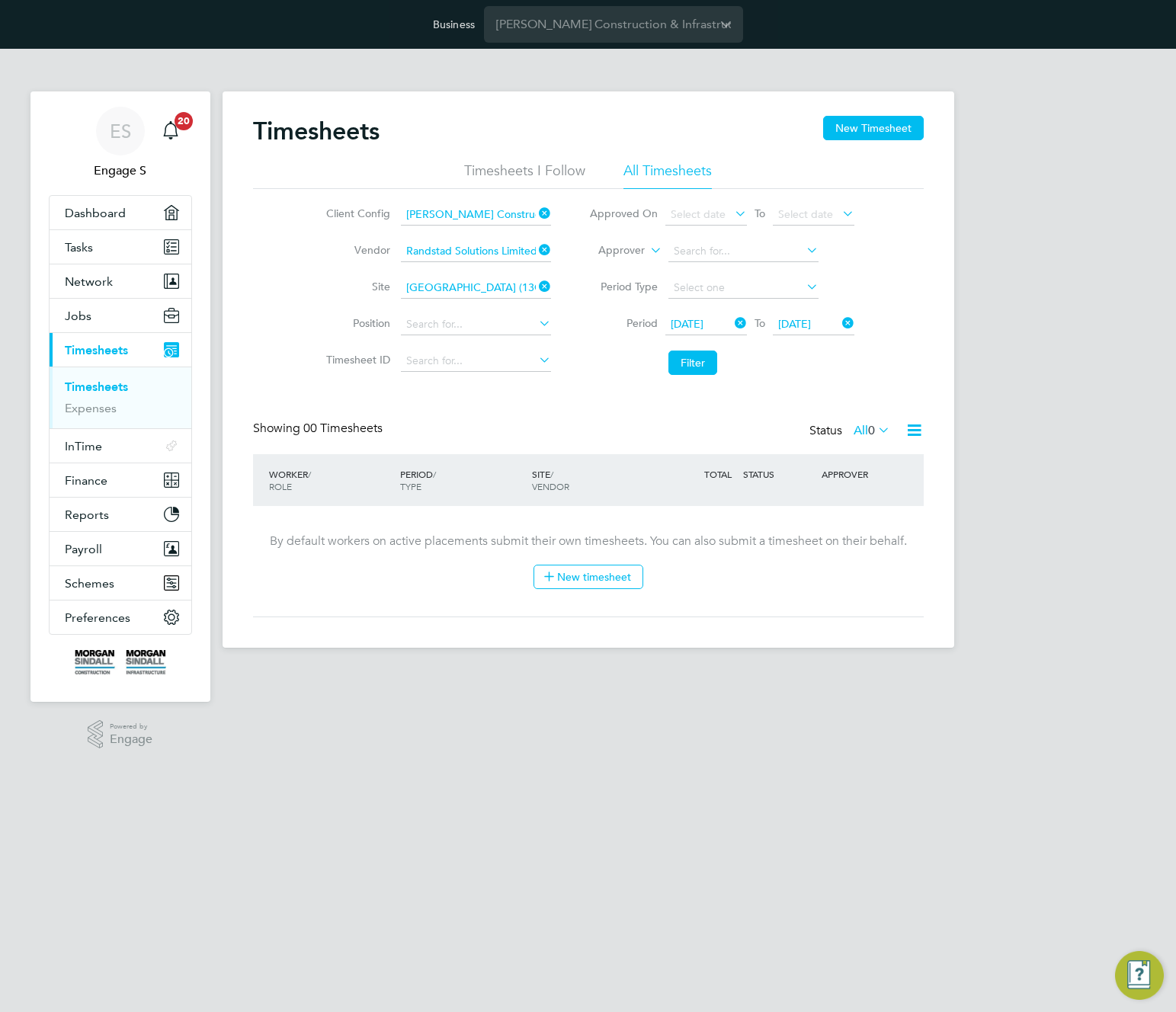
click at [536, 281] on icon at bounding box center [536, 287] width 0 height 21
drag, startPoint x: 541, startPoint y: 244, endPoint x: 539, endPoint y: 219, distance: 25.1
click at [536, 244] on icon at bounding box center [536, 250] width 0 height 21
drag, startPoint x: 541, startPoint y: 210, endPoint x: 626, endPoint y: 254, distance: 95.7
click at [536, 210] on icon at bounding box center [536, 213] width 0 height 21
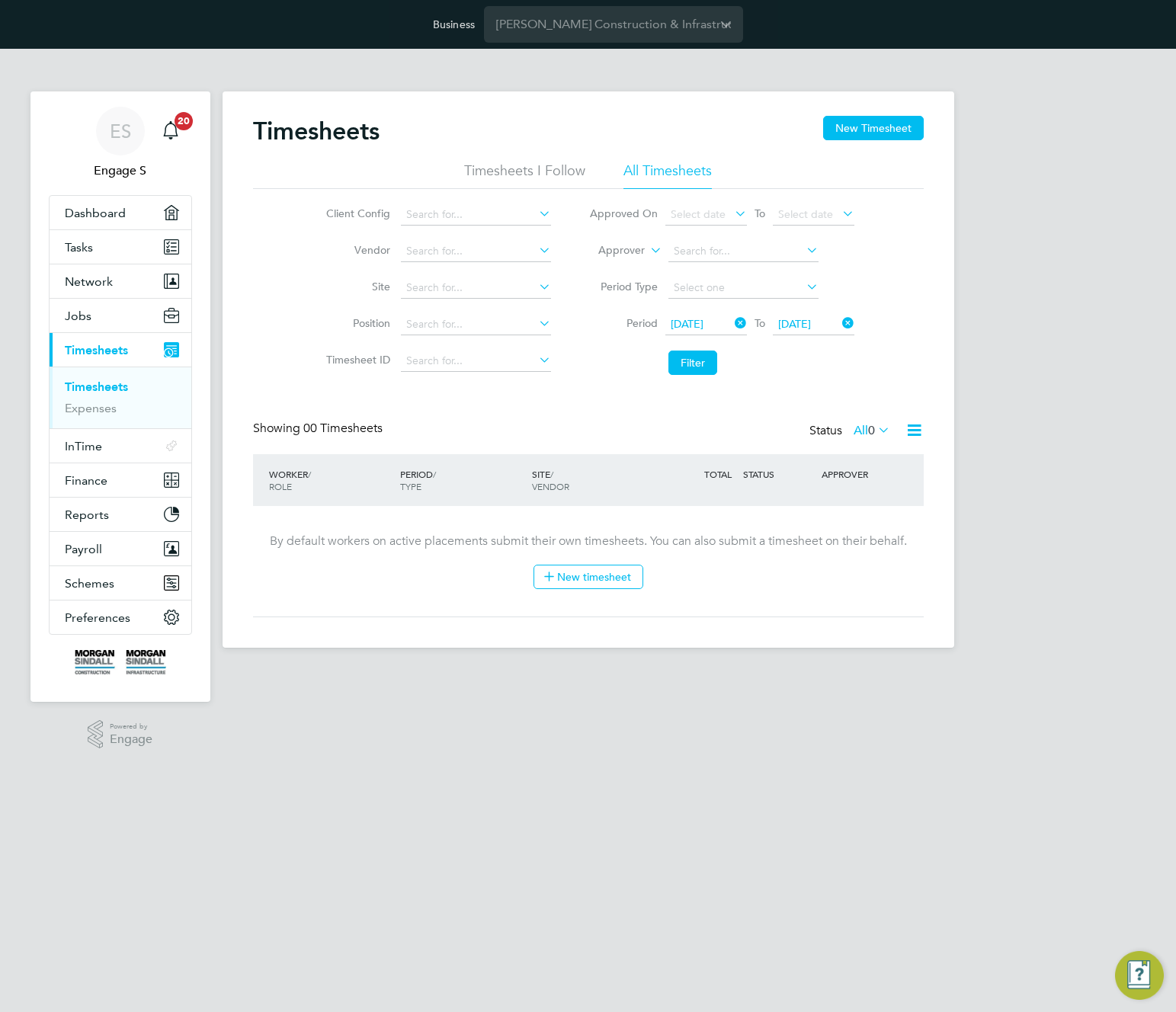
click at [732, 317] on icon at bounding box center [732, 323] width 0 height 21
click at [723, 324] on span "Select date" at bounding box center [698, 323] width 55 height 13
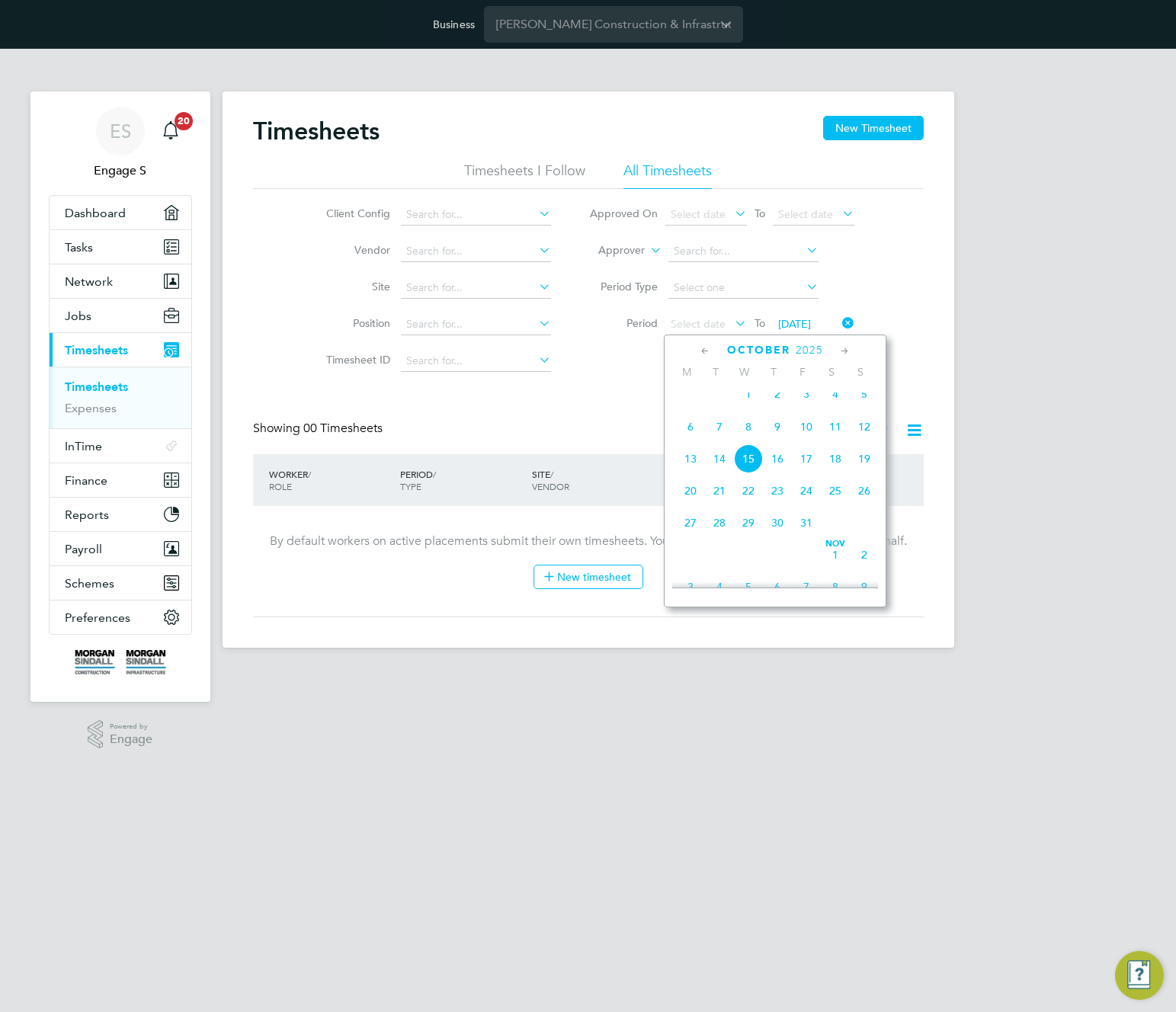
click at [756, 442] on span "8" at bounding box center [749, 426] width 29 height 29
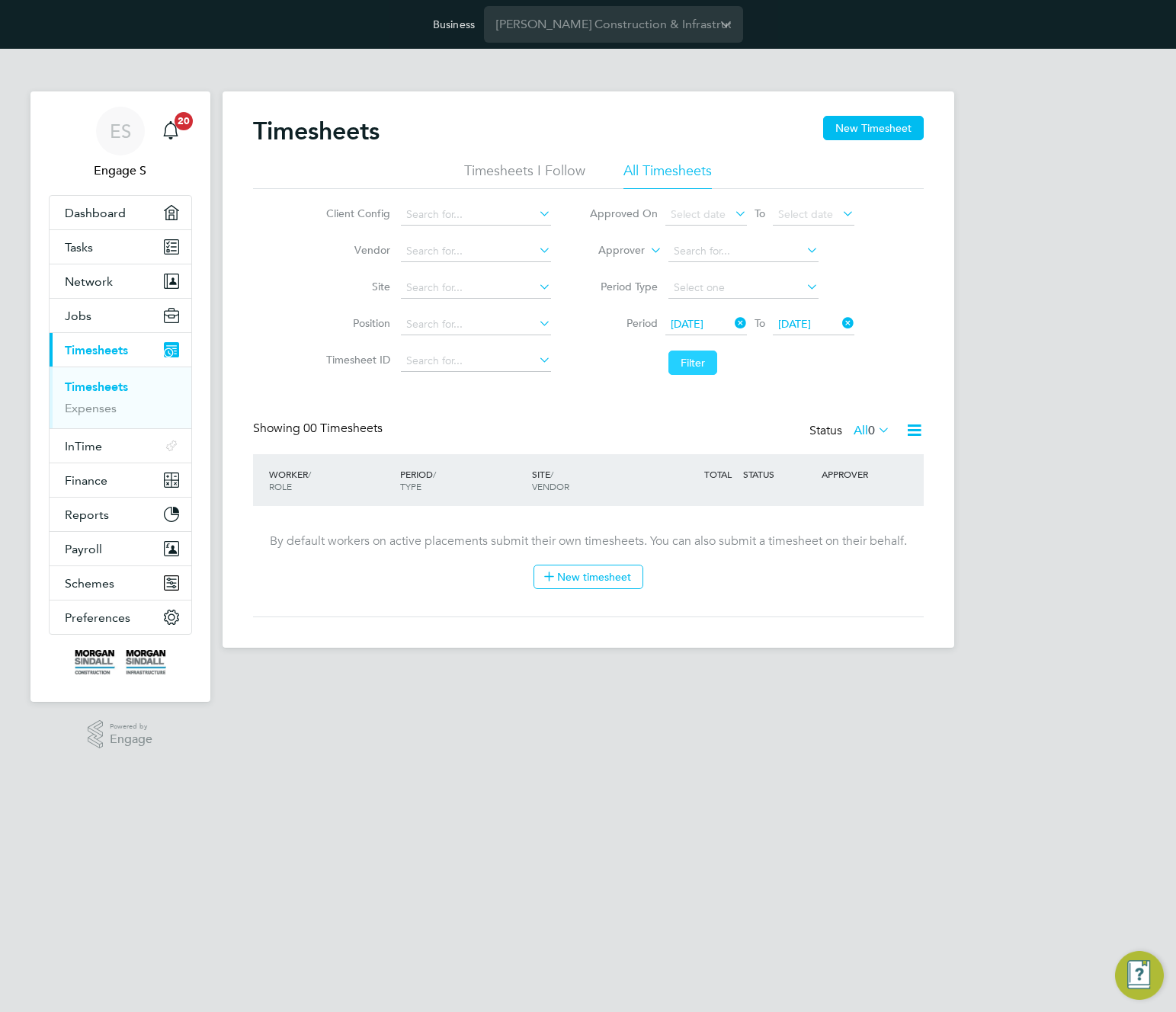
click at [706, 363] on button "Filter" at bounding box center [692, 363] width 48 height 24
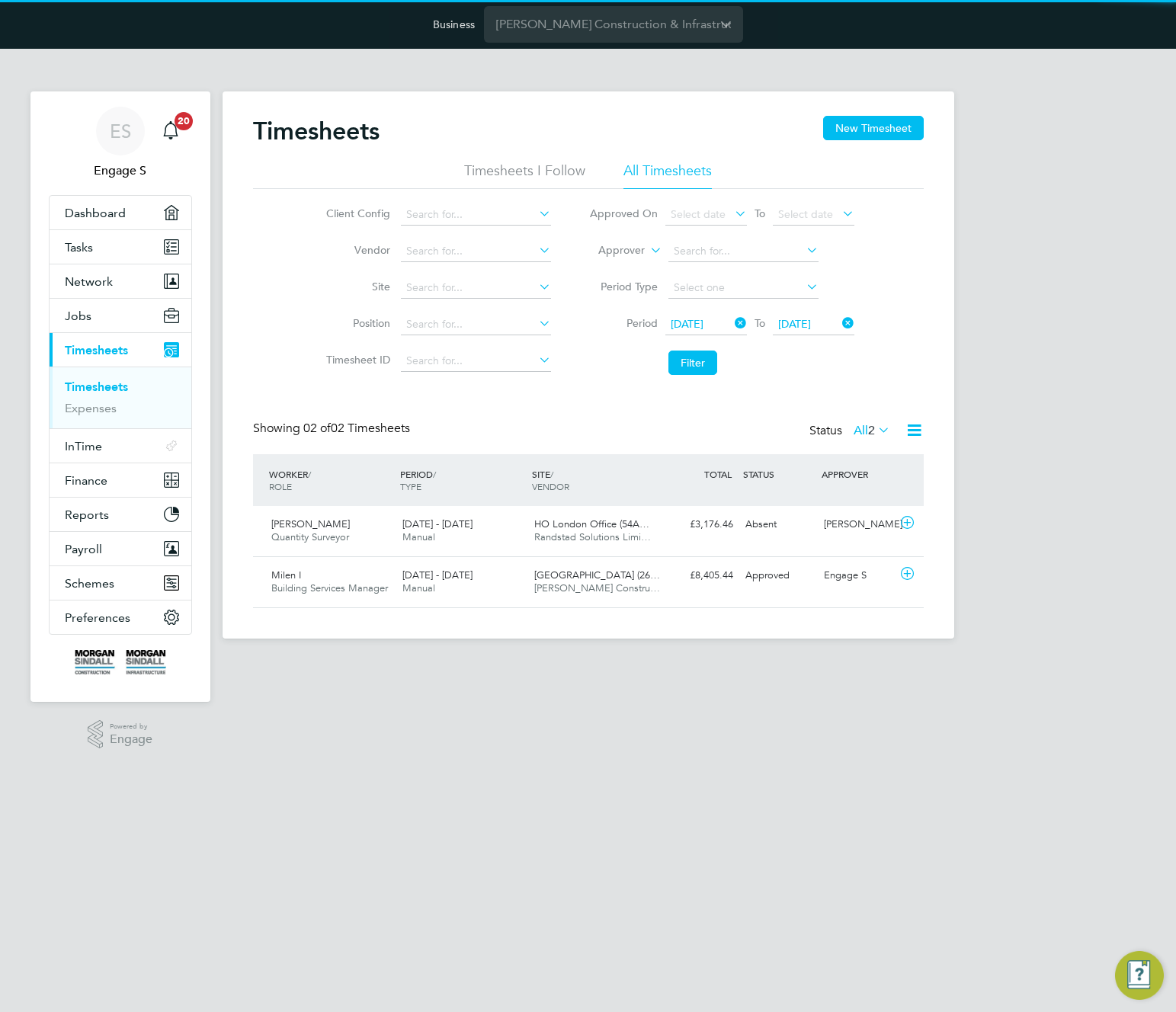
click at [919, 433] on icon at bounding box center [914, 430] width 19 height 19
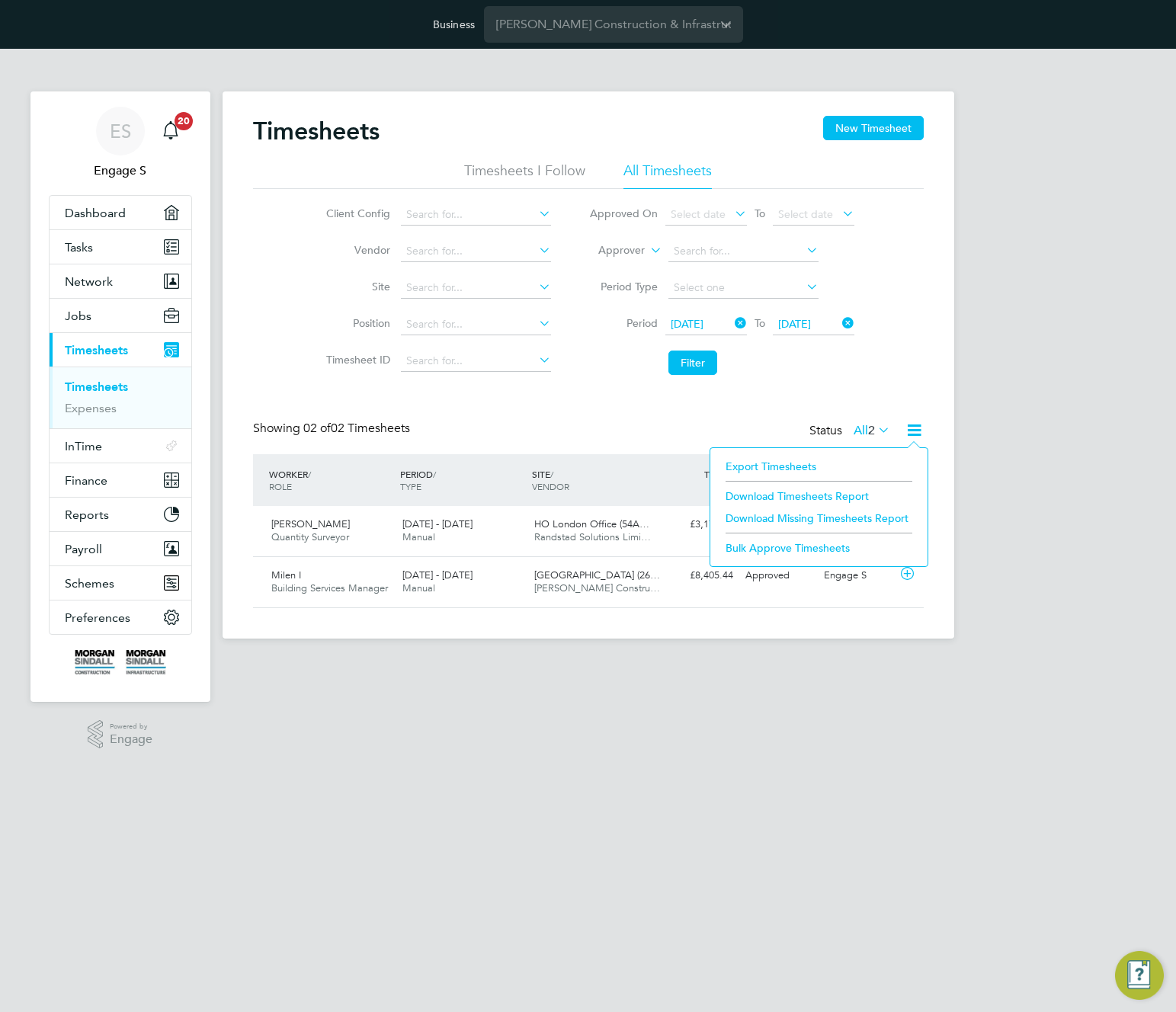
click at [814, 517] on li "Download Missing Timesheets Report" at bounding box center [820, 519] width 202 height 21
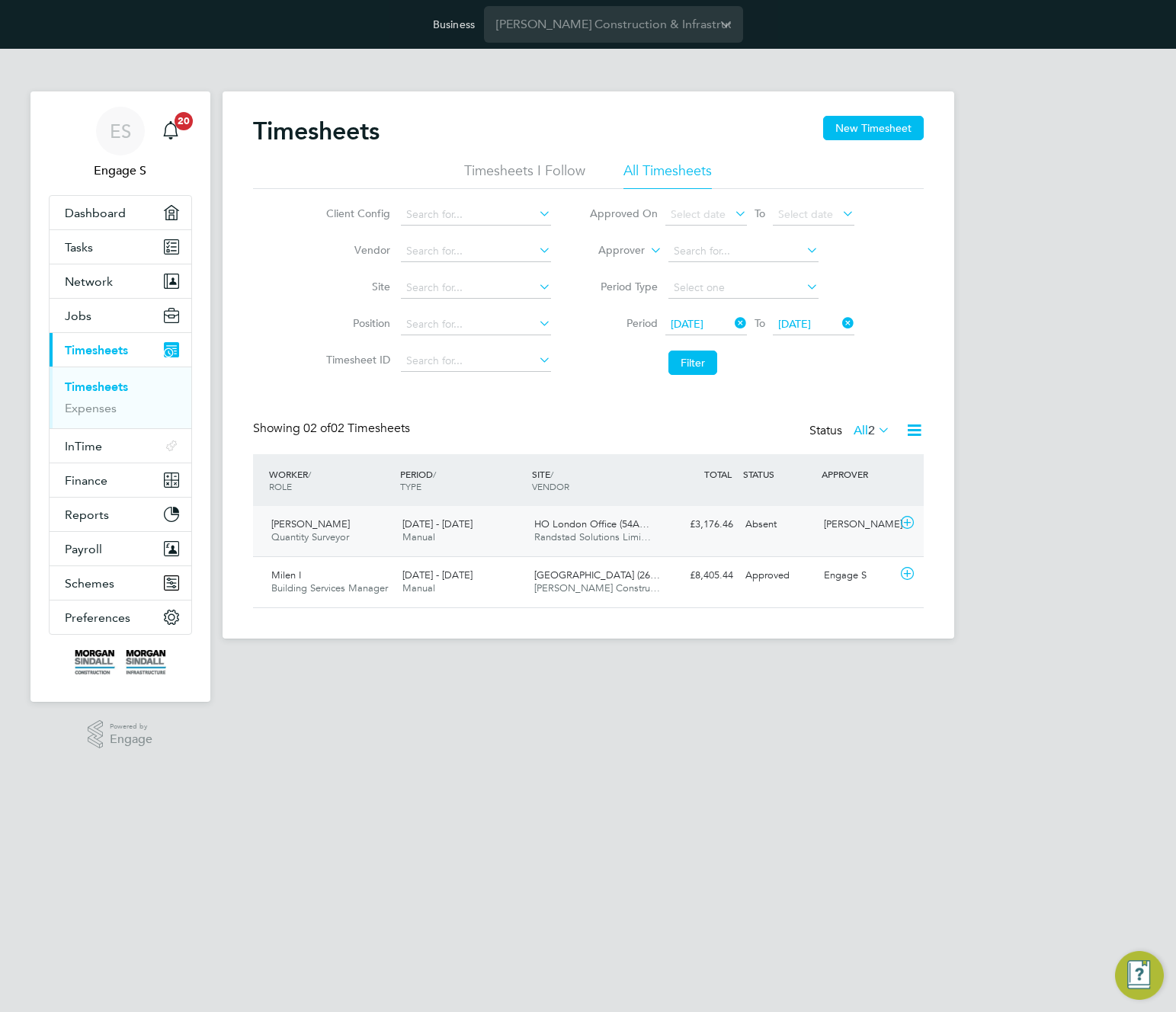
click at [481, 530] on div "4 - 10 Oct 2025 Manual" at bounding box center [462, 531] width 132 height 39
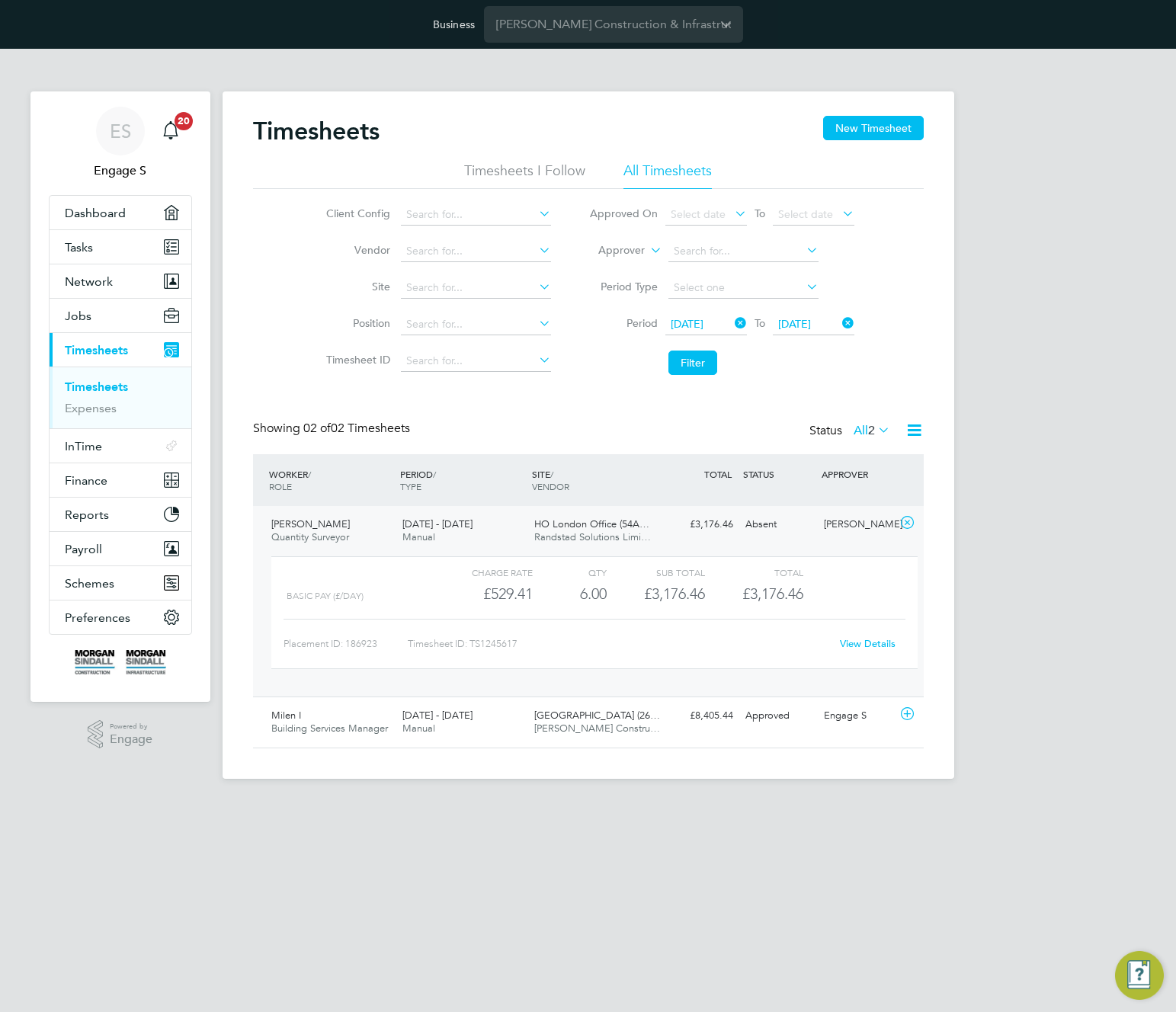
click at [874, 641] on link "View Details" at bounding box center [868, 644] width 56 height 13
click at [914, 428] on icon at bounding box center [914, 430] width 19 height 19
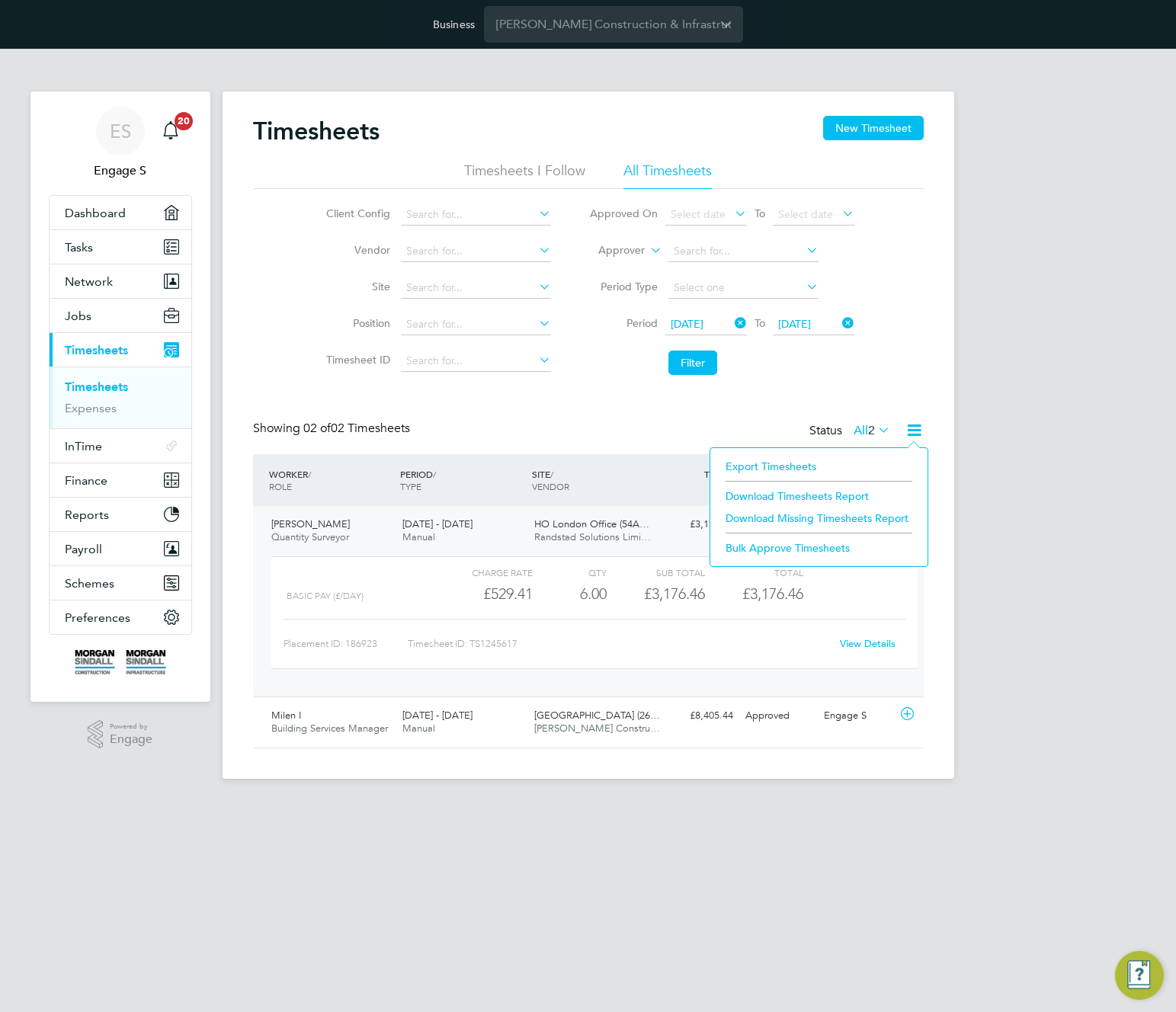
click at [774, 463] on li "Export Timesheets" at bounding box center [820, 467] width 202 height 21
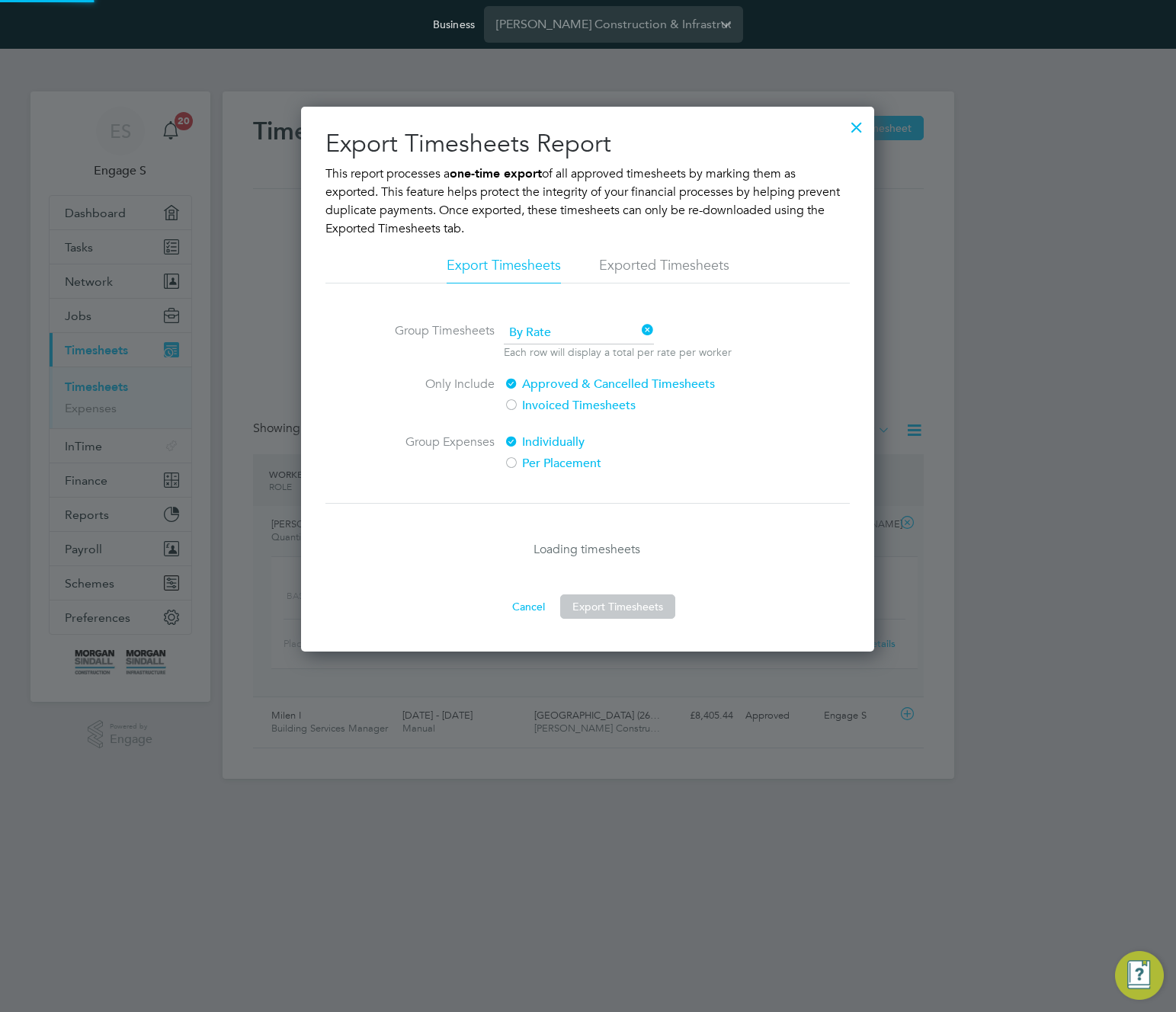
scroll to position [8, 8]
click at [614, 610] on button "Export Timesheets" at bounding box center [618, 606] width 116 height 24
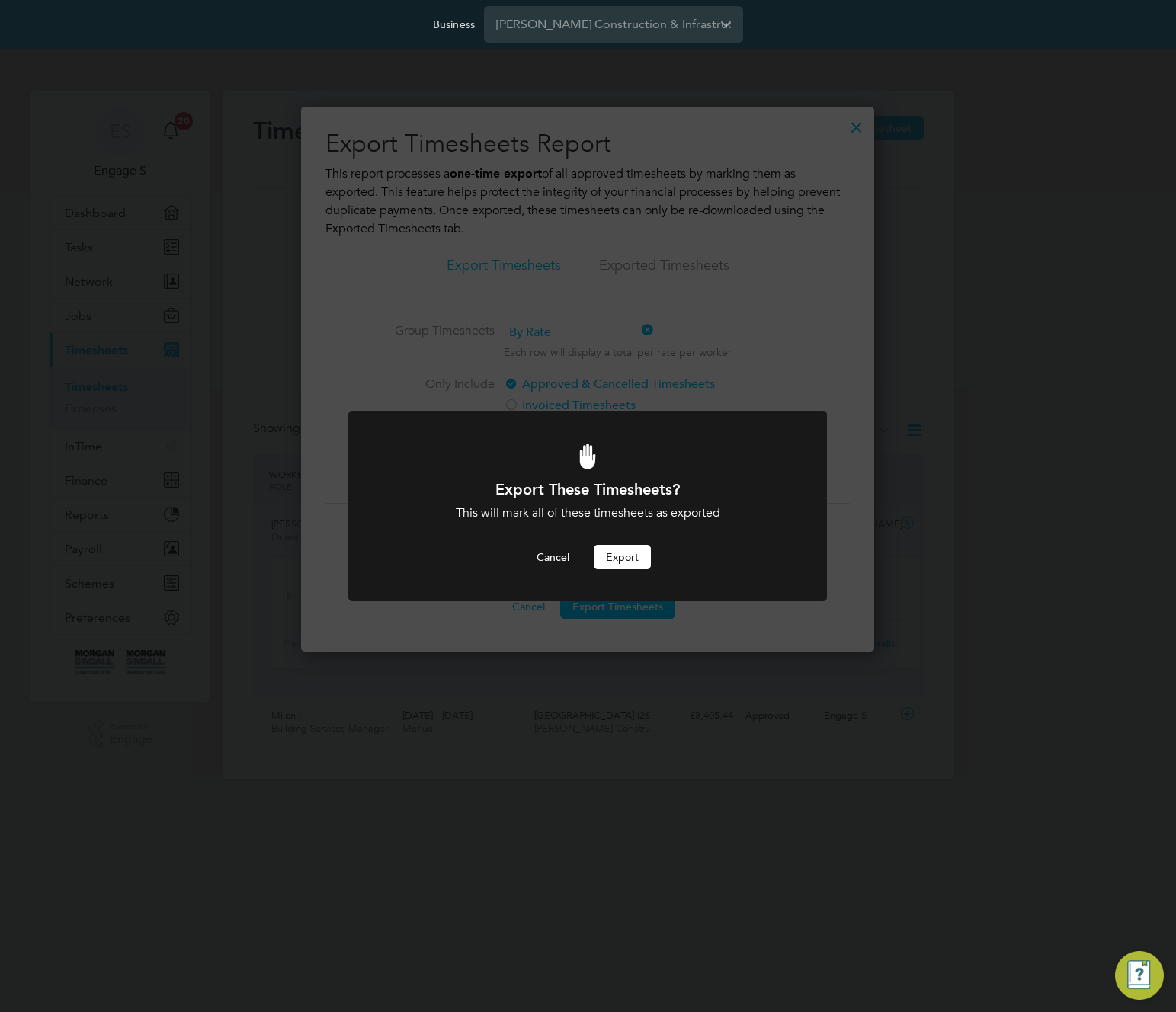
click at [617, 551] on button "Export" at bounding box center [622, 557] width 57 height 24
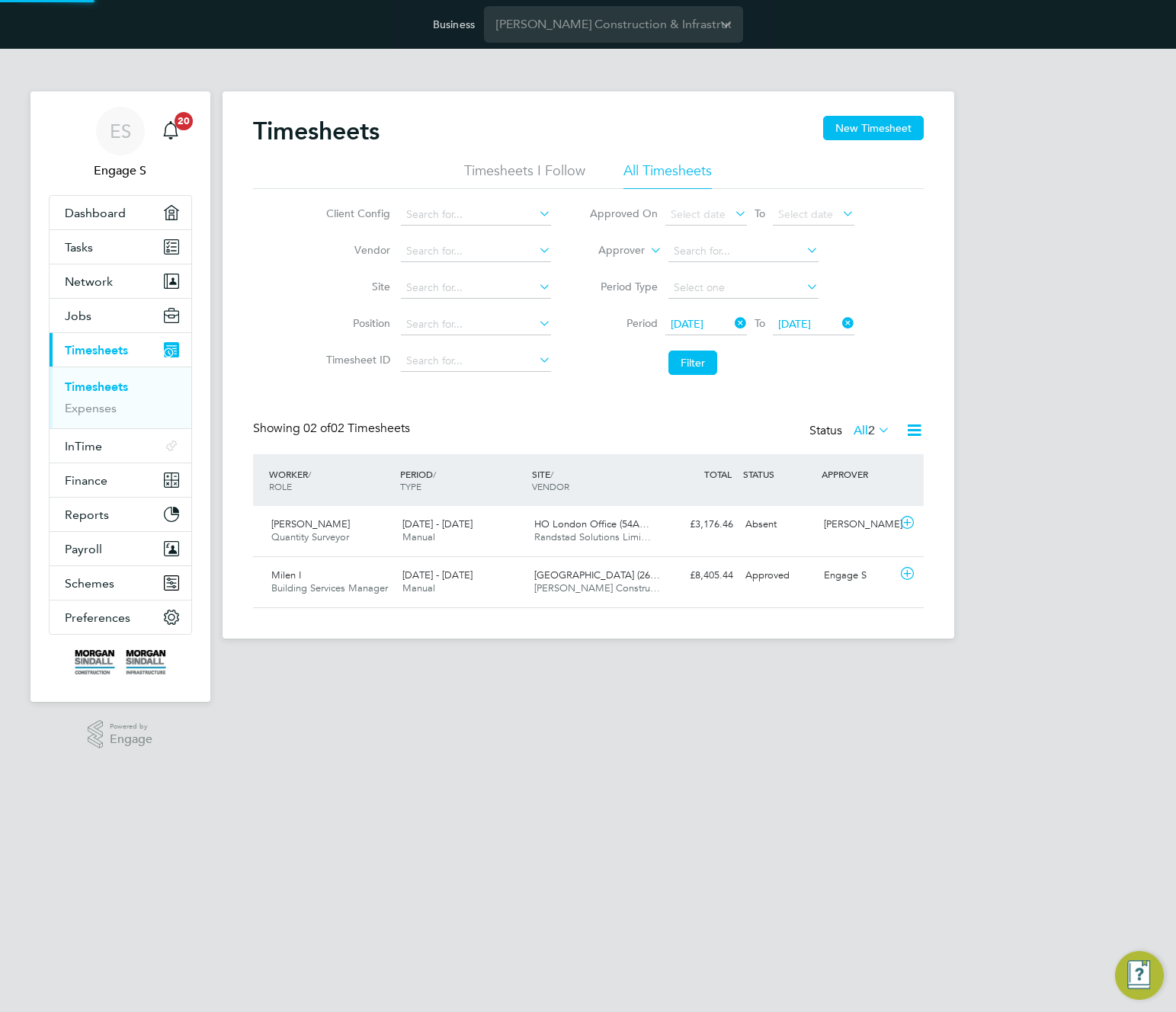
scroll to position [39, 133]
click at [839, 322] on icon at bounding box center [839, 323] width 0 height 21
click at [732, 325] on icon at bounding box center [732, 323] width 0 height 21
click at [691, 365] on button "Filter" at bounding box center [692, 363] width 48 height 24
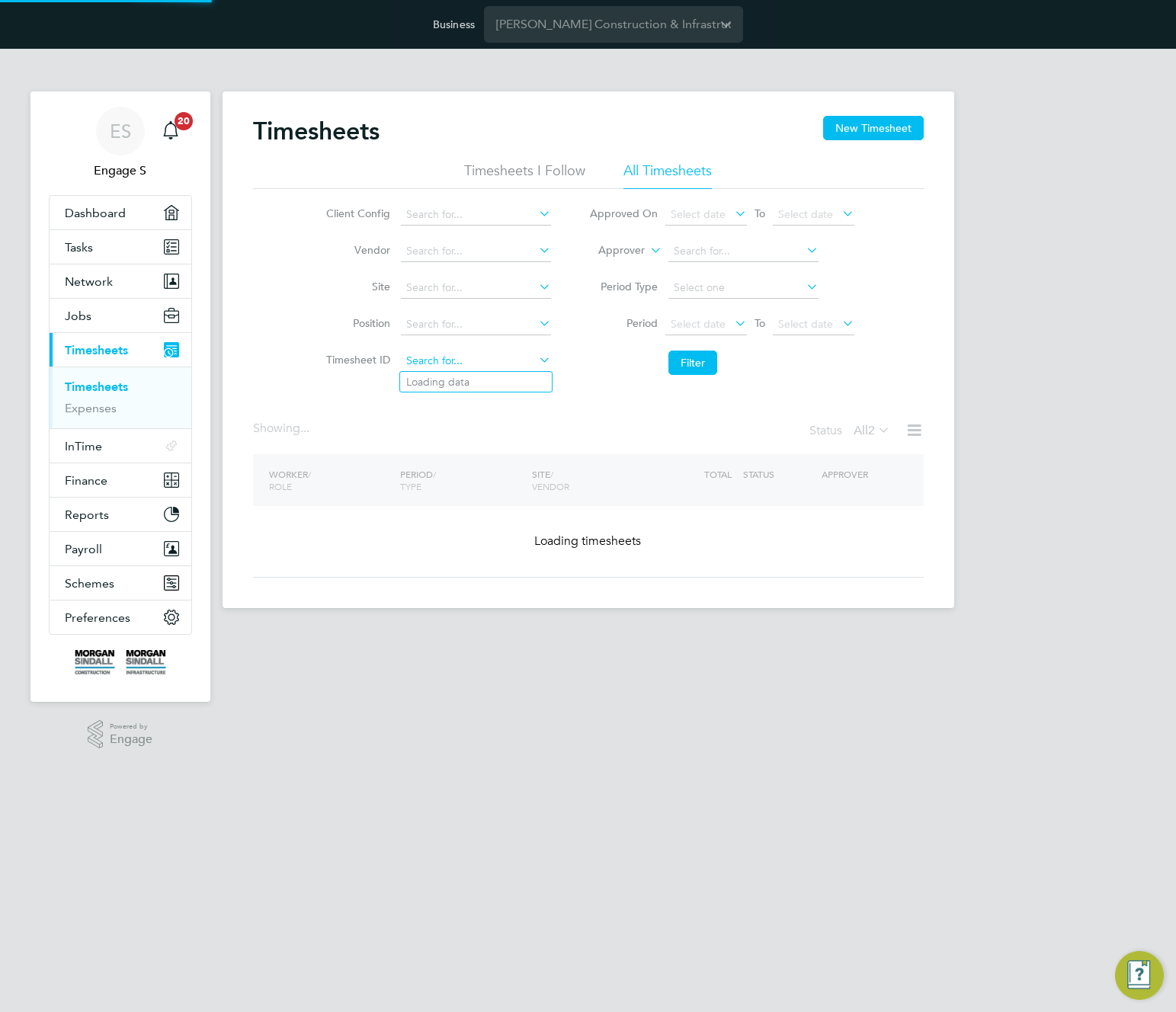
click at [459, 363] on input at bounding box center [476, 362] width 150 height 21
paste input "1245599"
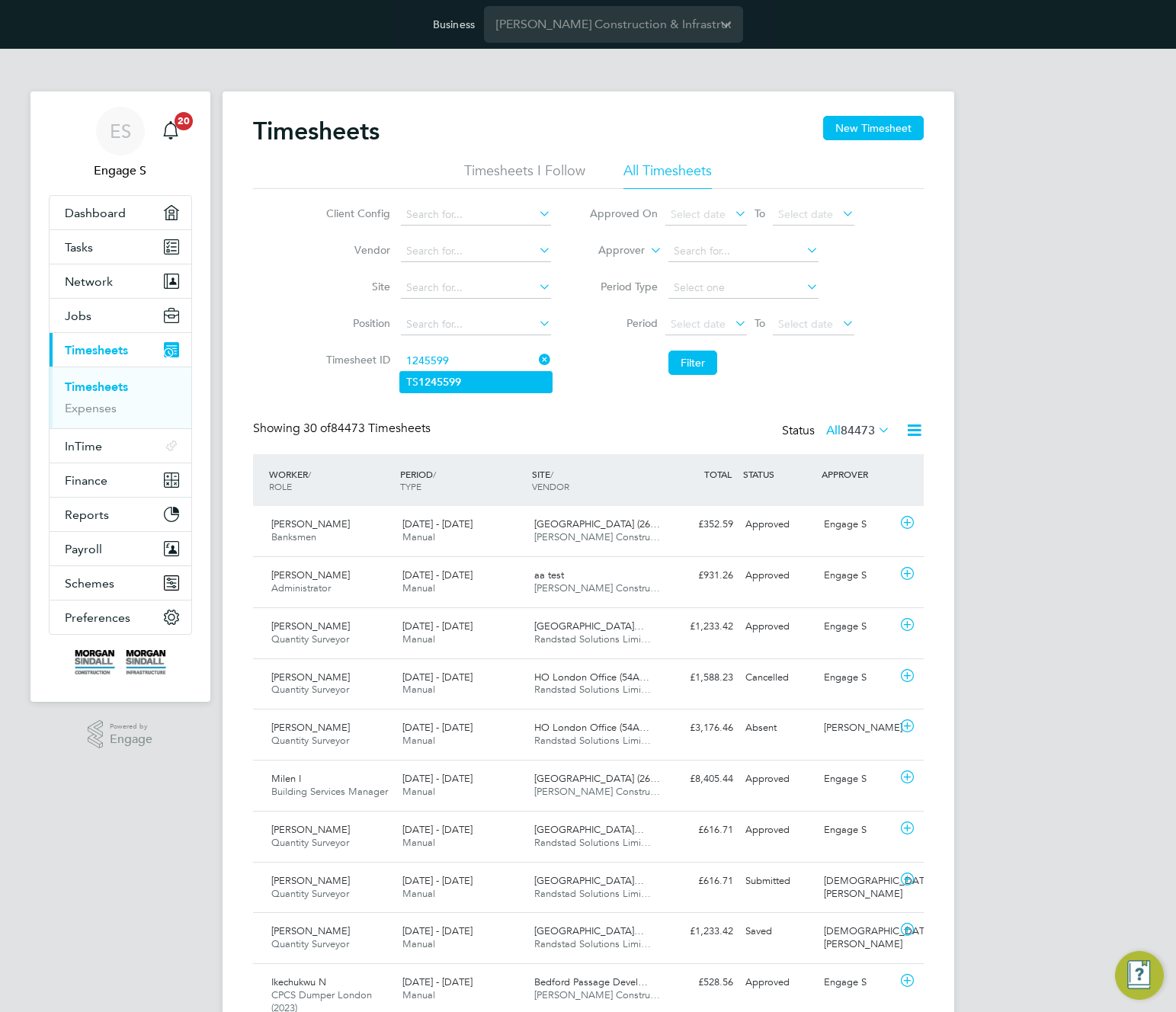
type input "TS1245599"
click at [740, 428] on div "Showing 30 of 84473 Timesheets Status All 84473" at bounding box center [588, 437] width 671 height 33
drag, startPoint x: 701, startPoint y: 361, endPoint x: 695, endPoint y: 375, distance: 15.2
click at [703, 364] on button "Filter" at bounding box center [692, 363] width 48 height 24
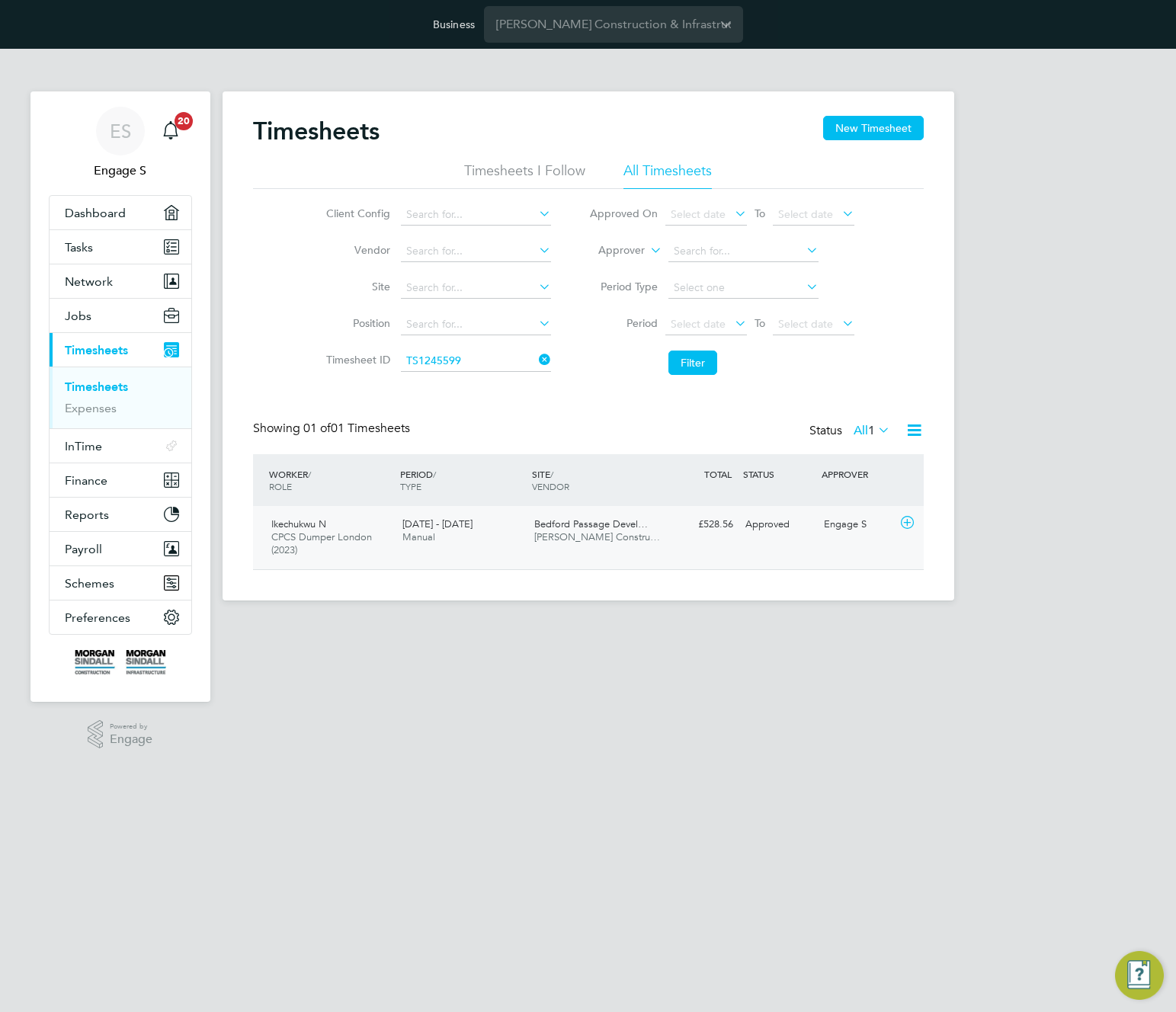
click at [605, 536] on span "Morgan Sindall Constru…" at bounding box center [597, 536] width 125 height 13
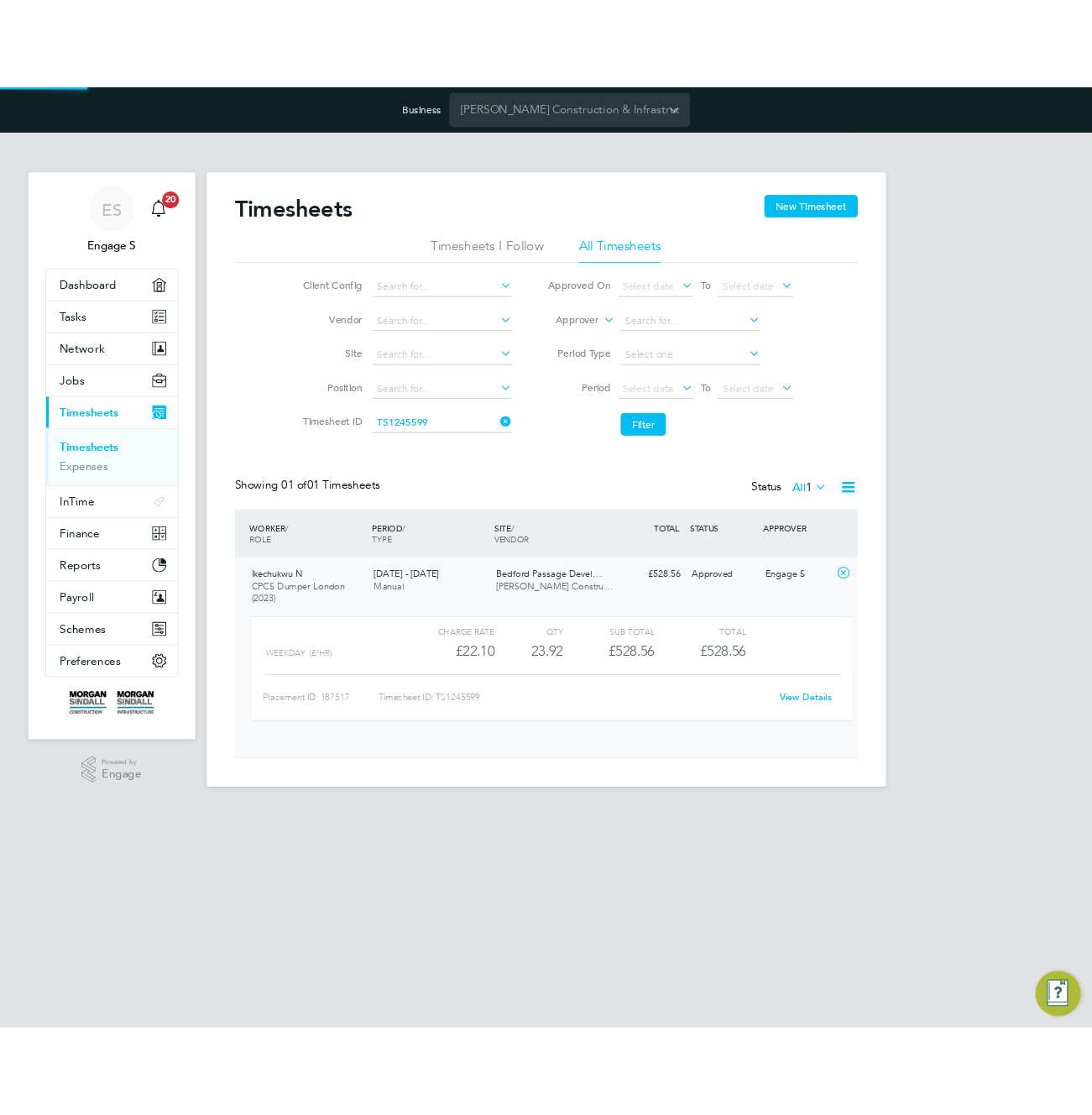
scroll to position [29, 164]
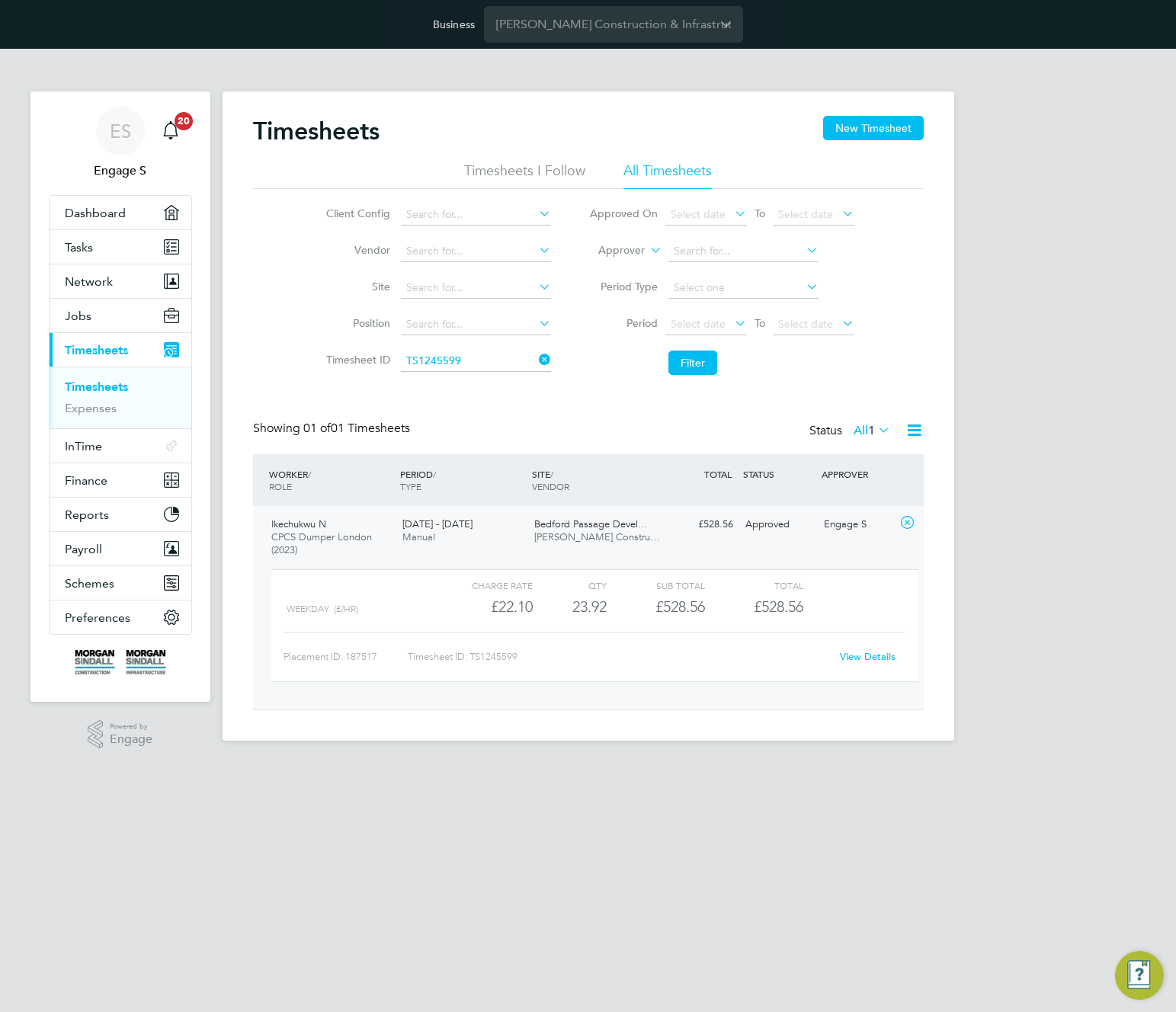
click at [881, 659] on link "View Details" at bounding box center [868, 656] width 56 height 13
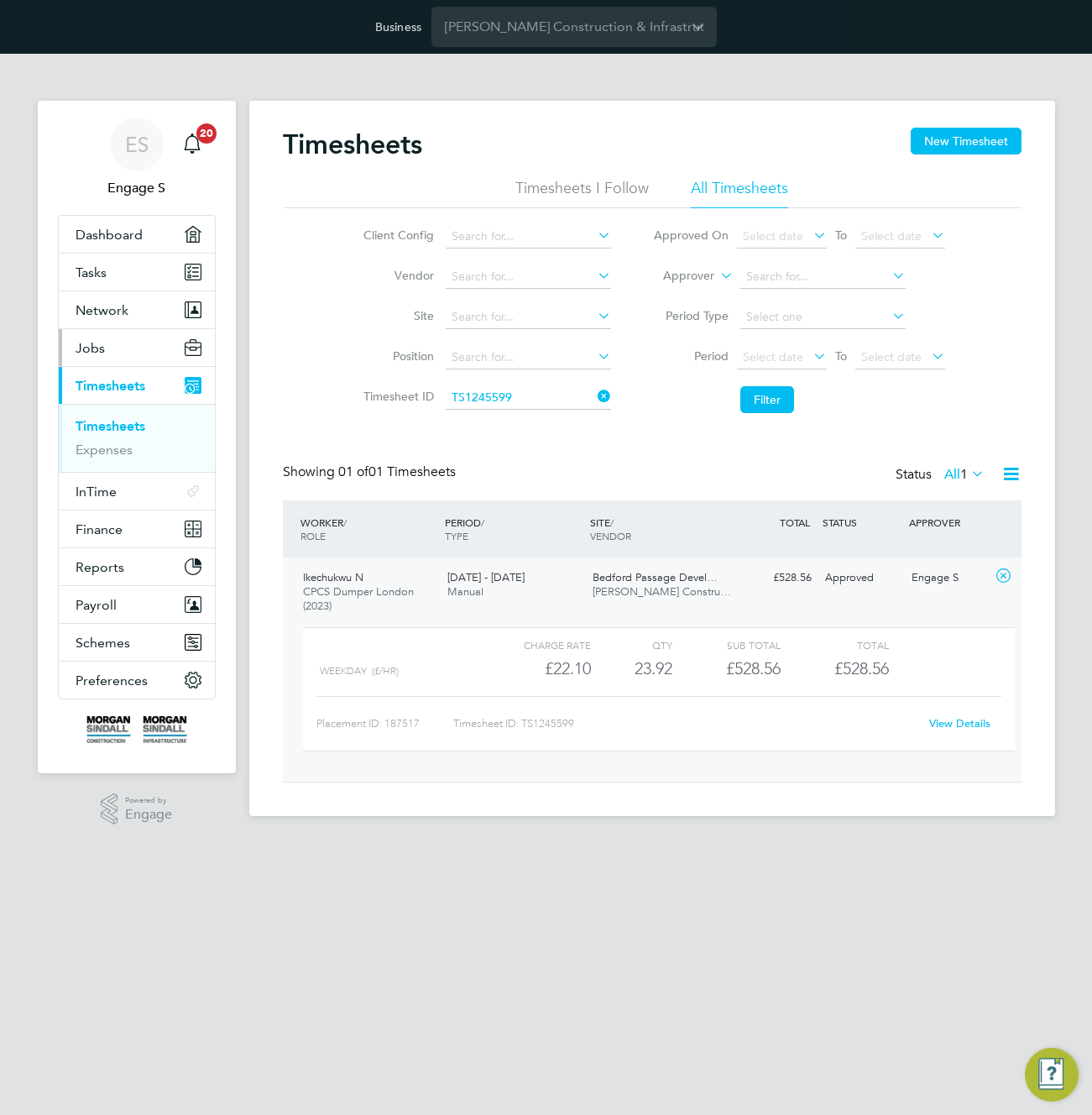
click at [105, 349] on button "Jobs" at bounding box center [137, 347] width 156 height 37
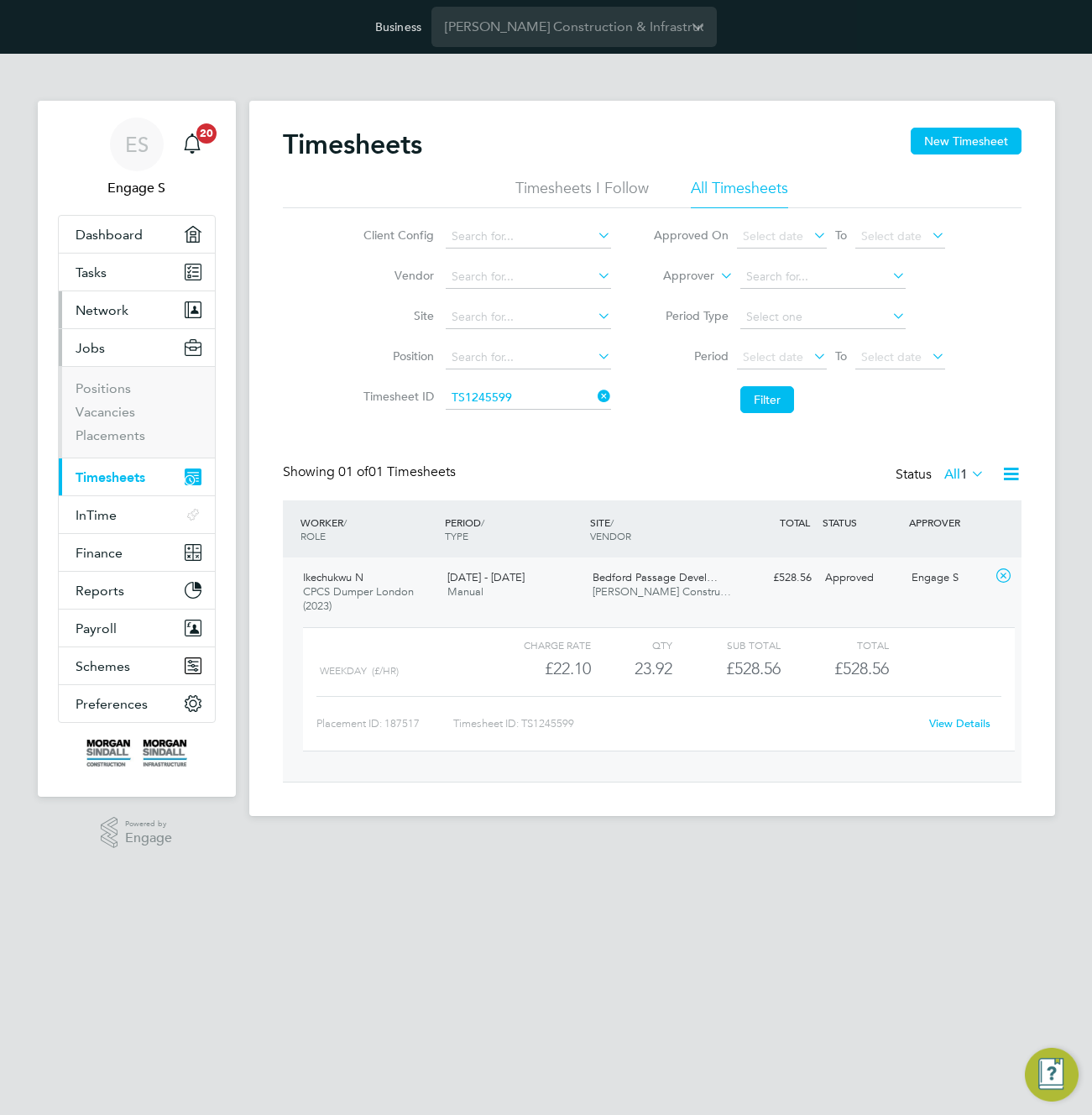
click at [127, 301] on button "Network" at bounding box center [137, 309] width 156 height 37
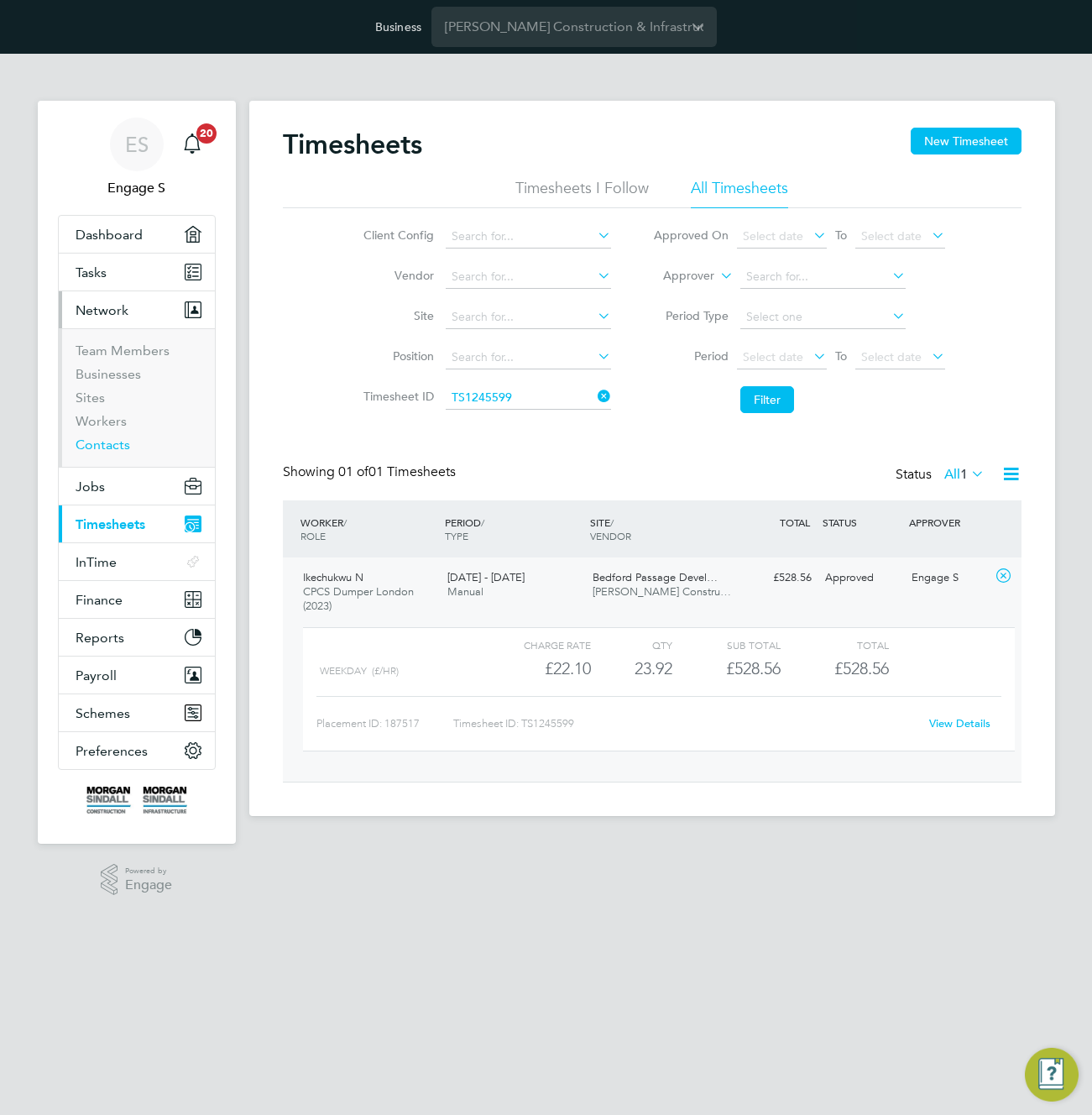
click at [97, 444] on link "Contacts" at bounding box center [103, 445] width 54 height 16
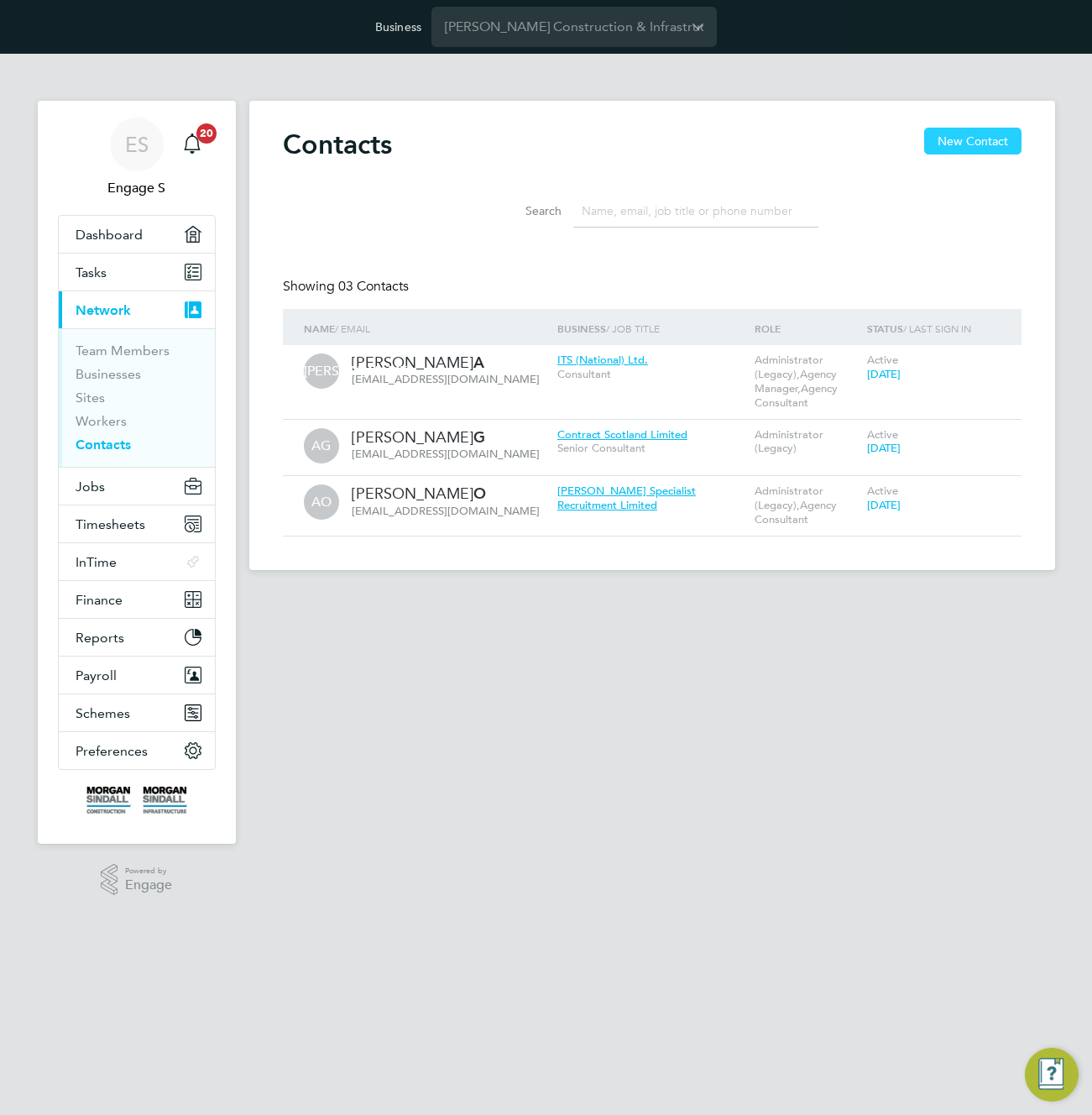
click at [974, 140] on button "New Contact" at bounding box center [973, 140] width 98 height 27
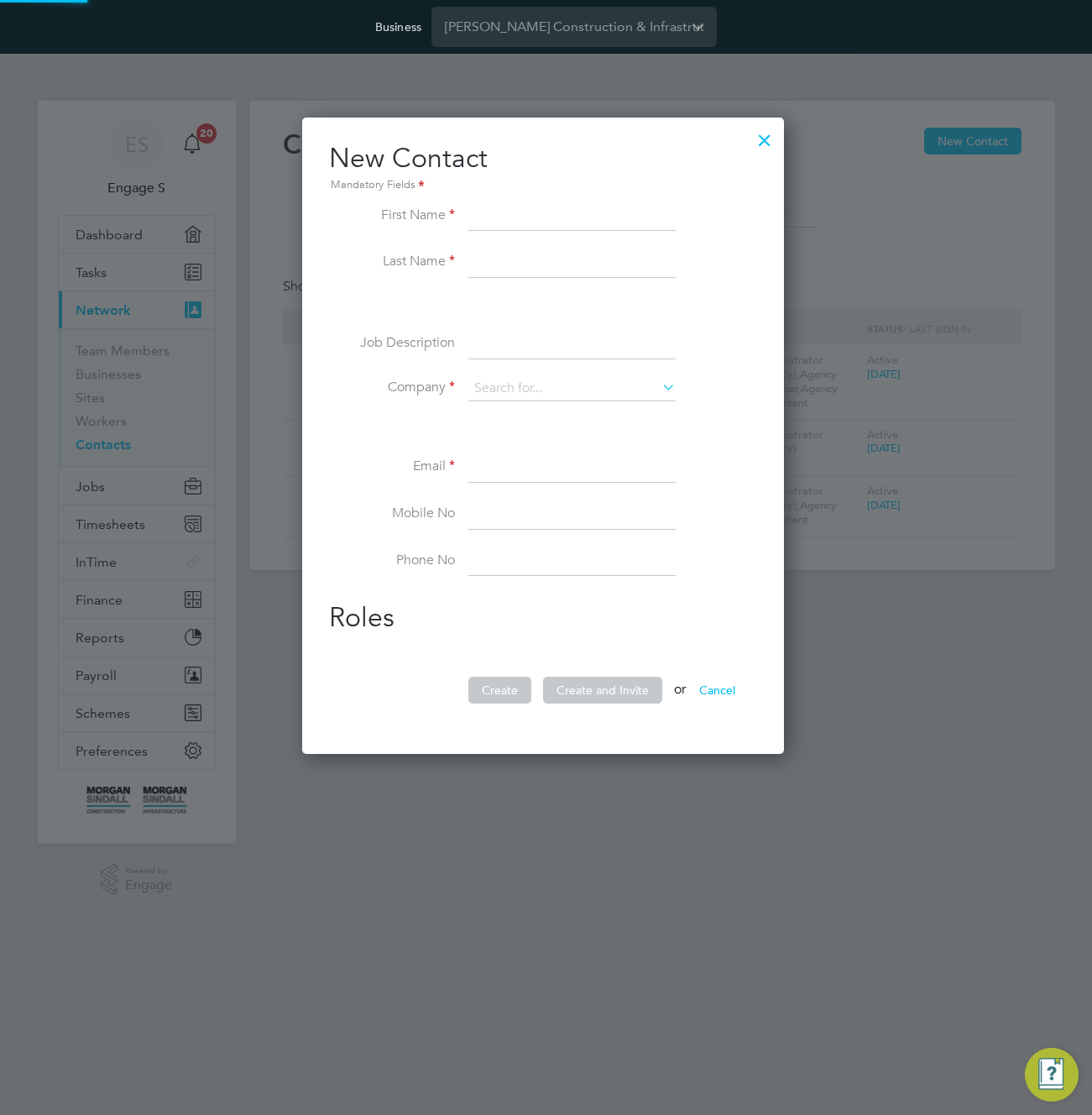
scroll to position [638, 488]
type input "TEst"
type input "TT"
click at [534, 383] on input at bounding box center [572, 389] width 207 height 26
click at [554, 409] on li "At mos Recruitment Ltd" at bounding box center [572, 412] width 209 height 23
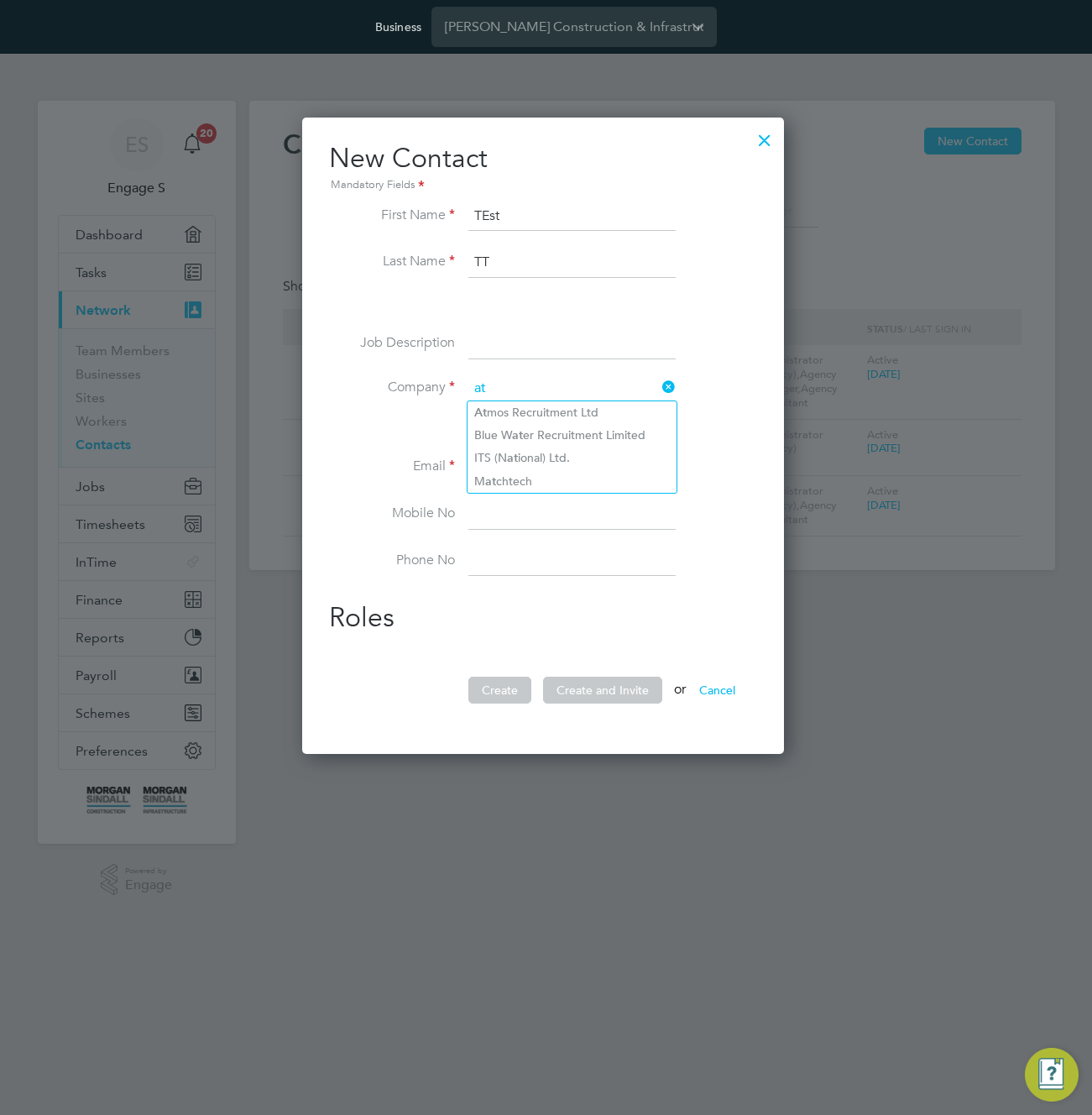
type input "Atmos Recruitment Ltd"
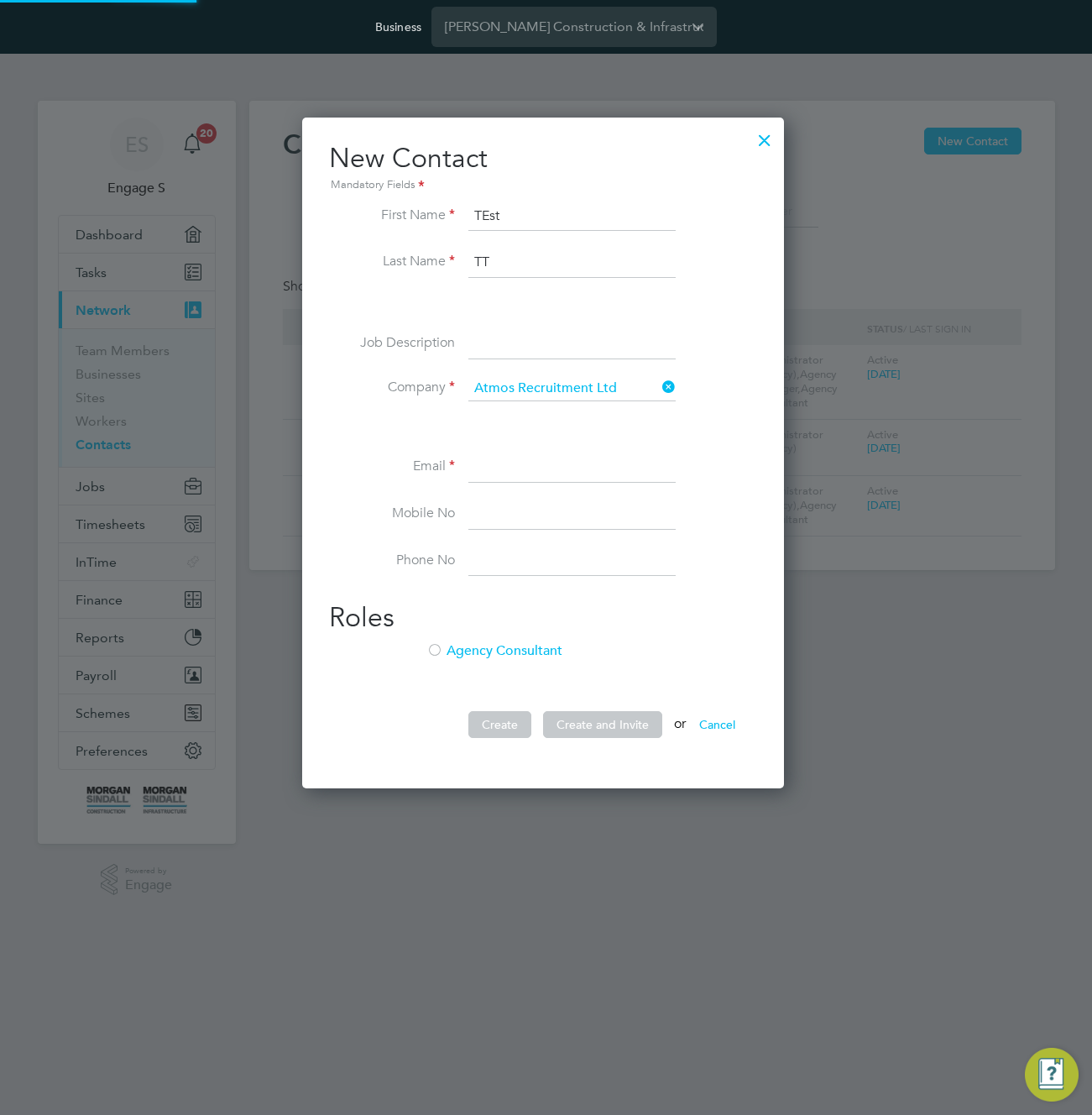
click at [565, 473] on input at bounding box center [572, 468] width 207 height 31
type input "atmos@gmail.com"
click at [542, 534] on li "Mobile No" at bounding box center [544, 523] width 428 height 47
drag, startPoint x: 464, startPoint y: 652, endPoint x: 473, endPoint y: 665, distance: 15.8
click at [464, 652] on li "Agency Consultant" at bounding box center [544, 659] width 428 height 35
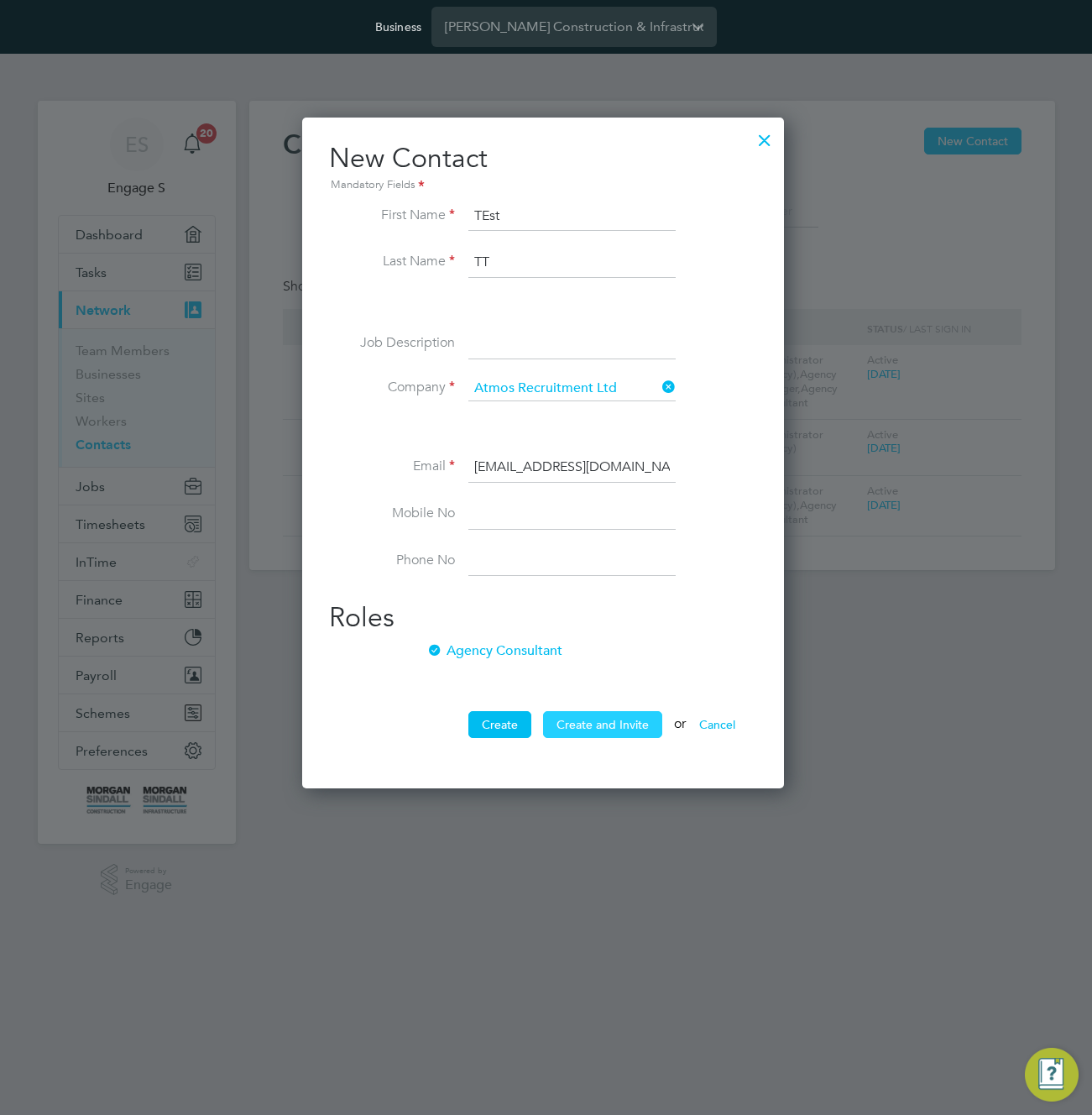
click at [629, 724] on button "Create and Invite" at bounding box center [603, 724] width 119 height 27
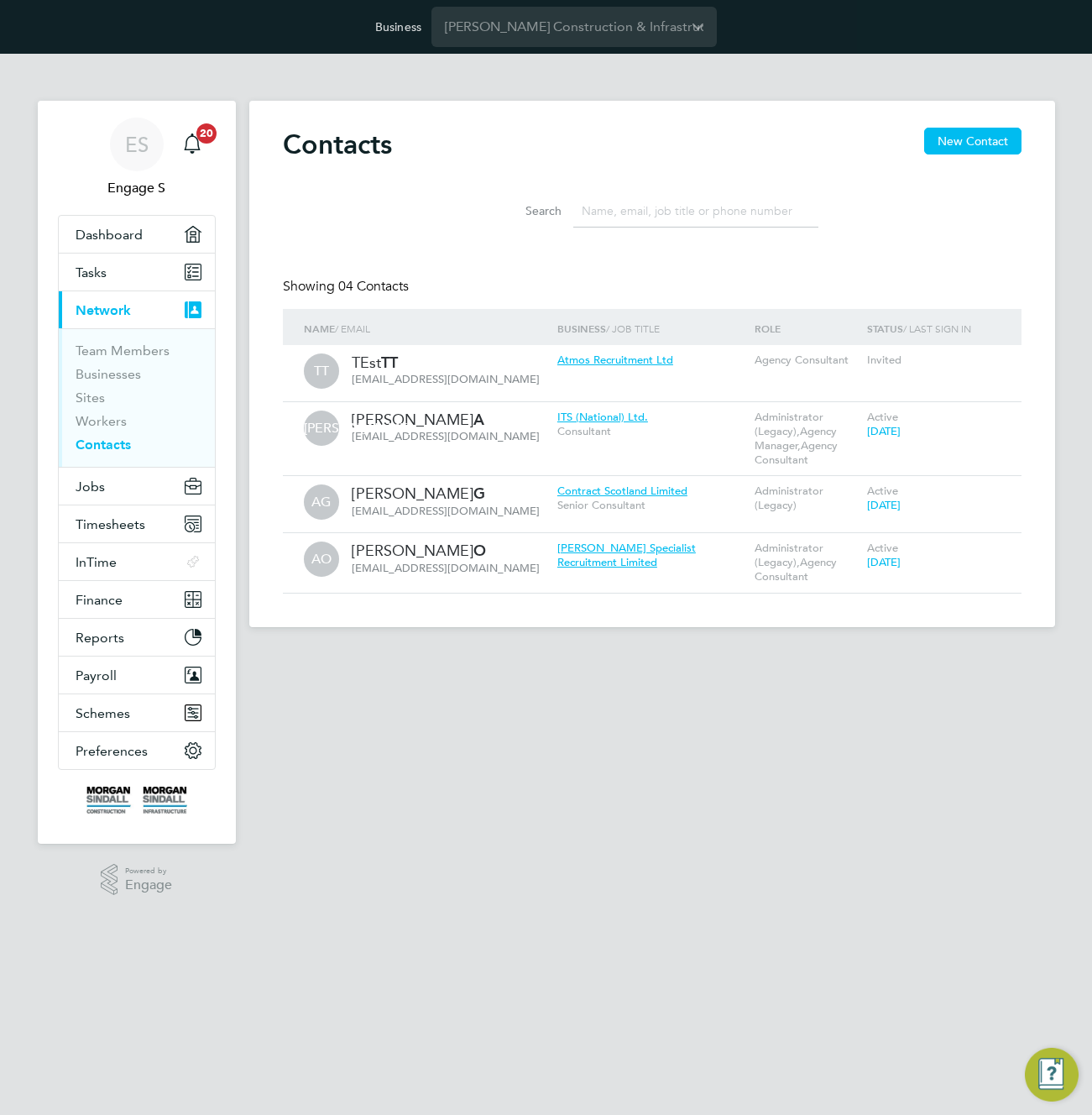
click at [895, 263] on div "Contacts New Contact Search Showing 04 Contacts Name / Email Business / Job Tit…" at bounding box center [652, 360] width 739 height 466
click at [984, 357] on icon at bounding box center [984, 361] width 17 height 20
click at [863, 399] on li "Edit contact" at bounding box center [911, 400] width 159 height 24
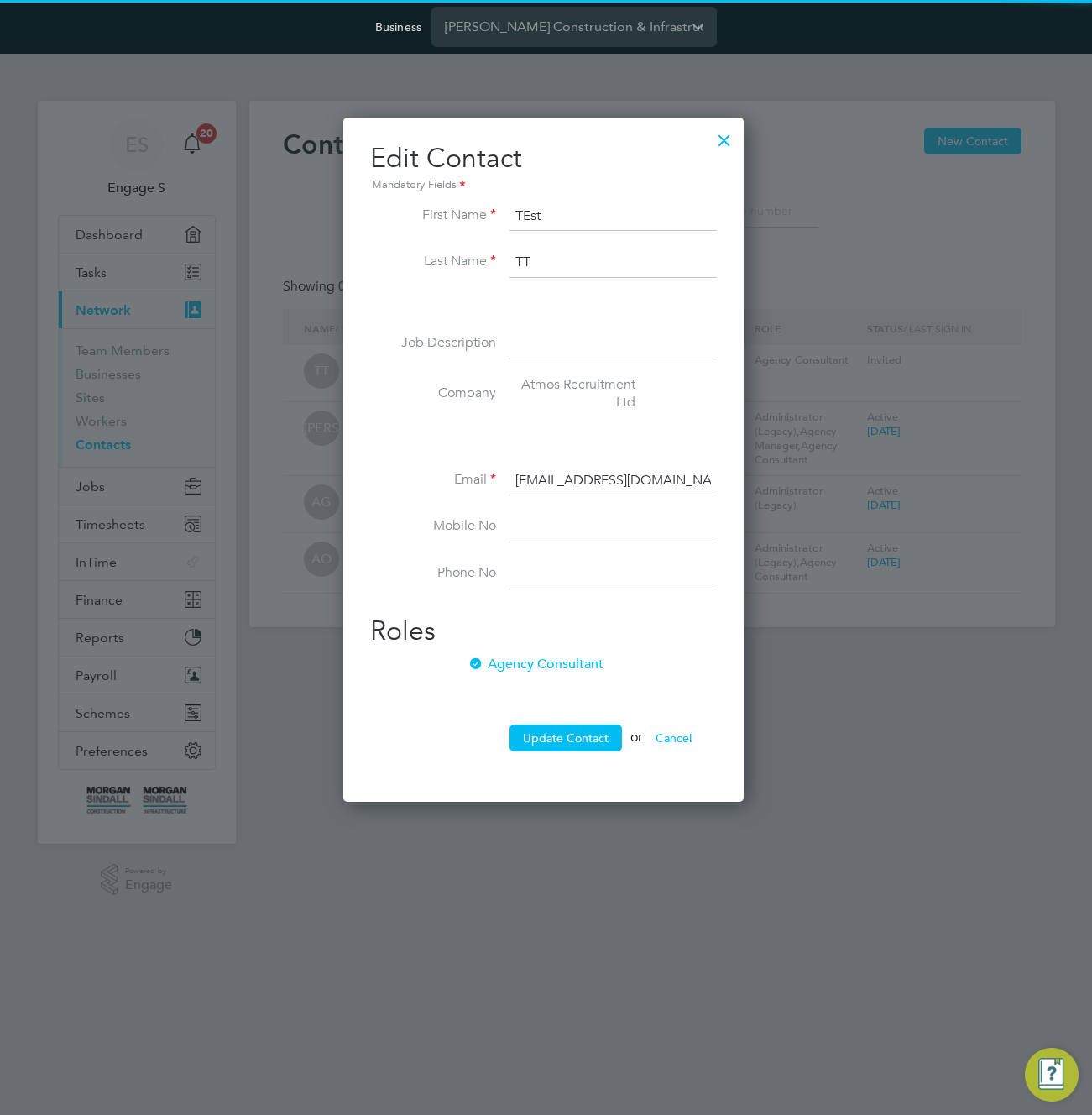
scroll to position [686, 406]
click at [487, 665] on li "Agency Consultant" at bounding box center [544, 673] width 347 height 35
click at [675, 746] on button "Cancel" at bounding box center [674, 738] width 63 height 27
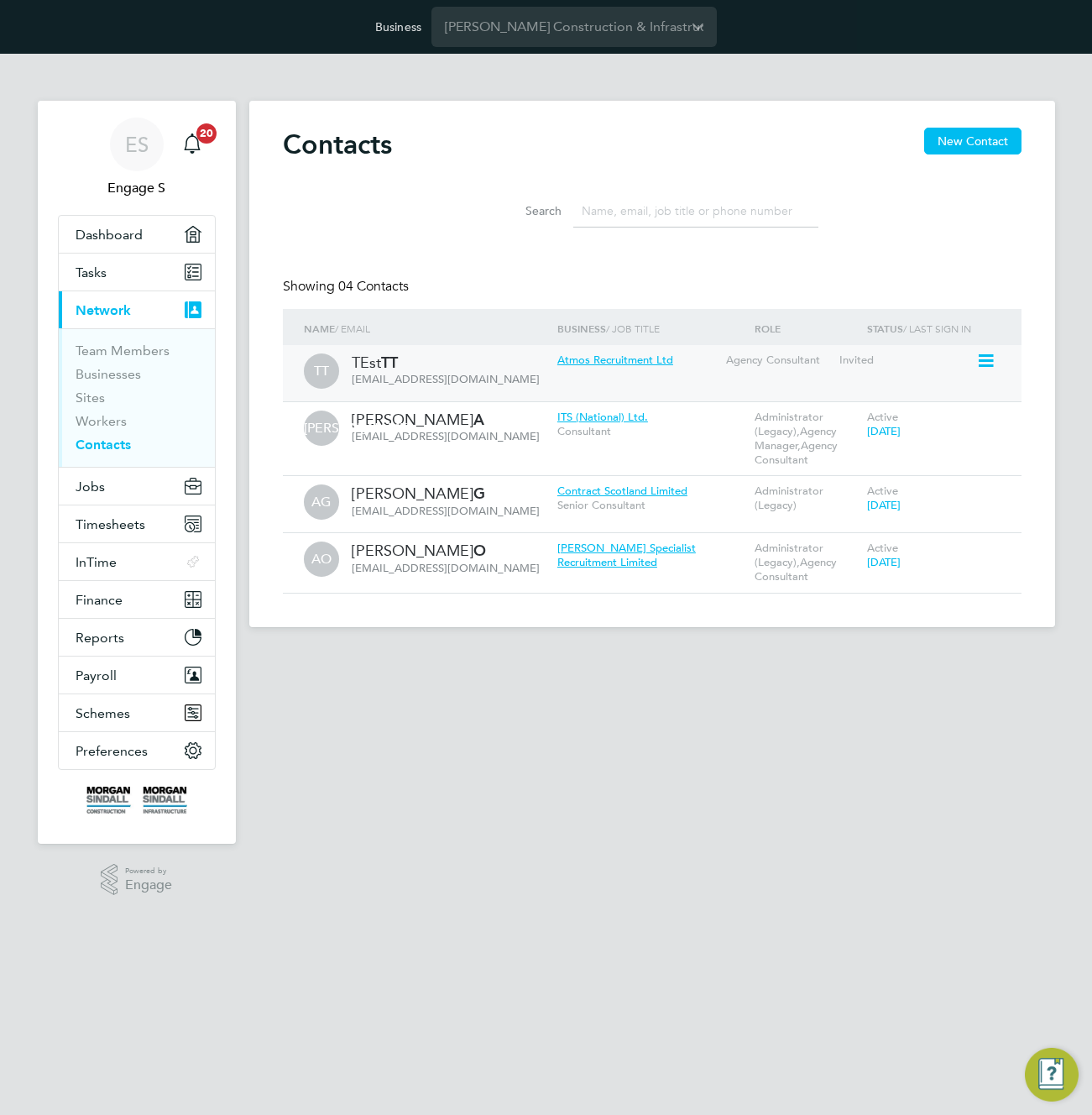
click at [987, 366] on icon at bounding box center [984, 361] width 17 height 20
click at [893, 398] on li "Edit contact" at bounding box center [911, 400] width 159 height 24
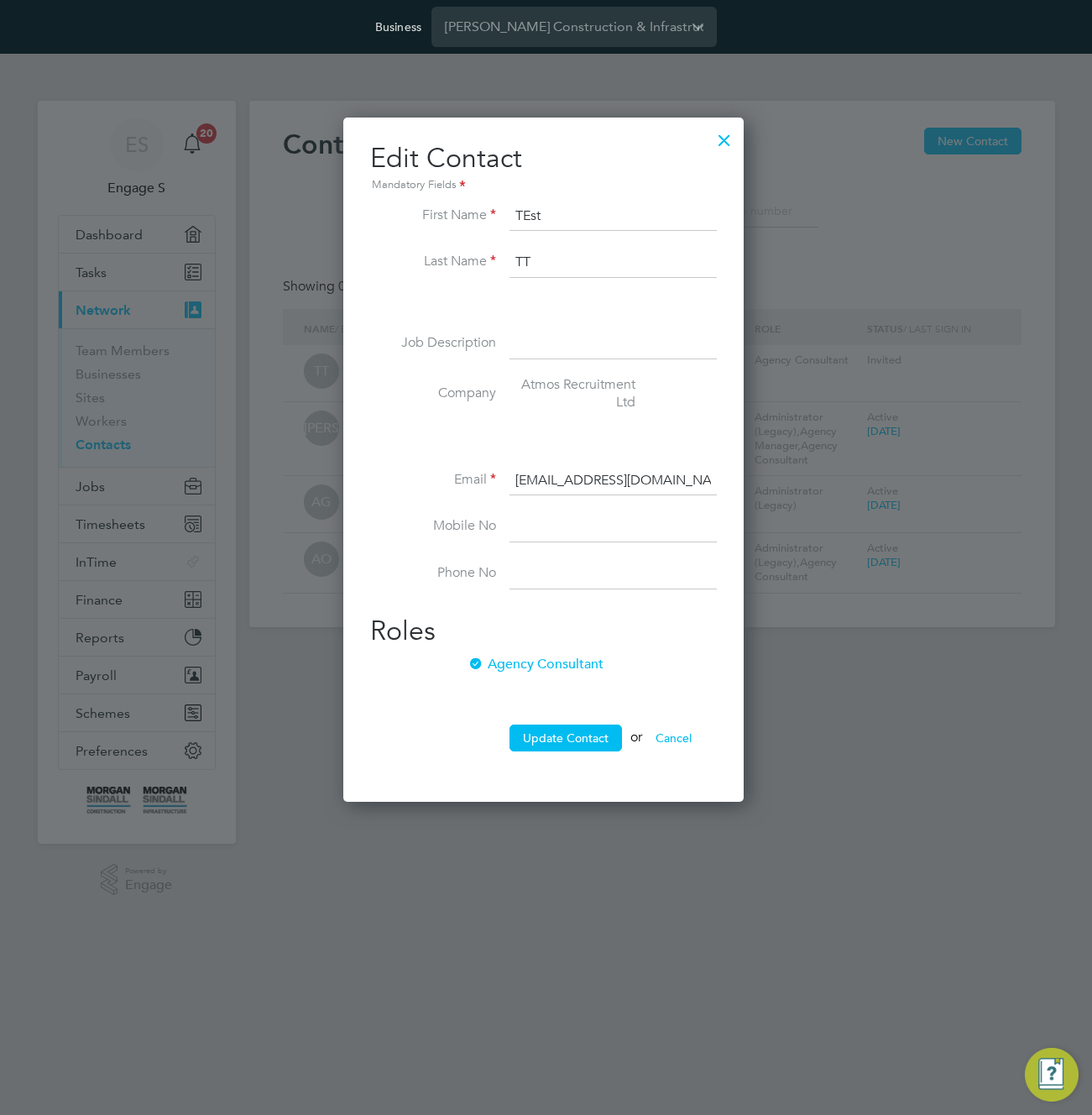
click at [572, 344] on input at bounding box center [614, 344] width 207 height 31
type input "ewr"
click at [559, 728] on button "Update Contact" at bounding box center [566, 738] width 112 height 27
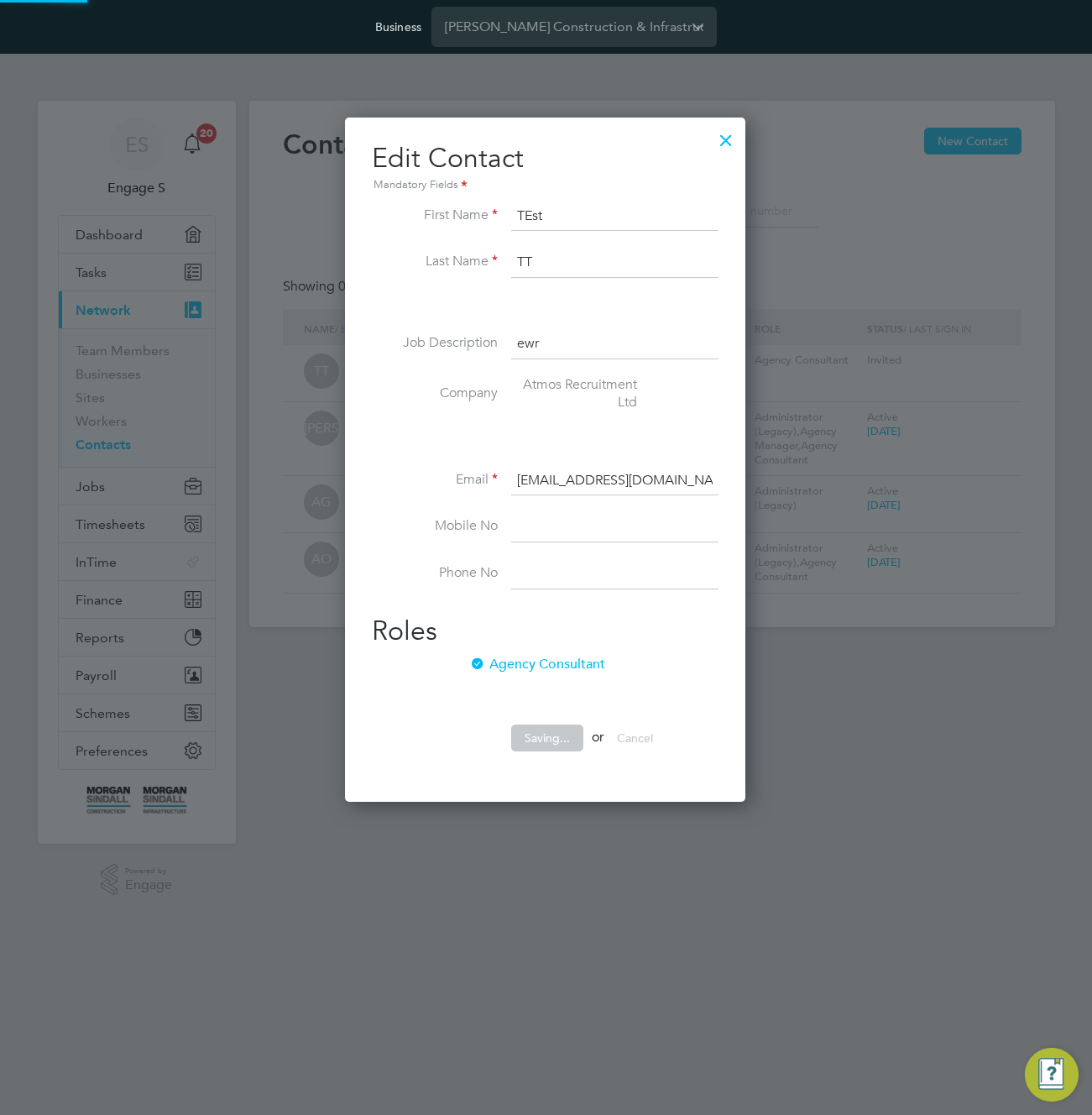
scroll to position [686, 402]
click at [840, 271] on div at bounding box center [546, 558] width 1092 height 1115
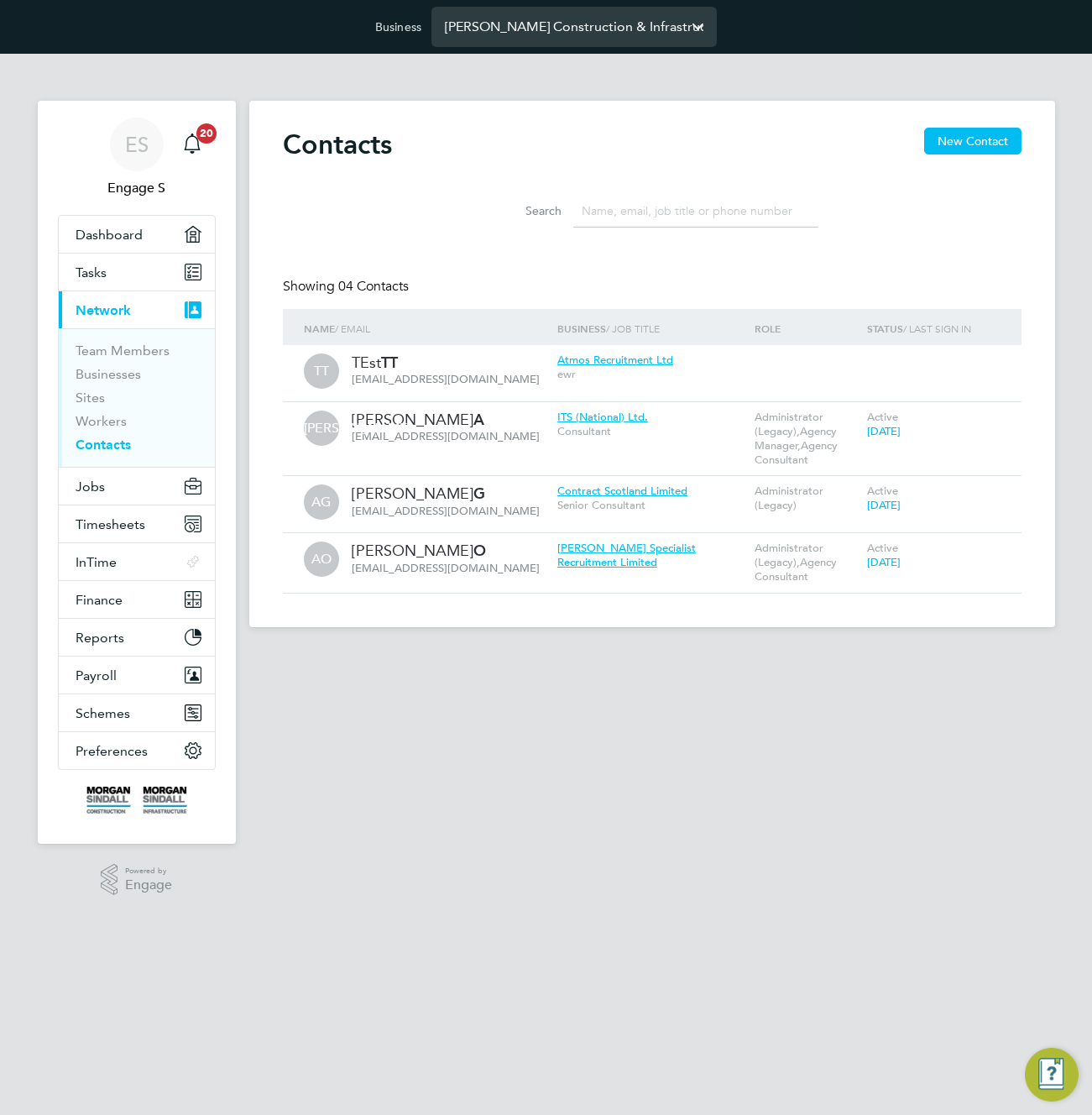
click at [580, 32] on input "Morgan Sindall Construction & Infrastructure Ltd" at bounding box center [574, 27] width 285 height 39
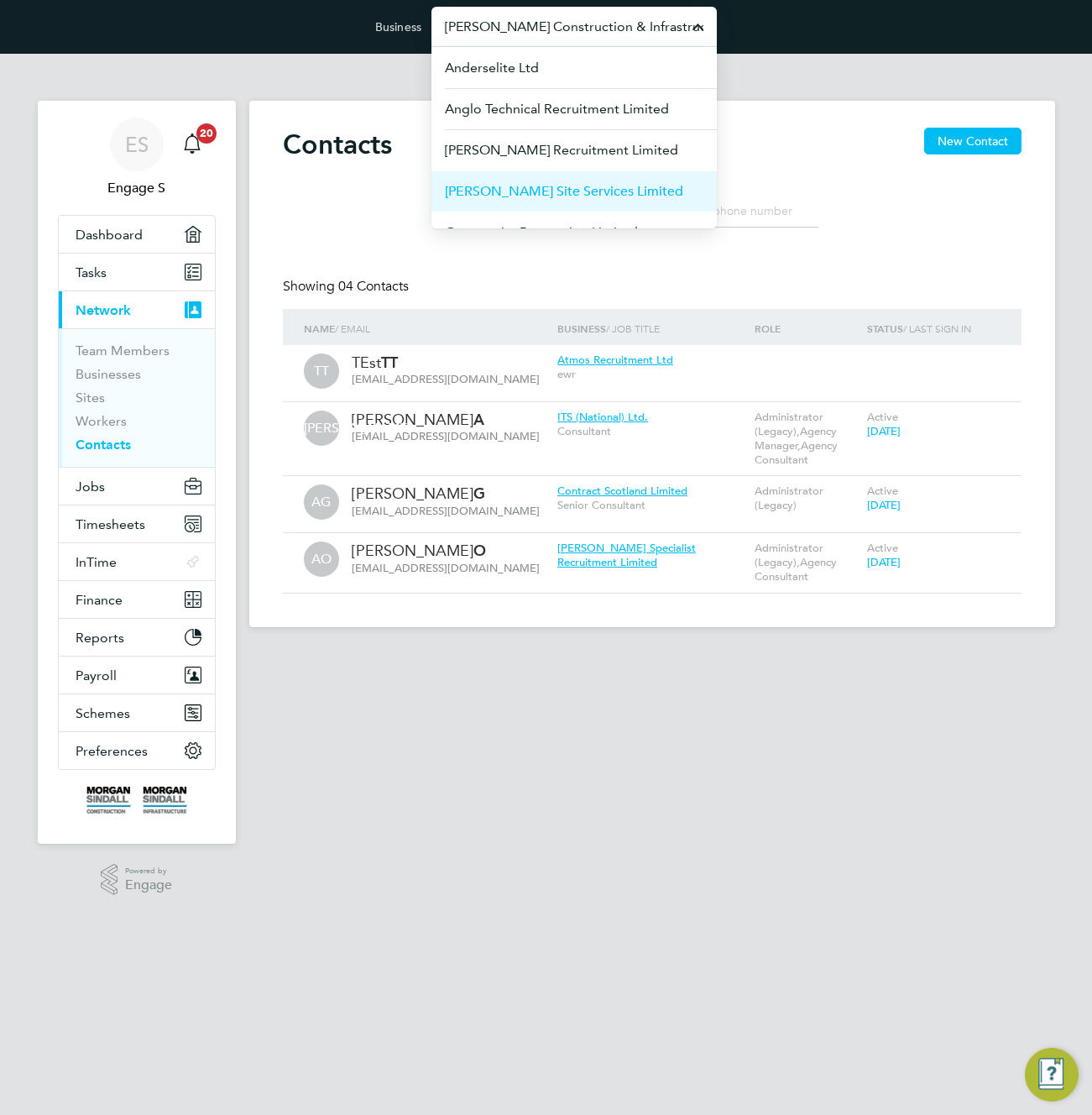
click at [581, 183] on span "[PERSON_NAME] Site Services Limited" at bounding box center [564, 191] width 239 height 20
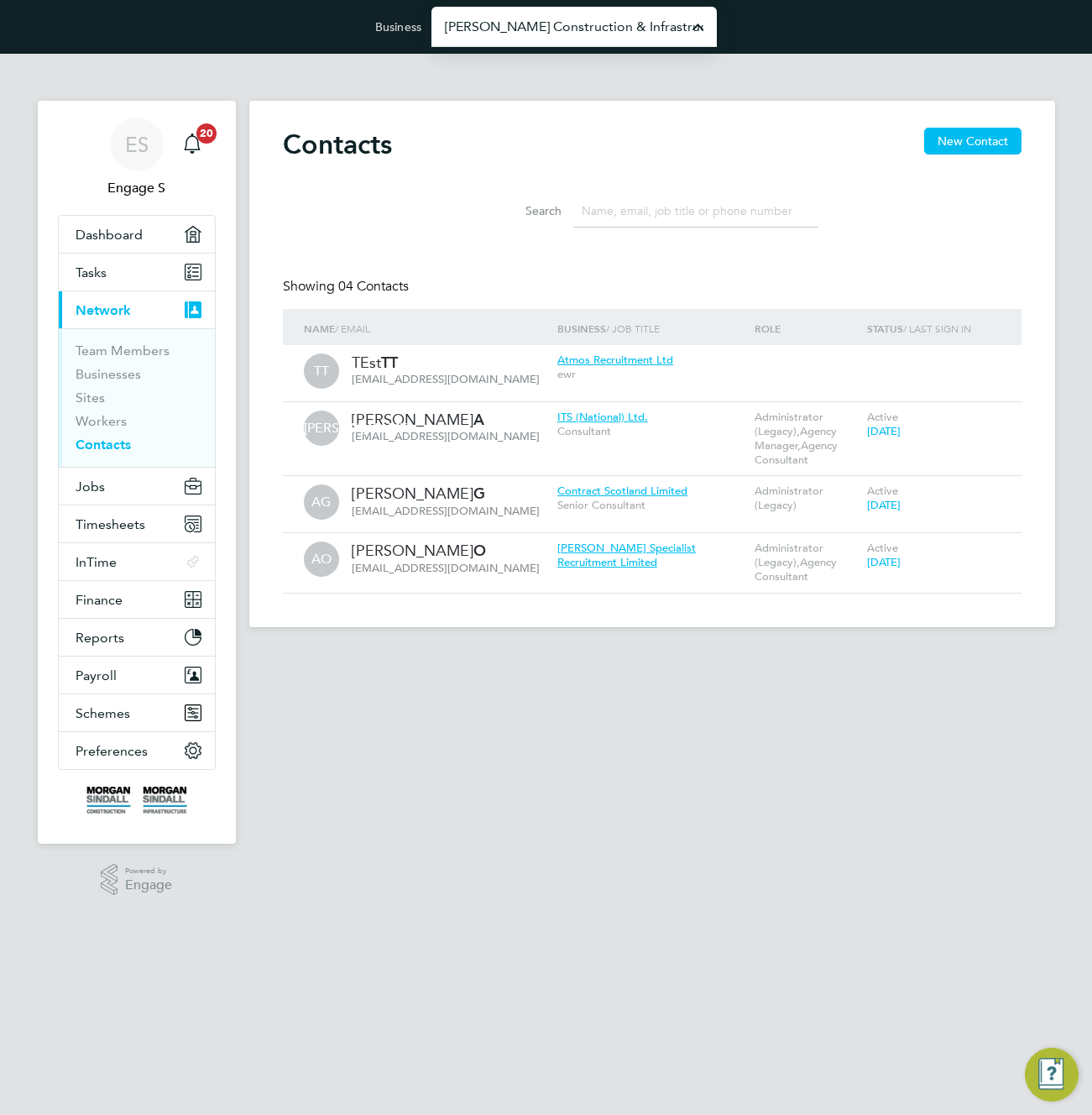
type input "[PERSON_NAME] Site Services Limited"
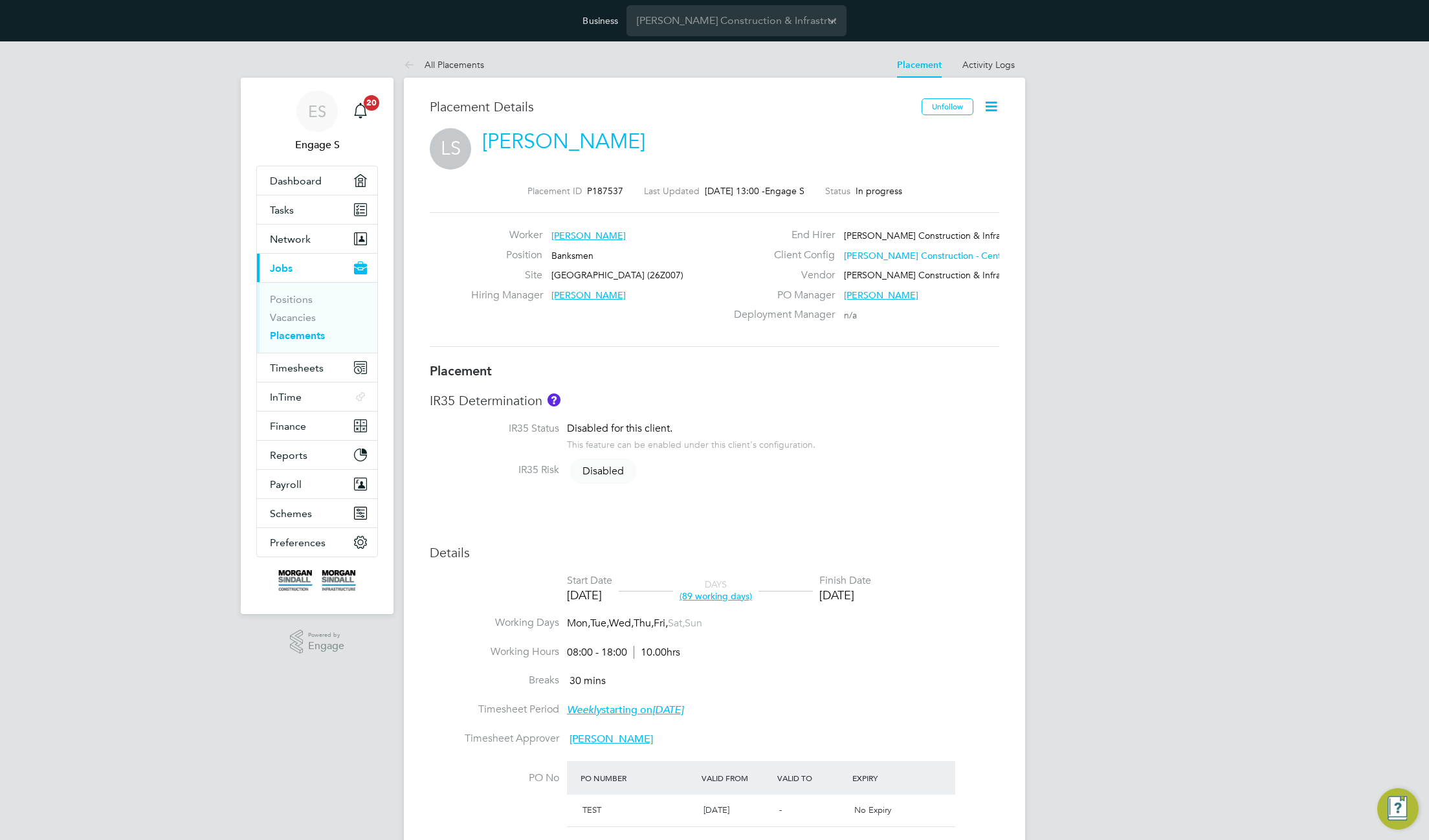
click at [991, 99] on icon at bounding box center [991, 106] width 16 height 16
click at [902, 129] on li "Edit Placement e" at bounding box center [929, 138] width 133 height 18
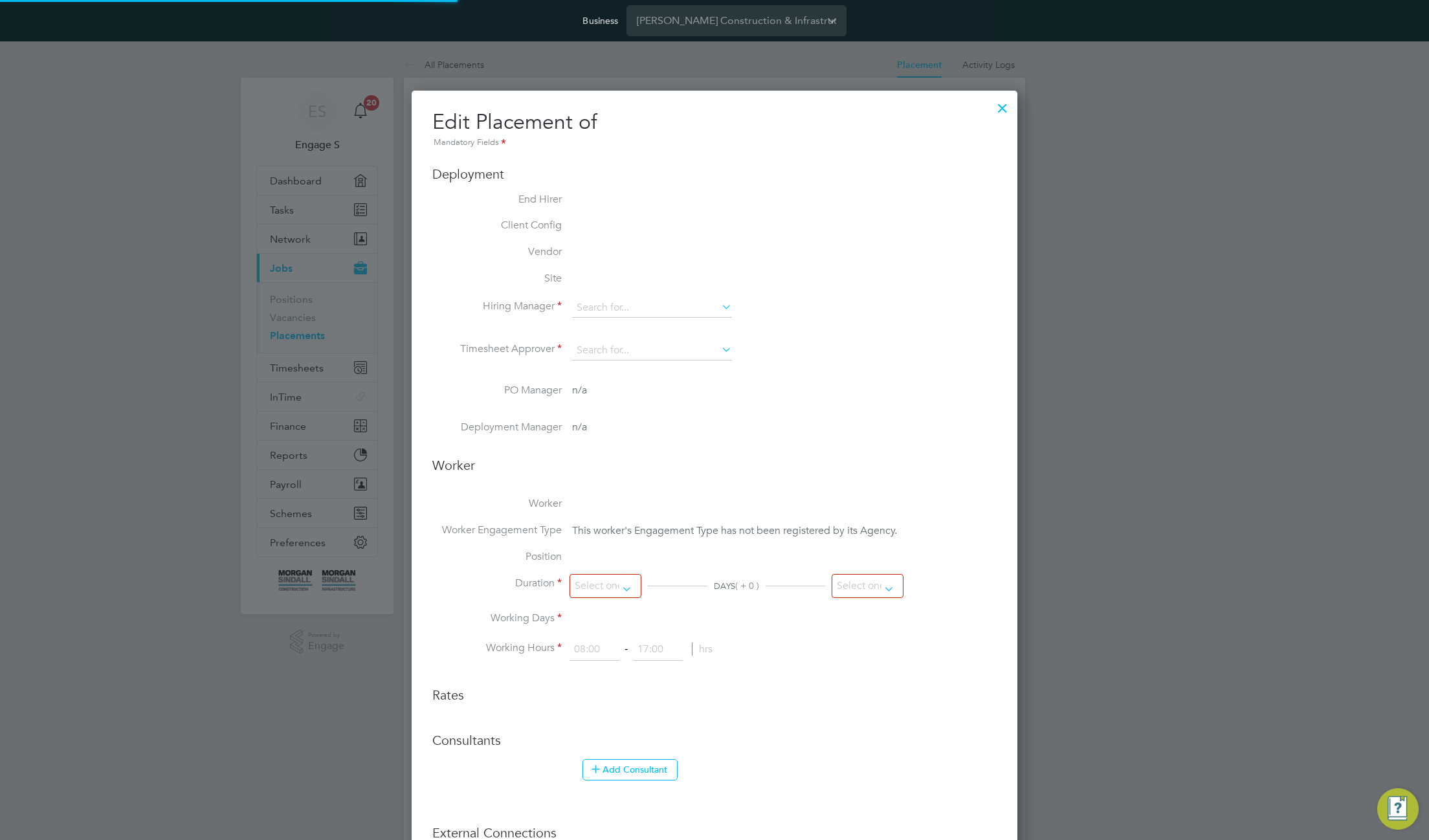
scroll to position [933, 607]
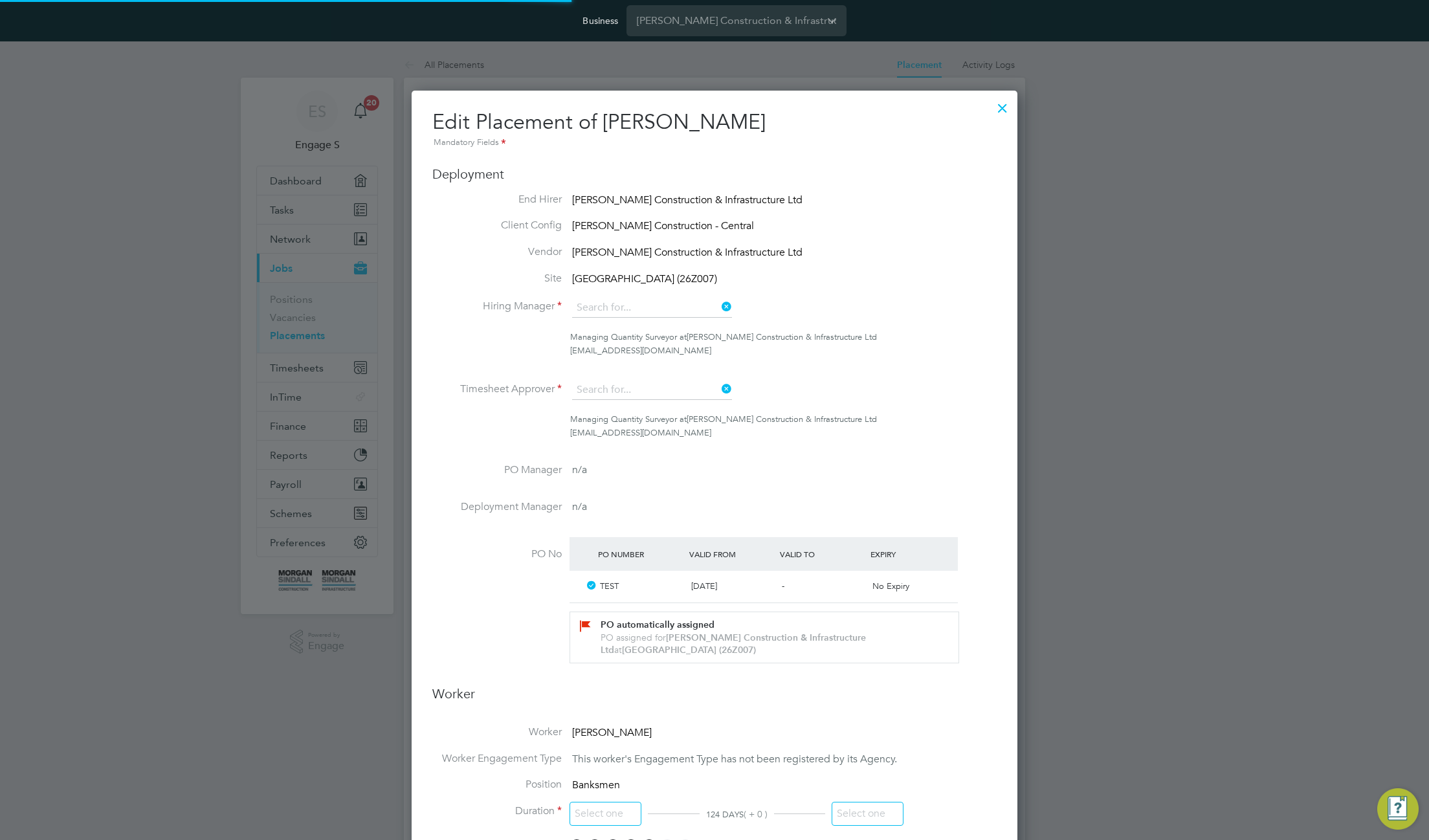
type input "[PERSON_NAME]"
type input "[DATE]"
type input "08:00"
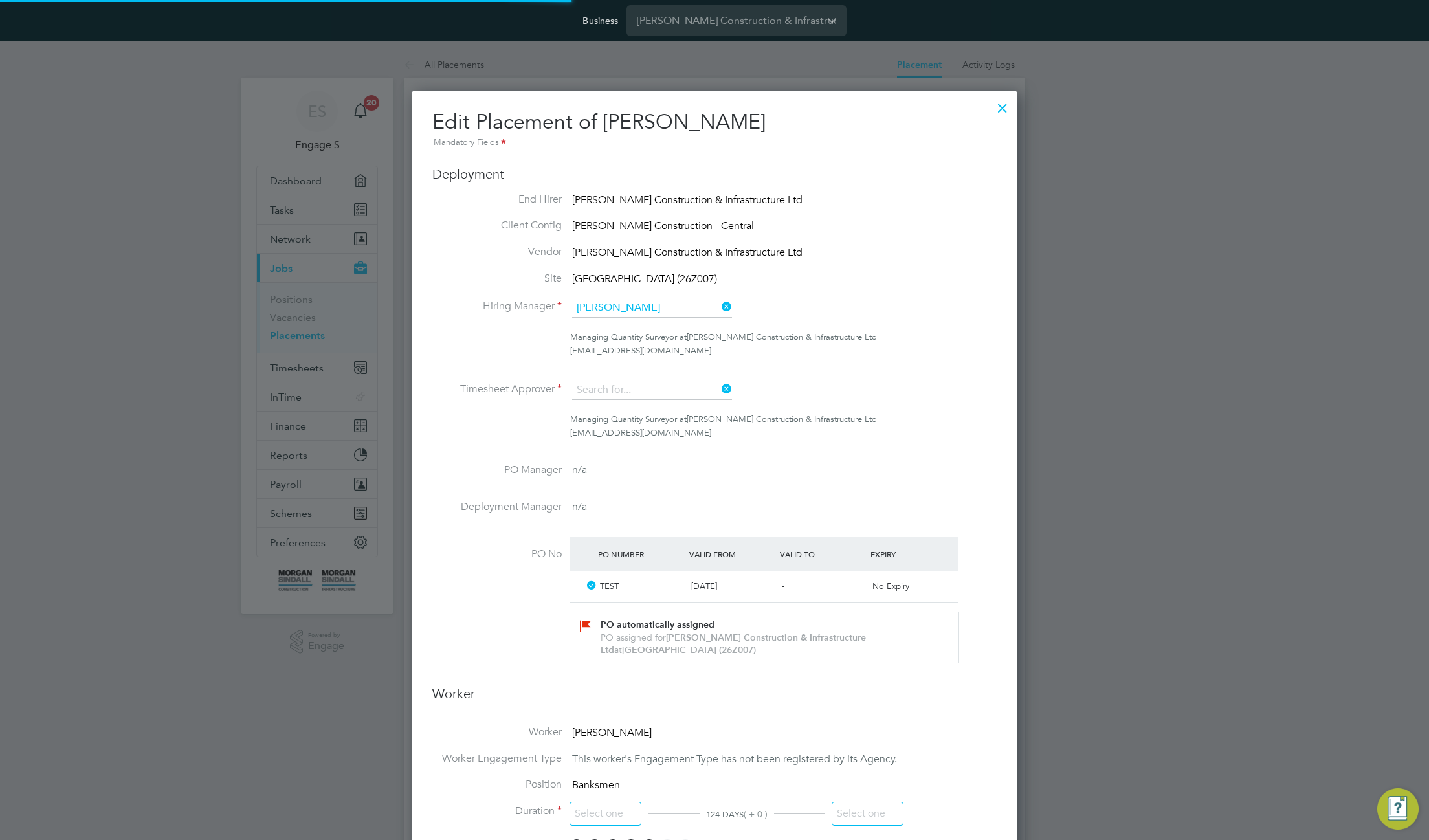
type input "18:00"
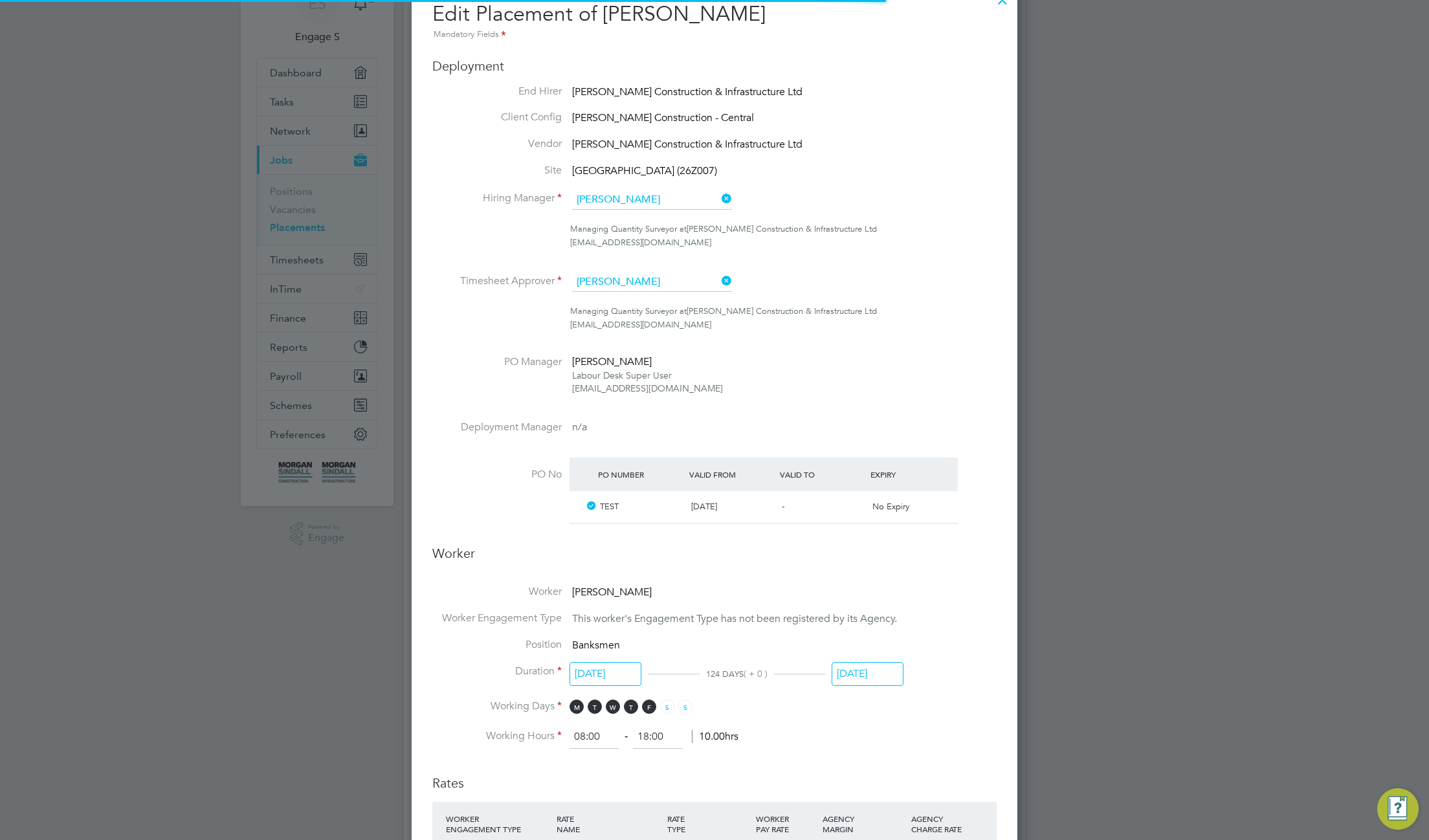
scroll to position [182, 0]
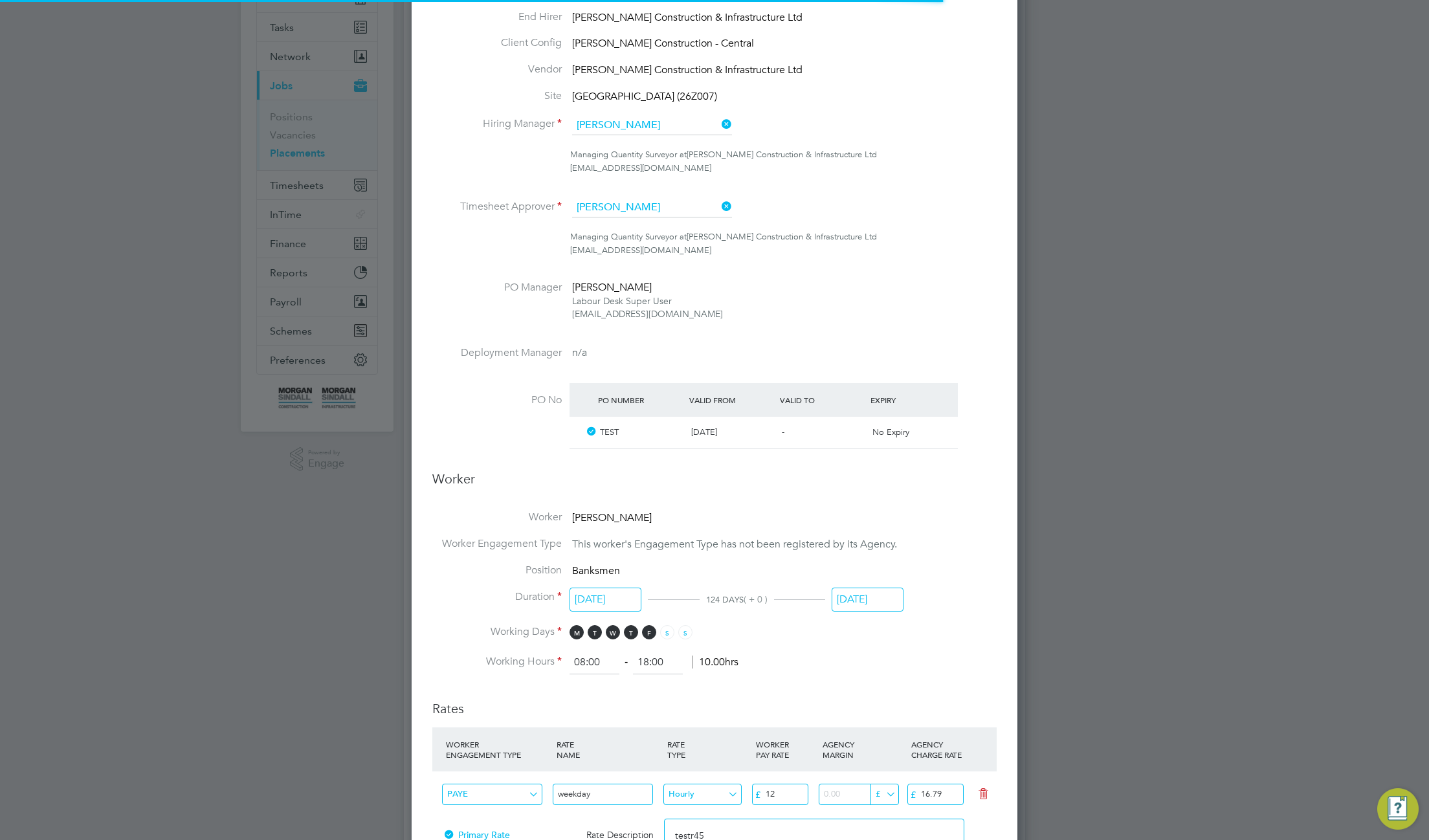
click at [864, 596] on input "[DATE]" at bounding box center [868, 599] width 71 height 24
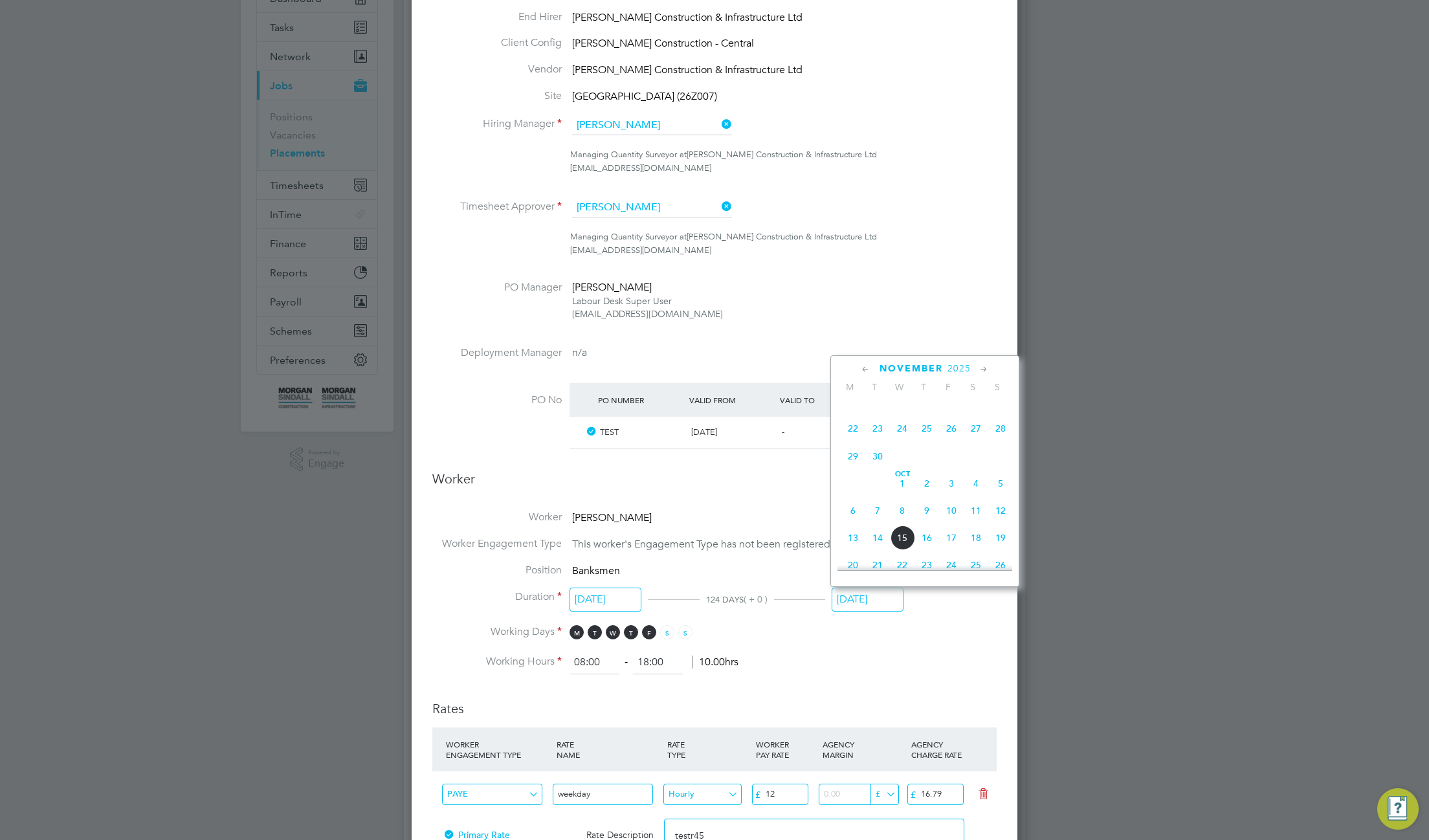
scroll to position [140, 0]
click at [890, 461] on span "13" at bounding box center [902, 468] width 24 height 24
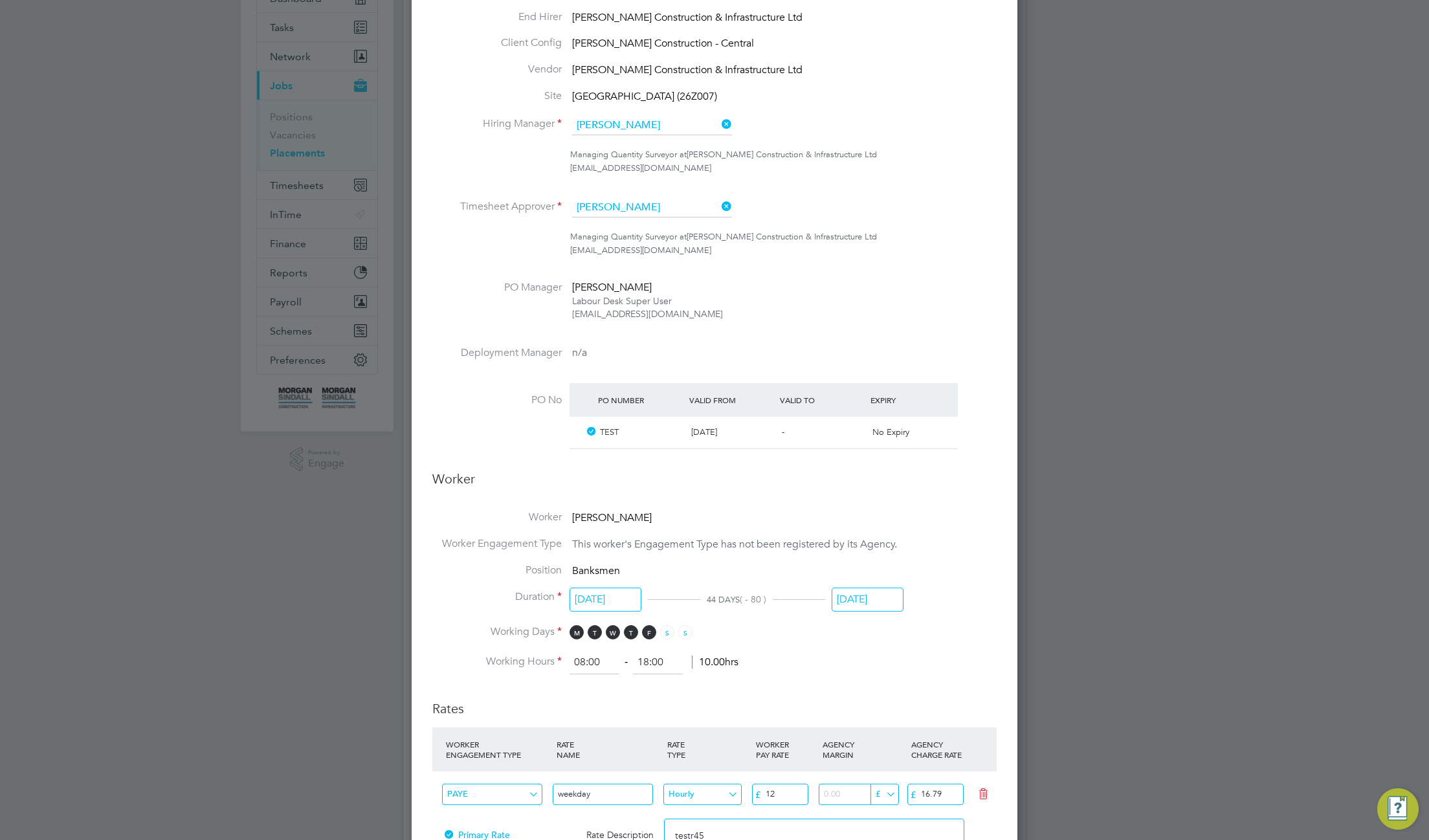
scroll to position [448, 0]
click at [875, 598] on input "[DATE]" at bounding box center [868, 599] width 71 height 24
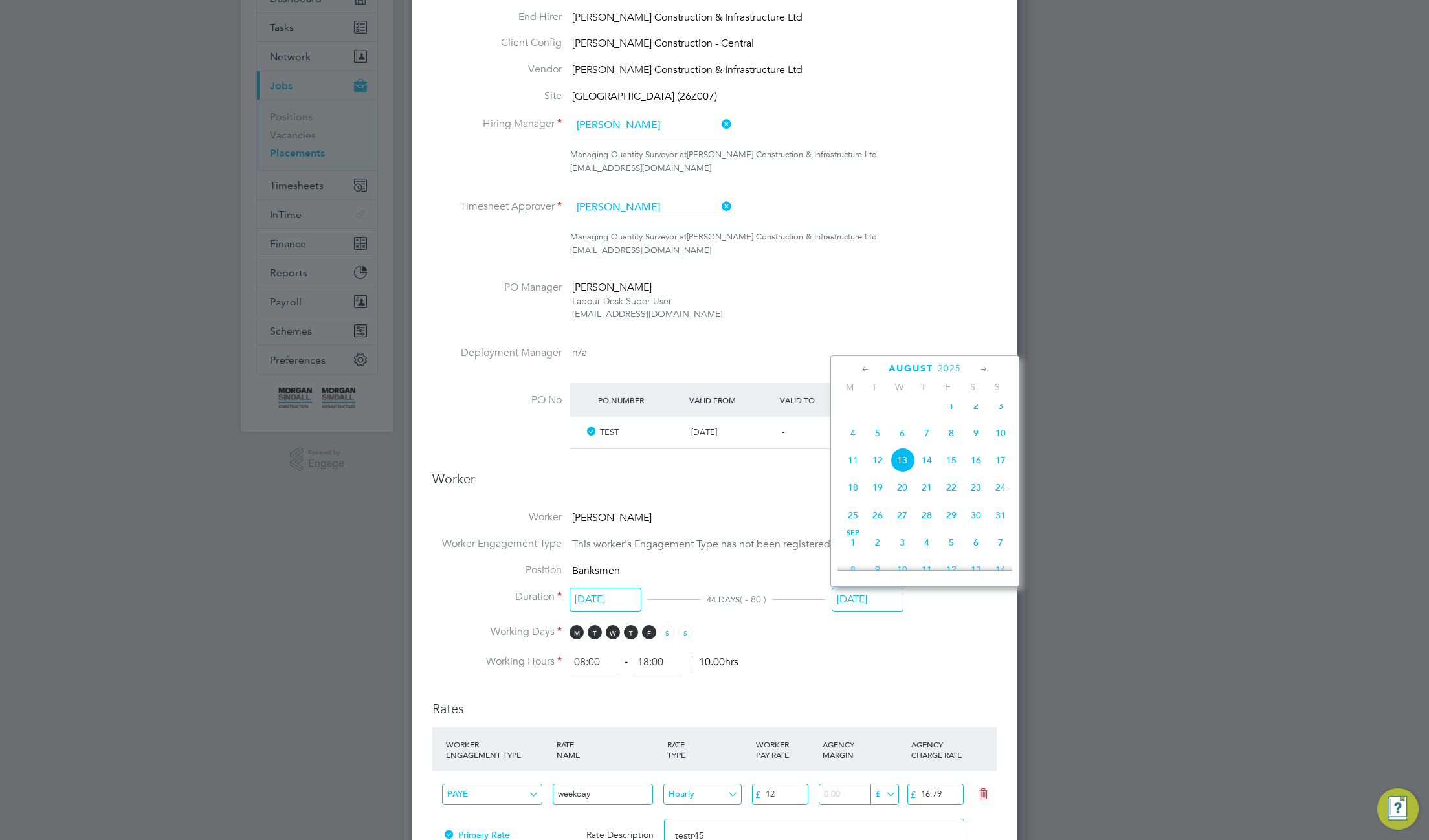
click at [850, 472] on span "11" at bounding box center [853, 460] width 24 height 24
type input "[DATE]"
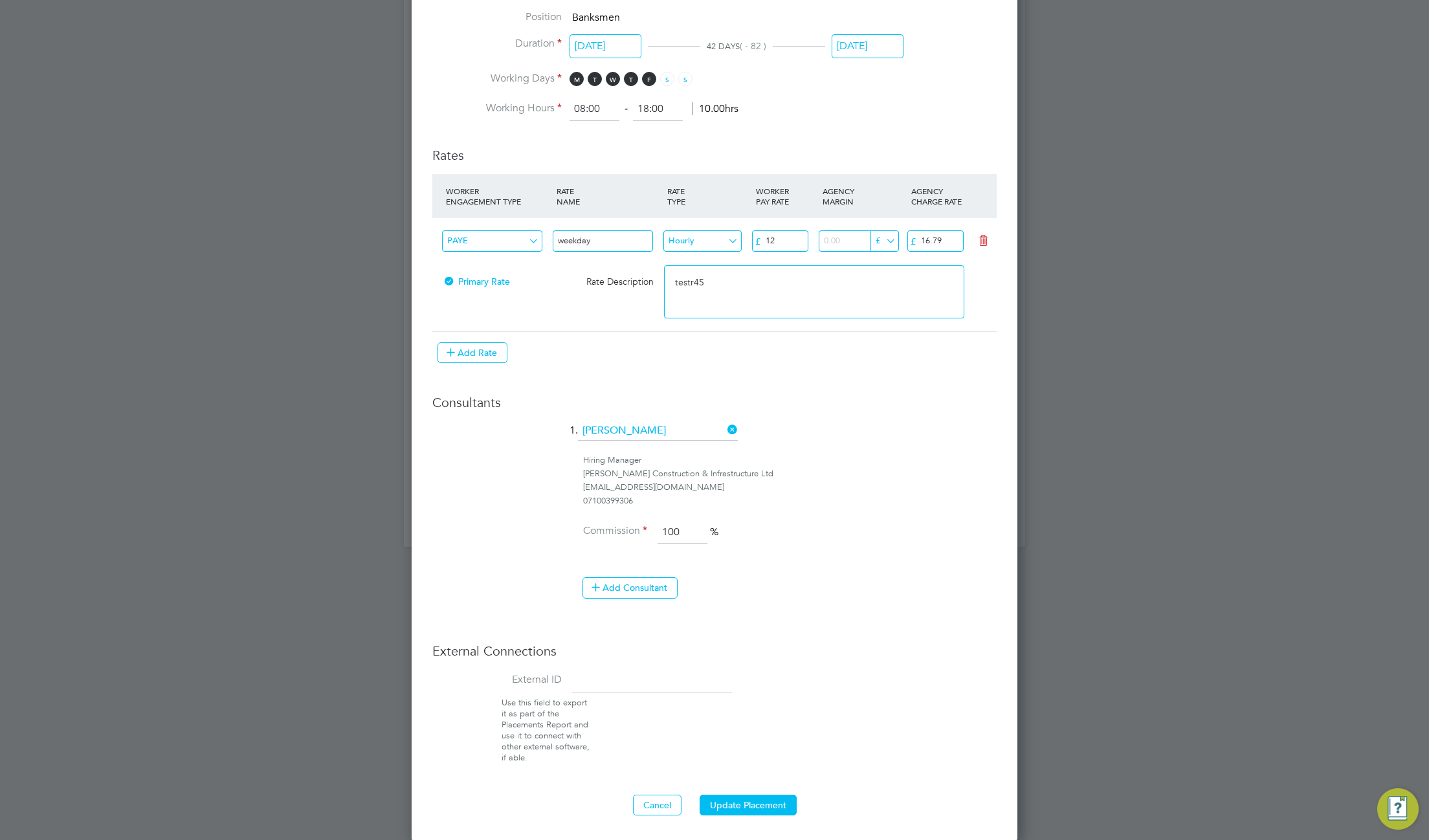
scroll to position [737, 0]
click at [773, 804] on button "Update Placement" at bounding box center [748, 804] width 97 height 21
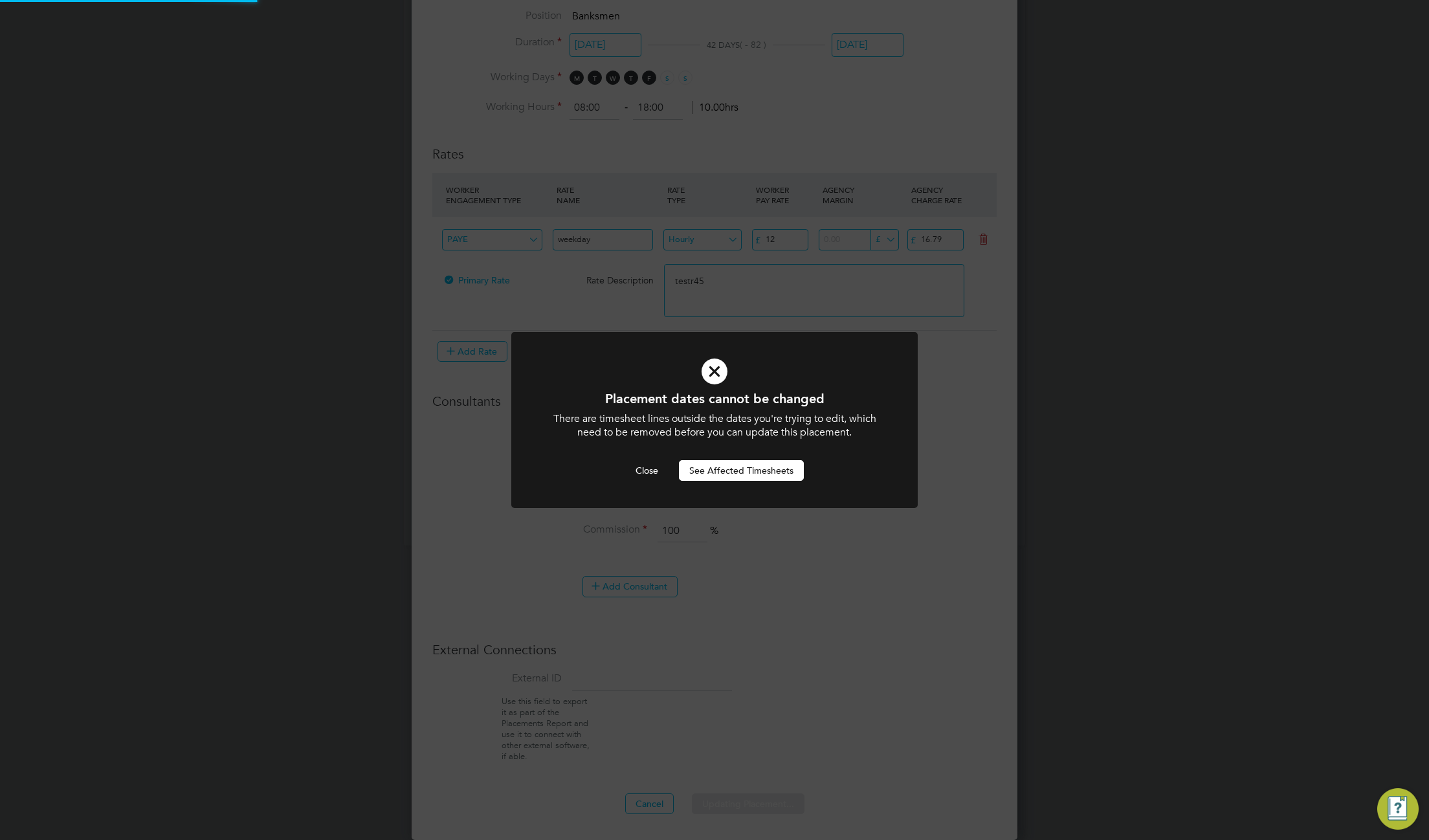
scroll to position [0, 0]
click at [719, 474] on button "See Affected Timesheets" at bounding box center [741, 470] width 125 height 21
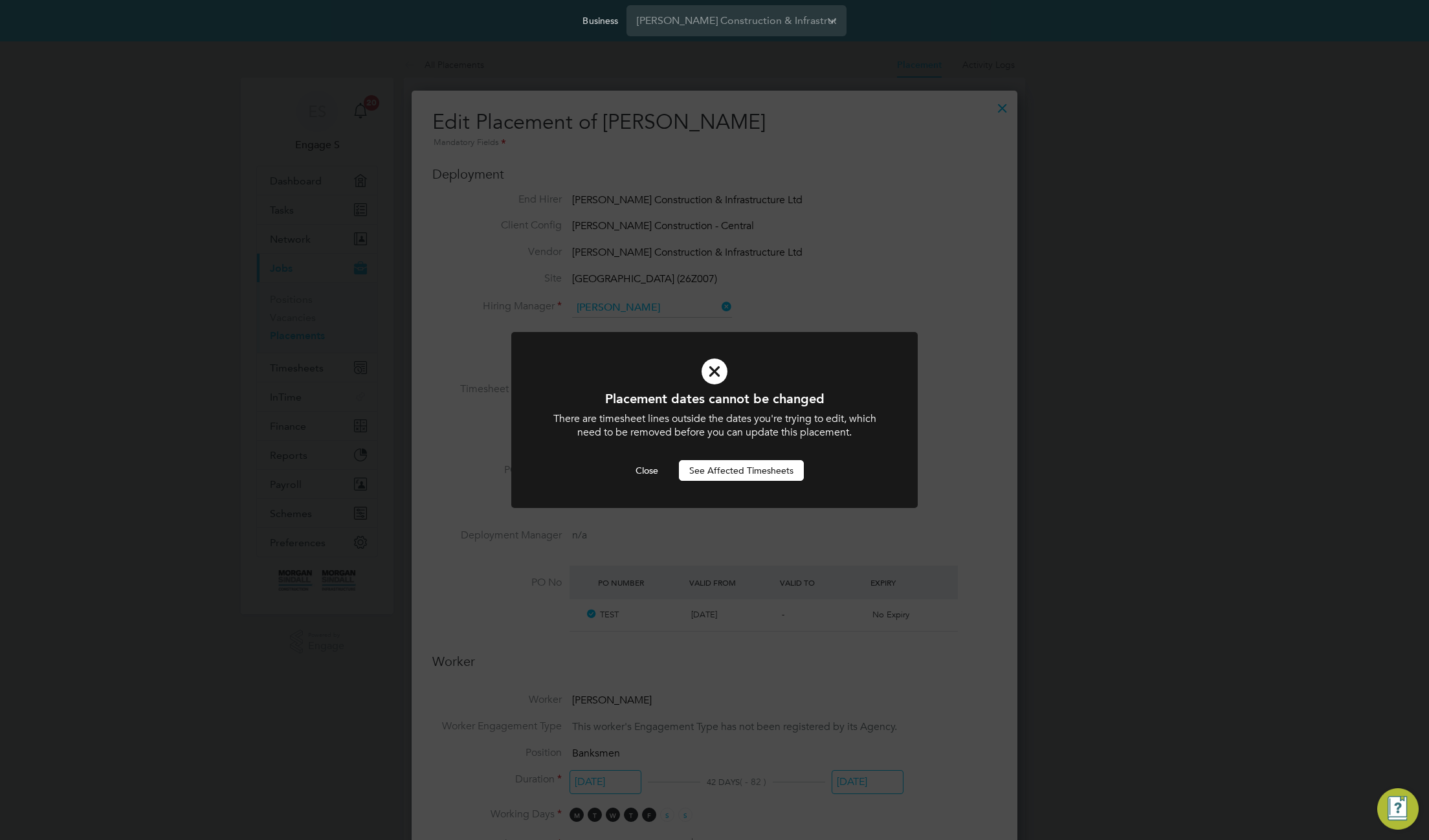
scroll to position [737, 0]
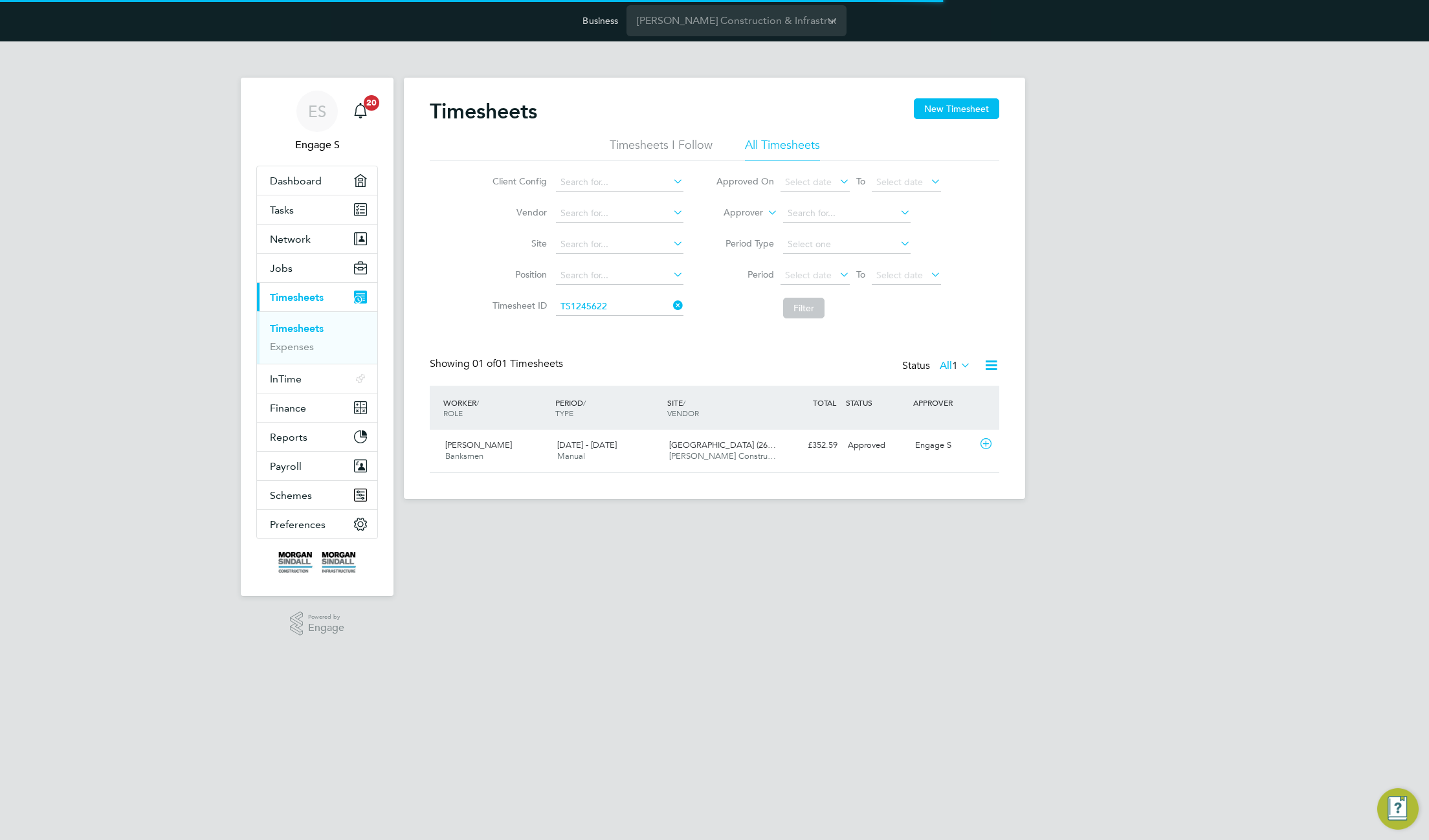
scroll to position [33, 113]
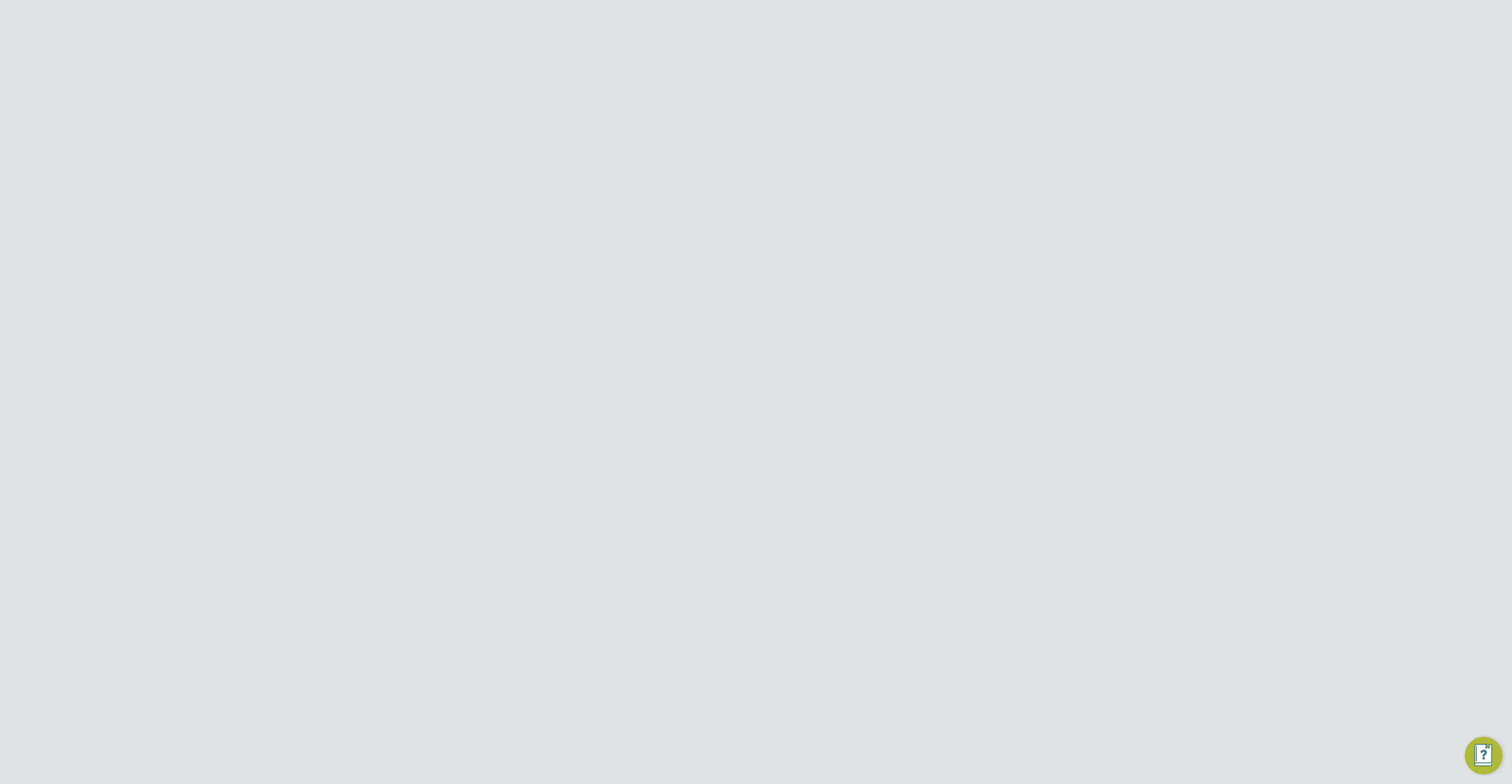
click at [785, 221] on button "Details" at bounding box center [781, 226] width 27 height 28
click at [597, 226] on Communications-tab "Operational Communications" at bounding box center [611, 226] width 114 height 28
click at [676, 323] on div at bounding box center [772, 318] width 468 height 14
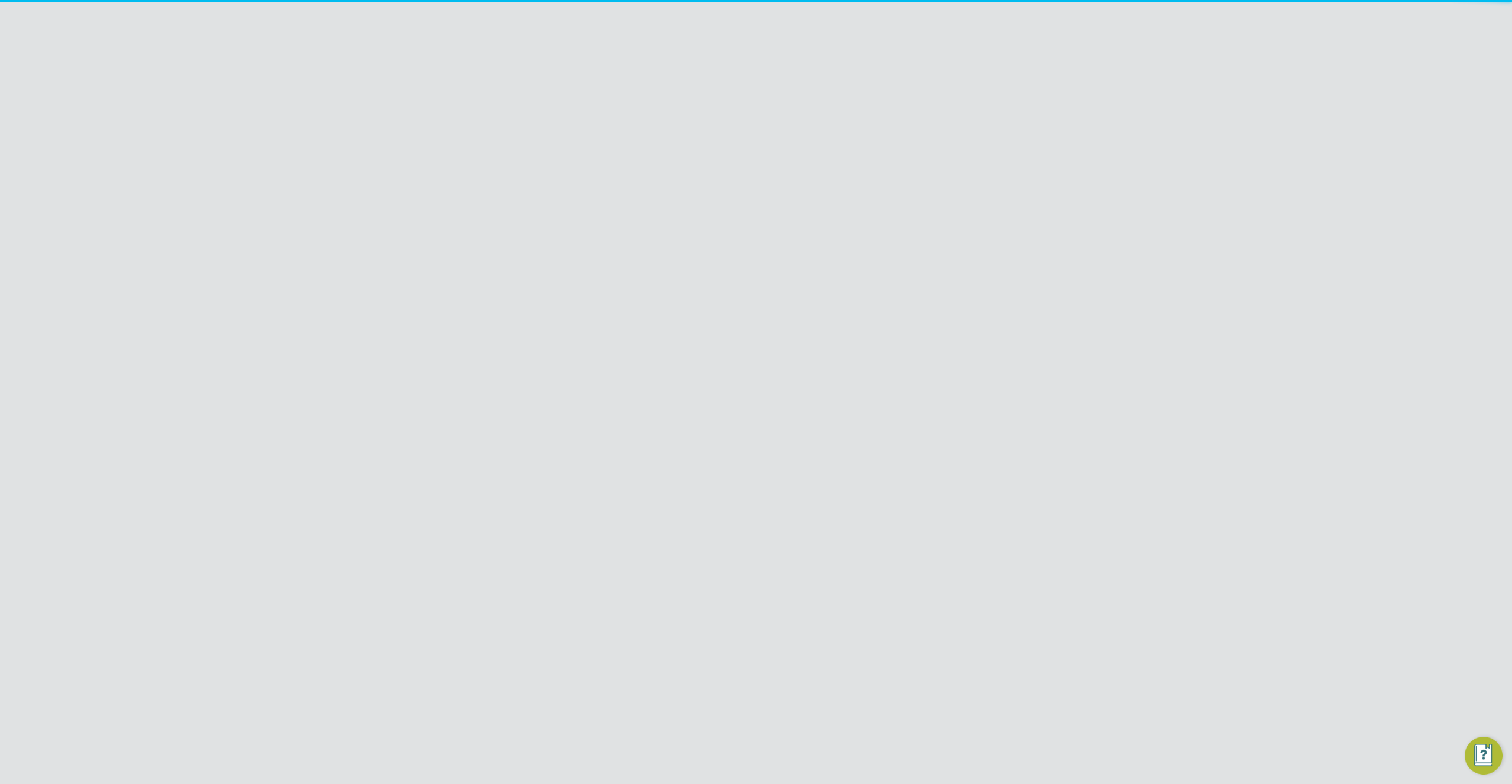
click at [661, 347] on p "[PERSON_NAME]" at bounding box center [663, 343] width 146 height 14
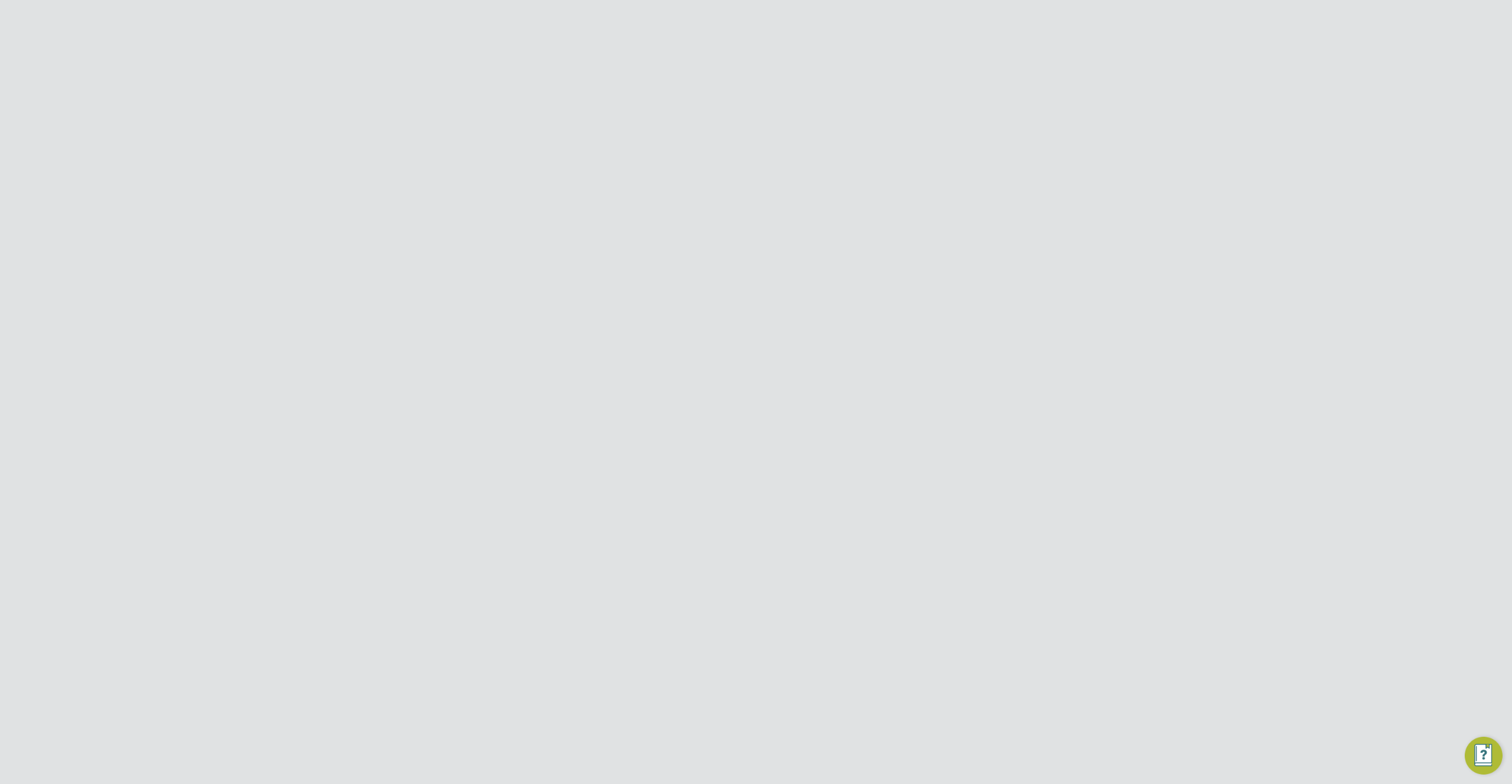
click at [631, 339] on link "here" at bounding box center [629, 338] width 17 height 10
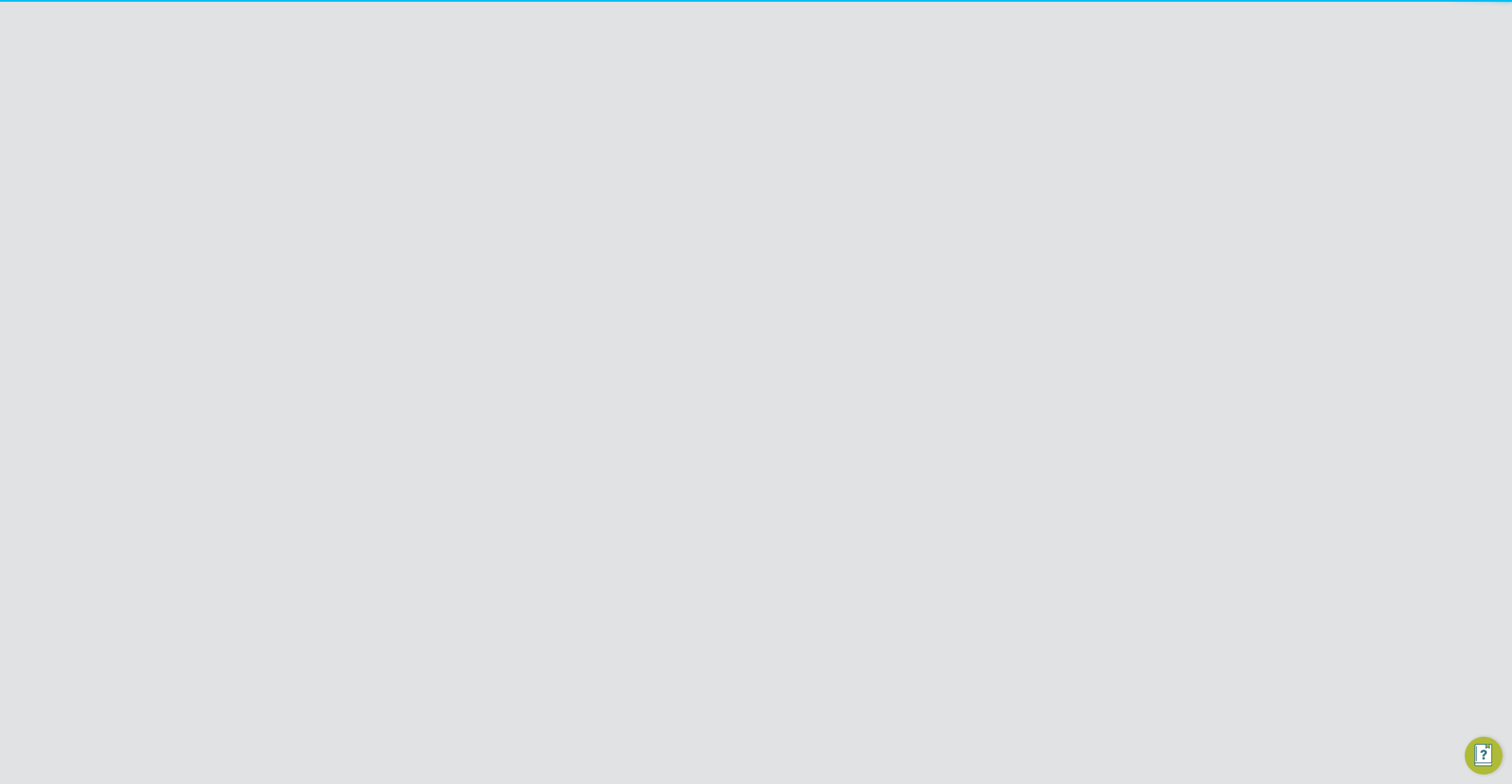
click at [554, 417] on span "Post" at bounding box center [551, 420] width 19 height 12
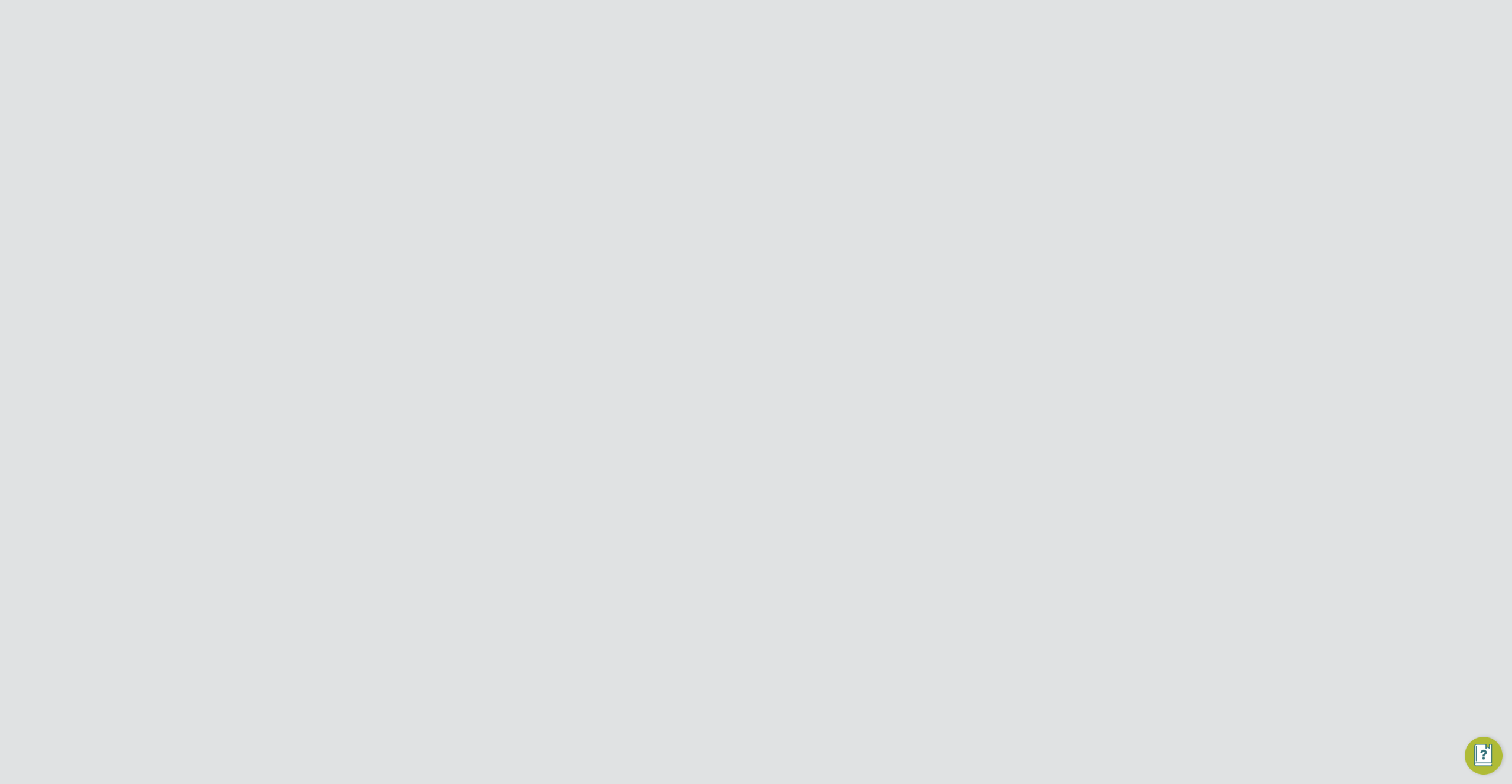
click at [1017, 105] on div "Back Follow Tom F's Timesheet 04 - 10 Oct 2025 £0. 00 "Quantity Surveyor" at "H…" at bounding box center [756, 293] width 567 height 444
click at [1004, 111] on icon "Timesheets Menu" at bounding box center [1005, 108] width 2 height 12
click at [922, 135] on link "Download timesheet" at bounding box center [945, 135] width 142 height 24
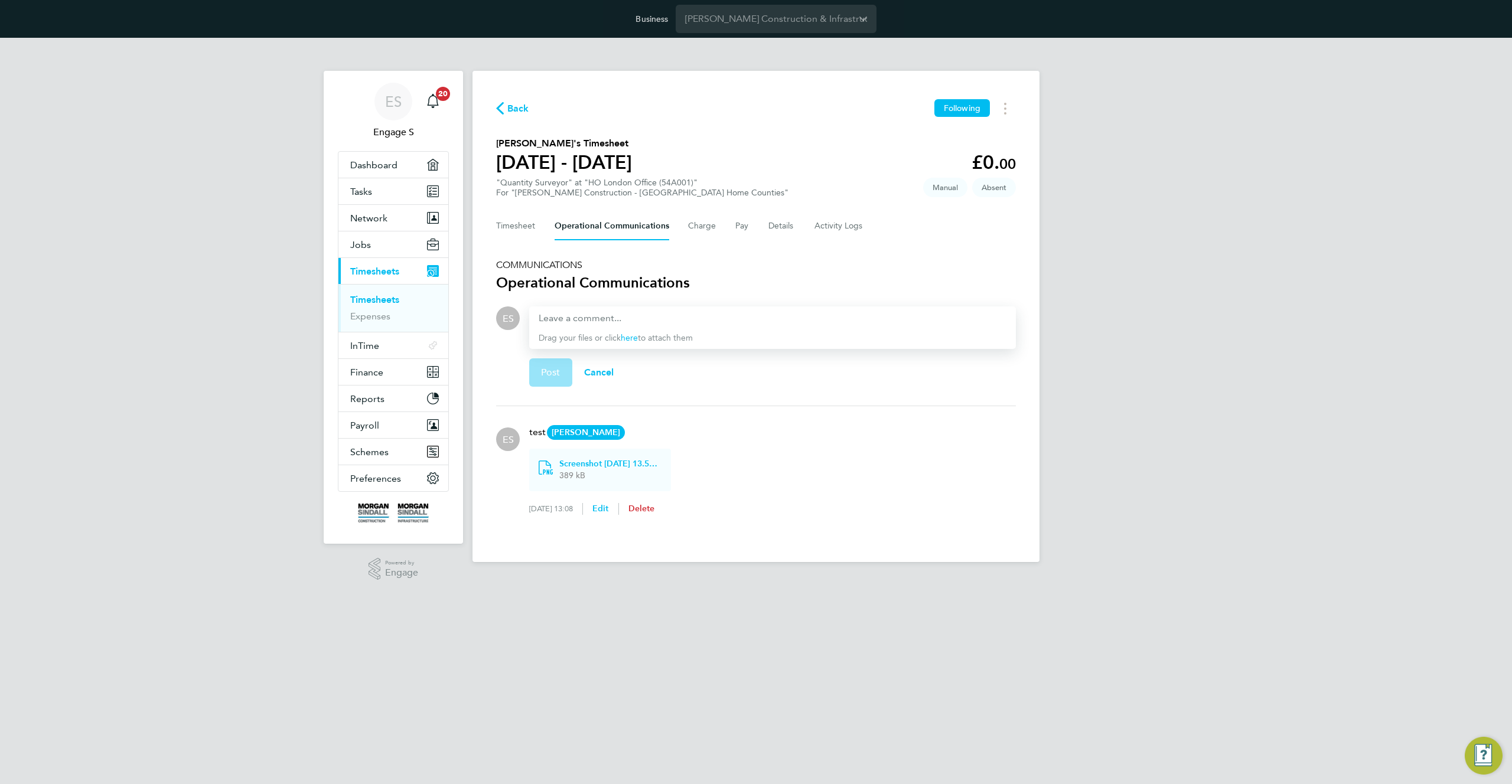
click at [655, 506] on span "Delete" at bounding box center [642, 509] width 26 height 10
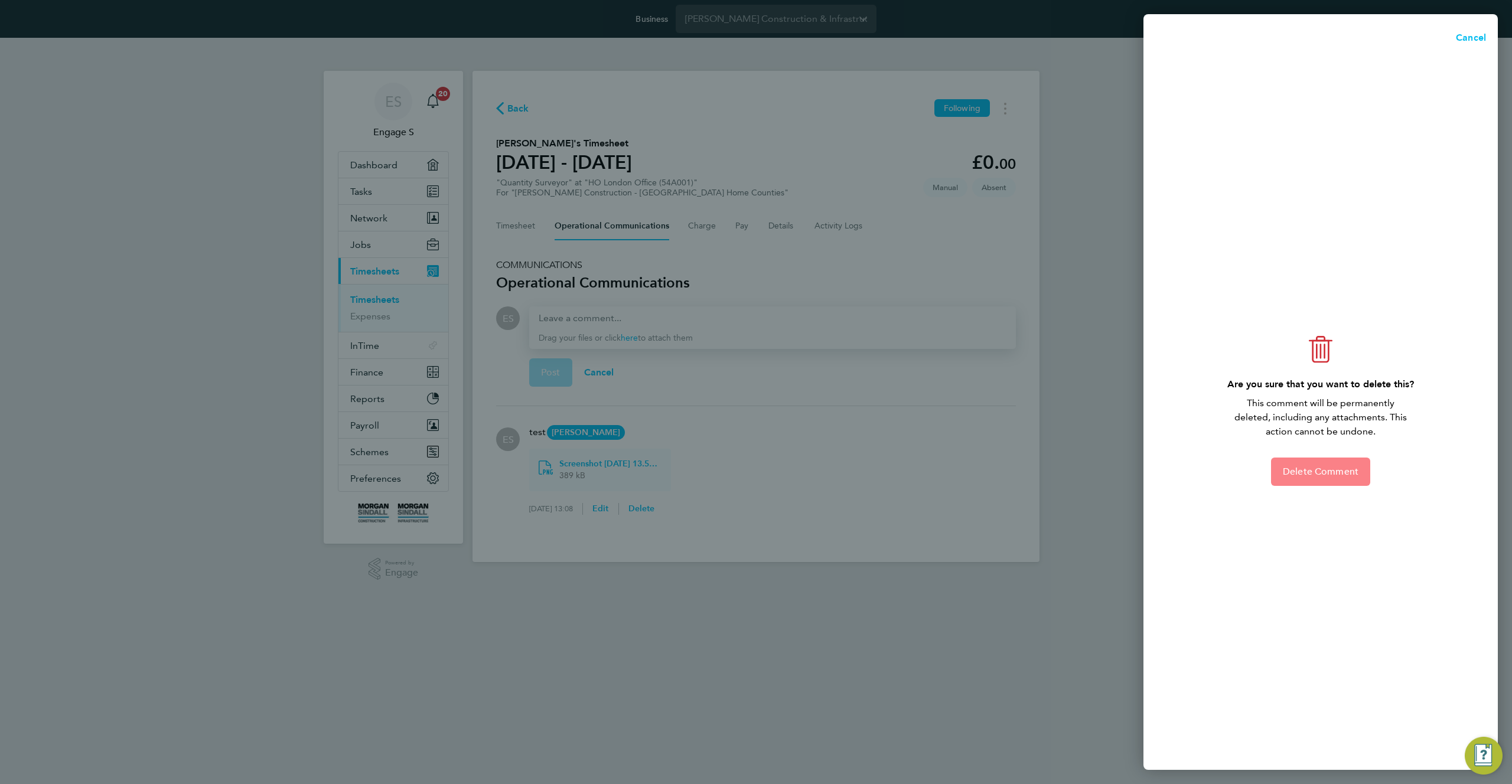
click at [1329, 472] on span "Delete Comment" at bounding box center [1320, 472] width 76 height 12
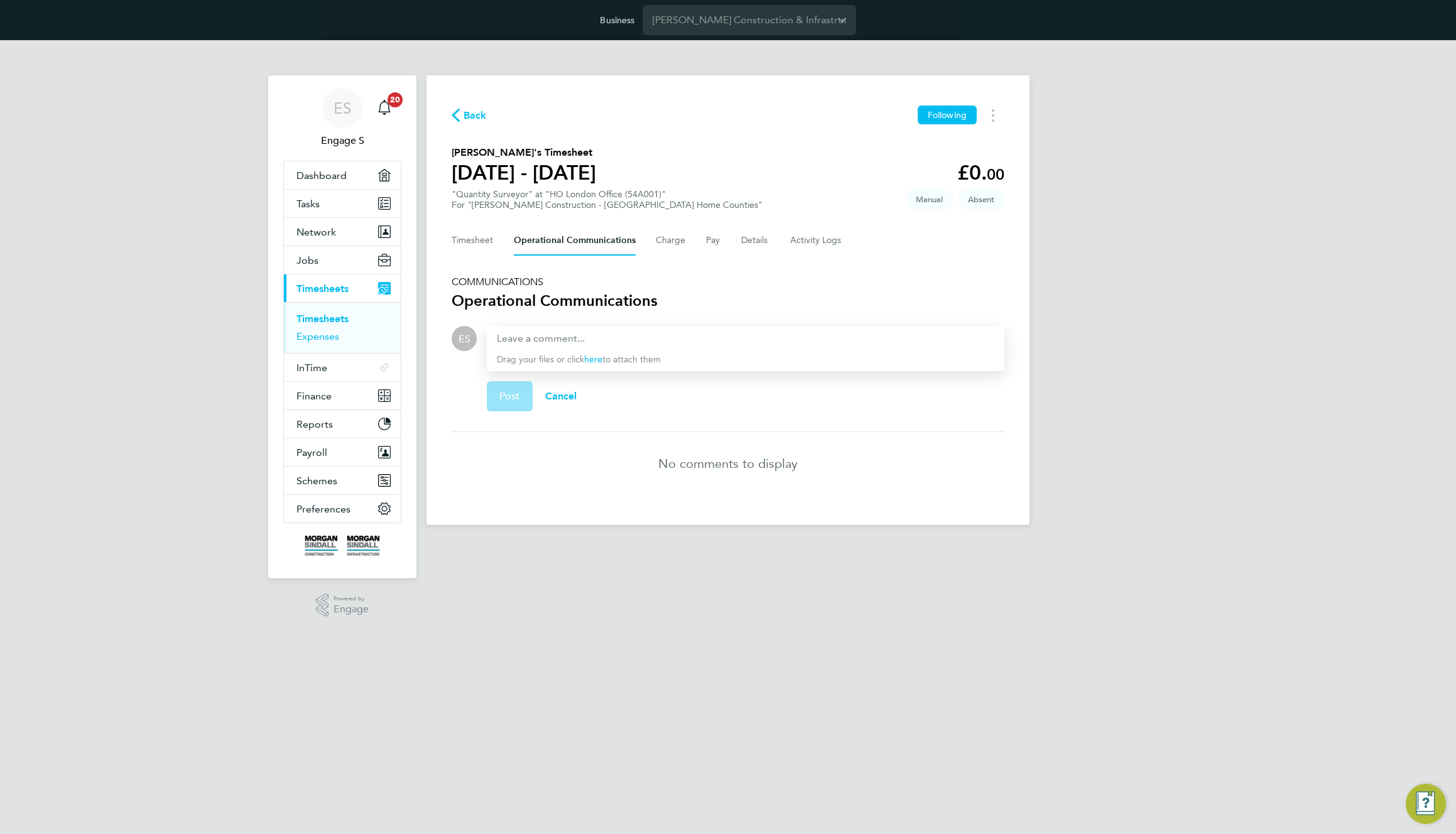
click at [313, 339] on link "Expenses" at bounding box center [318, 337] width 43 height 12
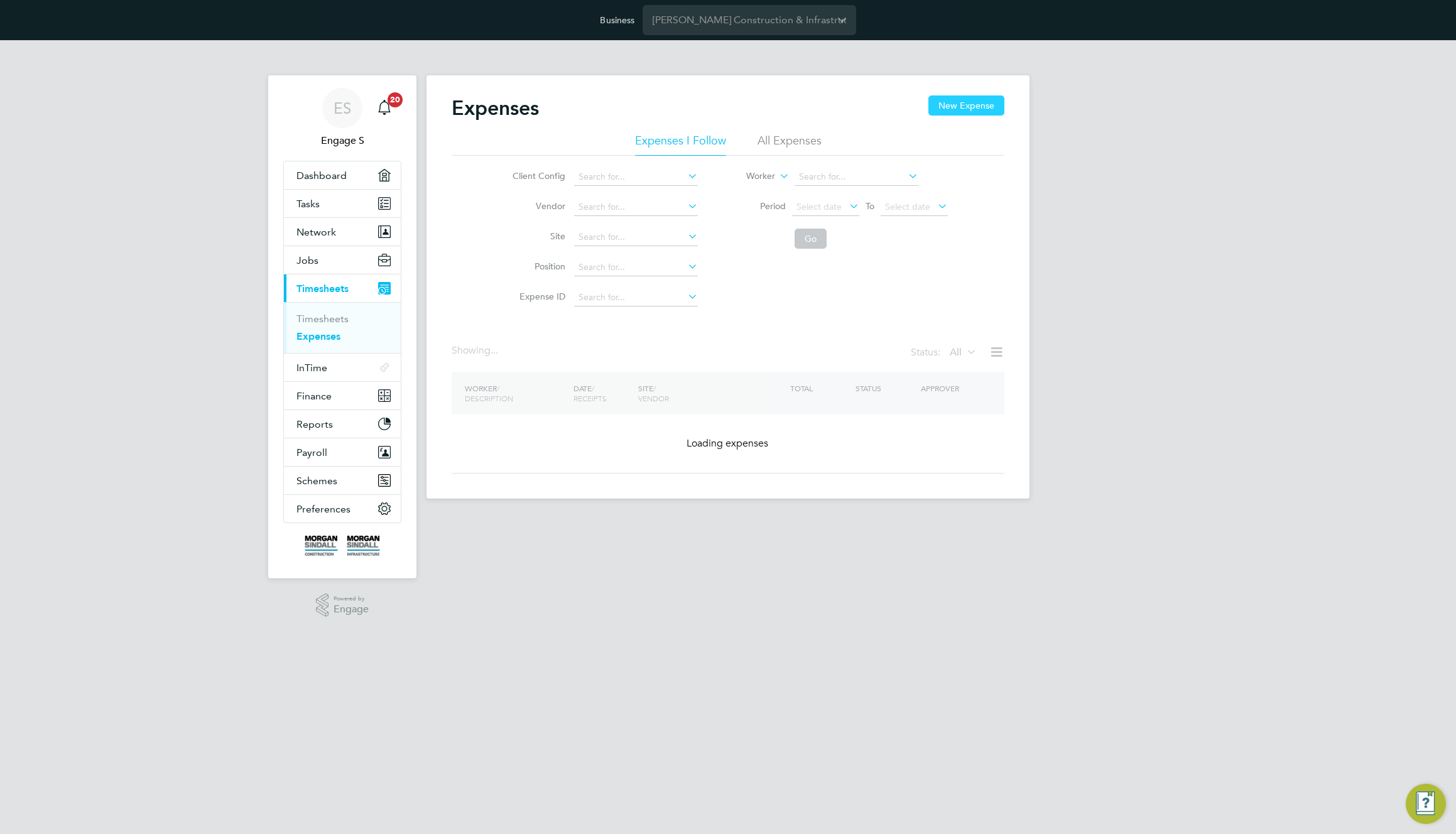
click at [954, 111] on button "New Expense" at bounding box center [966, 105] width 76 height 20
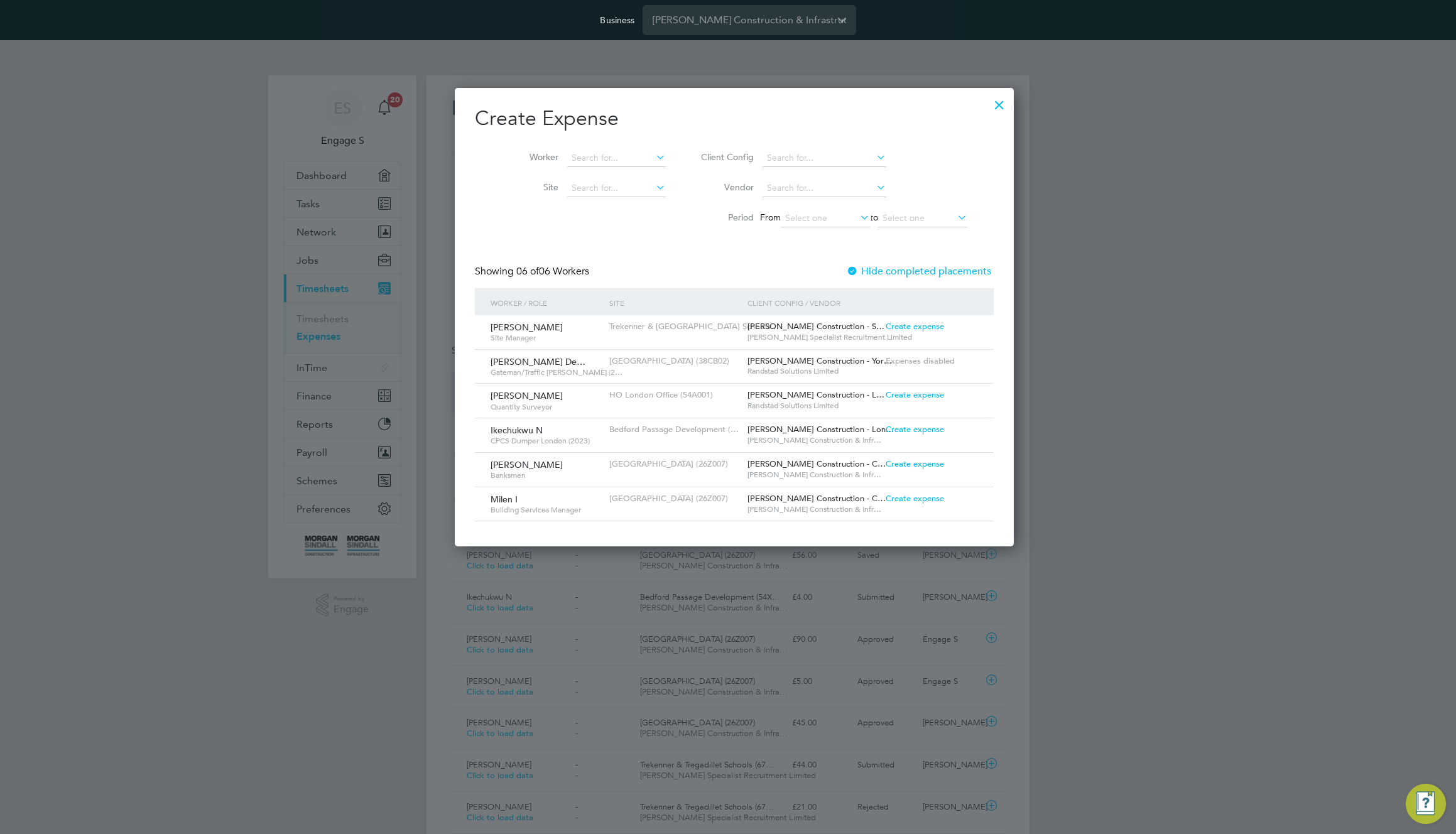
click at [905, 382] on div "Ronaldo Luís Nazário De… Gateman/Traffic Marshall (2… Callerton Academy (38CB02…" at bounding box center [734, 366] width 519 height 35
click at [904, 396] on span "Create expense" at bounding box center [914, 395] width 58 height 10
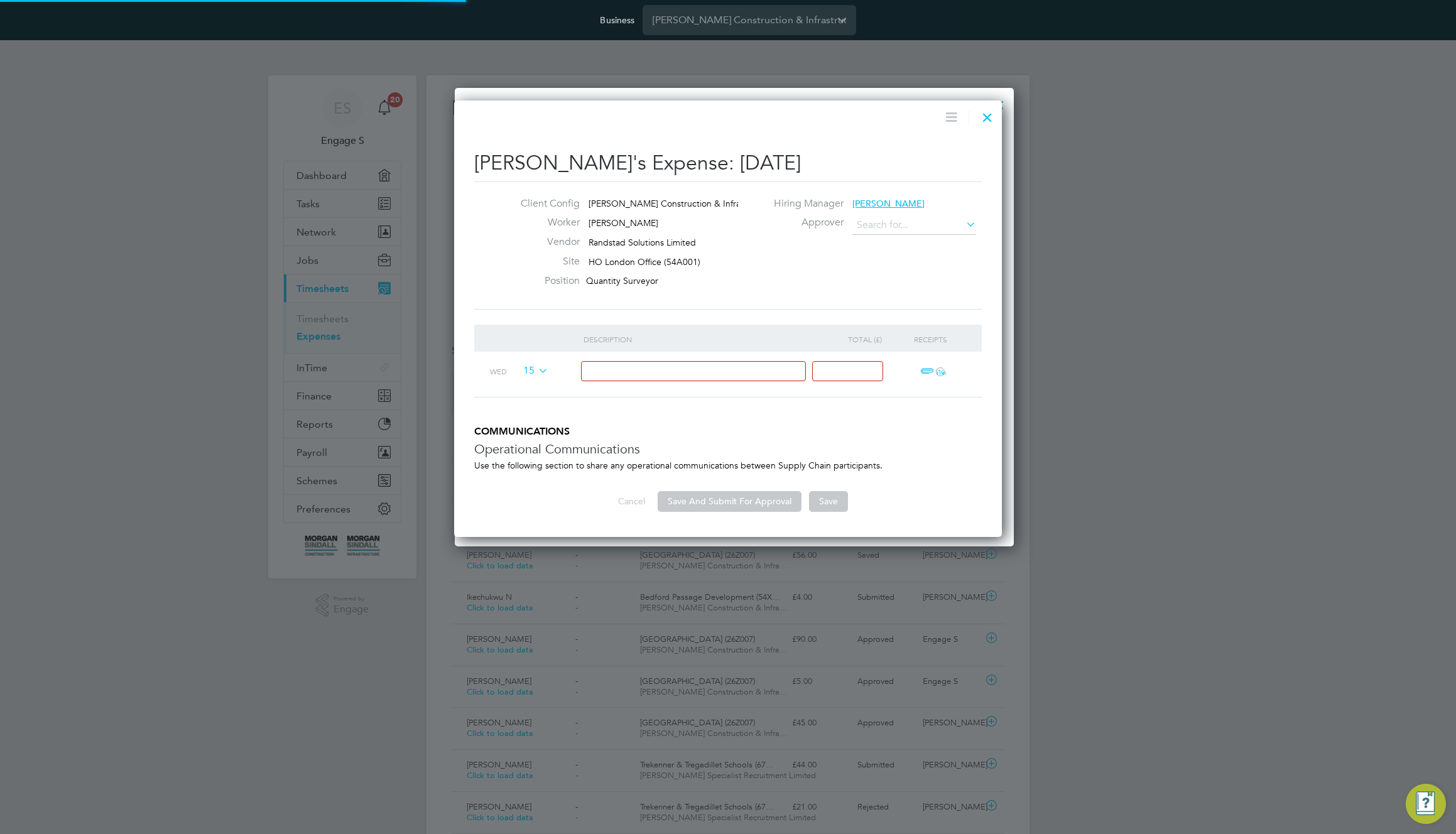
type input "Pierre H"
click at [710, 368] on input at bounding box center [694, 371] width 226 height 21
type input "tt"
click at [858, 369] on input at bounding box center [848, 371] width 71 height 21
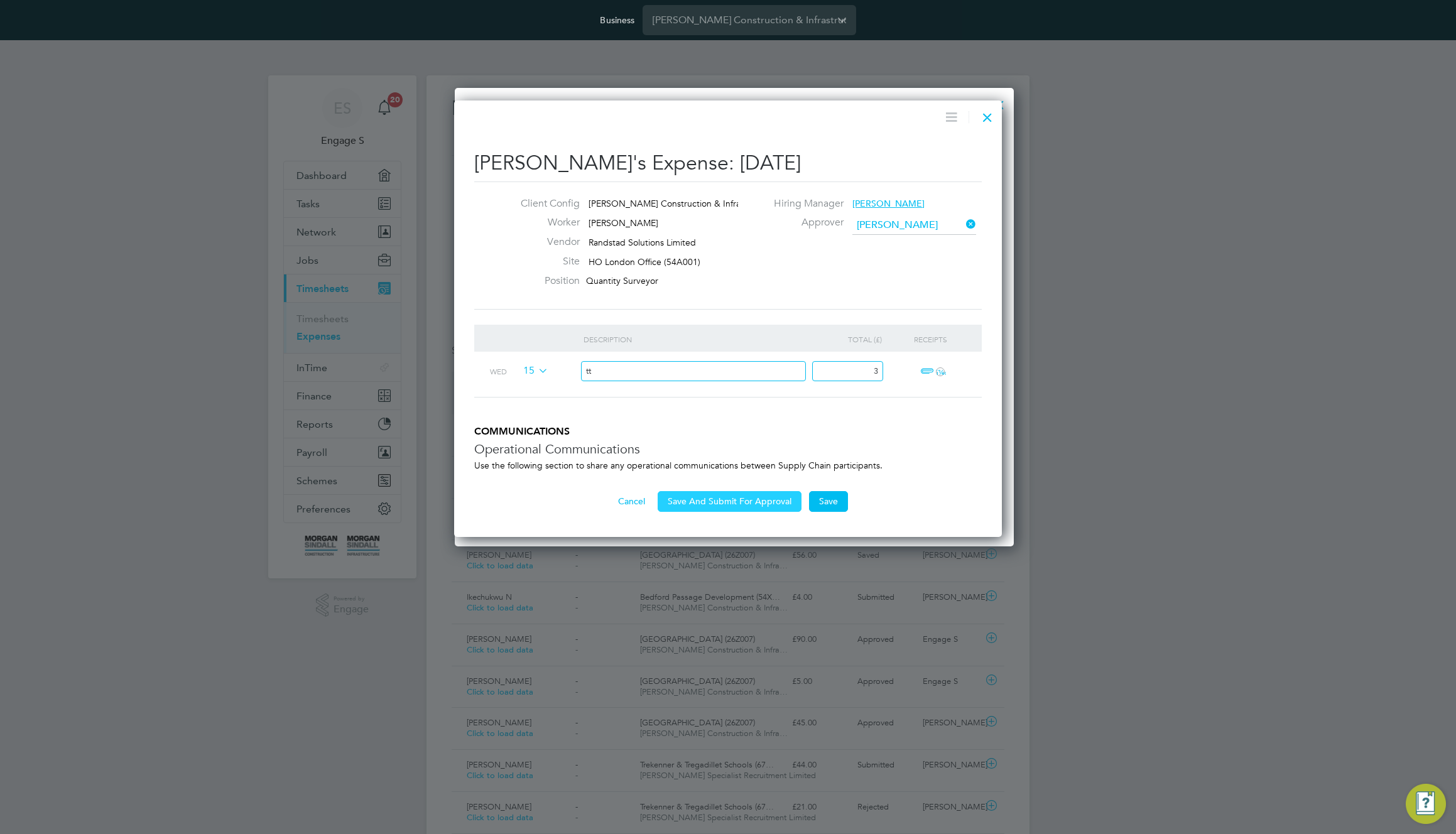
type input "3"
click at [751, 504] on button "Save And Submit For Approval" at bounding box center [729, 501] width 144 height 20
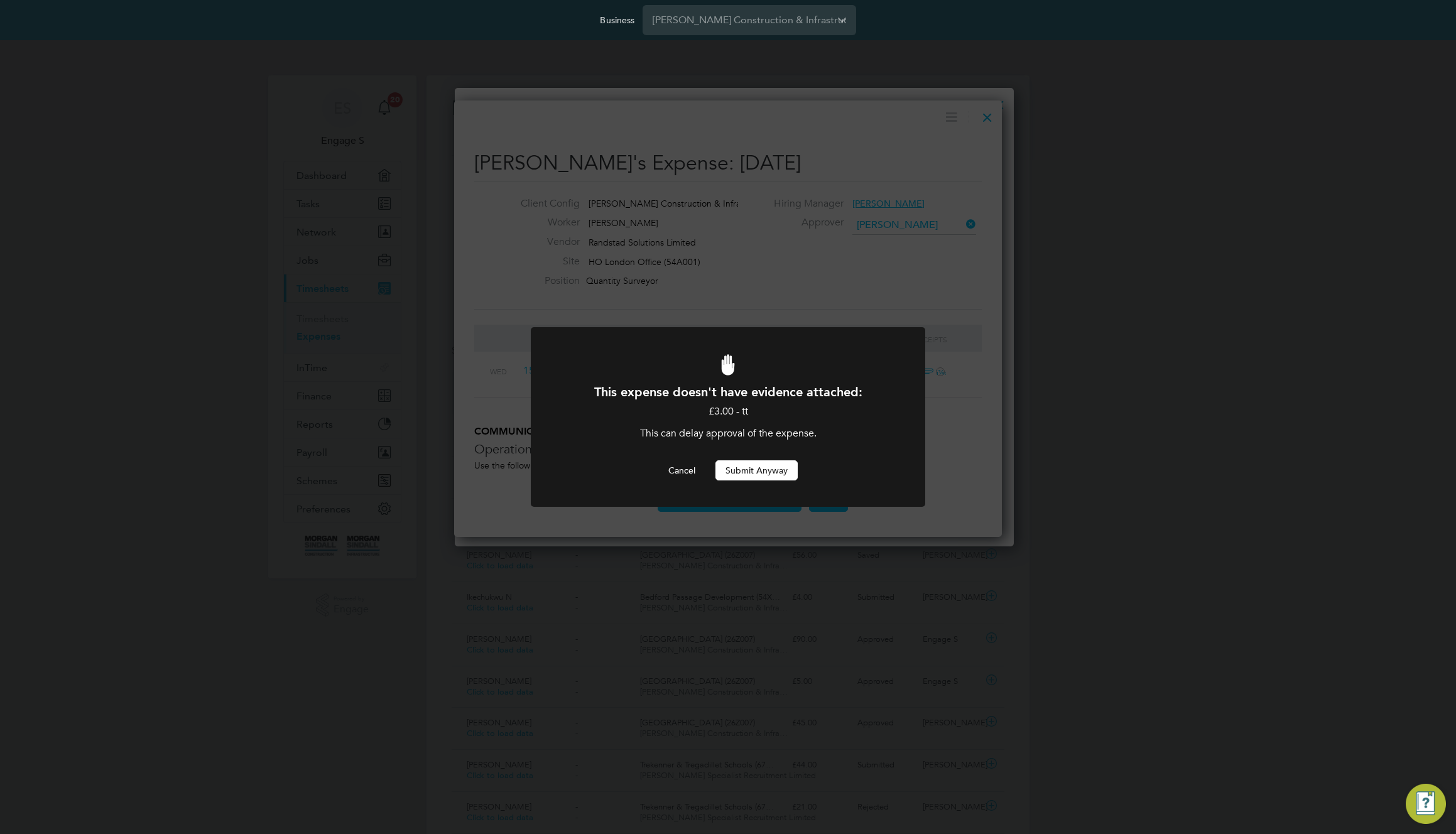
click at [767, 462] on button "Submit Anyway" at bounding box center [756, 470] width 83 height 20
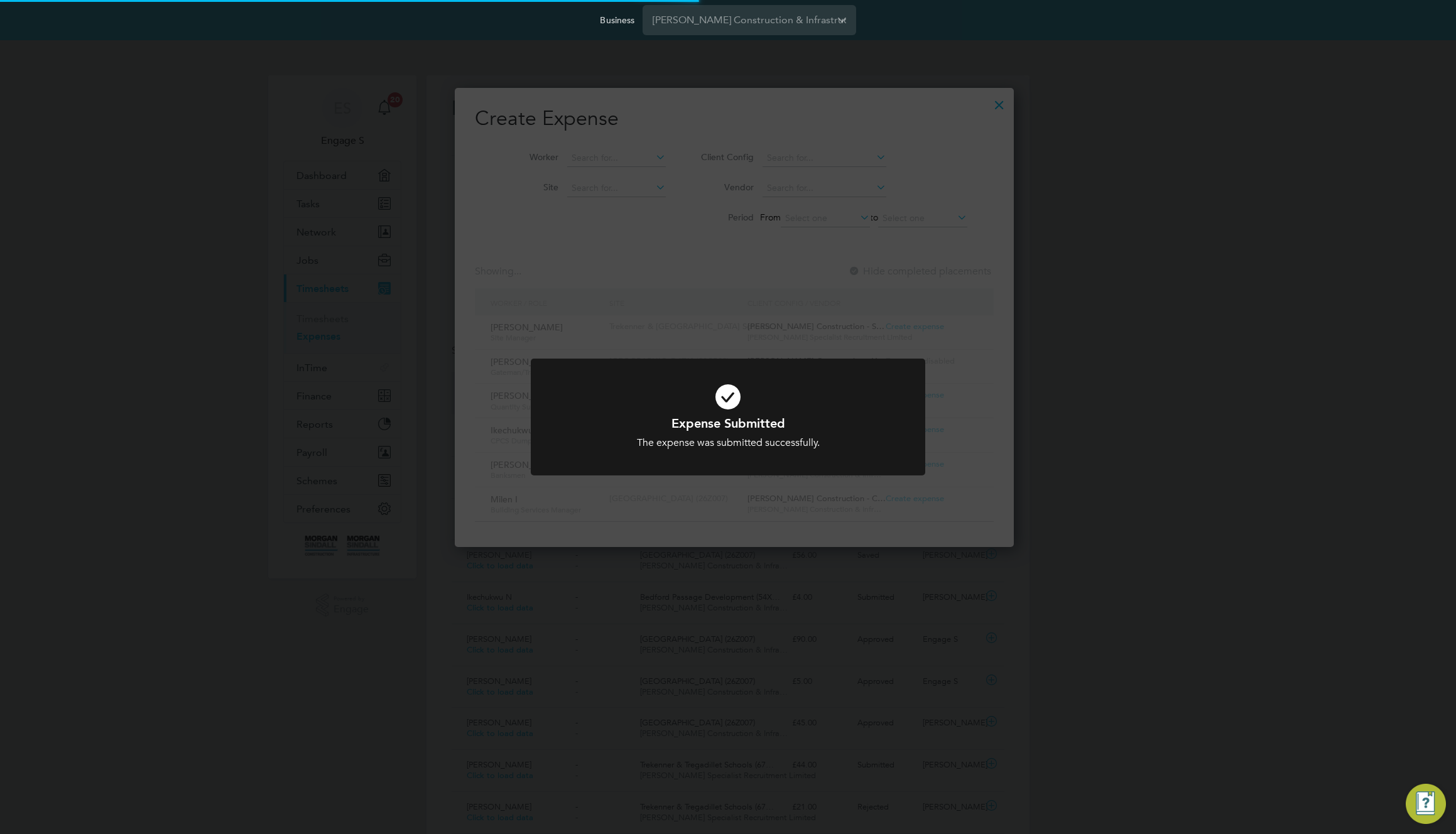
click at [944, 115] on div "Expense Submitted The expense was submitted successfully. Cancel Okay" at bounding box center [728, 417] width 1456 height 834
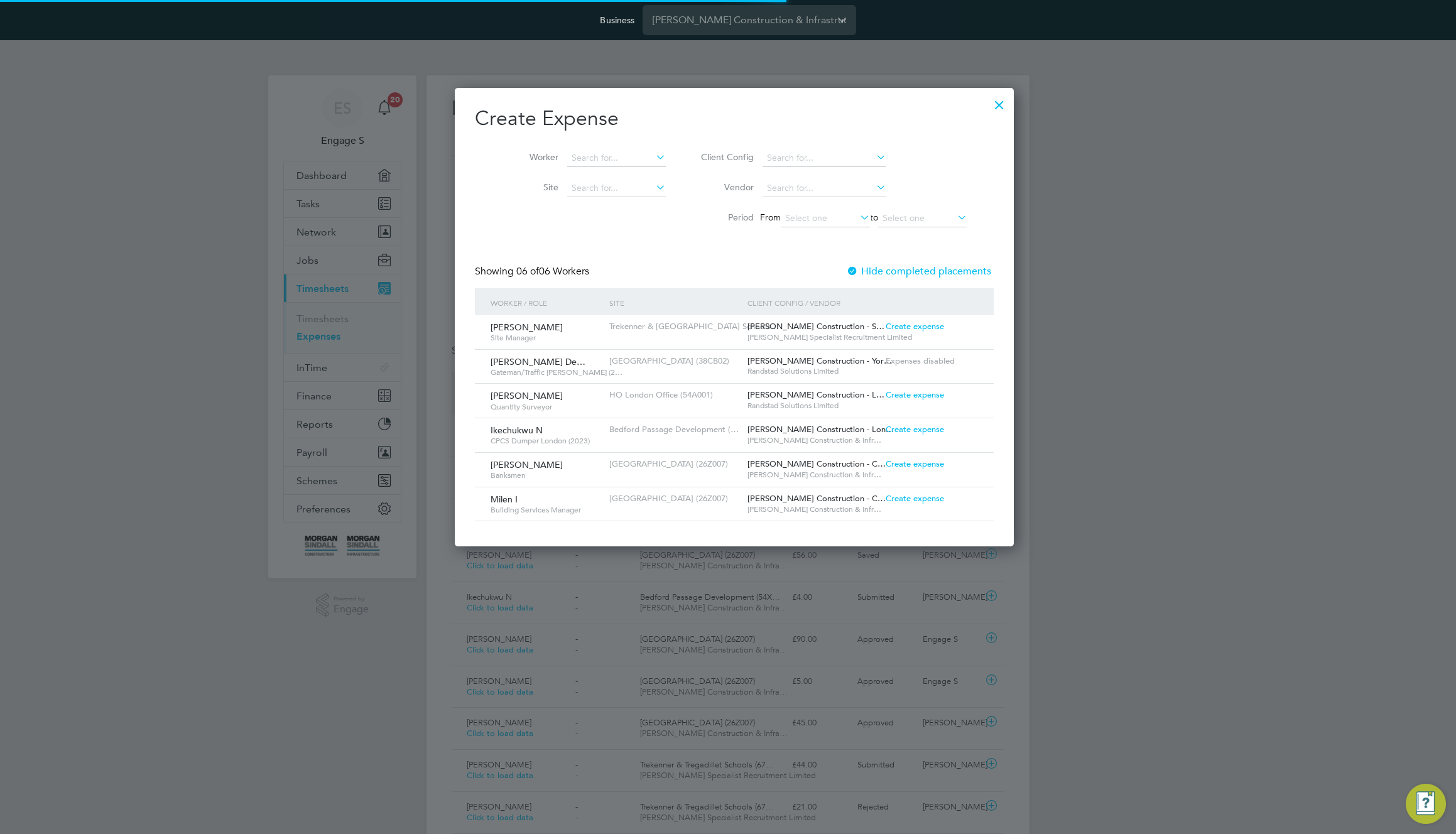
click at [989, 107] on div at bounding box center [999, 102] width 23 height 23
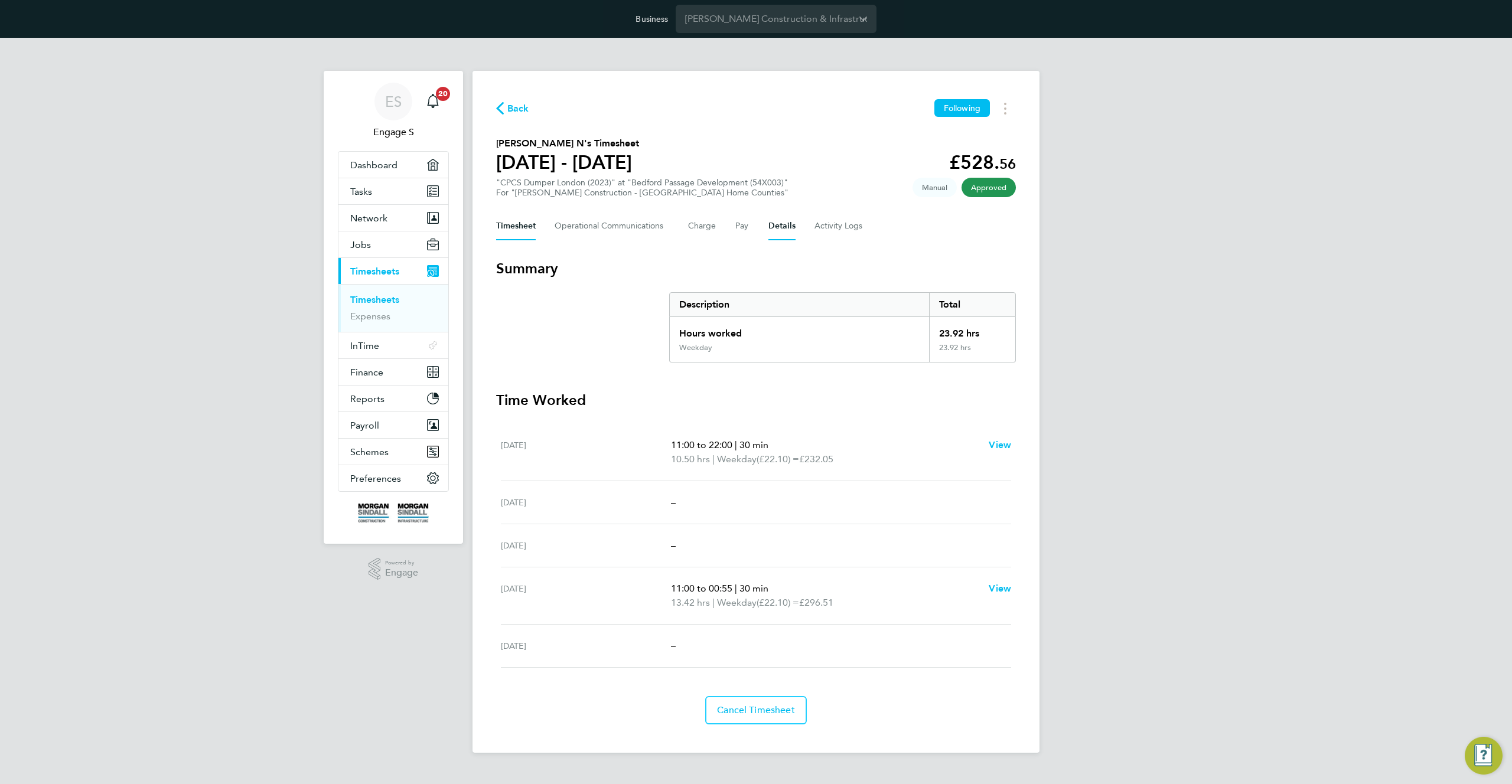
click at [784, 222] on button "Details" at bounding box center [781, 226] width 27 height 28
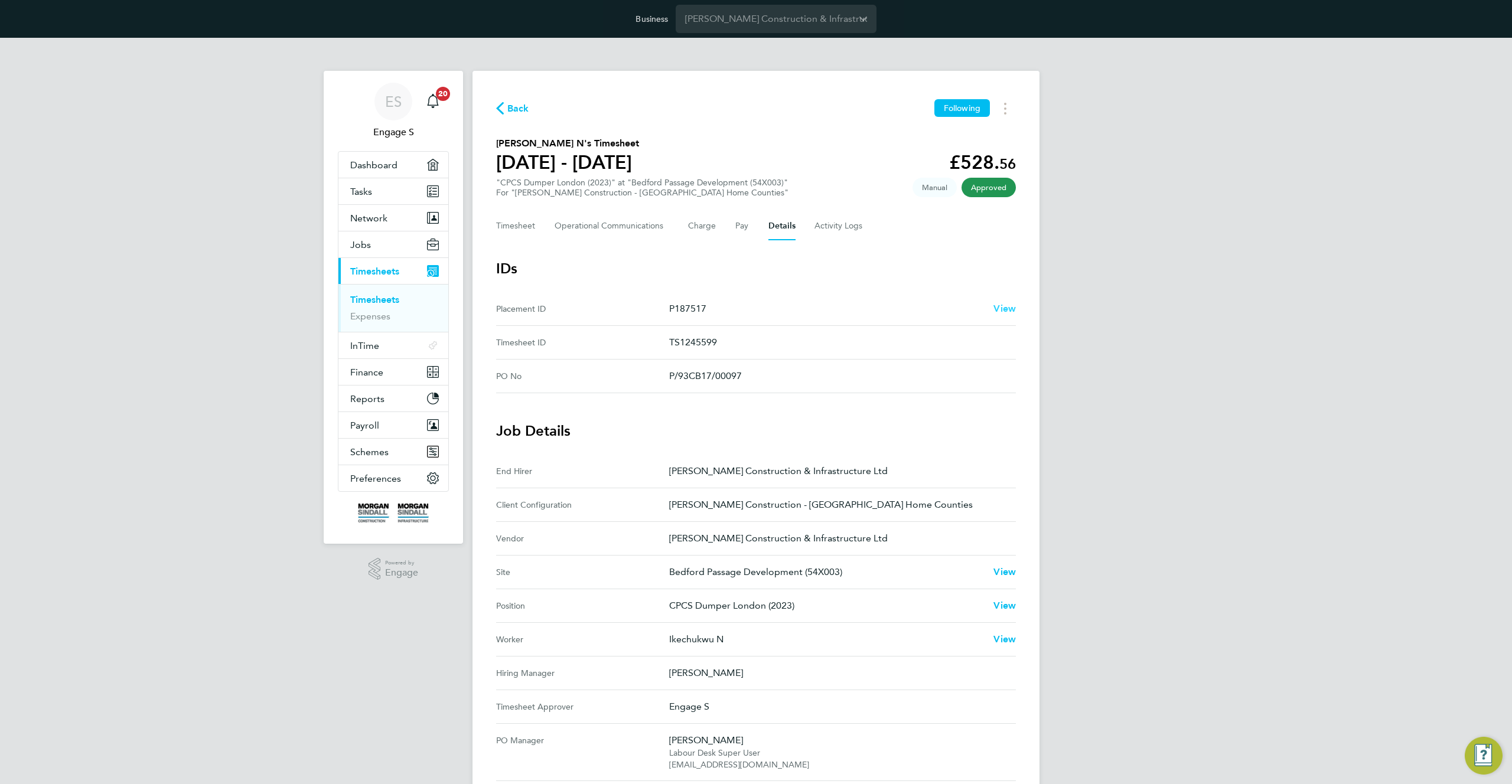
click at [1006, 312] on span "View" at bounding box center [1005, 309] width 22 height 11
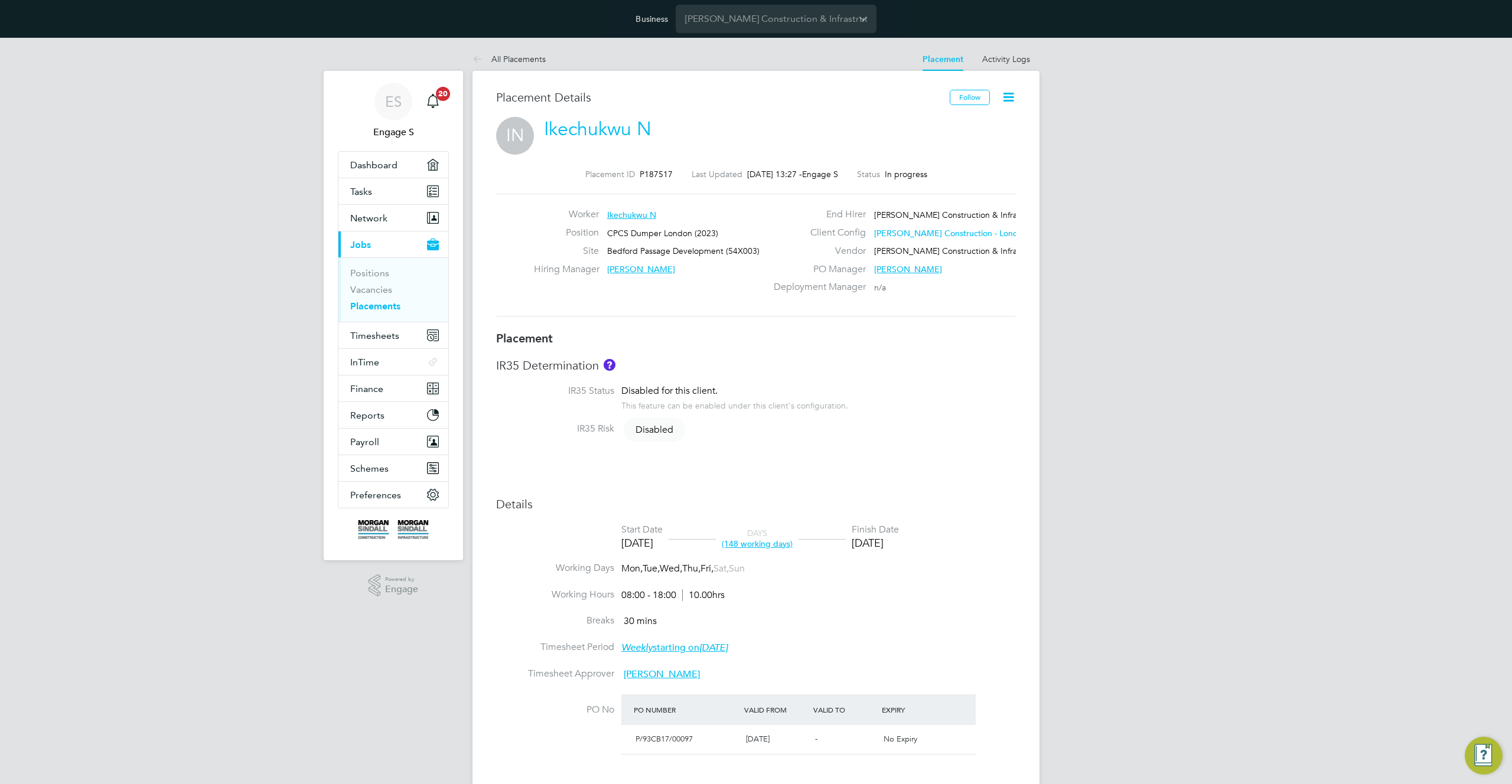
click at [1011, 94] on icon at bounding box center [1008, 96] width 15 height 15
click at [958, 125] on li "Edit Placement e" at bounding box center [952, 126] width 121 height 17
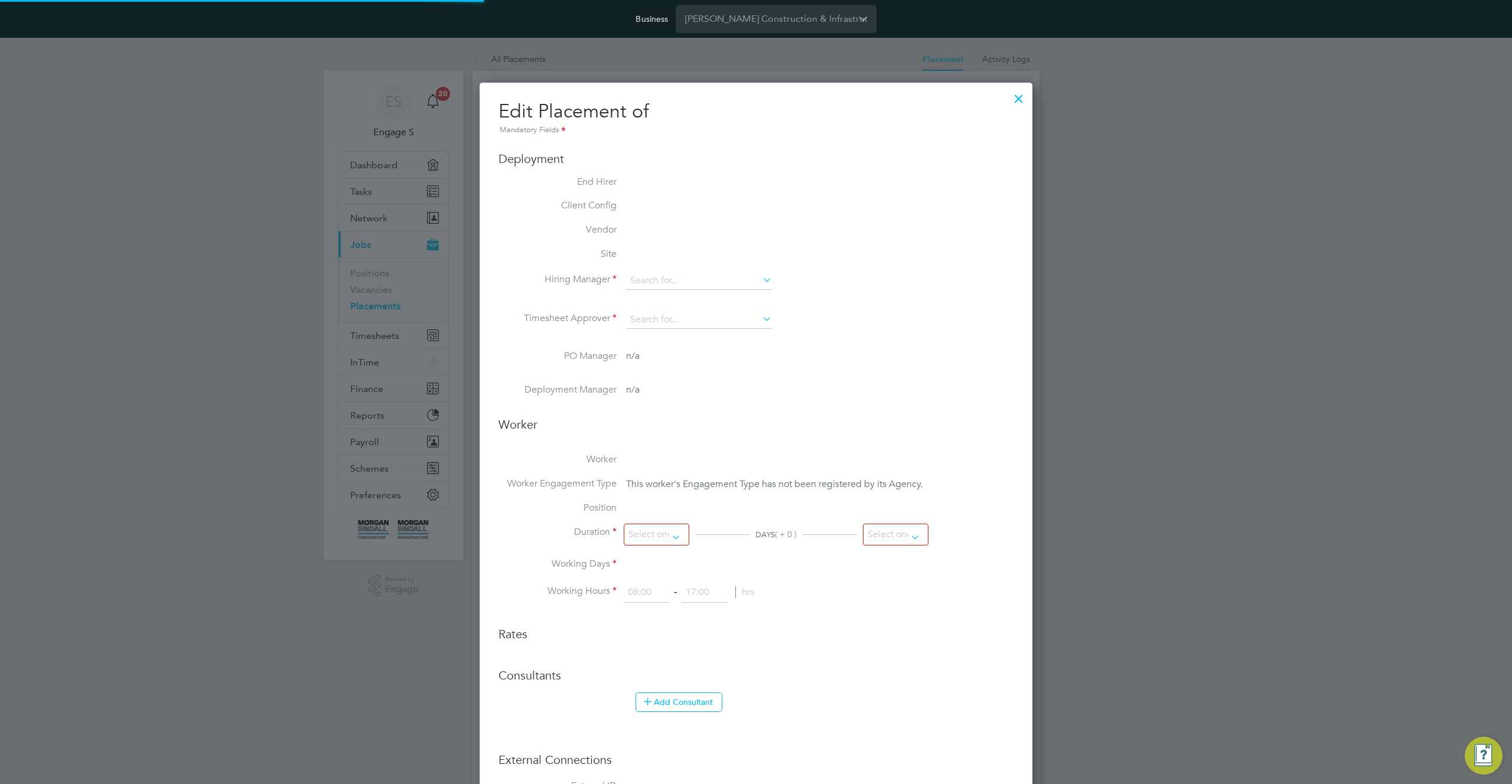
type input "Adam G"
type input "Adrian A"
type input "09 Jun 2025"
type input "31 Dec 2025"
type input "08:00"
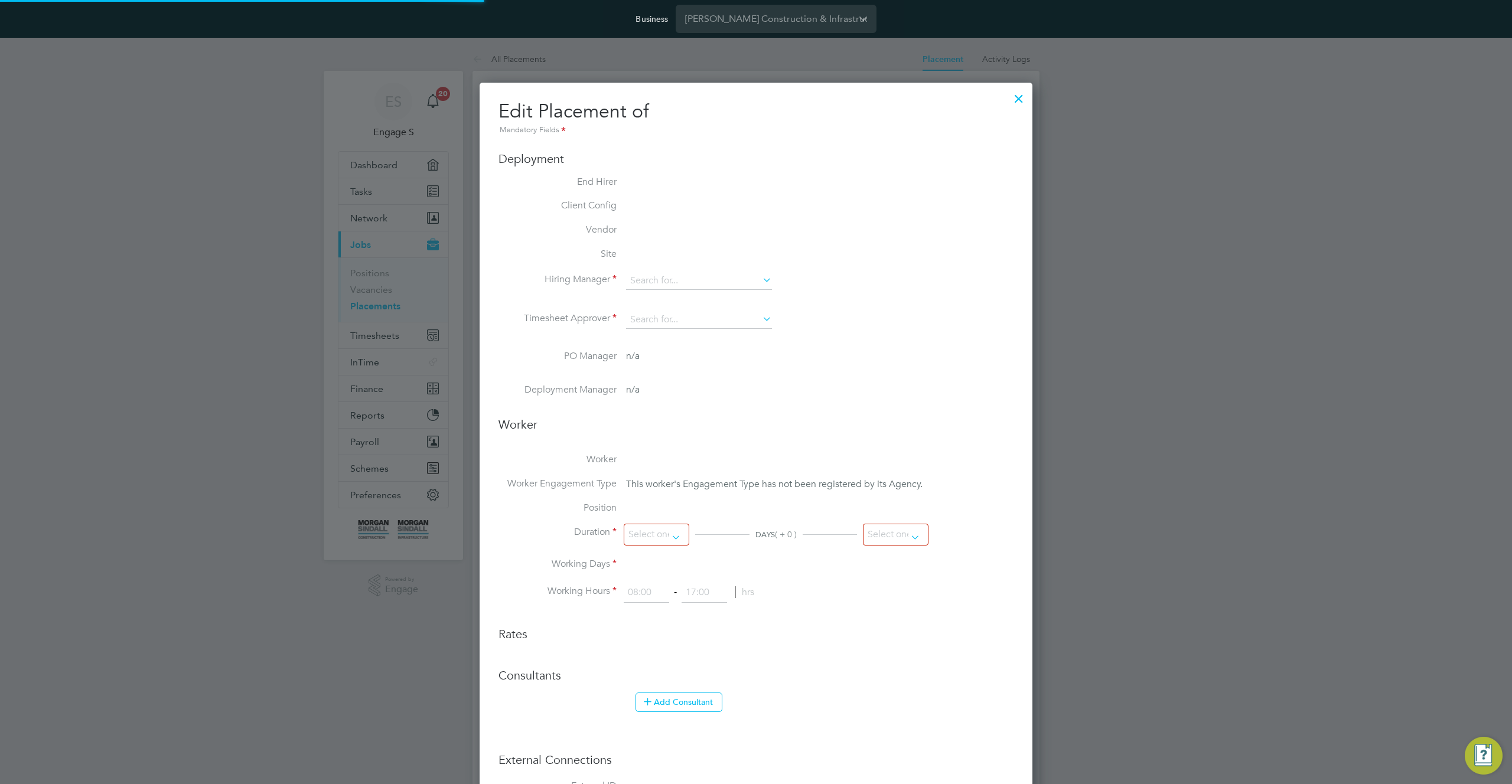
type input "18:00"
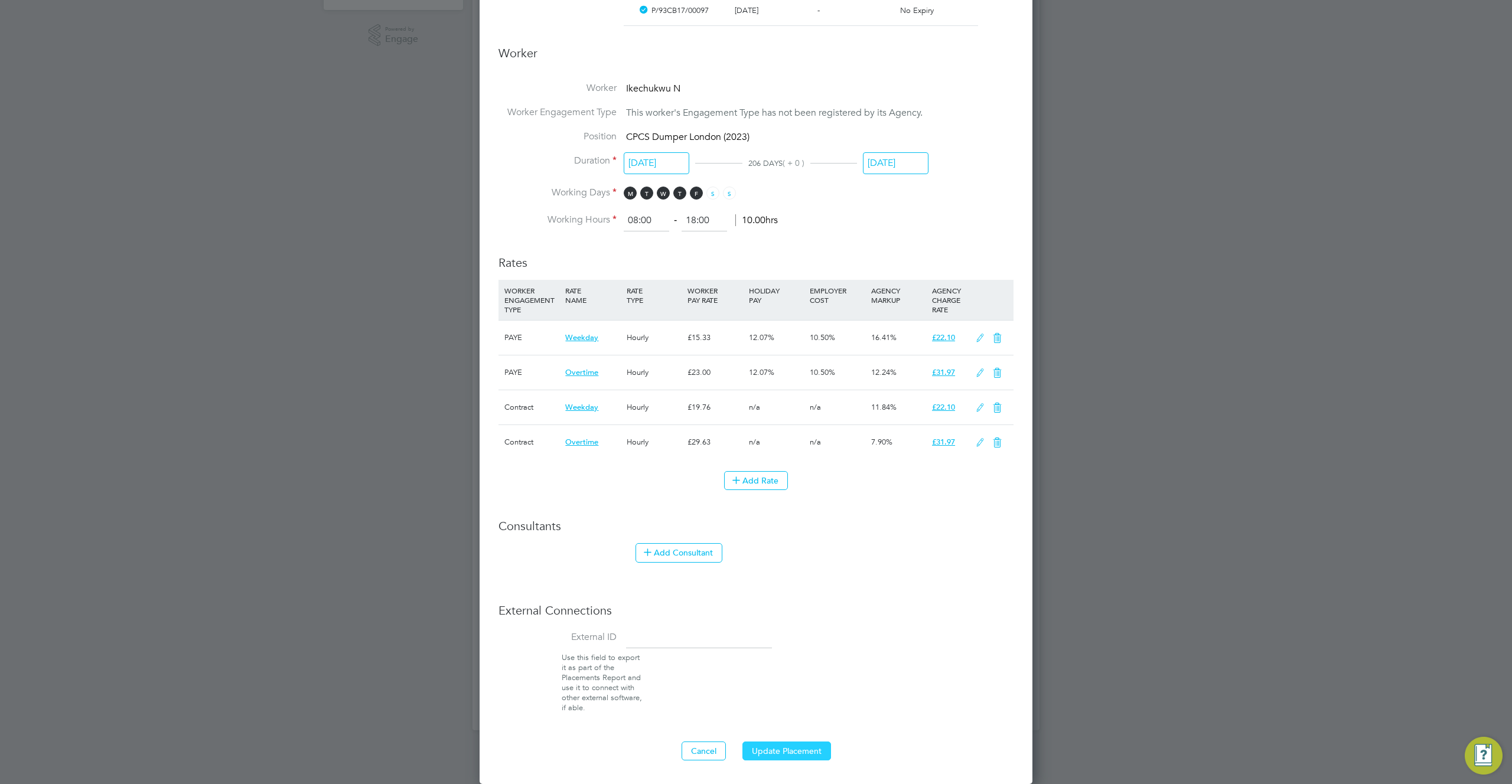
click at [794, 745] on button "Update Placement" at bounding box center [787, 751] width 89 height 19
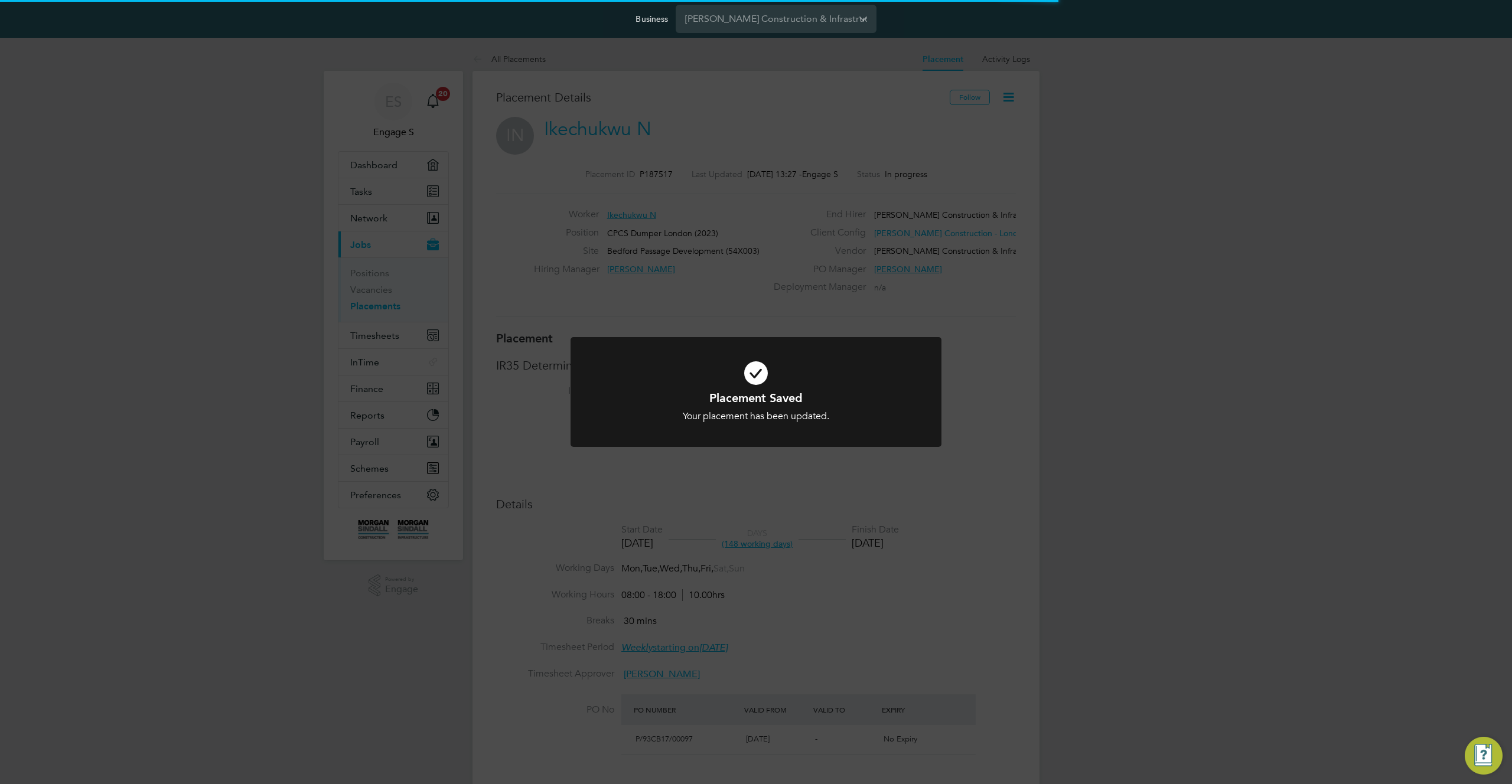
click at [974, 293] on div "Placement Saved Your placement has been updated. Cancel Okay" at bounding box center [756, 392] width 1512 height 784
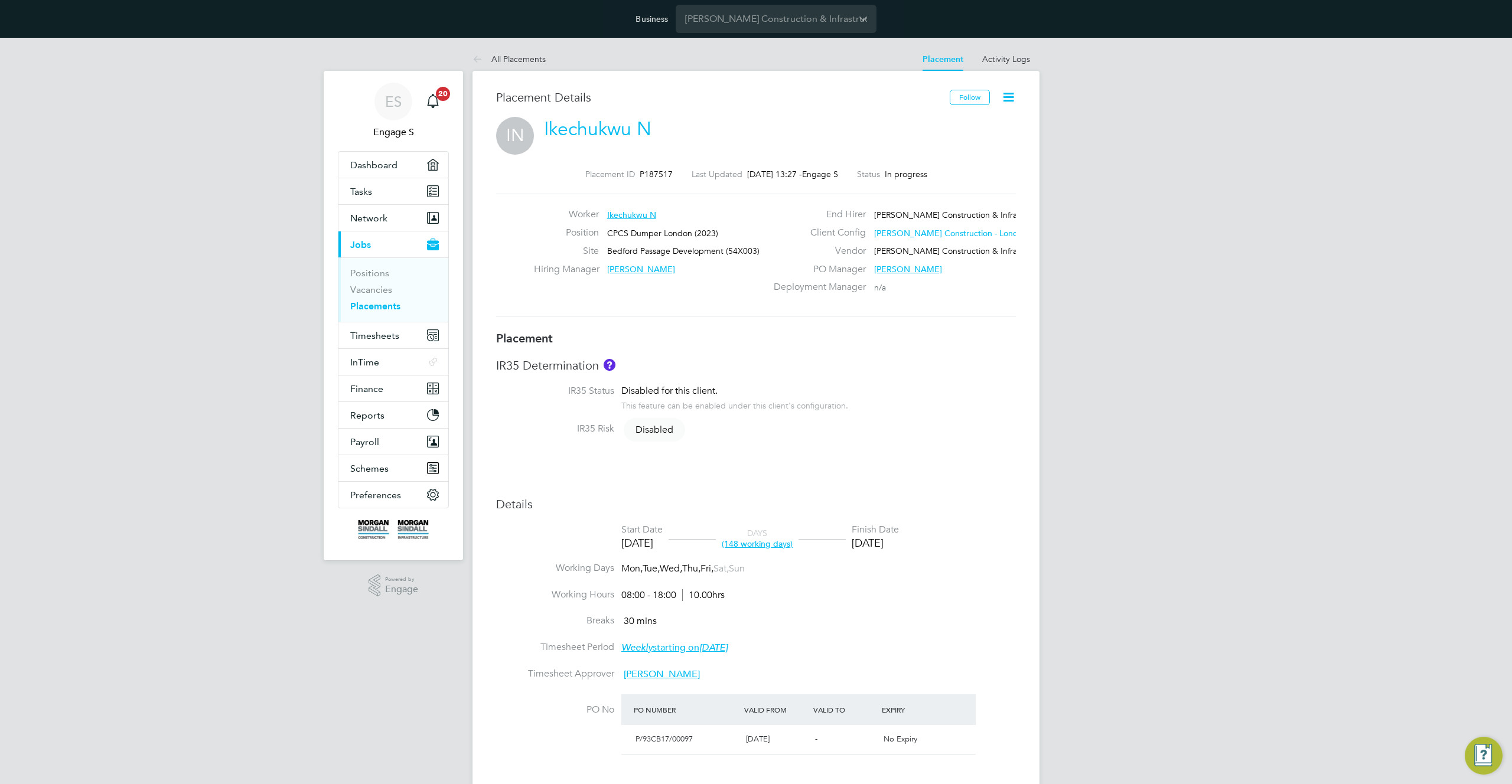
drag, startPoint x: 618, startPoint y: 169, endPoint x: 996, endPoint y: 182, distance: 378.2
click at [996, 182] on div "Placement ID P187517 Last Updated 15 Oct 2025, 13:27 - Engage S Status In progr…" at bounding box center [756, 243] width 520 height 176
drag, startPoint x: 951, startPoint y: 172, endPoint x: 615, endPoint y: 175, distance: 336.0
click at [631, 168] on div "Placement ID P187517 Last Updated 15 Oct 2025, 13:27 - Engage S Status In progr…" at bounding box center [756, 243] width 520 height 176
click at [789, 283] on label "Deployment Manager" at bounding box center [816, 287] width 99 height 12
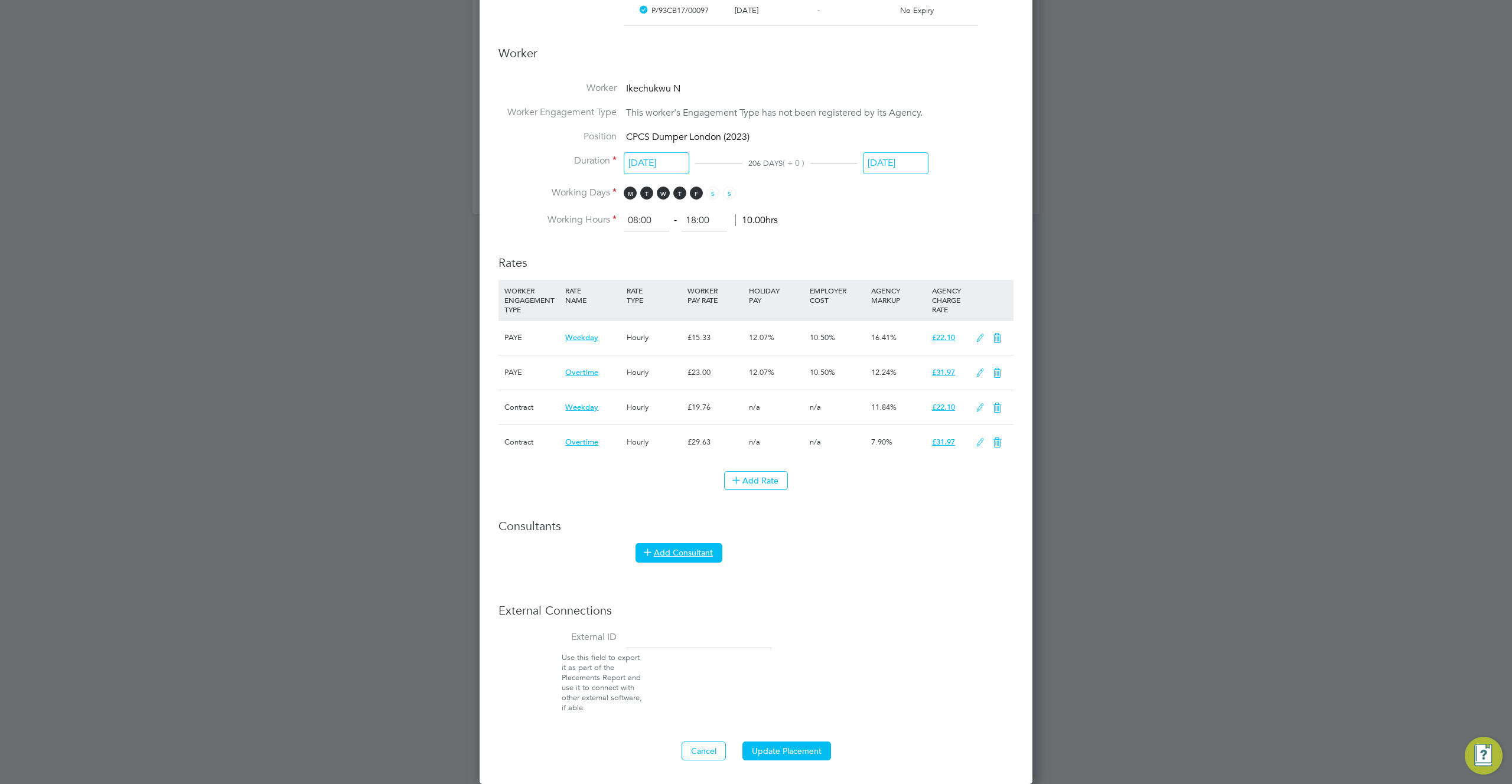
click at [688, 552] on button "Add Consultant" at bounding box center [679, 552] width 87 height 19
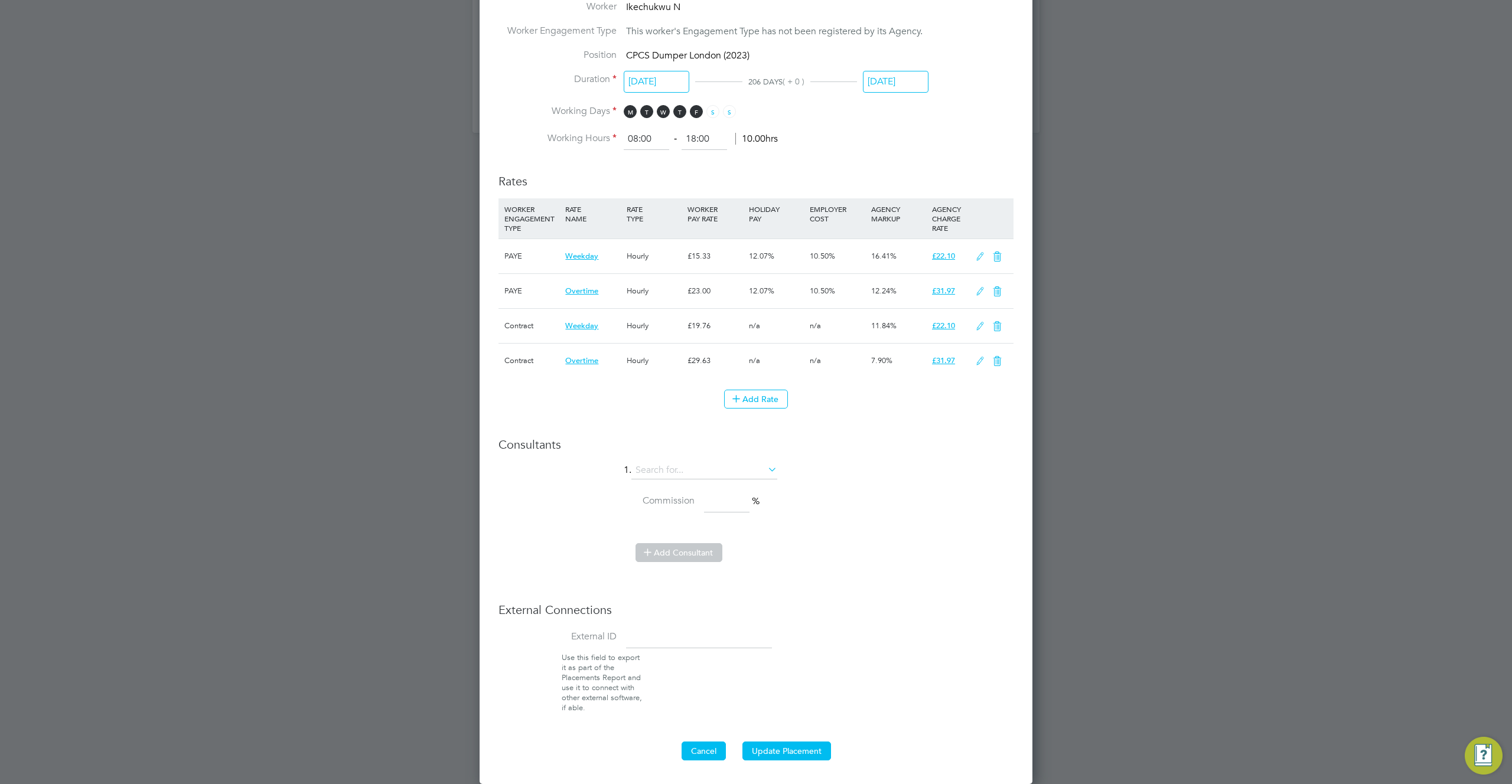
click at [701, 751] on button "Cancel" at bounding box center [704, 751] width 44 height 19
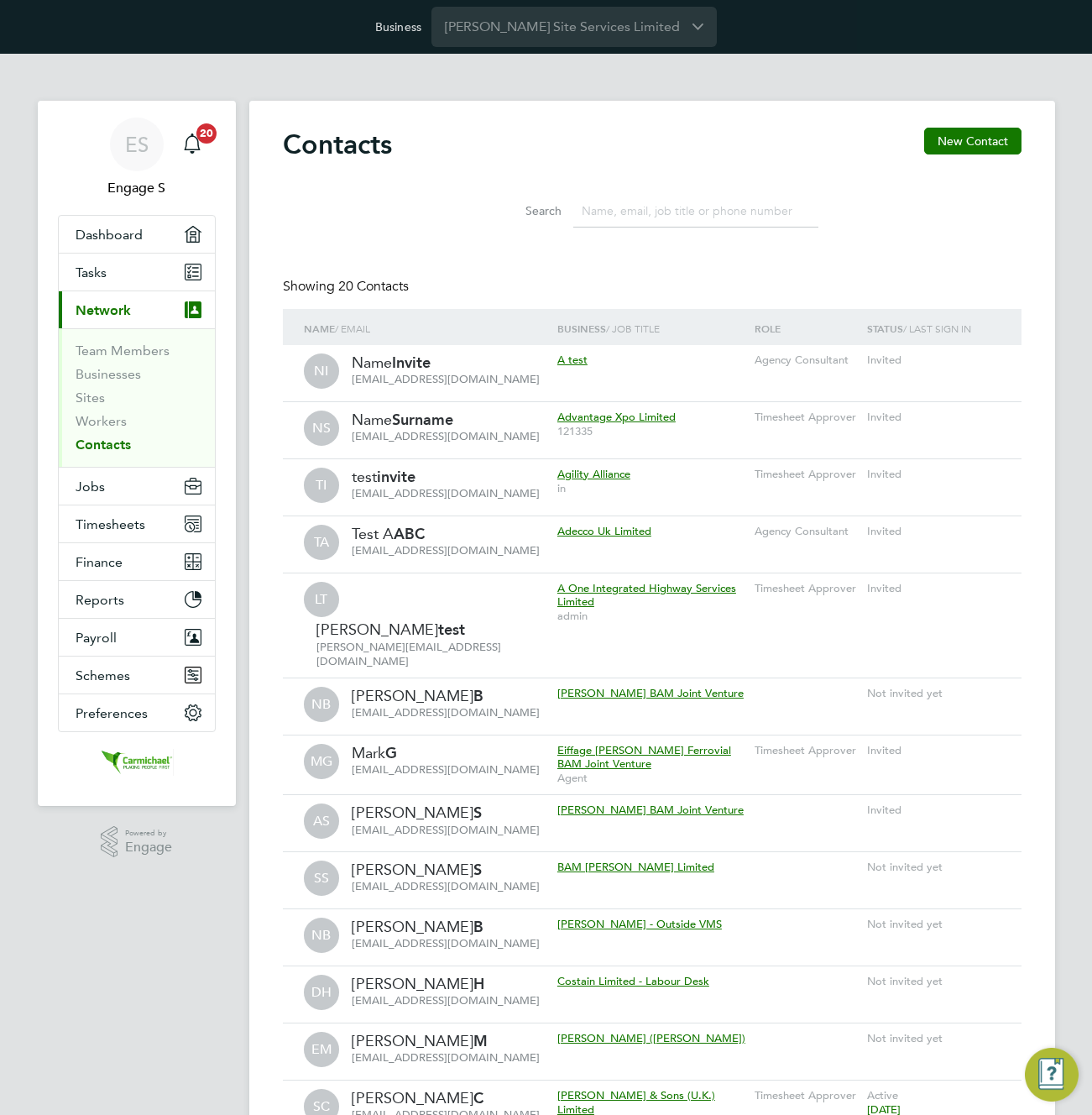
click at [562, 247] on div "Contacts New Contact Search Showing 20 Contacts Name / Email Business / Job Tit…" at bounding box center [652, 852] width 739 height 1449
click at [86, 489] on span "Jobs" at bounding box center [91, 486] width 30 height 16
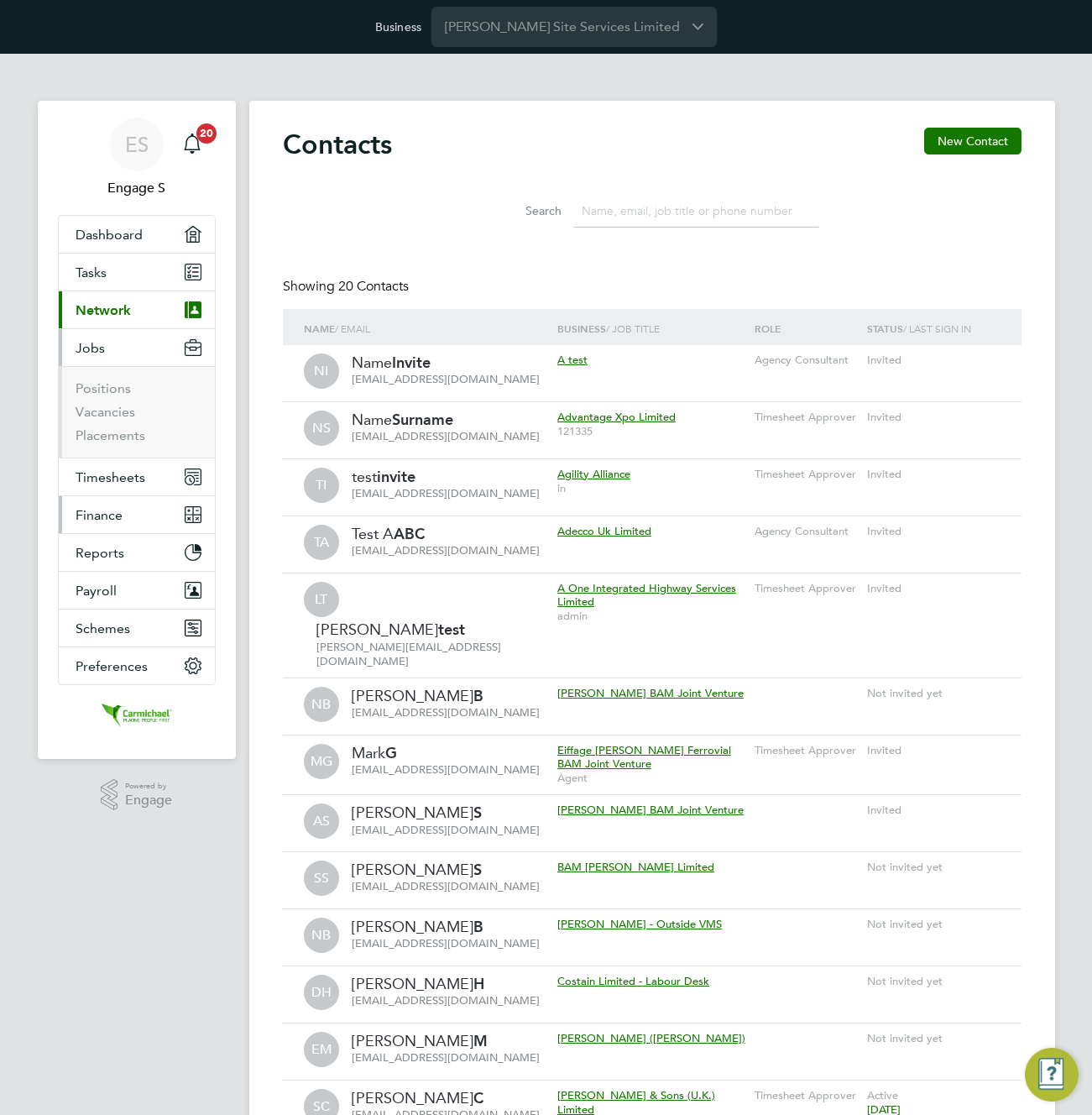
click at [109, 518] on span "Finance" at bounding box center [100, 515] width 47 height 16
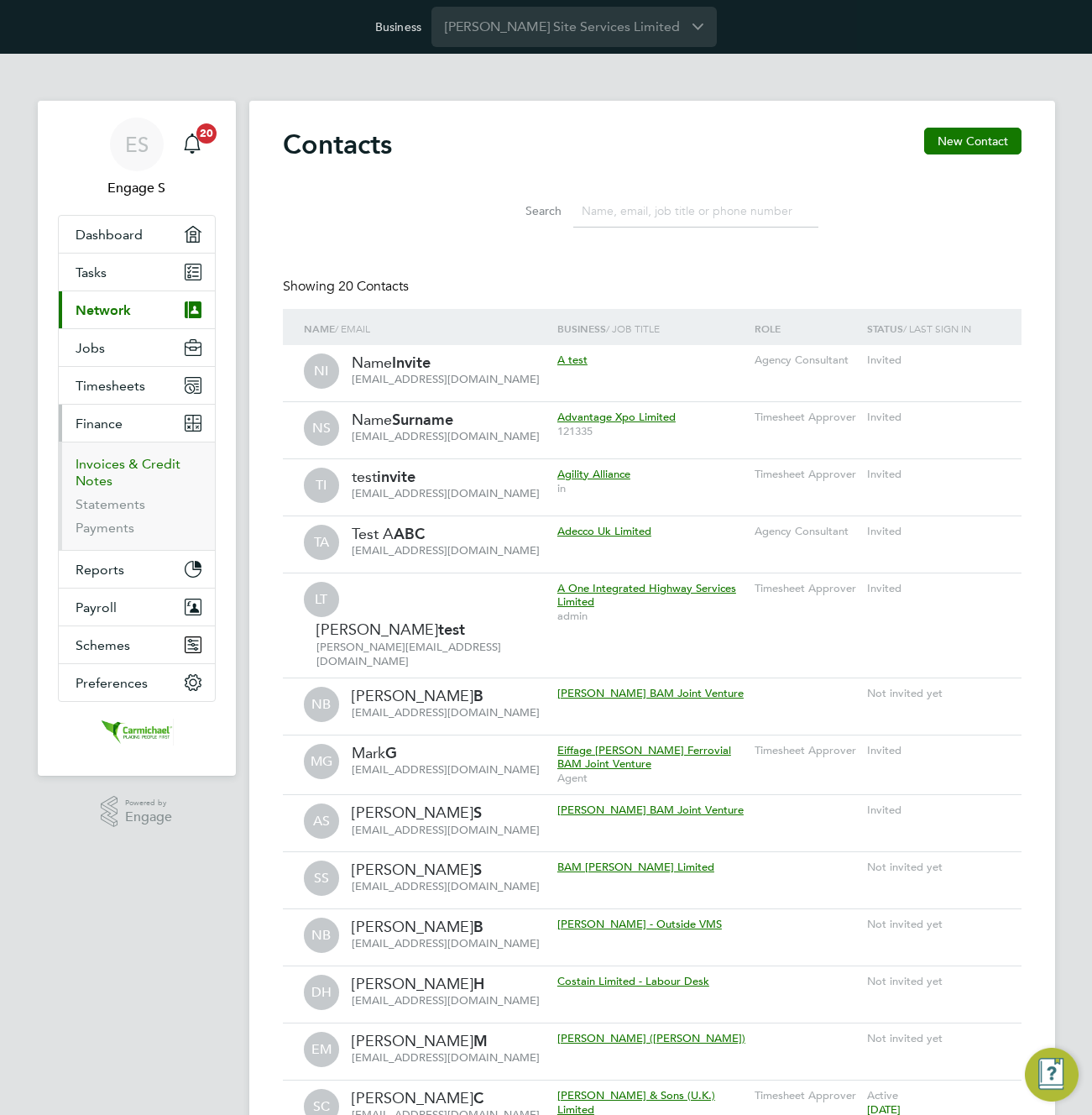
click at [95, 461] on link "Invoices & Credit Notes" at bounding box center [128, 472] width 105 height 33
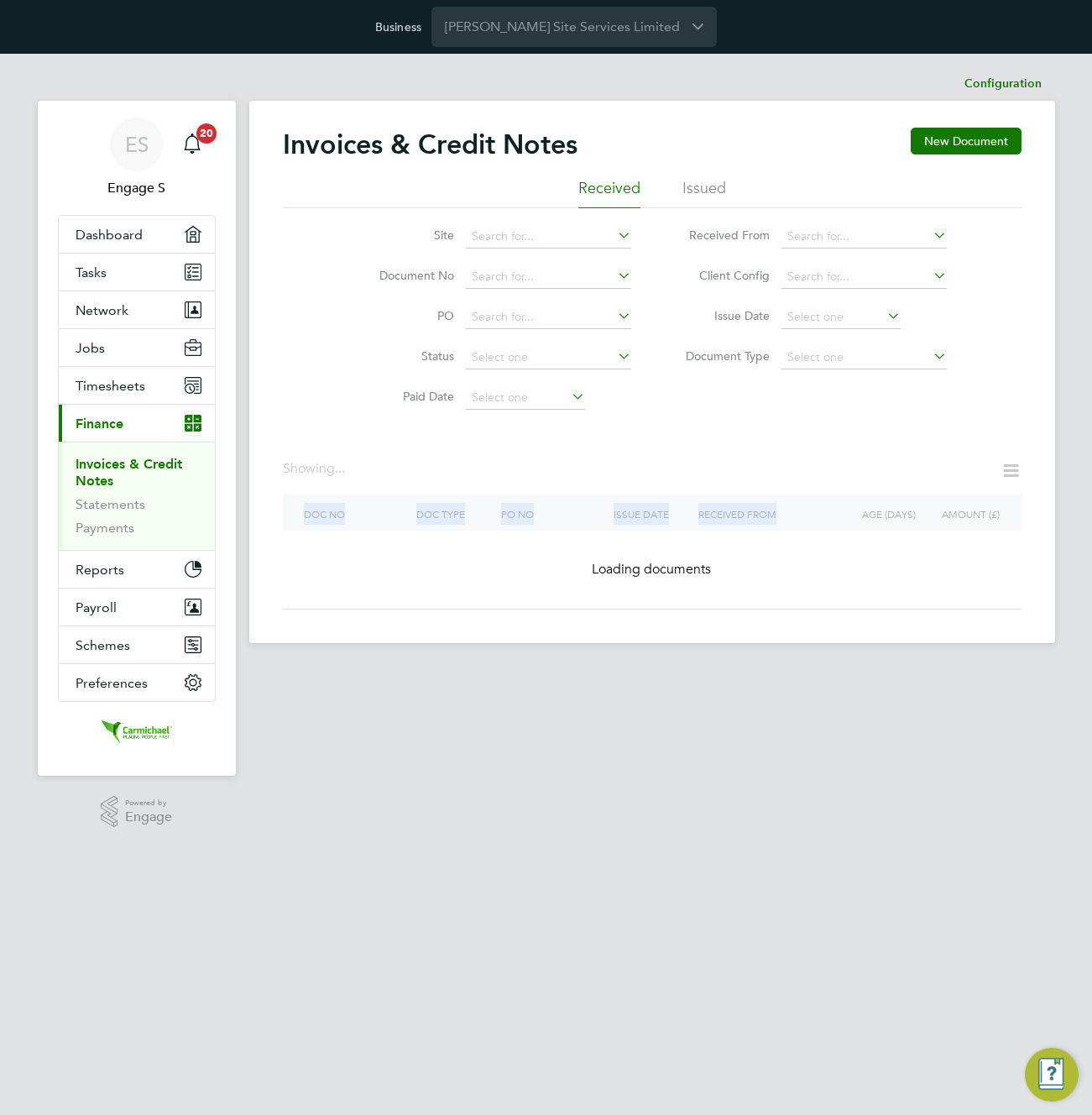
drag, startPoint x: 808, startPoint y: 505, endPoint x: 486, endPoint y: 455, distance: 325.9
click at [486, 457] on div "Invoices & Credit Notes New Document Received Issued Site Document No PO Status…" at bounding box center [652, 368] width 739 height 483
click at [849, 396] on div "Site Document No PO Status Paid Date Issued To Received From Client Config Issu…" at bounding box center [652, 313] width 739 height 210
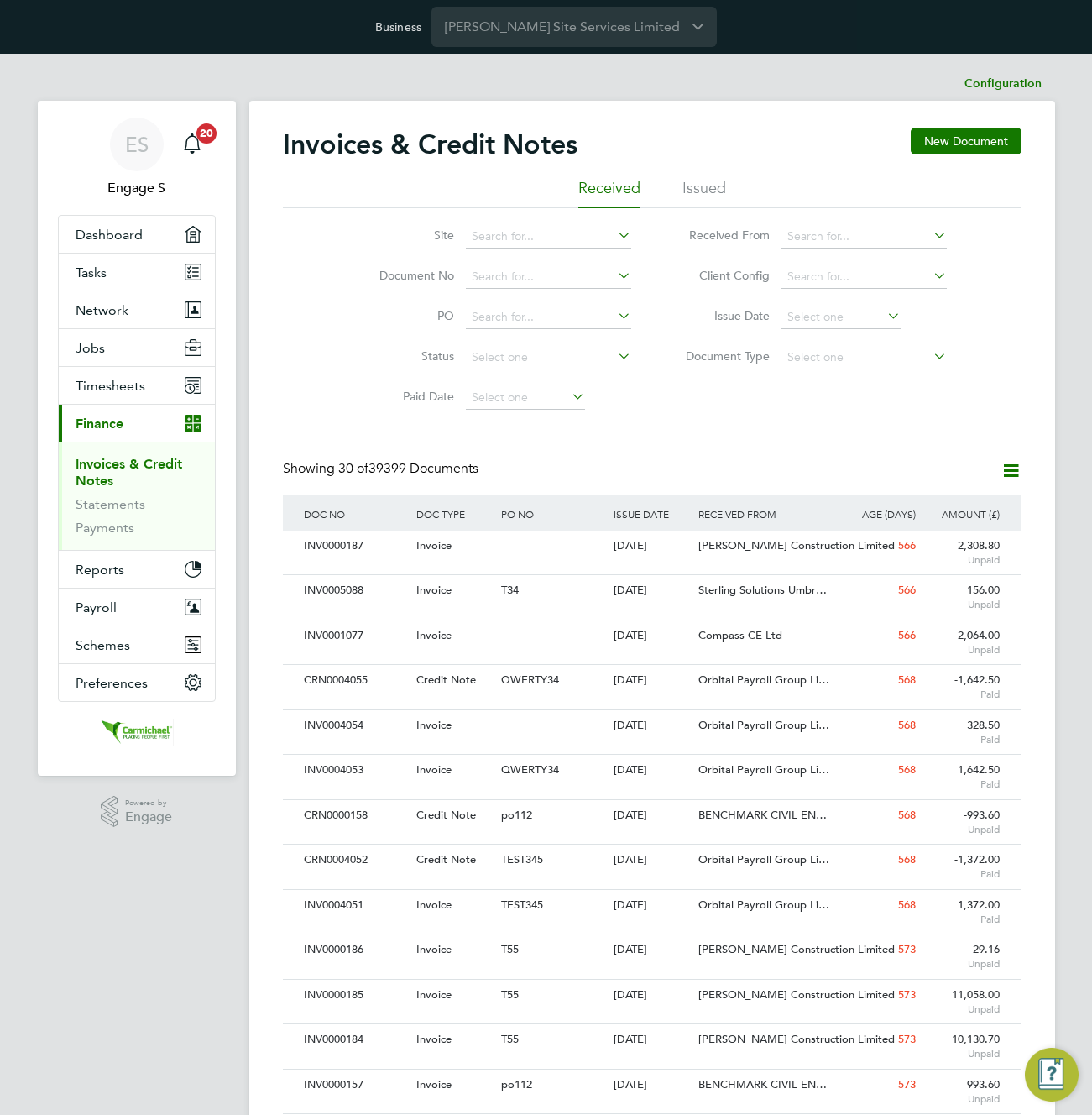
click at [1011, 470] on icon at bounding box center [1011, 470] width 21 height 21
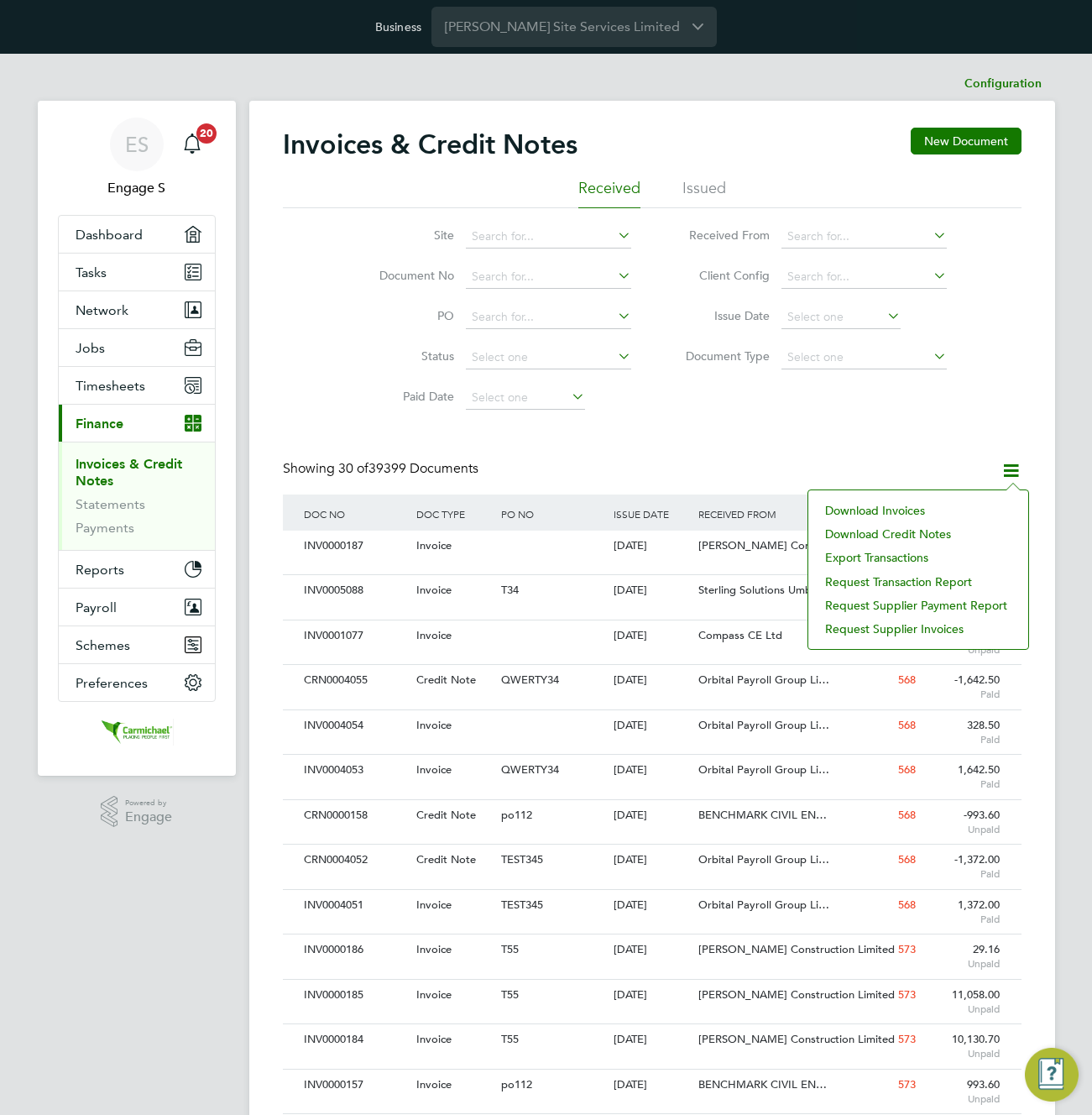
click at [876, 607] on li "Request Supplier Payment Report" at bounding box center [918, 606] width 203 height 24
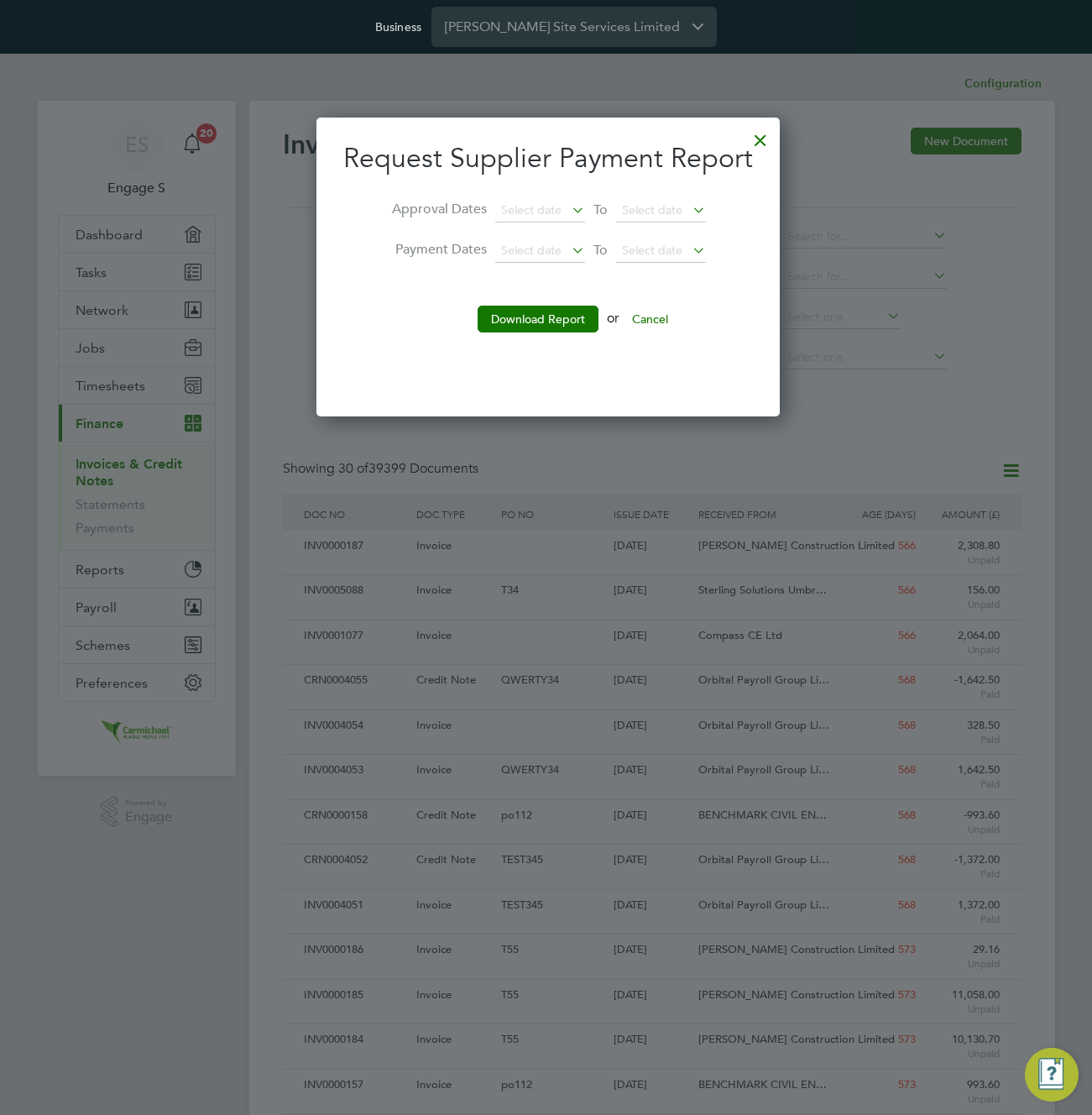
click at [568, 200] on icon at bounding box center [568, 210] width 0 height 24
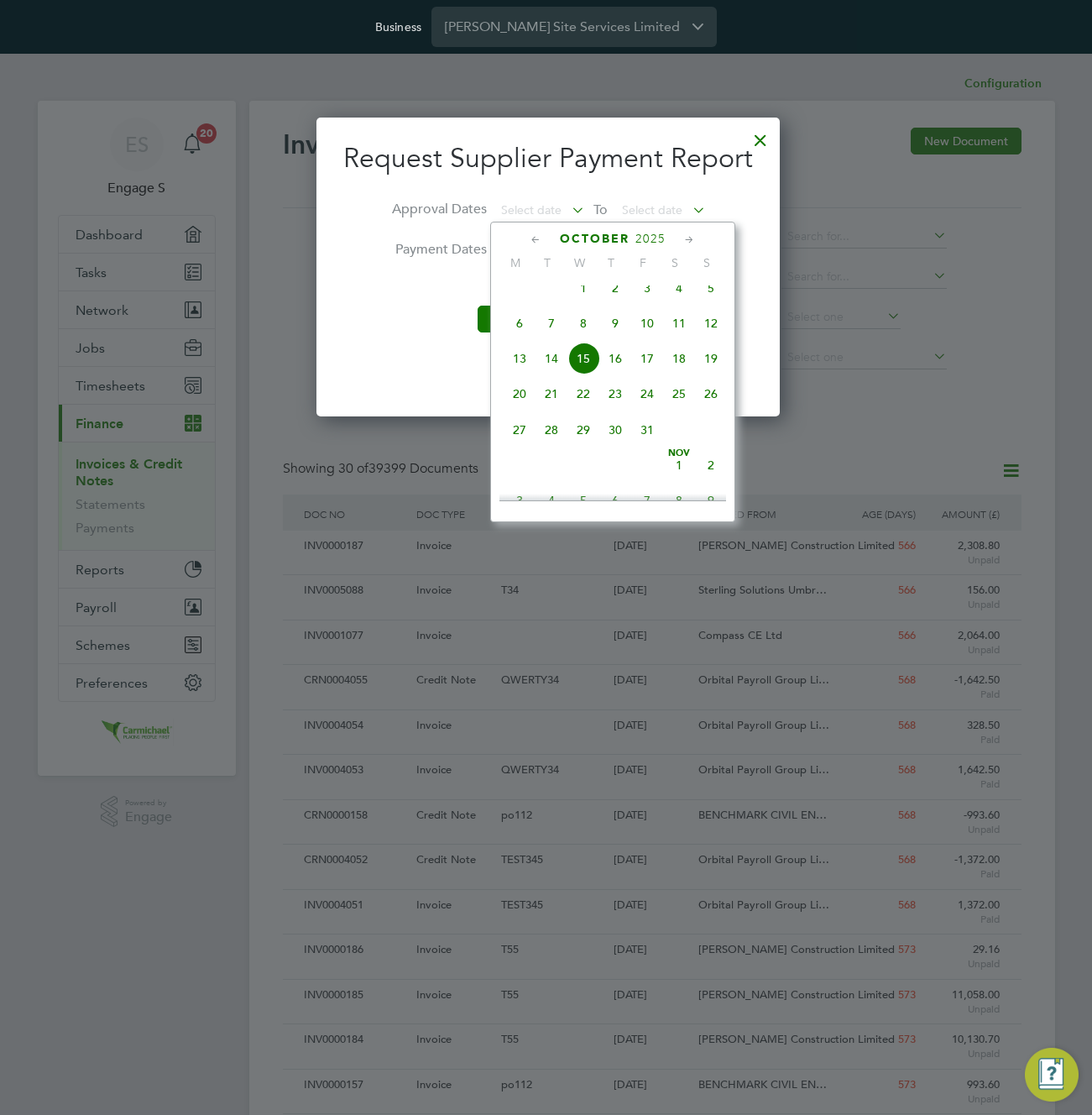
click at [577, 280] on span "Oct" at bounding box center [583, 276] width 32 height 9
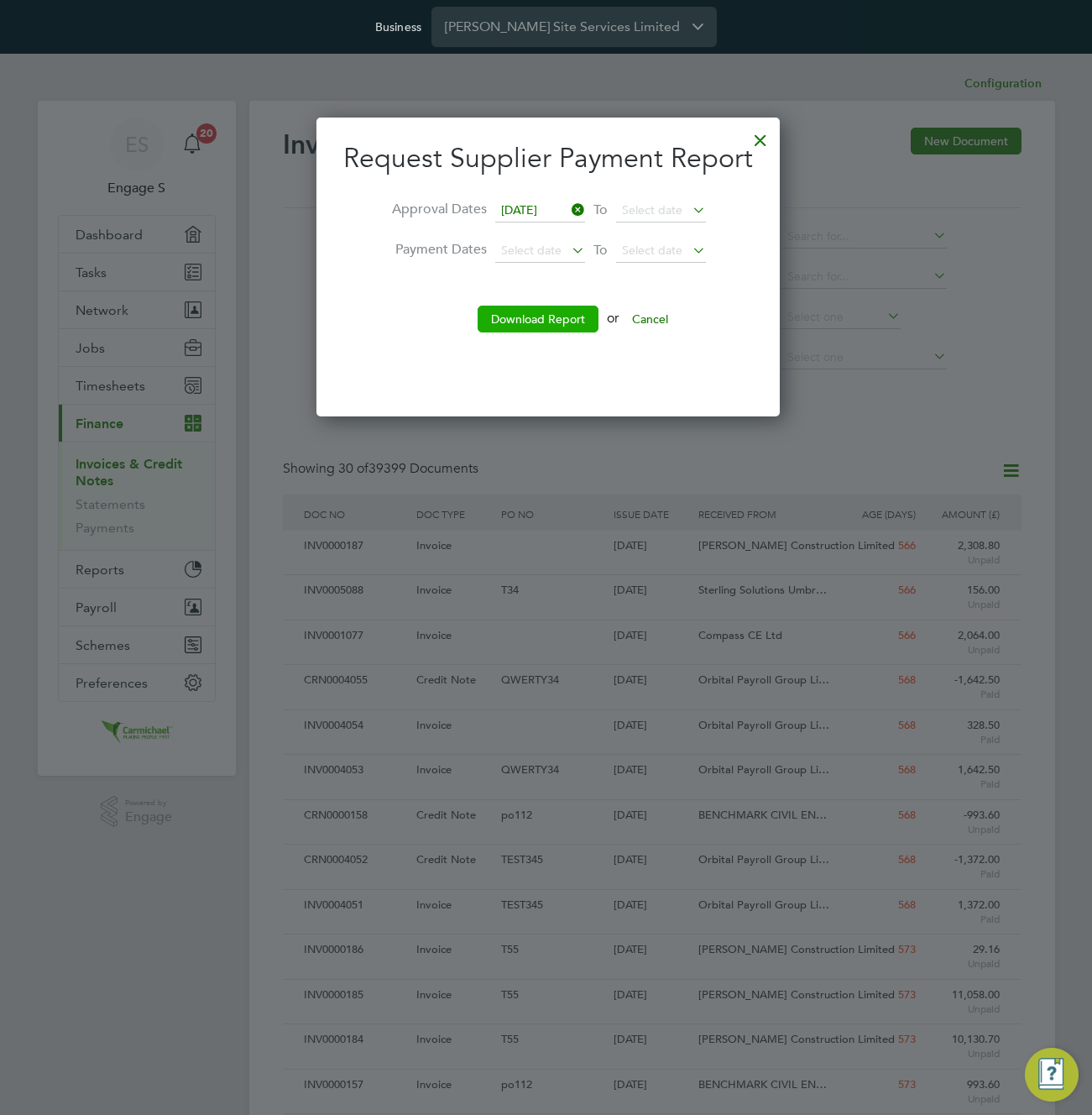
click at [549, 320] on button "Download Report" at bounding box center [538, 319] width 121 height 27
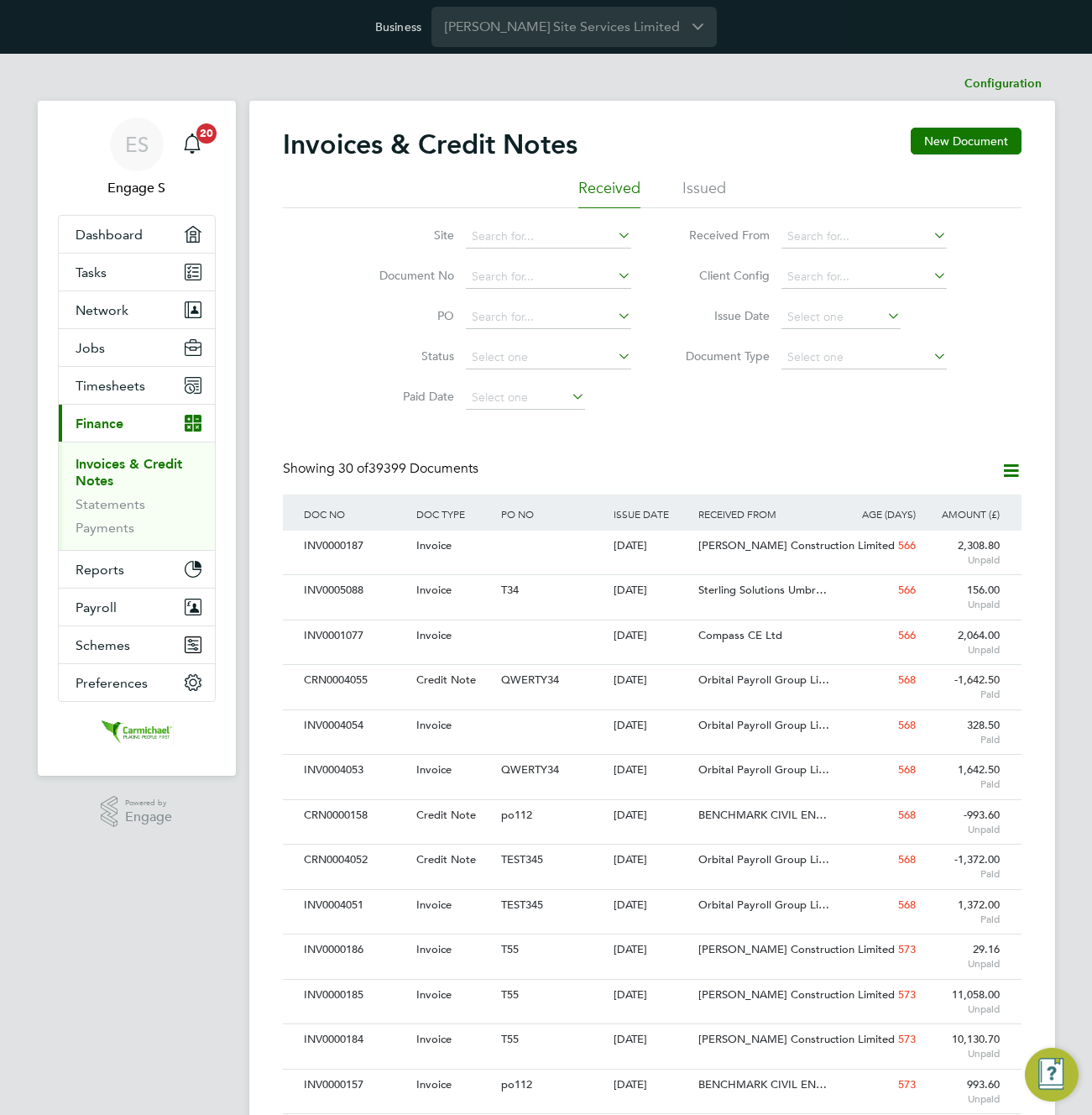
click at [671, 427] on div "Invoices & Credit Notes New Document Received Issued Site Document No PO Status…" at bounding box center [652, 1019] width 739 height 1784
click at [811, 58] on app-barbie "Configuration Configuration Invoices & Credit Notes New Document Received Issue…" at bounding box center [652, 1007] width 806 height 1908
